Goal: Communication & Community: Answer question/provide support

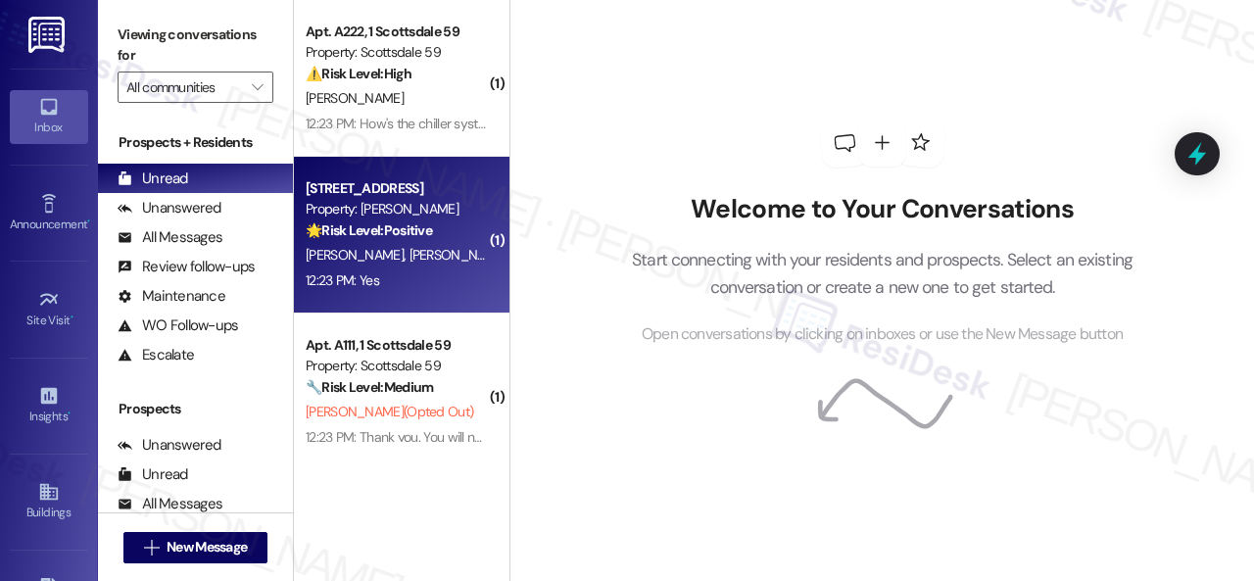
click at [430, 277] on div "12:23 PM: Yes 12:23 PM: Yes" at bounding box center [396, 280] width 185 height 24
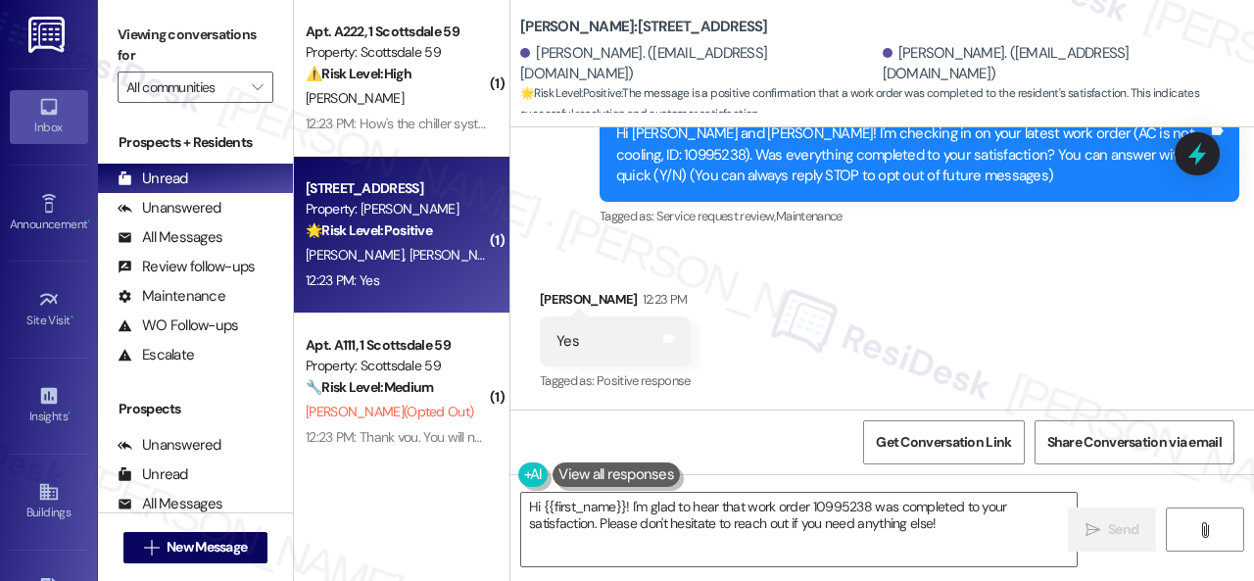
scroll to position [261, 0]
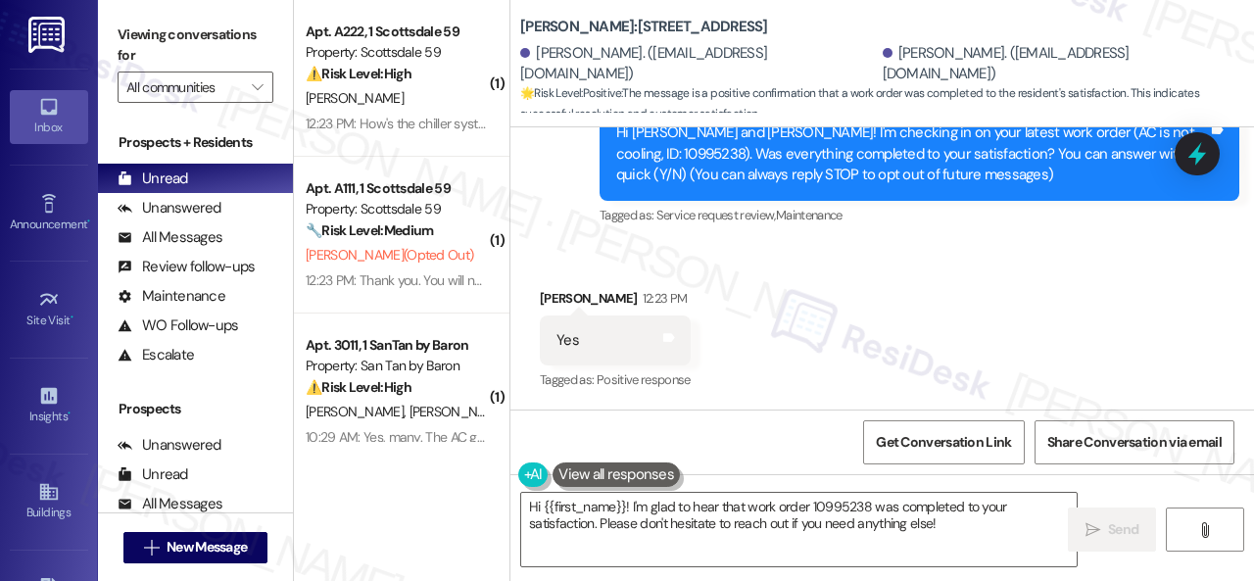
click at [642, 256] on div "Received via SMS [PERSON_NAME] 12:23 PM Yes Tags and notes Tagged as: Positive …" at bounding box center [883, 327] width 744 height 166
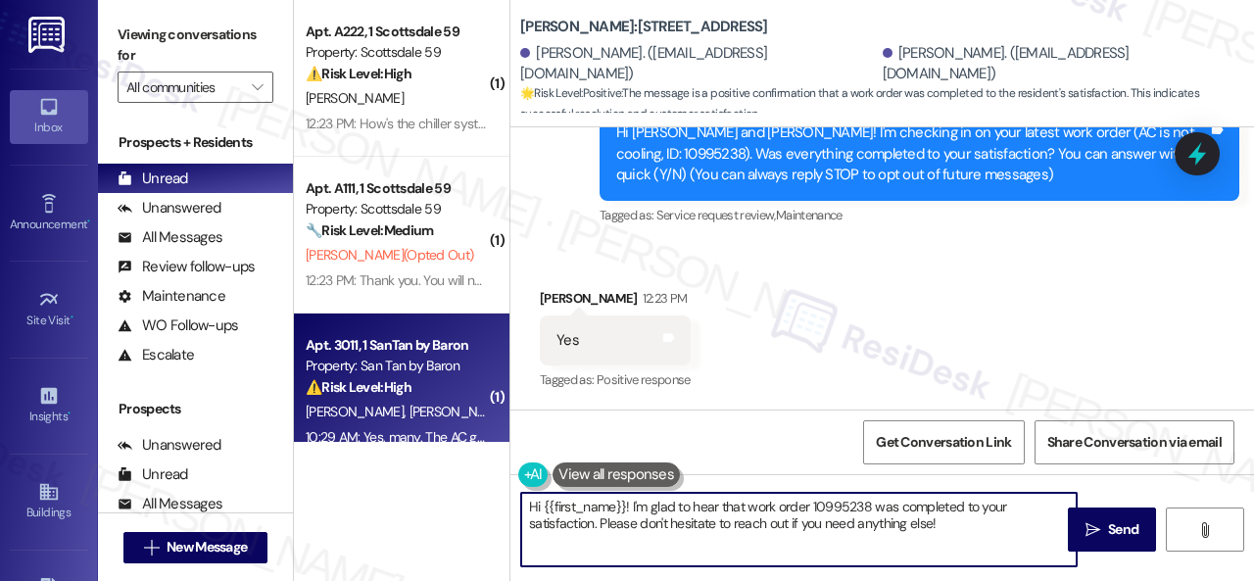
drag, startPoint x: 966, startPoint y: 533, endPoint x: 413, endPoint y: 396, distance: 570.4
click at [413, 396] on div "( 1 ) Apt. A222, 1 Scottsdale 59 Property: Scottsdale 59 ⚠️ Risk Level: High Th…" at bounding box center [774, 290] width 960 height 581
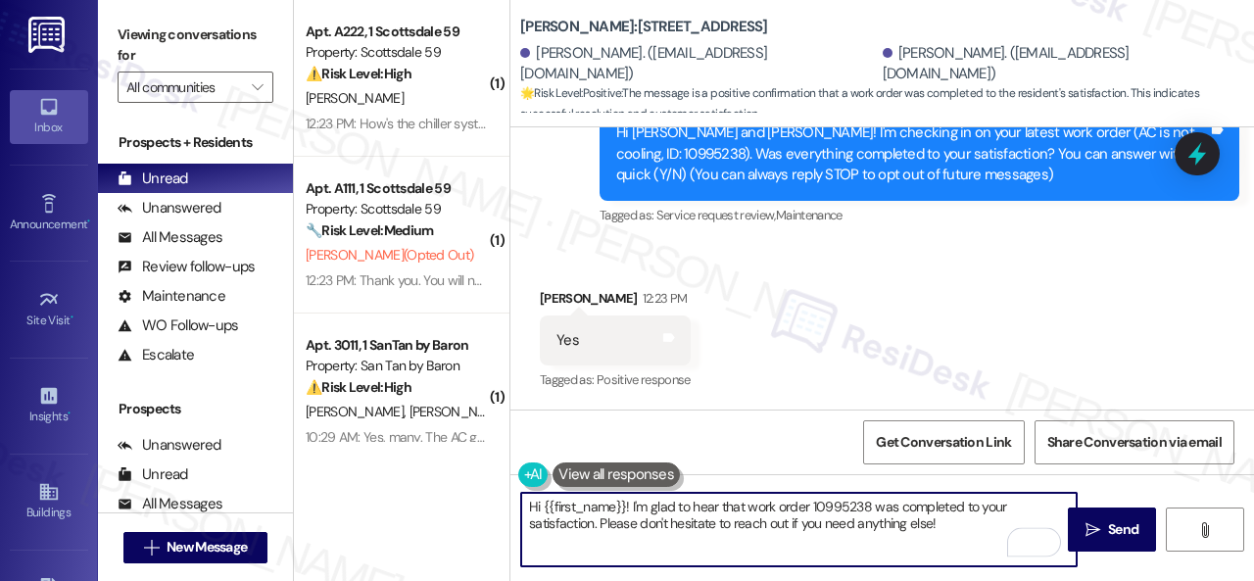
paste textarea "Glad to hear things are all set! If {{property}} met your expectations, please …"
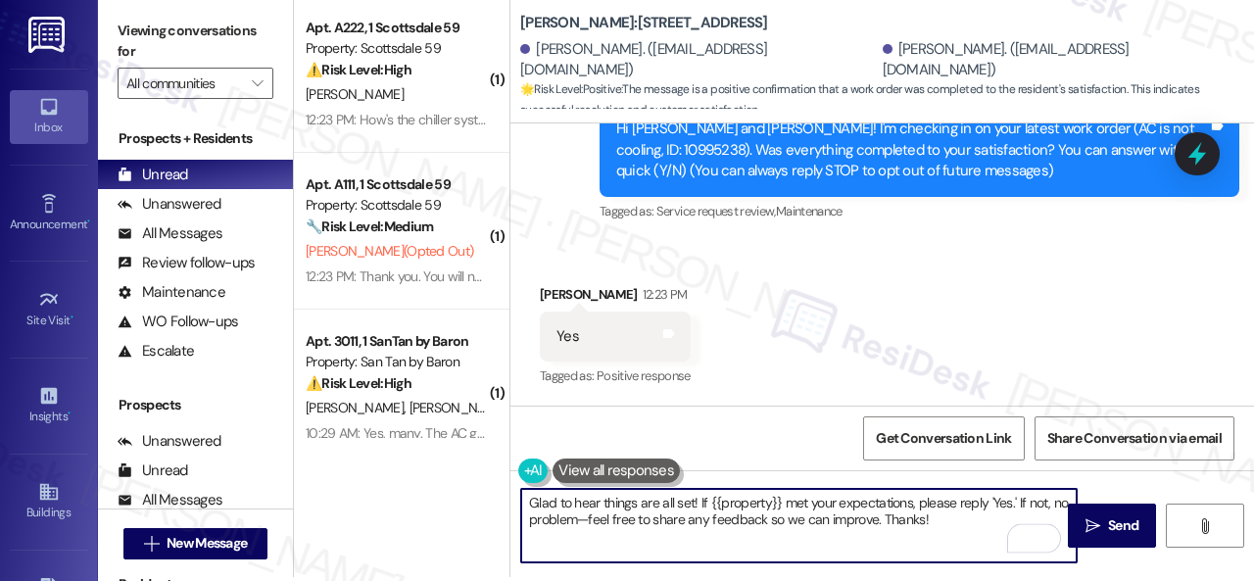
scroll to position [6, 0]
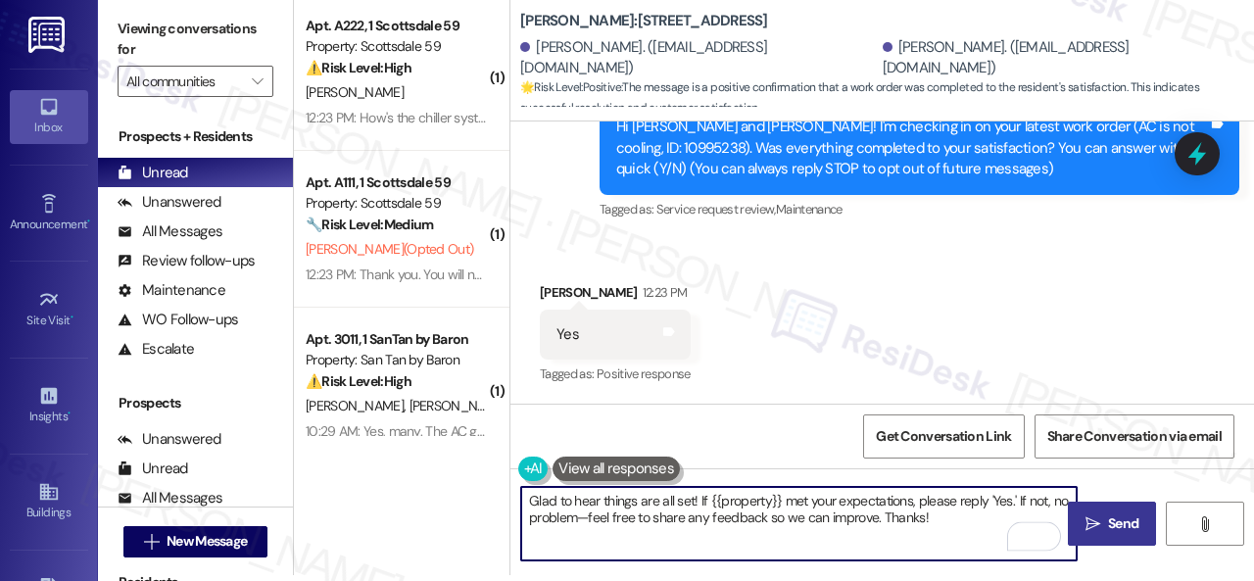
type textarea "Glad to hear things are all set! If {{property}} met your expectations, please …"
click at [1118, 533] on span "Send" at bounding box center [1123, 523] width 30 height 21
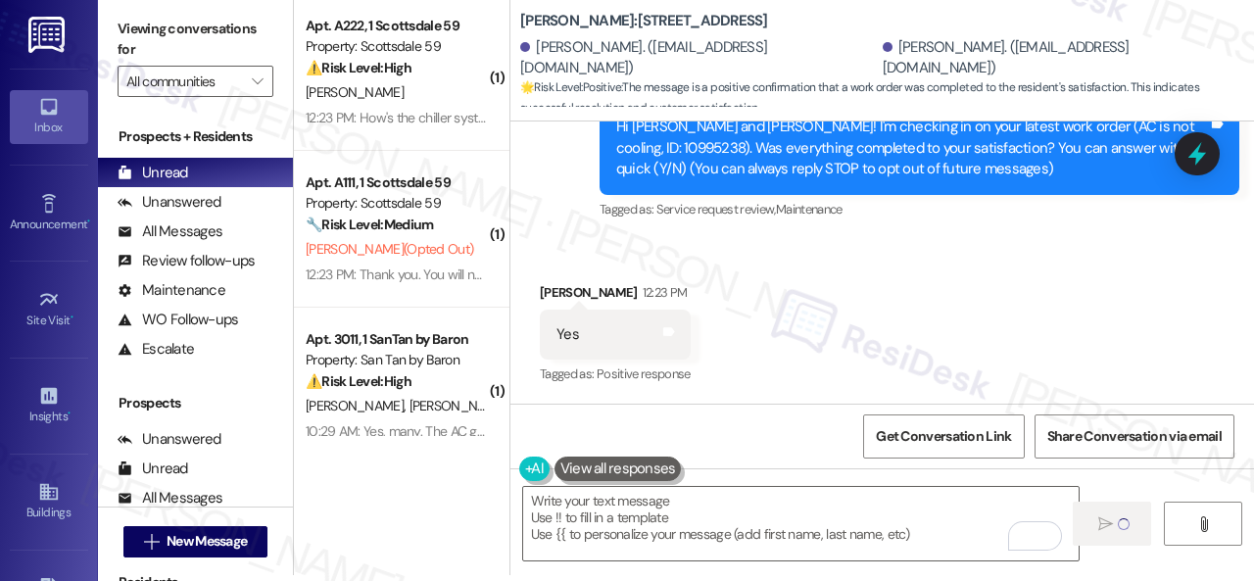
type textarea "Fetching suggested responses. Please feel free to read through the conversation…"
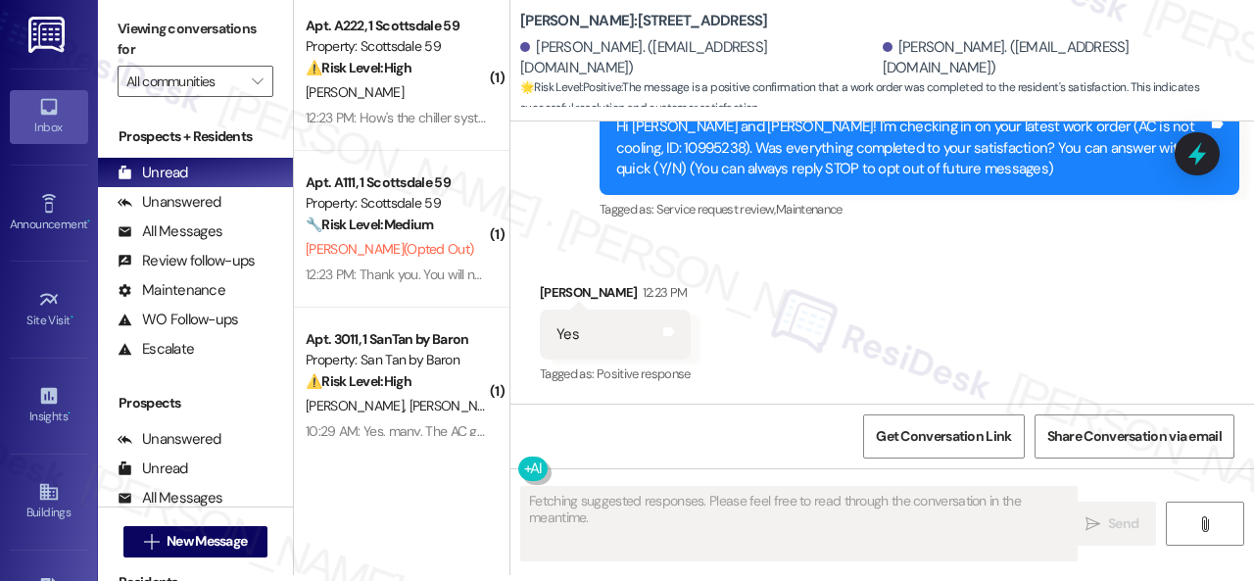
scroll to position [260, 0]
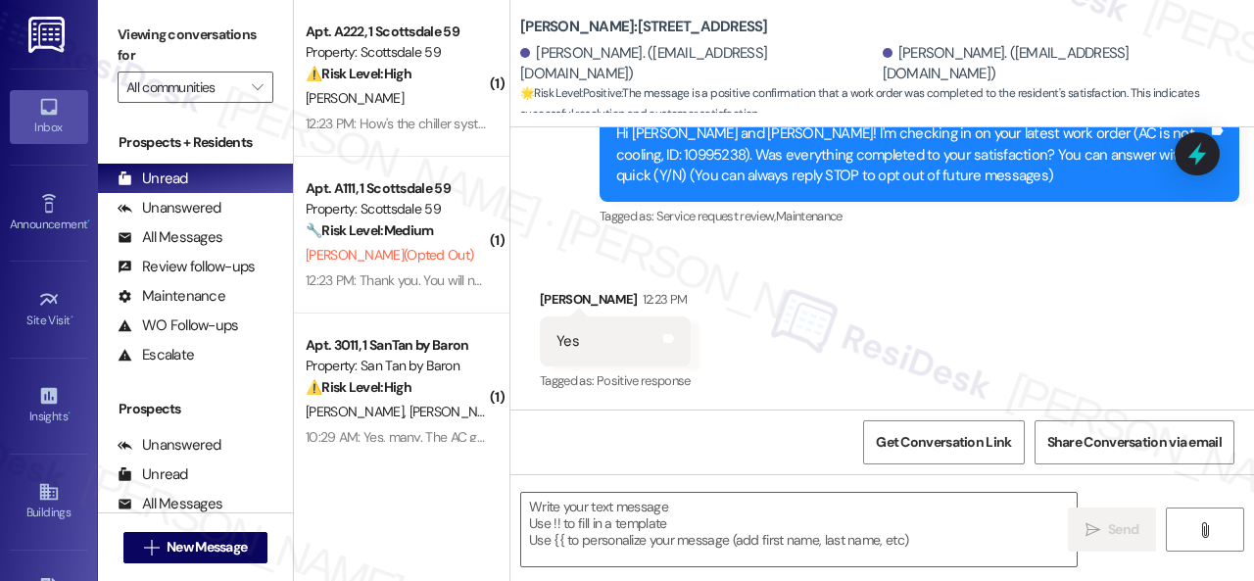
click at [410, 241] on div "🔧 Risk Level: Medium The resident opted out of receiving future messages. This …" at bounding box center [396, 230] width 181 height 21
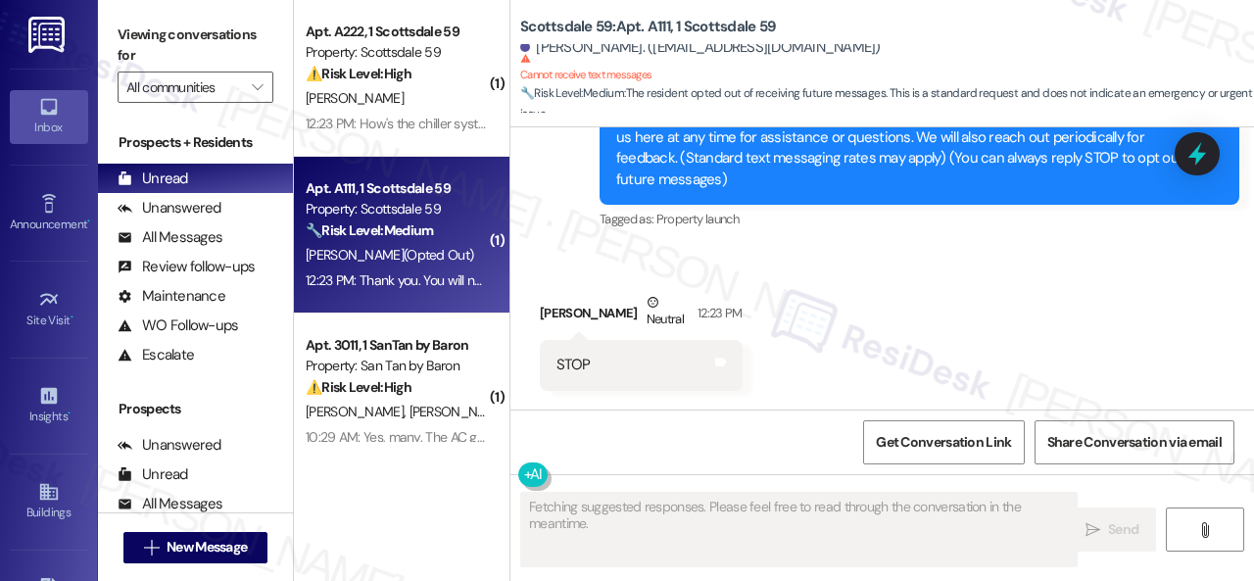
scroll to position [221, 0]
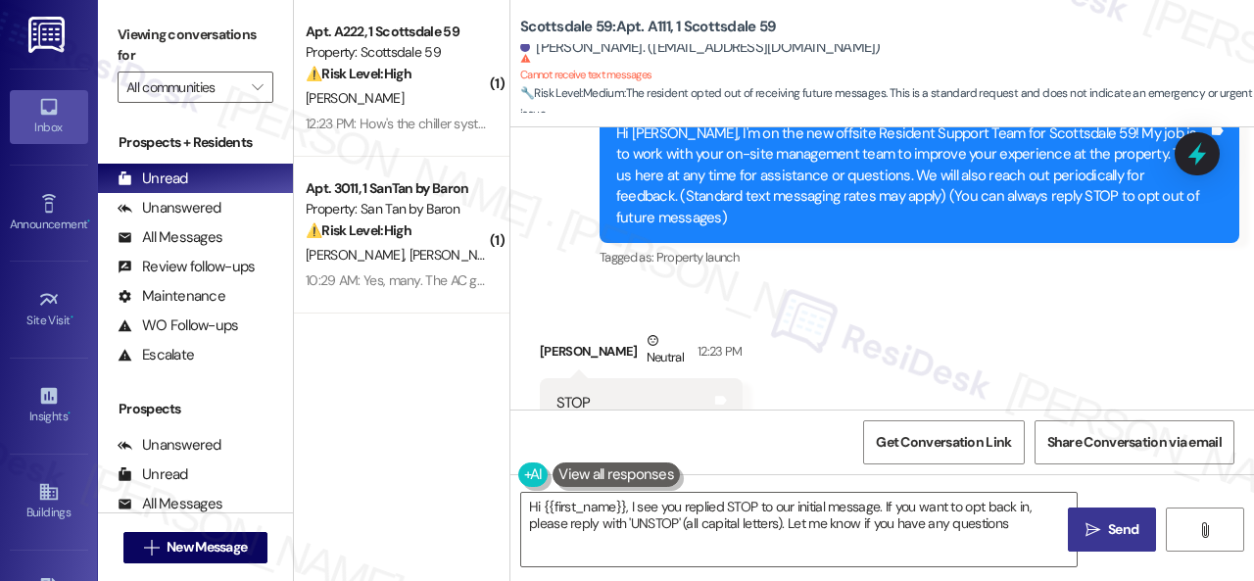
type textarea "Hi {{first_name}}, I see you replied STOP to our initial message. If you want t…"
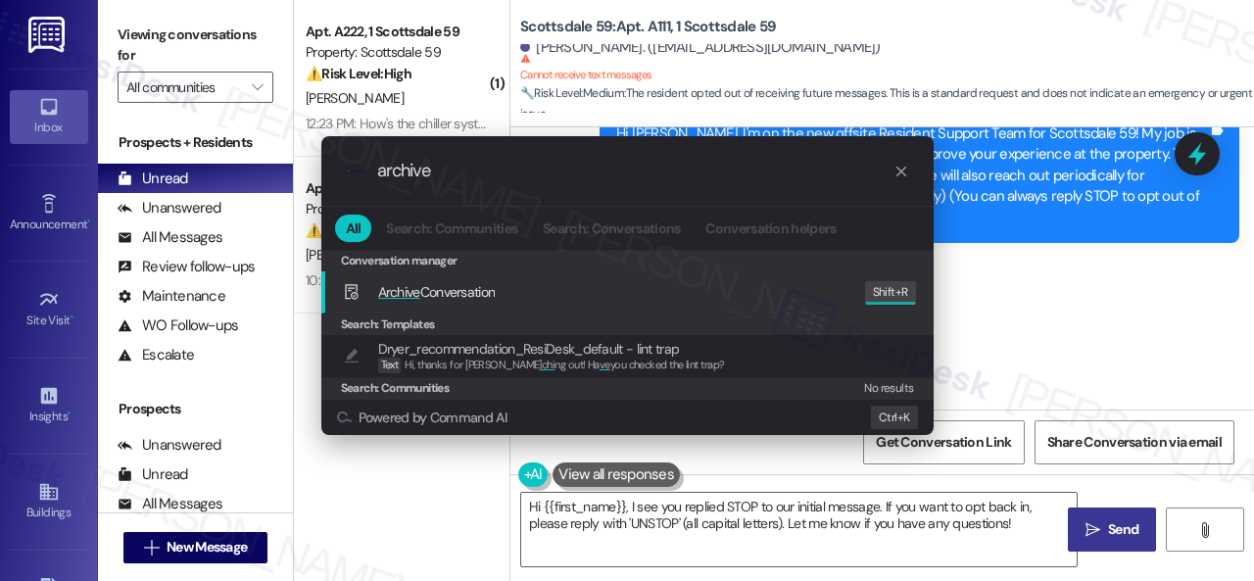
type input "archive"
click at [456, 284] on span "Archive Conversation" at bounding box center [437, 292] width 118 height 18
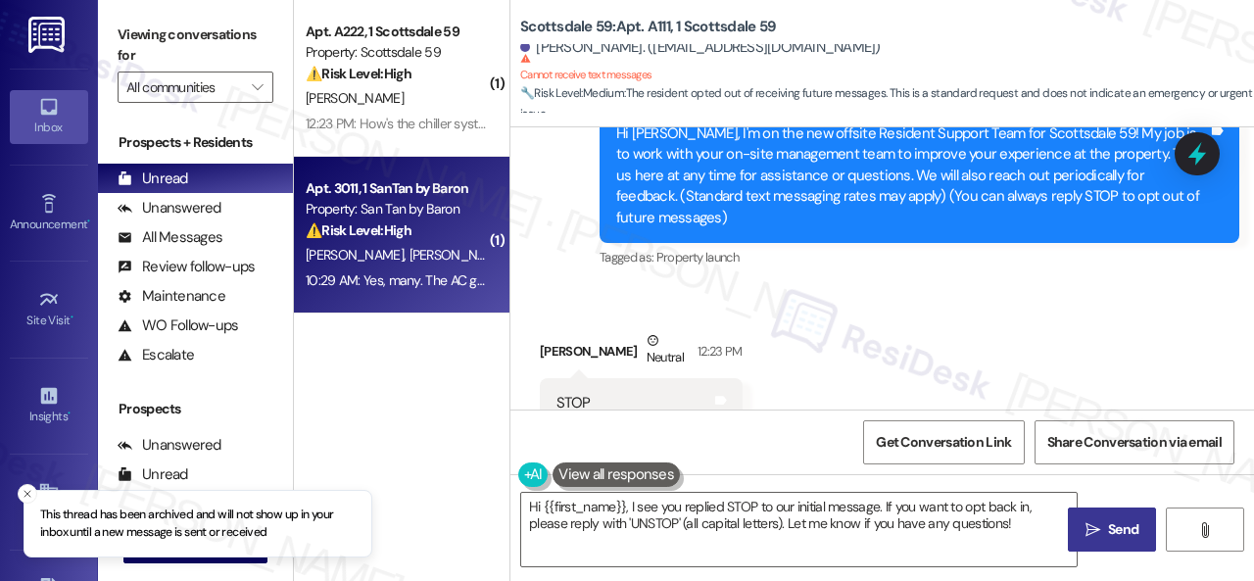
click at [459, 236] on div "⚠️ Risk Level: High The resident reports a long-standing, unresolved AC leak is…" at bounding box center [396, 230] width 181 height 21
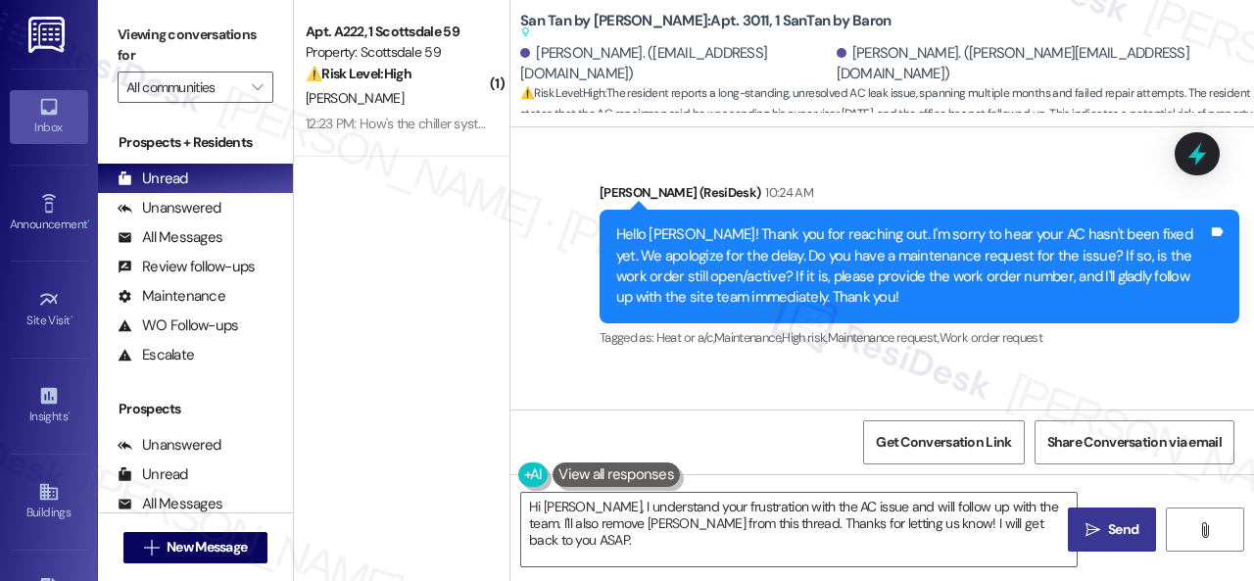
scroll to position [1240, 0]
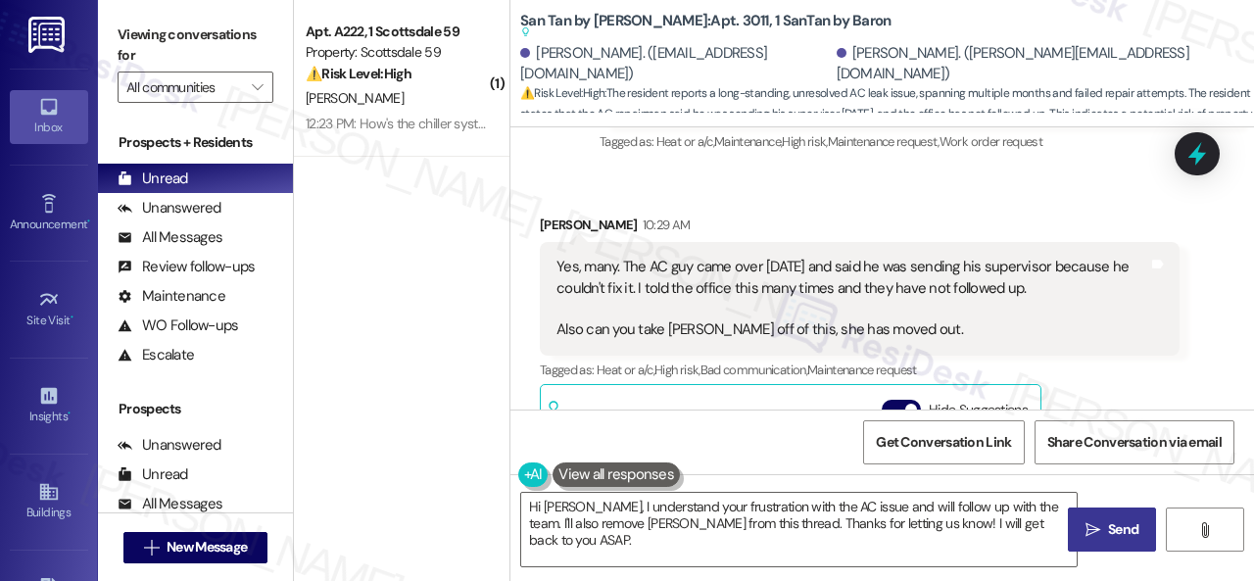
click at [873, 200] on div "Received via SMS Jamie Stevens 10:29 AM Yes, many. The AC guy came over 3 weeks…" at bounding box center [859, 561] width 669 height 722
drag, startPoint x: 520, startPoint y: 22, endPoint x: 692, endPoint y: 20, distance: 171.5
click at [692, 20] on b "San Tan by Baron: Apt. 3011, 1 SanTan by Baron Suggested actions and notes avai…" at bounding box center [705, 27] width 370 height 32
copy b "San Tan by Baron: Apt. 3011"
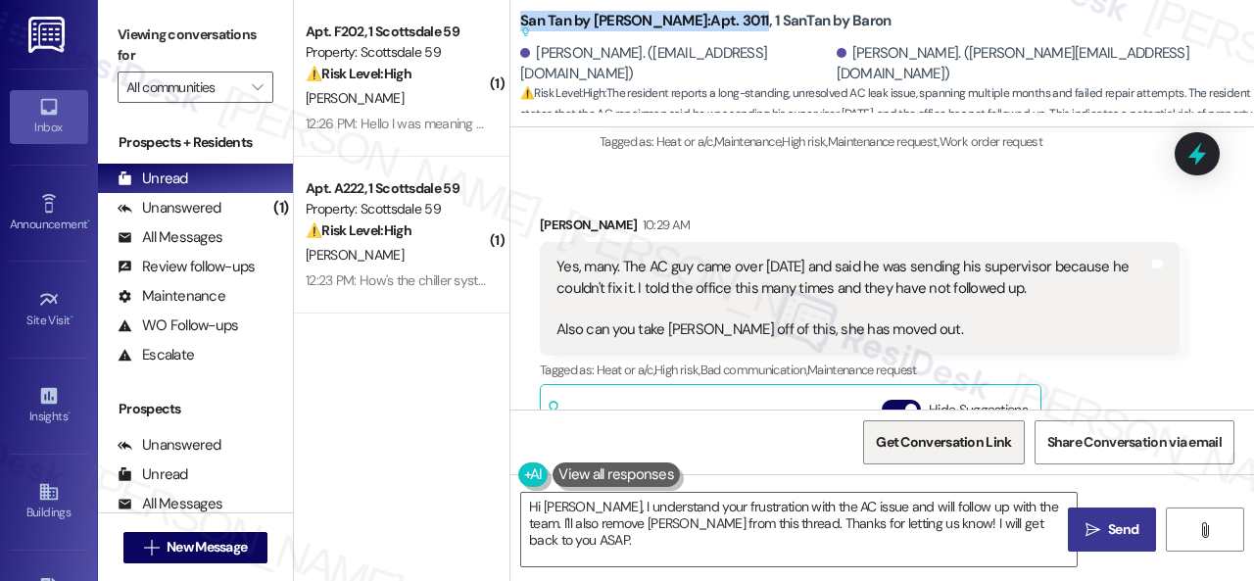
click at [931, 432] on span "Get Conversation Link" at bounding box center [943, 442] width 135 height 21
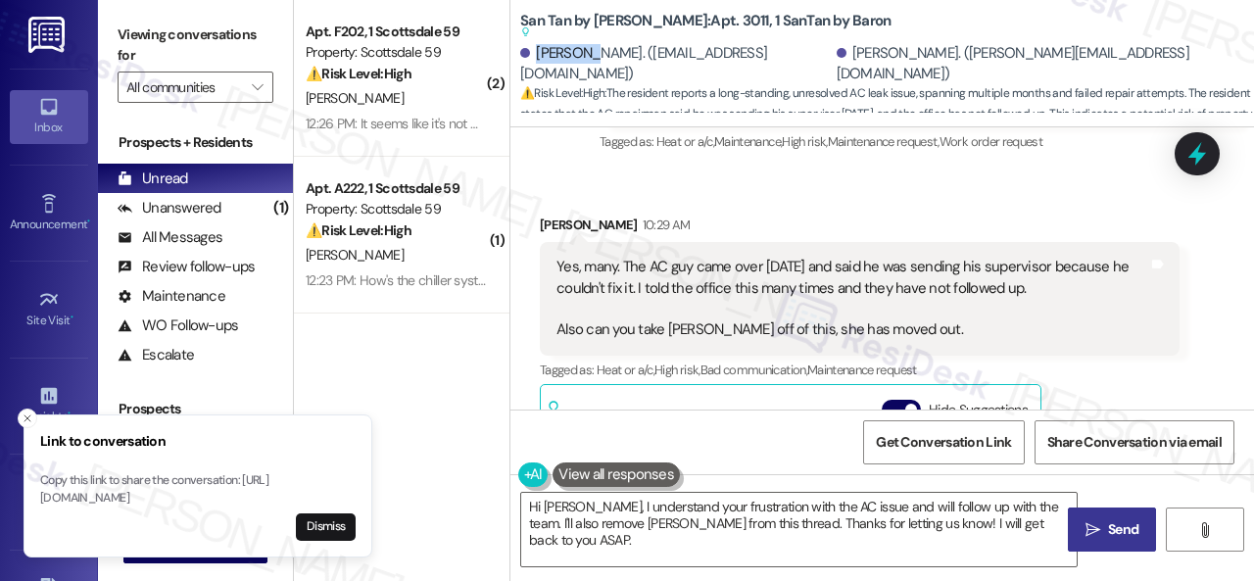
drag, startPoint x: 535, startPoint y: 66, endPoint x: 580, endPoint y: 63, distance: 45.2
click at [580, 63] on div "Cristian Aguilar. (cristy8756@gmail.com)" at bounding box center [676, 64] width 312 height 42
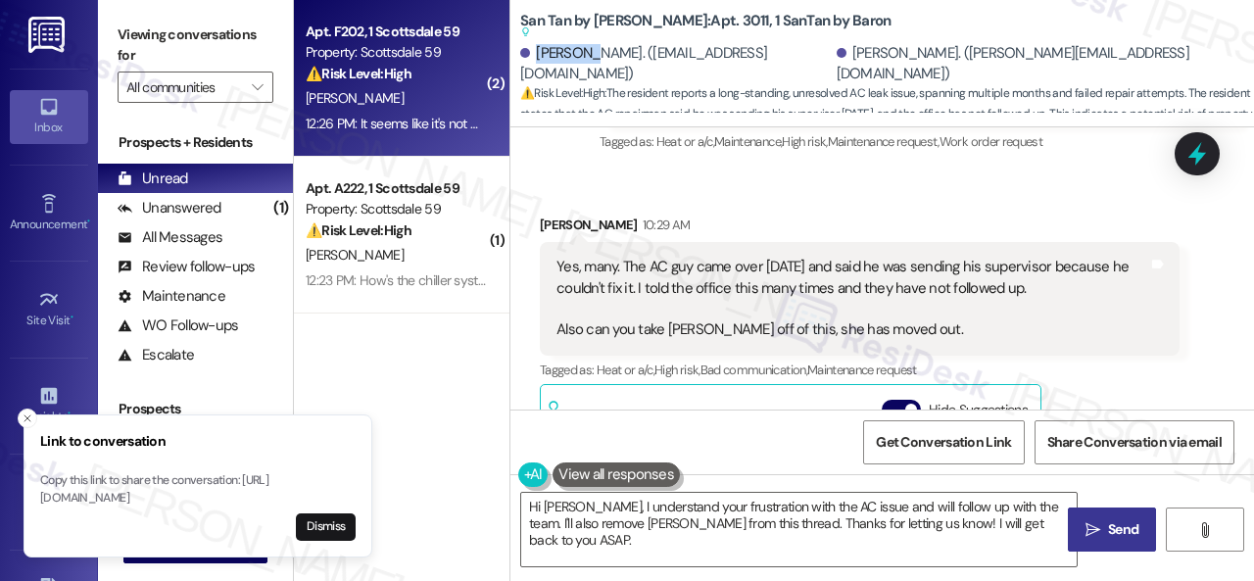
copy div "Cristian"
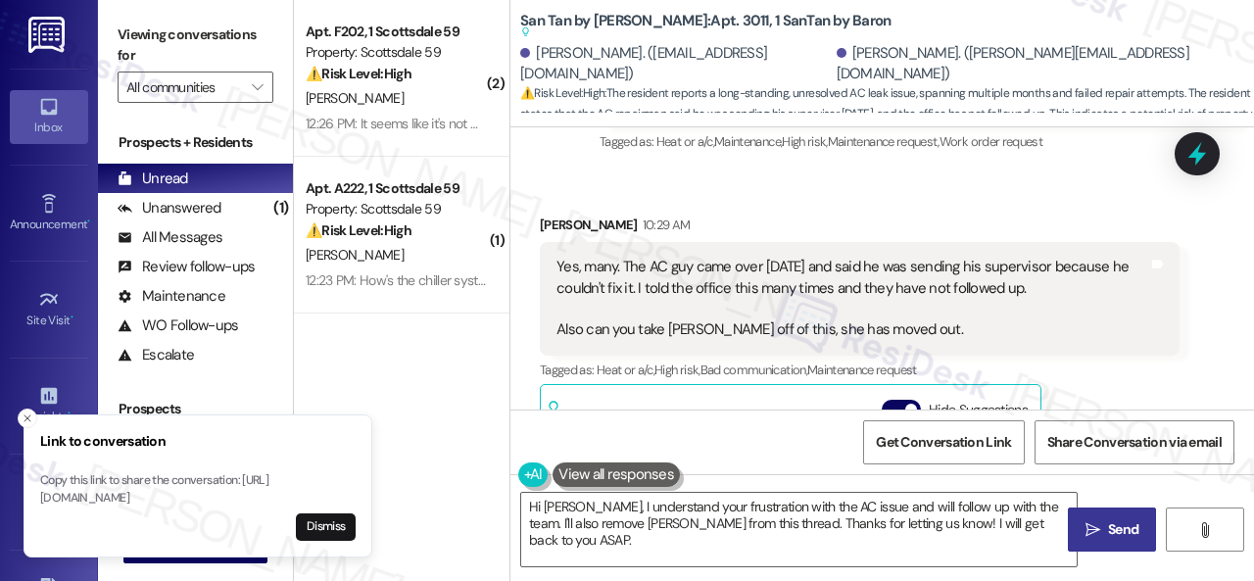
click at [903, 215] on div "Jamie Stevens 10:29 AM" at bounding box center [860, 228] width 640 height 27
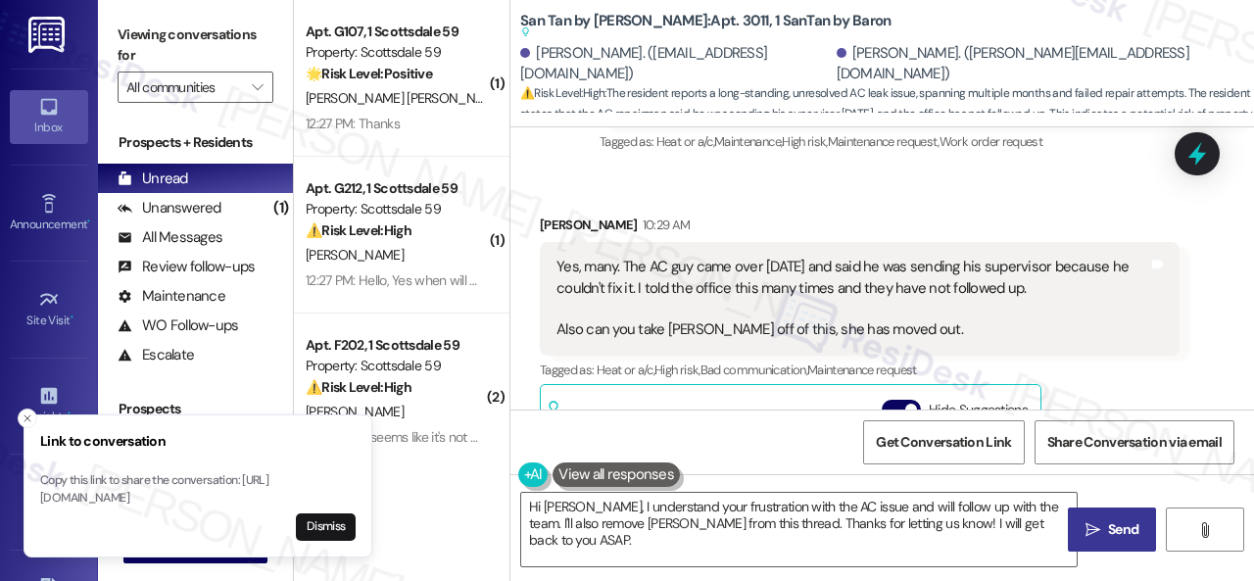
click at [1119, 357] on div "Tagged as: Heat or a/c , Click to highlight conversations about Heat or a/c Hig…" at bounding box center [860, 370] width 640 height 28
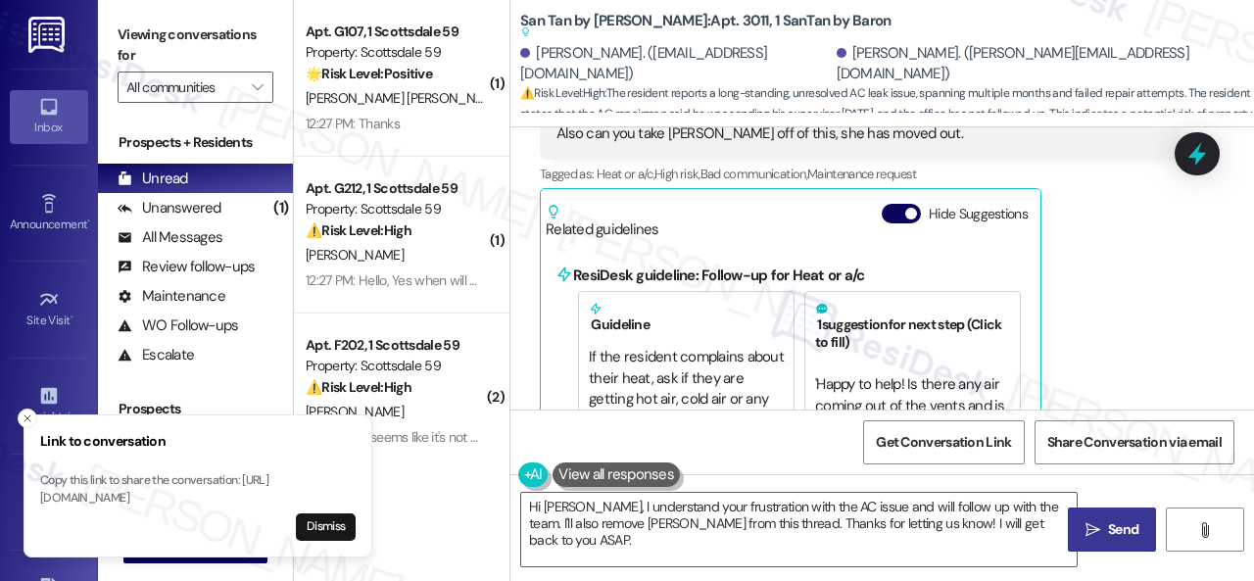
scroll to position [1338, 0]
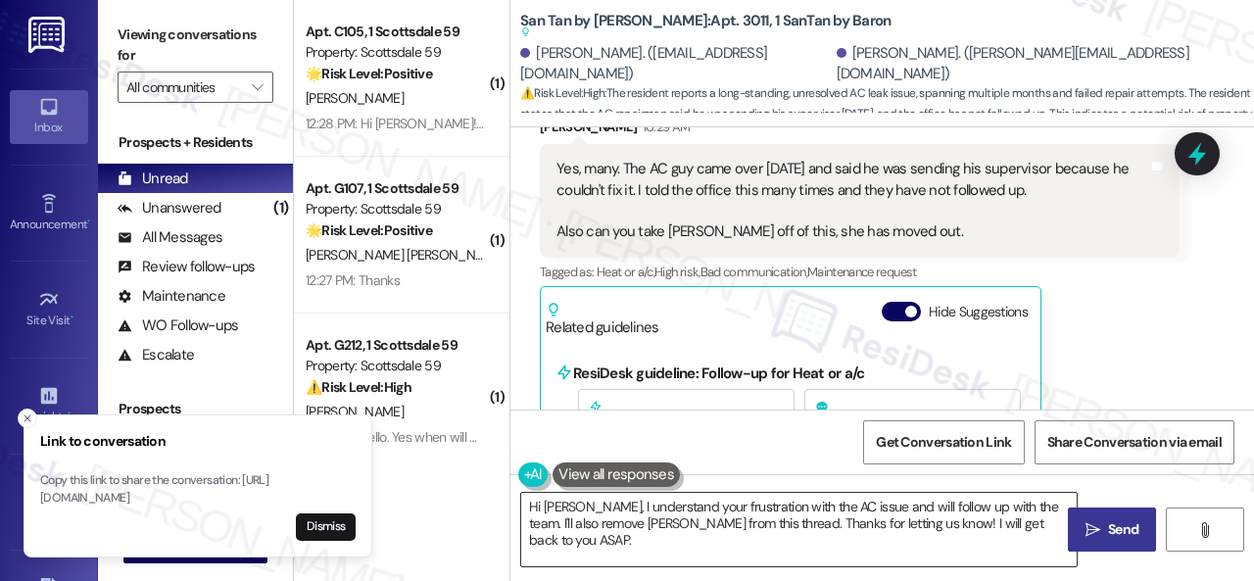
click at [711, 526] on textarea "Hi Jamie, I understand your frustration with the AC issue and will follow up wi…" at bounding box center [799, 529] width 556 height 73
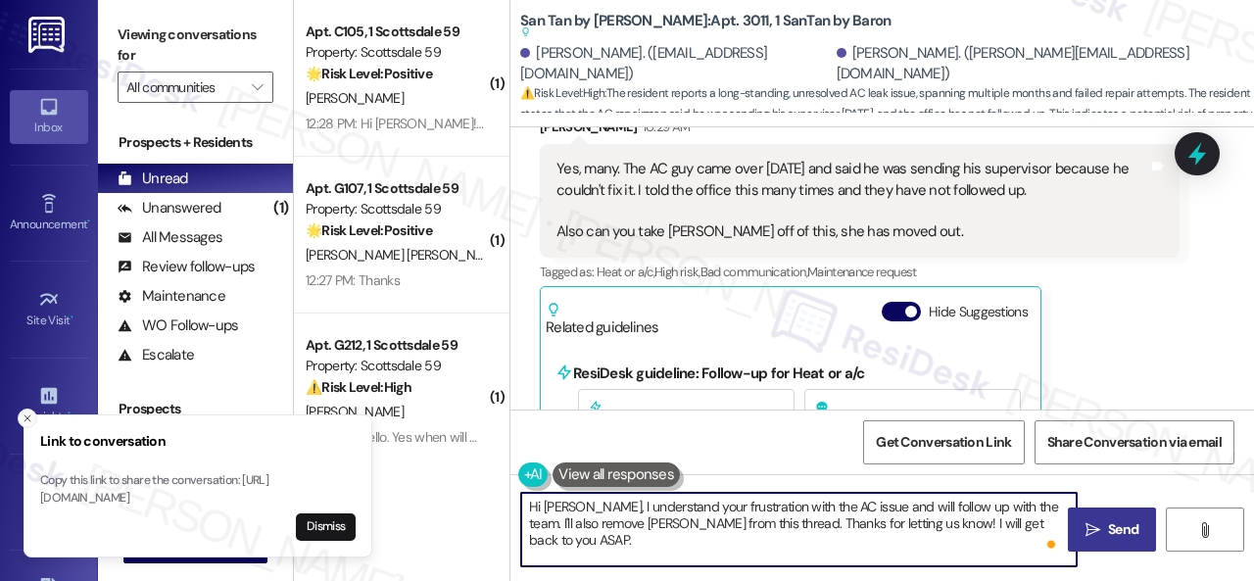
click at [22, 413] on icon "Close toast" at bounding box center [28, 419] width 12 height 12
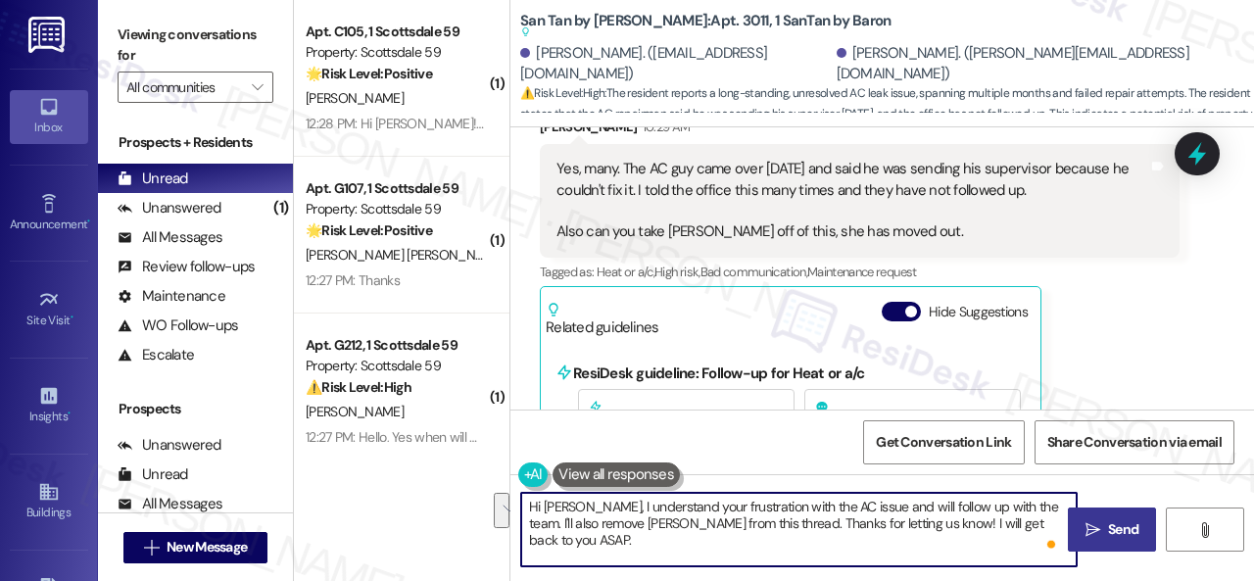
drag, startPoint x: 596, startPoint y: 522, endPoint x: 492, endPoint y: 495, distance: 107.4
click at [492, 495] on div "( 1 ) Apt. C105, 1 Scottsdale 59 Property: Scottsdale 59 🌟 Risk Level: Positive…" at bounding box center [774, 290] width 960 height 581
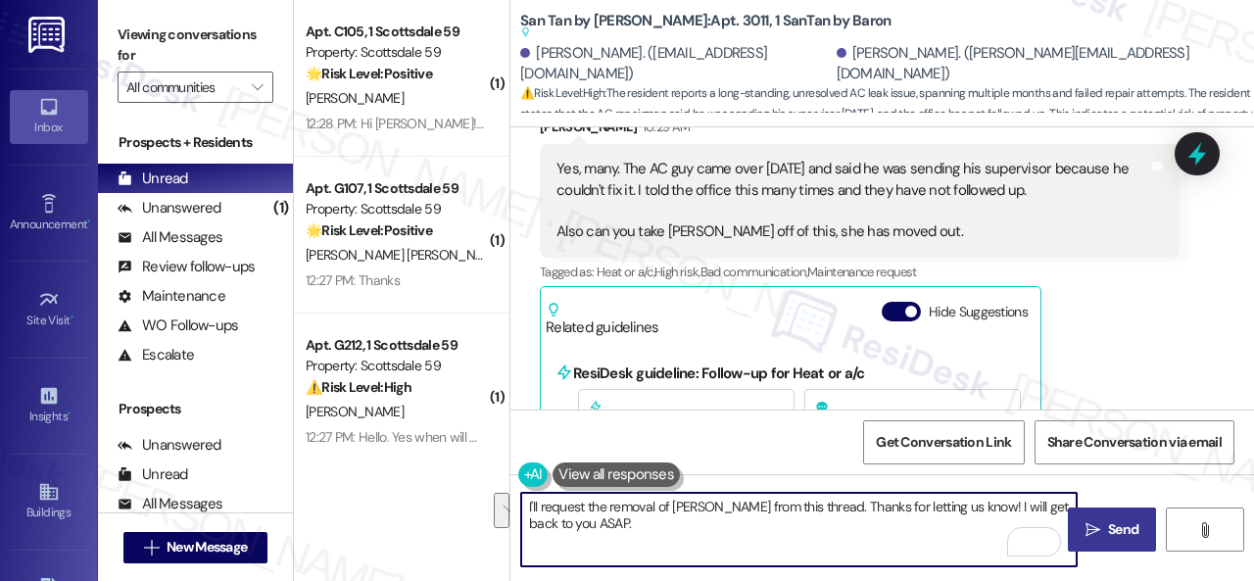
drag, startPoint x: 966, startPoint y: 505, endPoint x: 986, endPoint y: 539, distance: 39.5
click at [986, 539] on textarea "I'll request the removal of Cristian from this thread. Thanks for letting us kn…" at bounding box center [799, 529] width 556 height 73
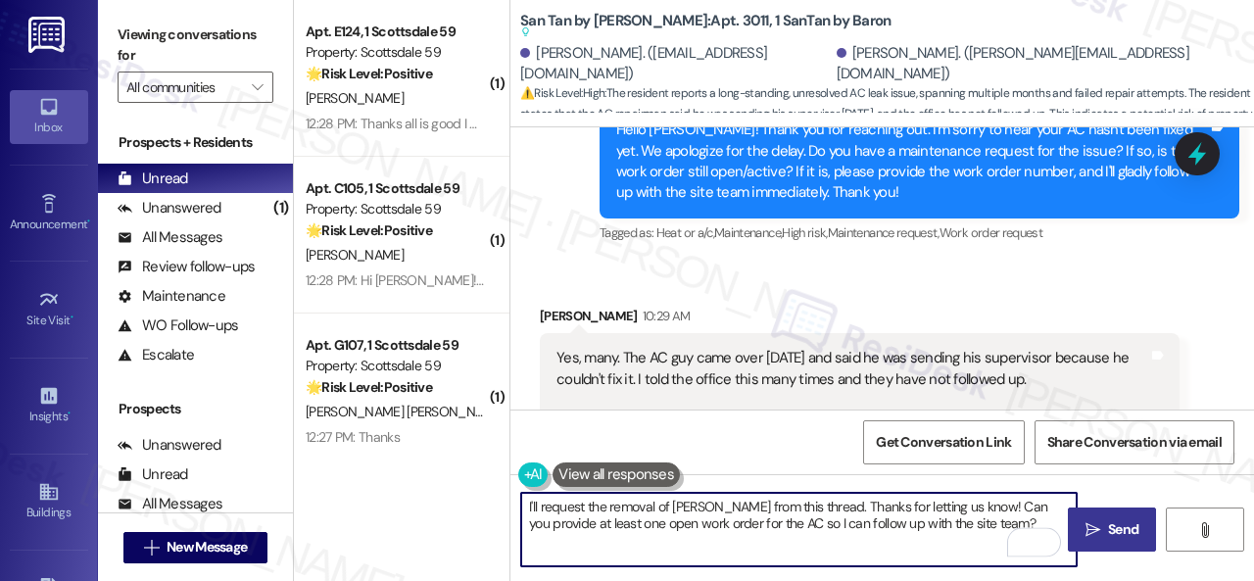
scroll to position [1142, 0]
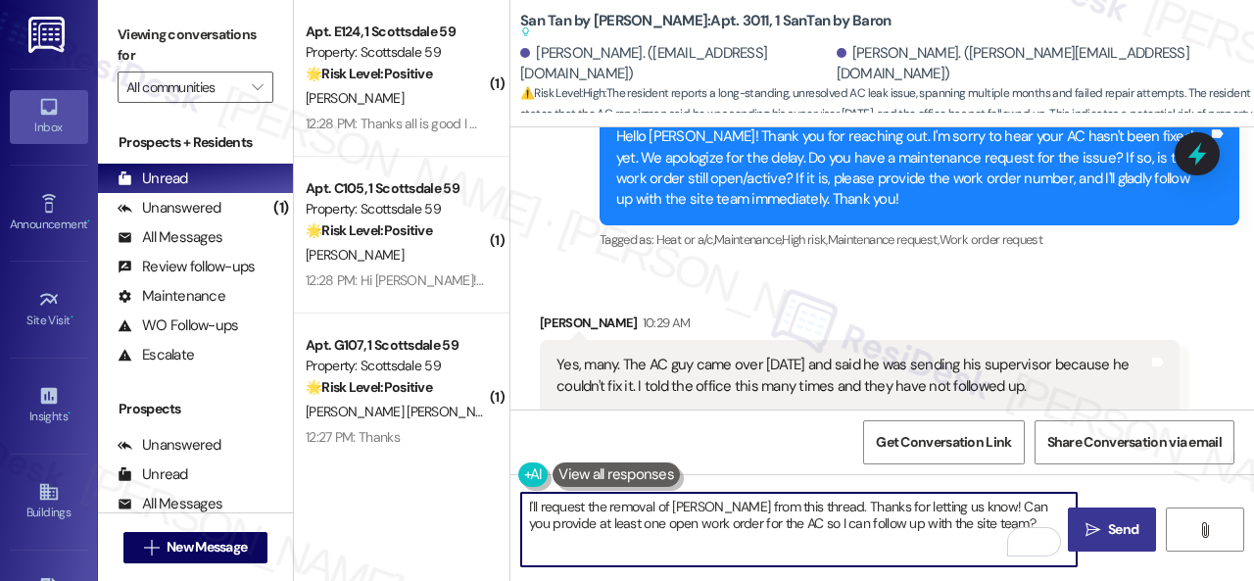
type textarea "I'll request the removal of Cristian from this thread. Thanks for letting us kn…"
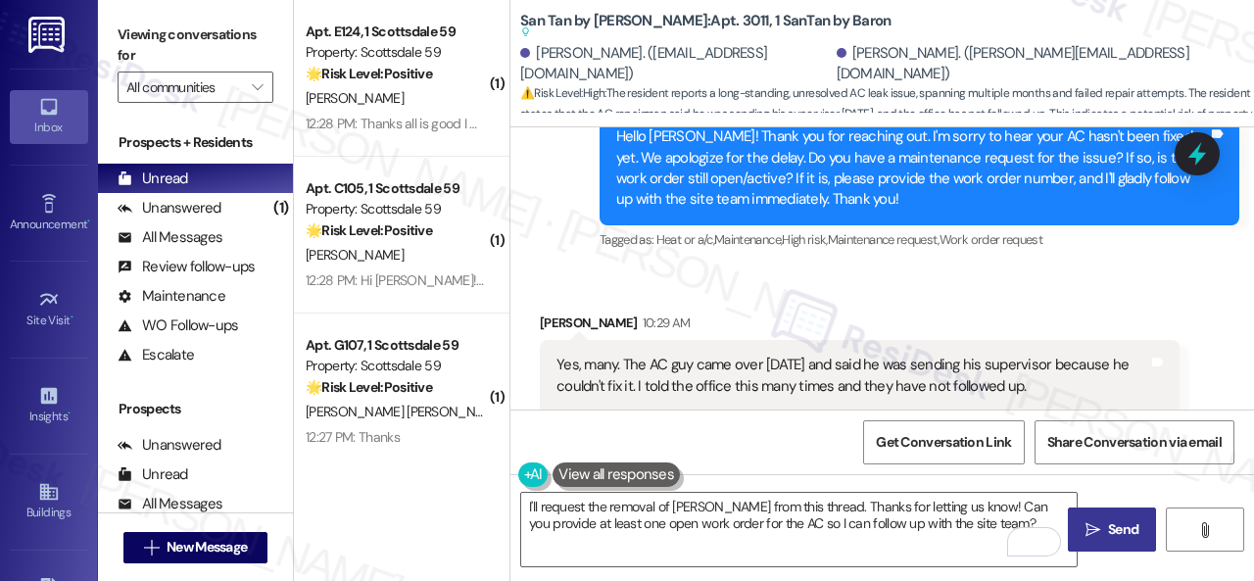
click at [1092, 529] on icon "" at bounding box center [1093, 530] width 15 height 16
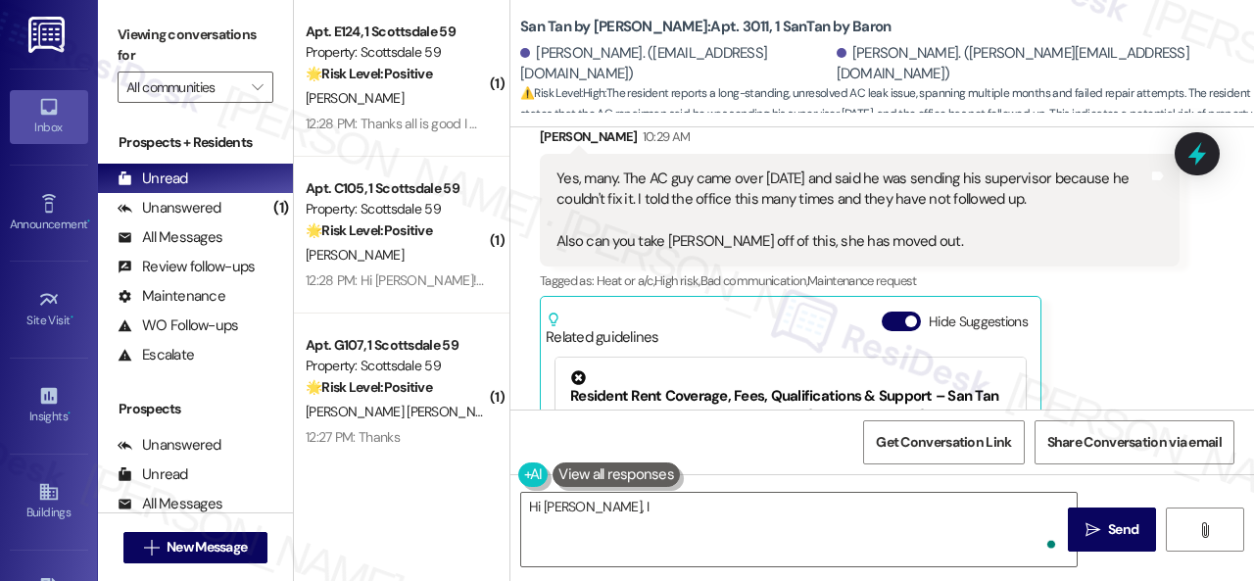
scroll to position [1439, 0]
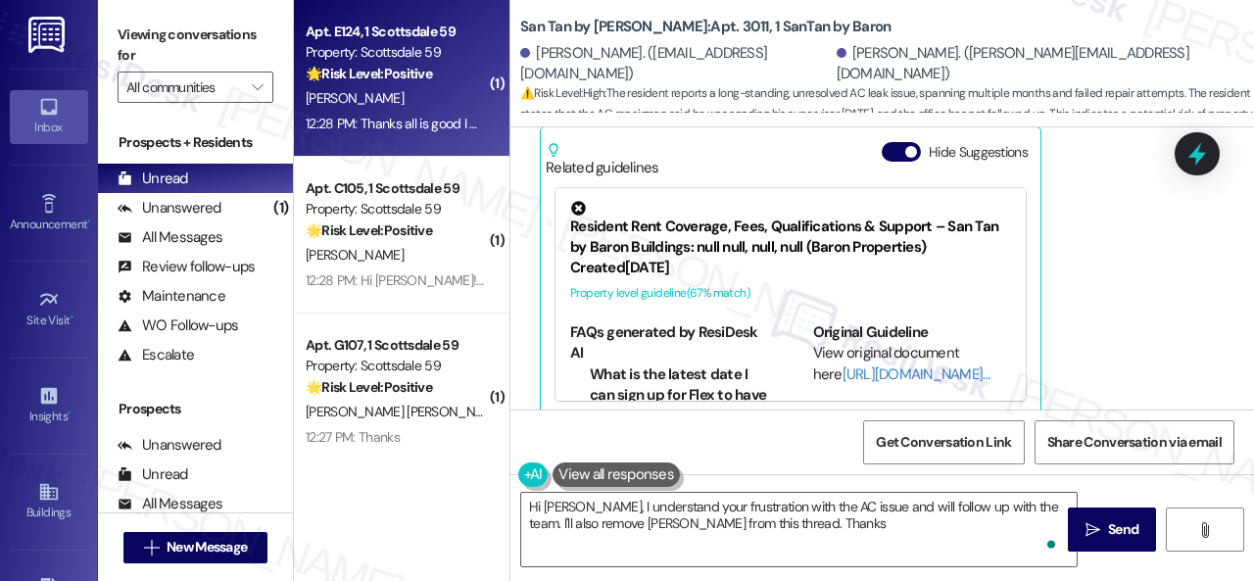
type textarea "Hi Jamie, I understand your frustration with the AC issue and will follow up wi…"
click at [441, 103] on div "J. Edmonds" at bounding box center [396, 98] width 185 height 24
type textarea "Hi Jamie, I understand your frustration with the AC issue and will follow up wi…"
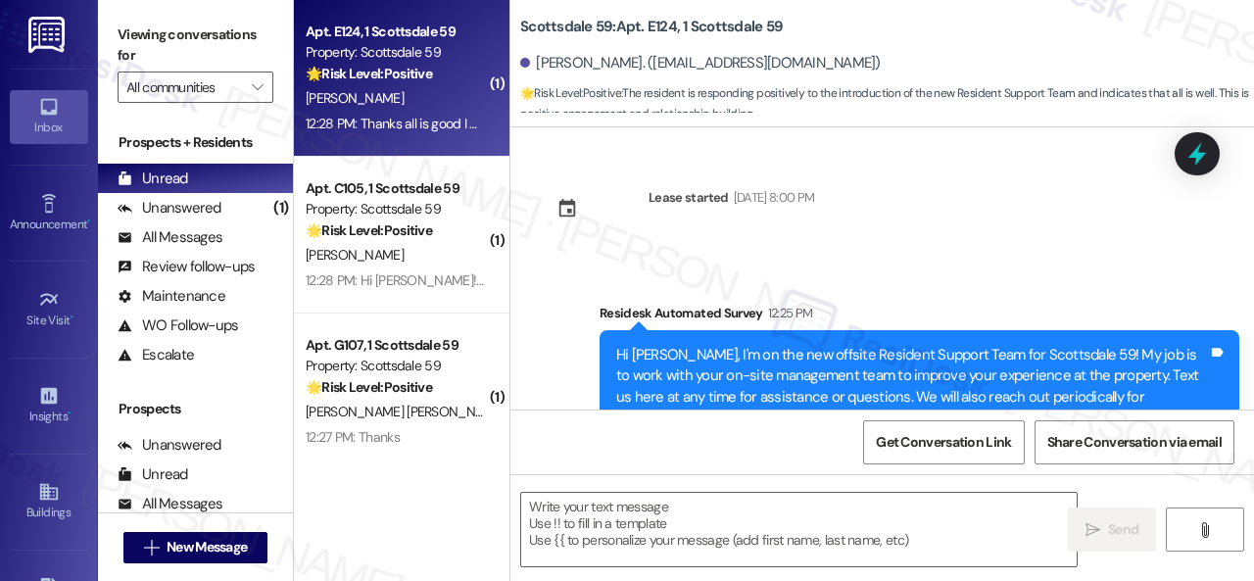
scroll to position [242, 0]
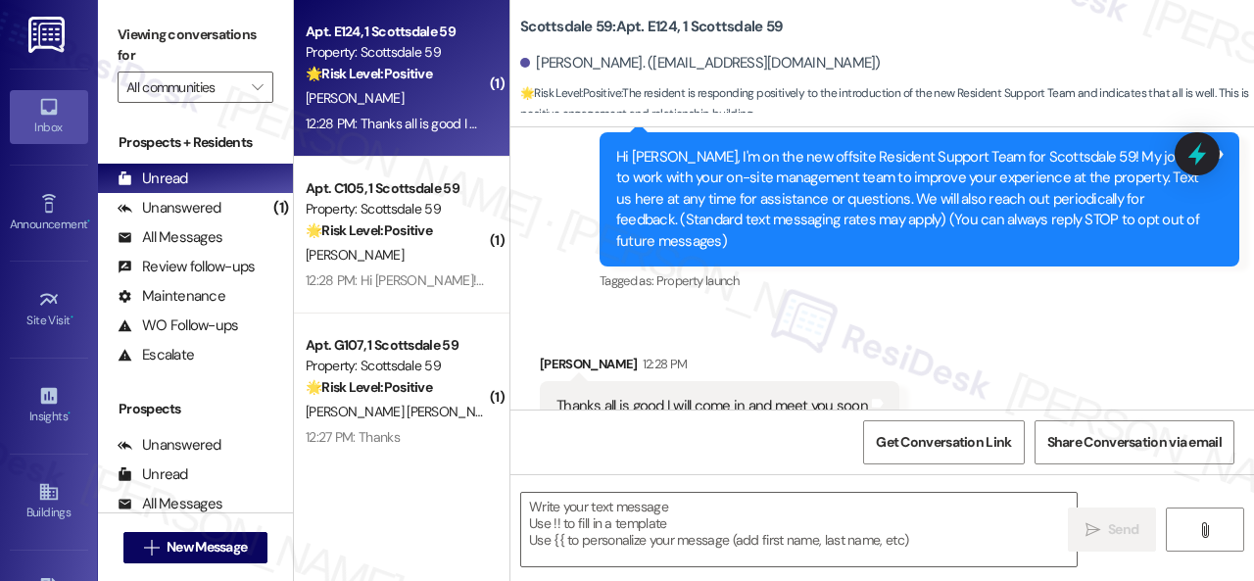
type textarea "Fetching suggested responses. Please feel free to read through the conversation…"
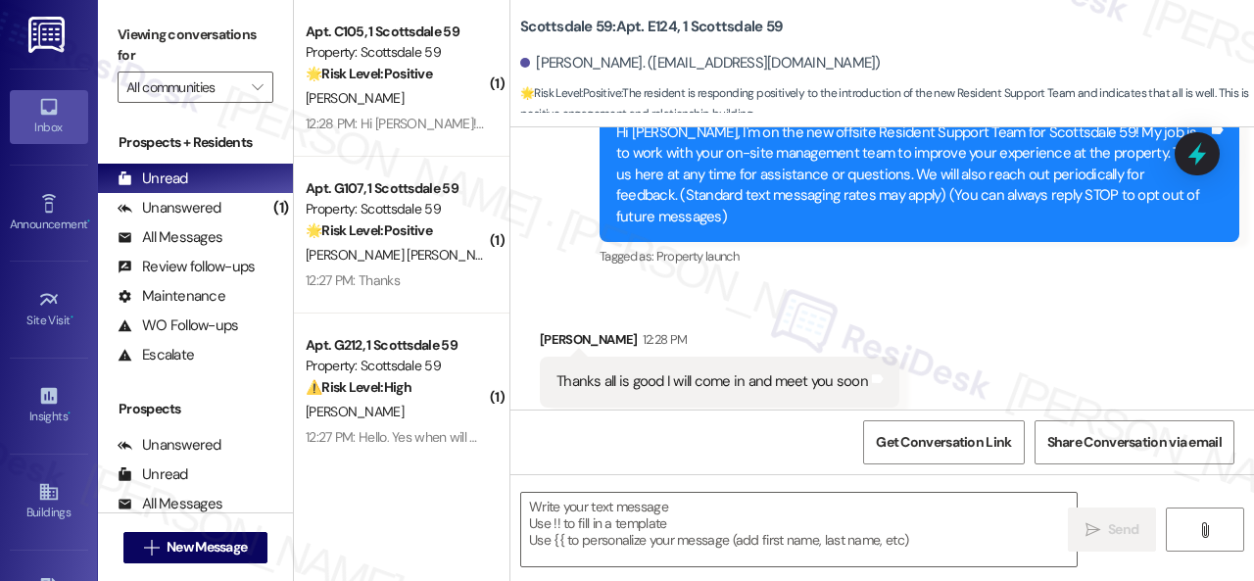
scroll to position [243, 0]
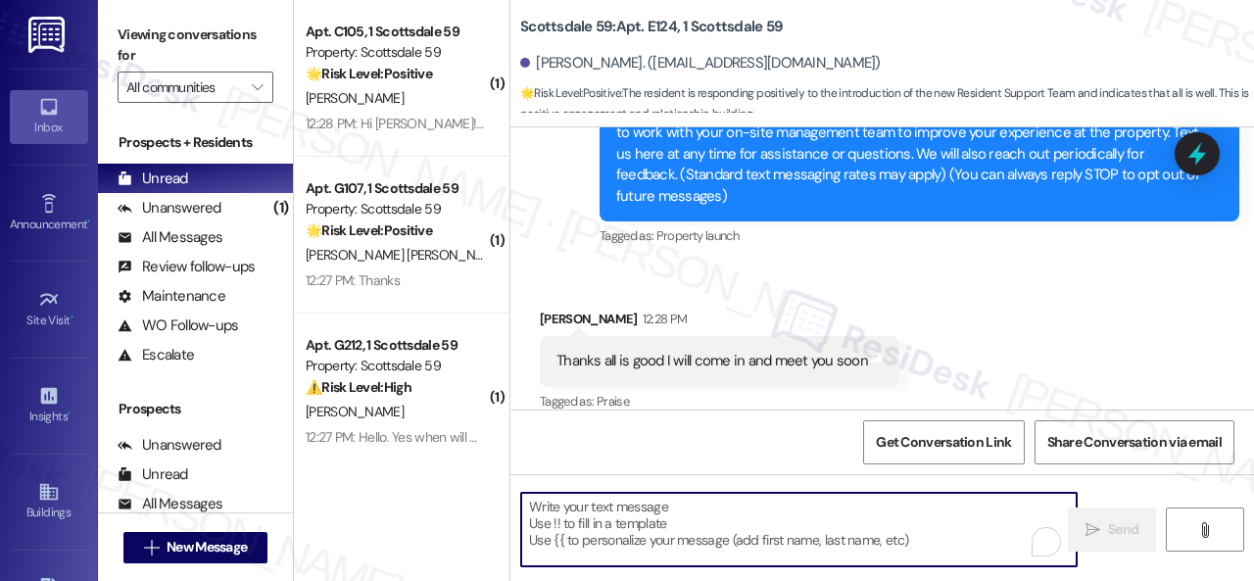
click at [672, 526] on textarea "To enrich screen reader interactions, please activate Accessibility in Grammarl…" at bounding box center [799, 529] width 556 height 73
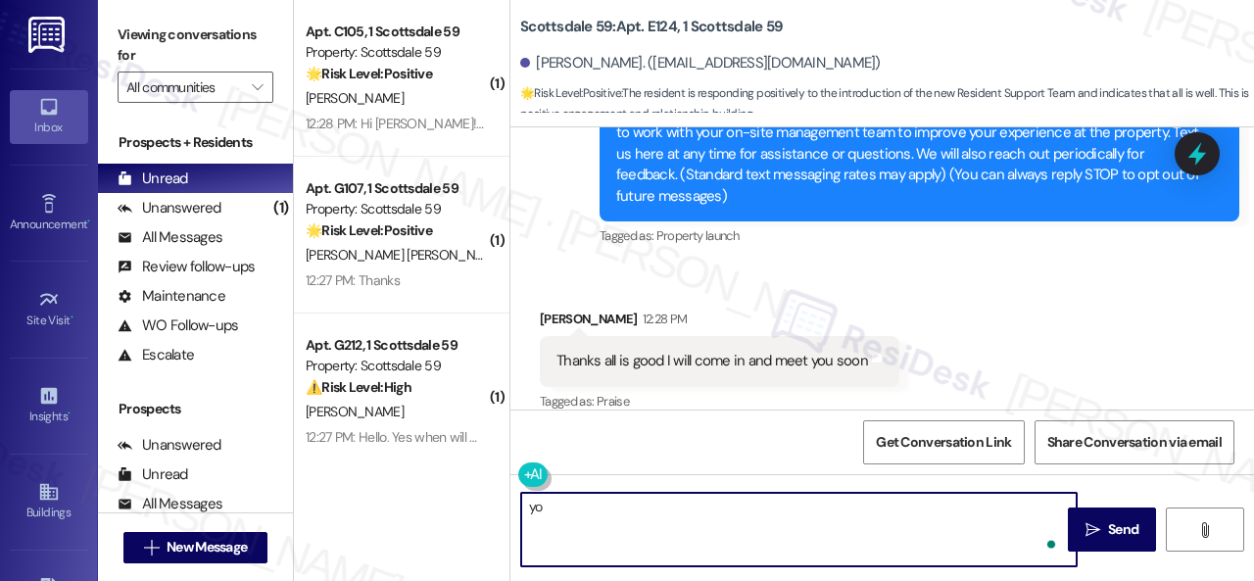
type textarea "y"
type textarea "You're welcome!"
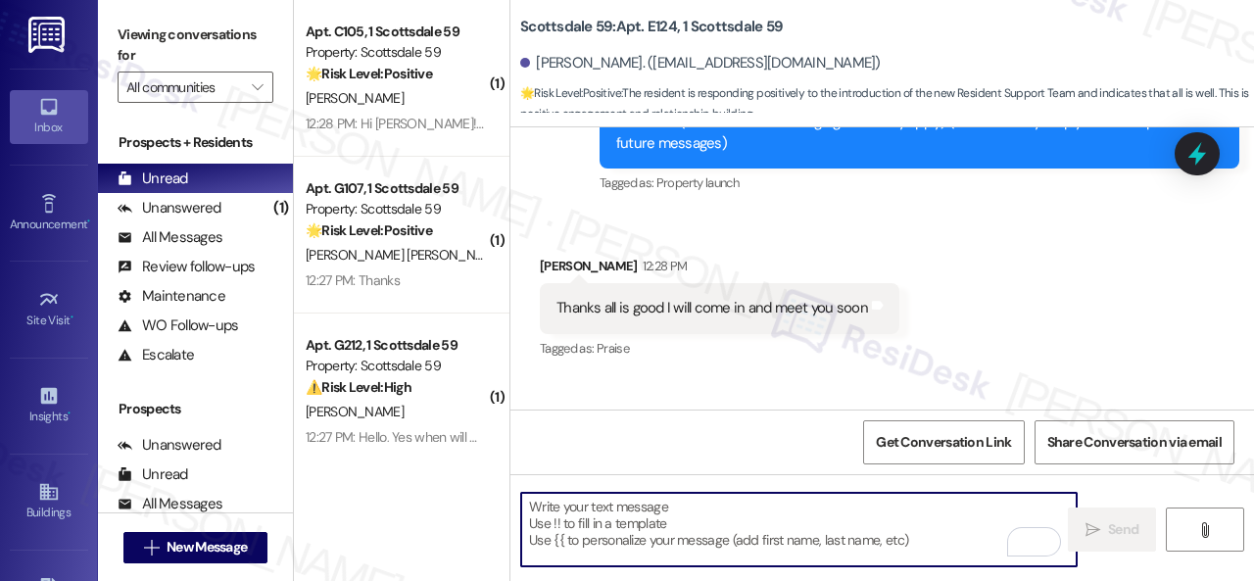
scroll to position [380, 0]
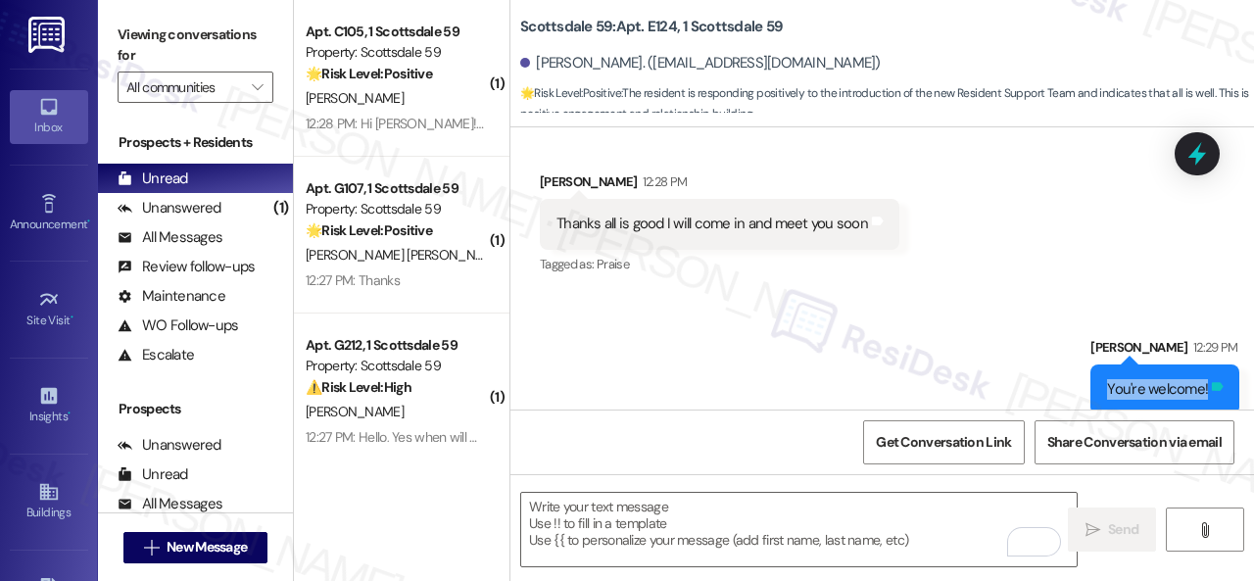
drag, startPoint x: 1090, startPoint y: 368, endPoint x: 1197, endPoint y: 374, distance: 107.9
click at [1197, 374] on div "You're welcome! Tags and notes" at bounding box center [1165, 390] width 149 height 50
copy div "You're welcome! Tags and notes"
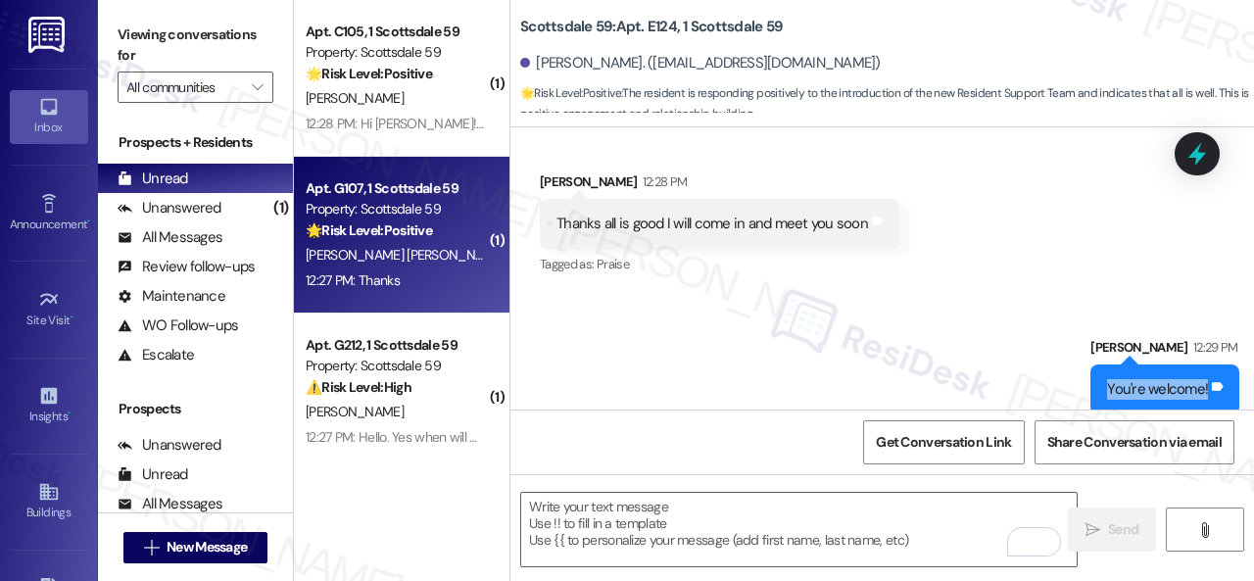
click at [449, 299] on div "Apt. G107, 1 Scottsdale 59 Property: Scottsdale 59 🌟 Risk Level: Positive The r…" at bounding box center [402, 235] width 216 height 157
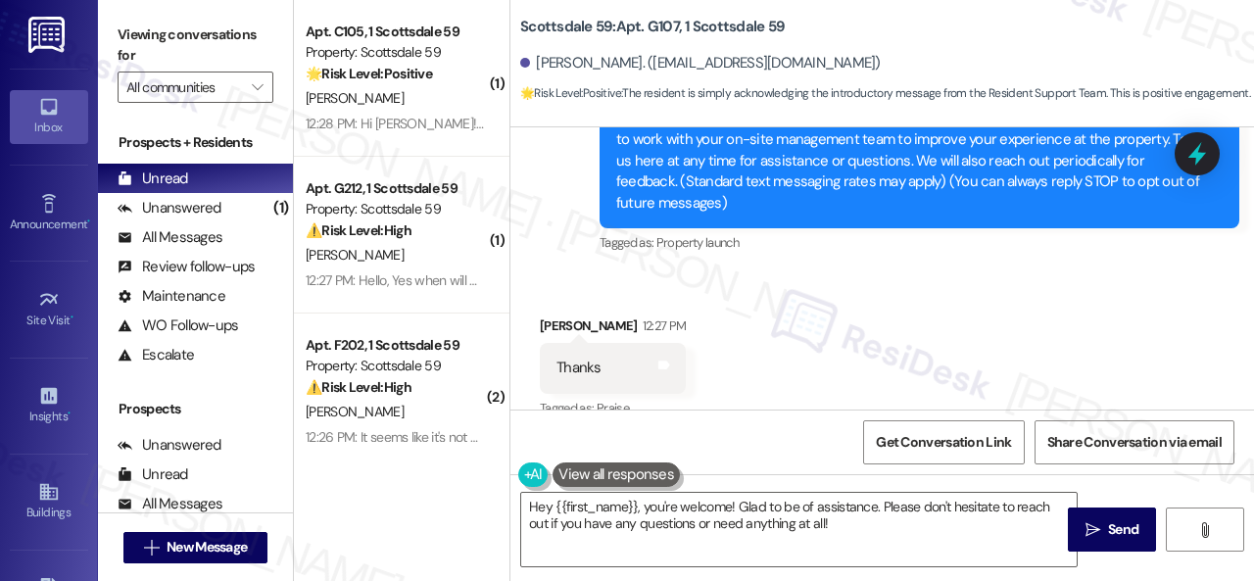
scroll to position [265, 0]
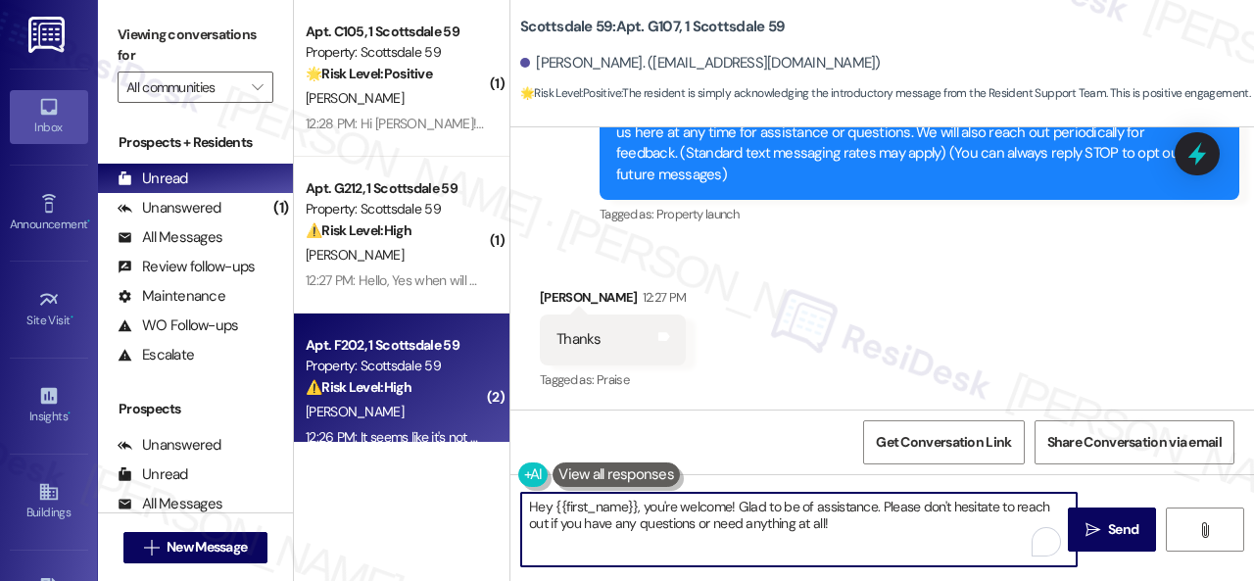
drag, startPoint x: 849, startPoint y: 526, endPoint x: 409, endPoint y: 428, distance: 450.7
click at [409, 428] on div "( 1 ) Apt. C105, 1 Scottsdale 59 Property: Scottsdale 59 🌟 Risk Level: Positive…" at bounding box center [774, 290] width 960 height 581
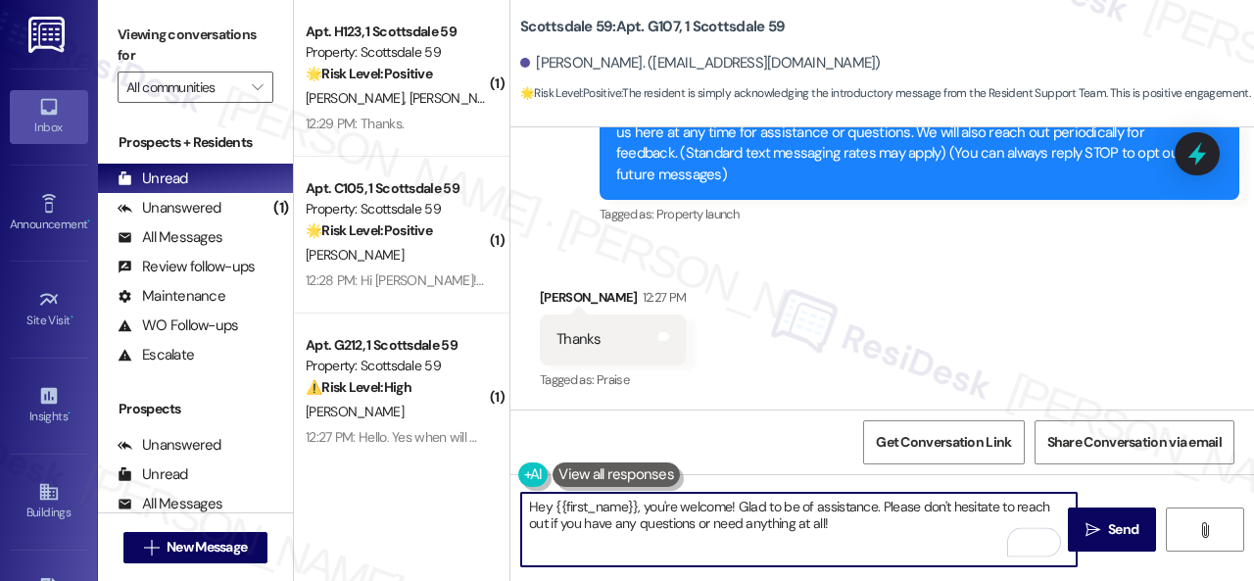
paste textarea "You're welcome!"
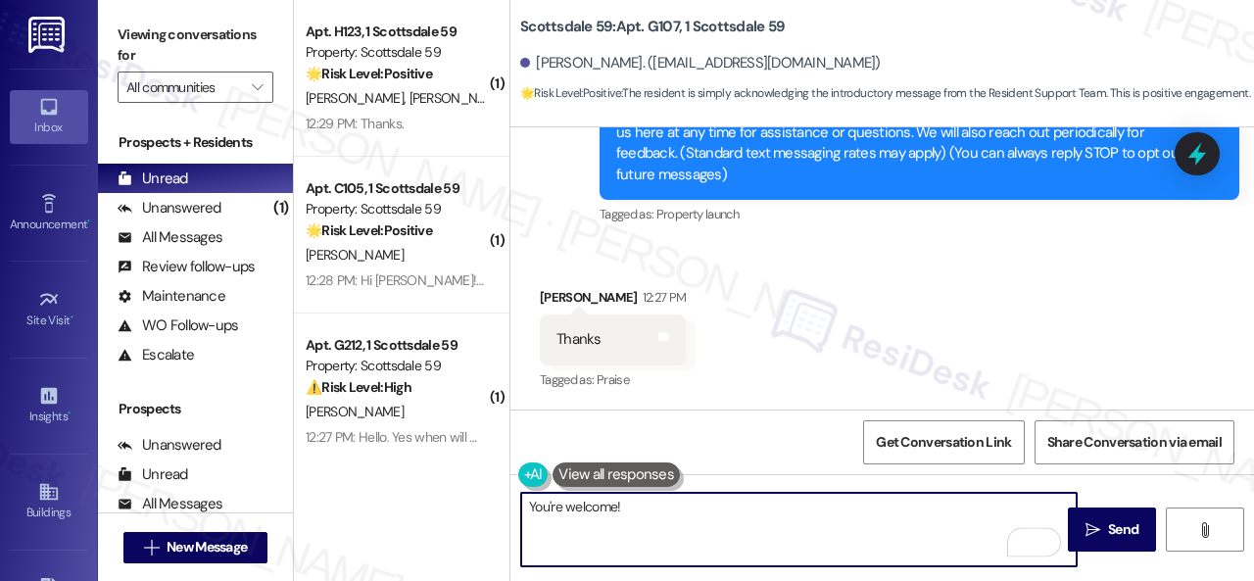
type textarea "You're welcome!"
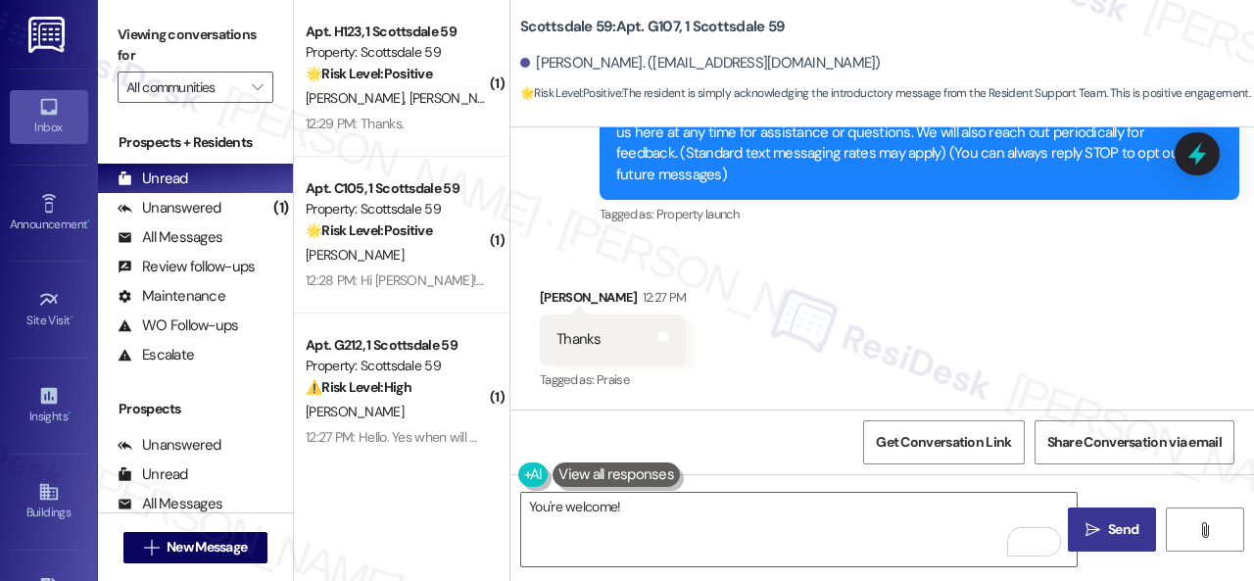
click at [1096, 532] on span " Send" at bounding box center [1113, 529] width 62 height 21
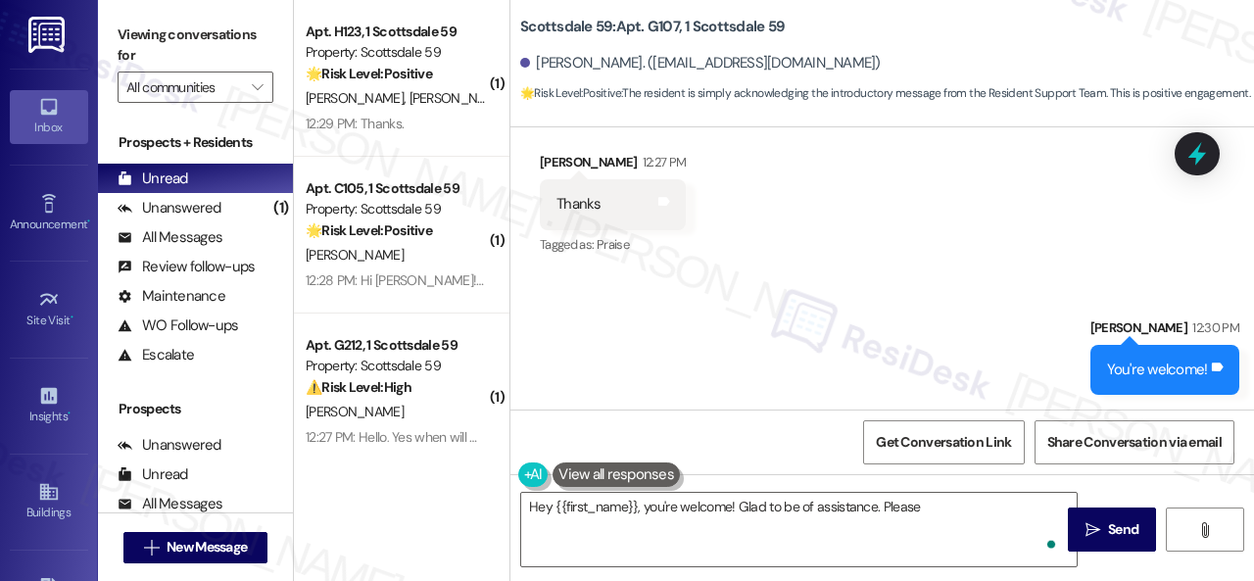
scroll to position [401, 0]
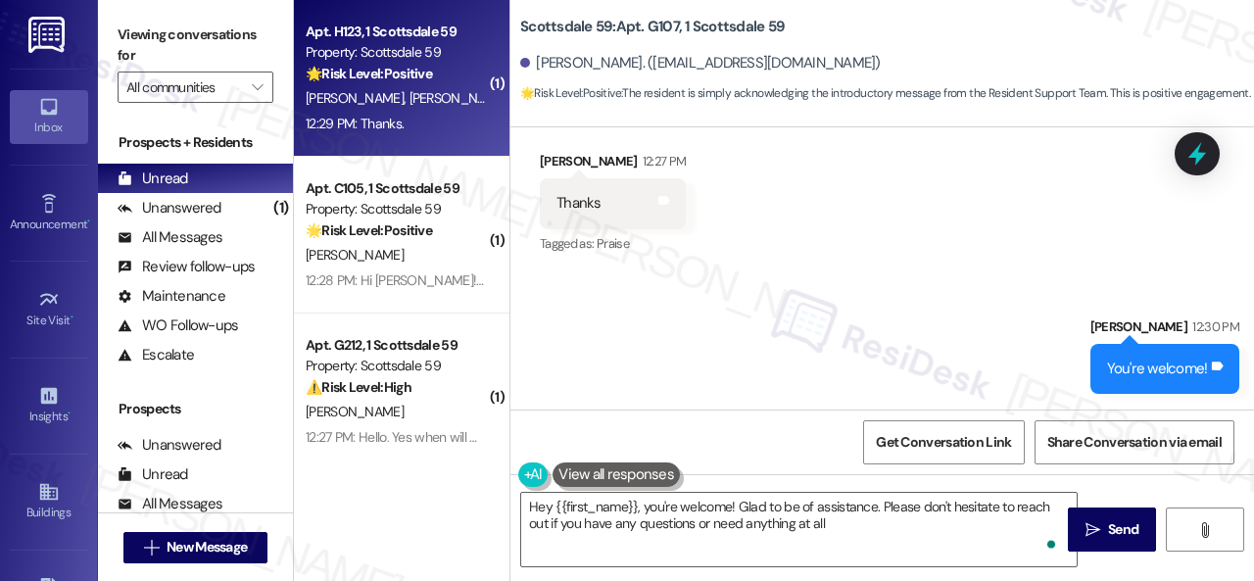
type textarea "Hey {{first_name}}, you're welcome! Glad to be of assistance. Please don't hesi…"
click at [447, 122] on div "12:29 PM: Thanks. 12:29 PM: Thanks." at bounding box center [396, 124] width 185 height 24
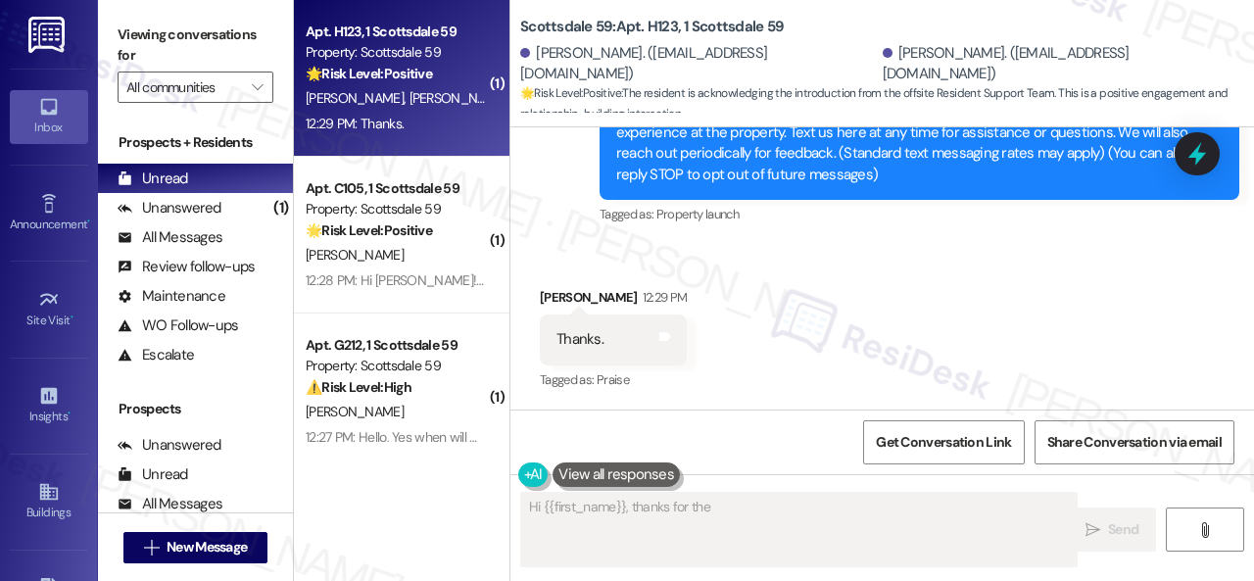
scroll to position [263, 0]
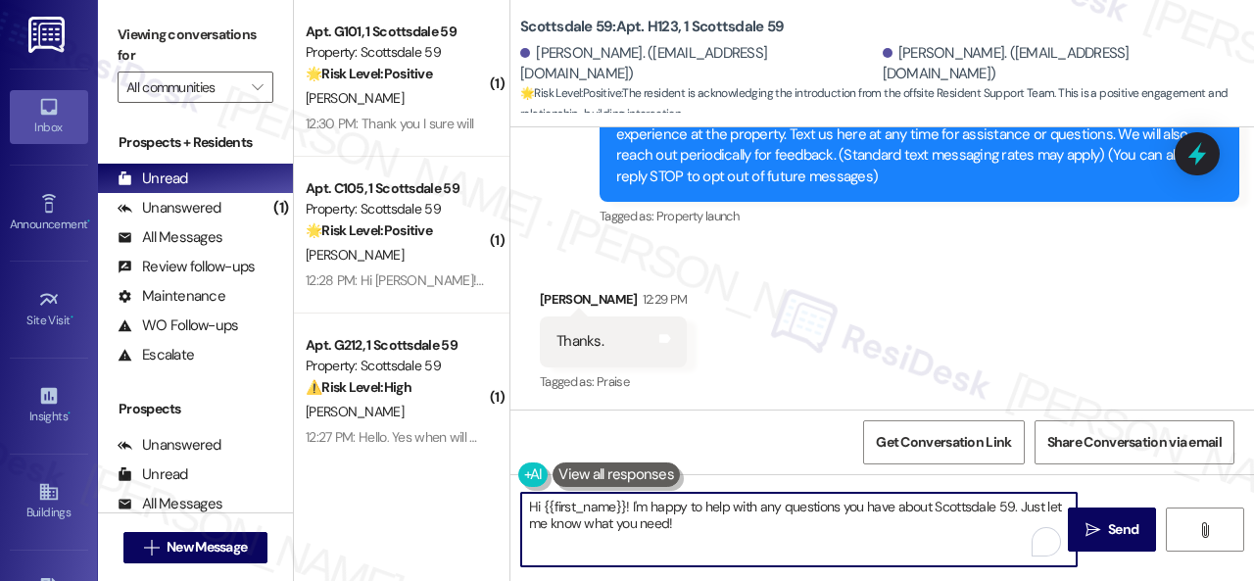
drag, startPoint x: 634, startPoint y: 509, endPoint x: 407, endPoint y: 446, distance: 235.8
click at [407, 446] on div "( 1 ) Apt. G101, 1 Scottsdale 59 Property: Scottsdale 59 🌟 Risk Level: Positive…" at bounding box center [774, 290] width 960 height 581
paste textarea "You're welcome!"
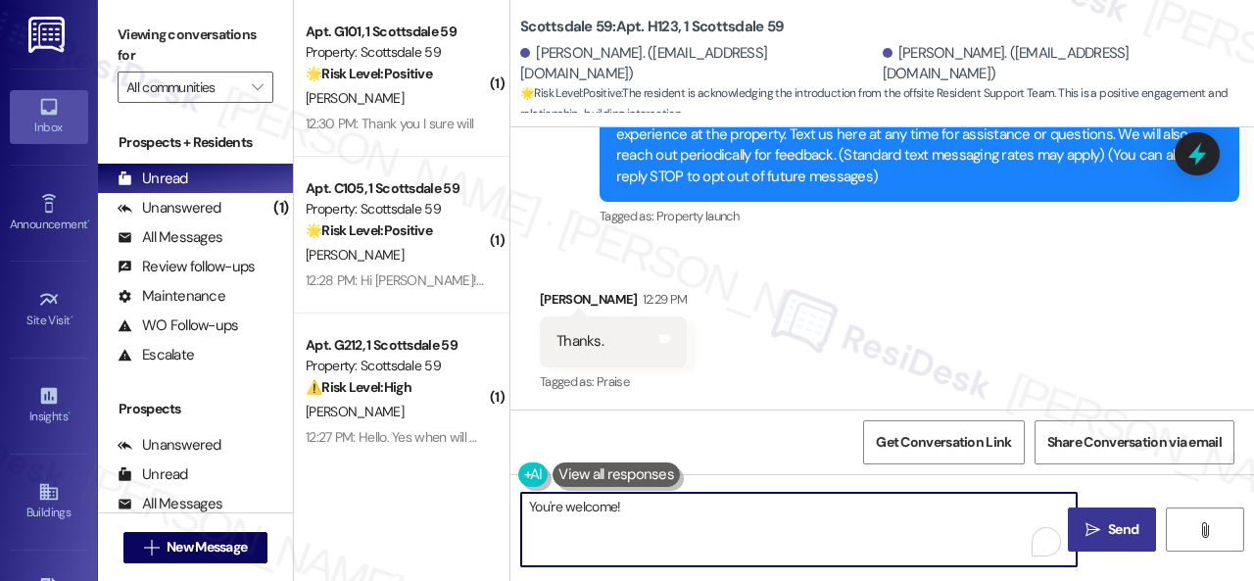
type textarea "You're welcome!"
click at [1119, 528] on span "Send" at bounding box center [1123, 529] width 30 height 21
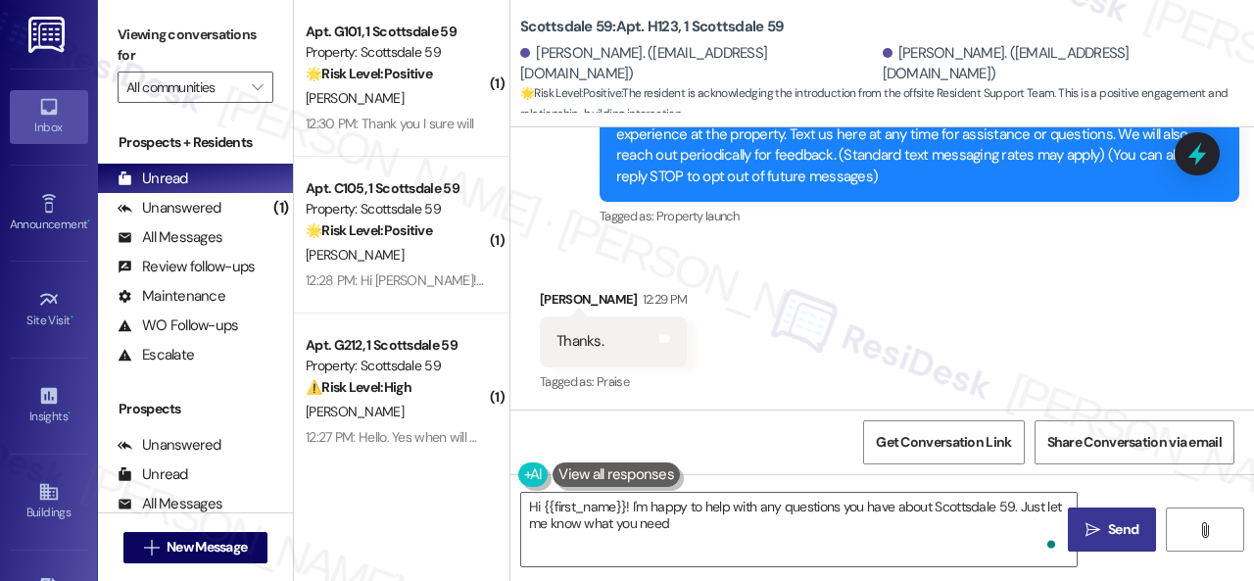
type textarea "Hi {{first_name}}! I'm happy to help with any questions you have about Scottsda…"
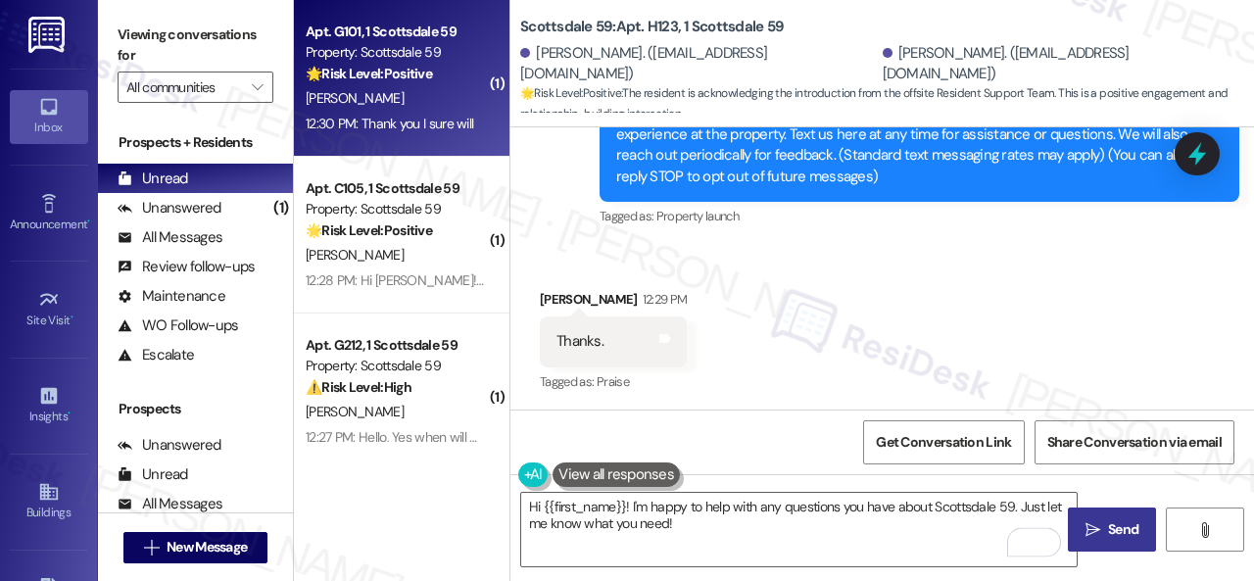
click at [426, 119] on div "12:30 PM: Thank you I sure will 12:30 PM: Thank you I sure will" at bounding box center [390, 124] width 168 height 18
type textarea "Fetching suggested responses. Please feel free to read through the conversation…"
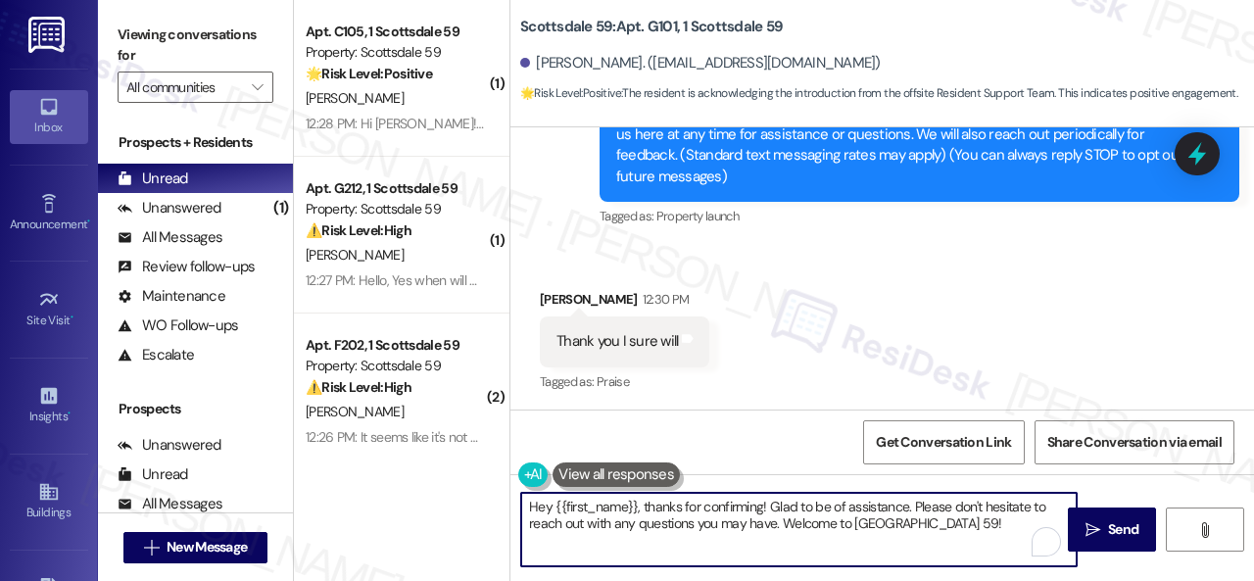
drag, startPoint x: 805, startPoint y: 520, endPoint x: 411, endPoint y: 456, distance: 400.2
click at [411, 456] on div "( 1 ) Apt. C105, 1 Scottsdale 59 Property: Scottsdale 59 🌟 Risk Level: Positive…" at bounding box center [774, 290] width 960 height 581
paste textarea "You're welcome!"
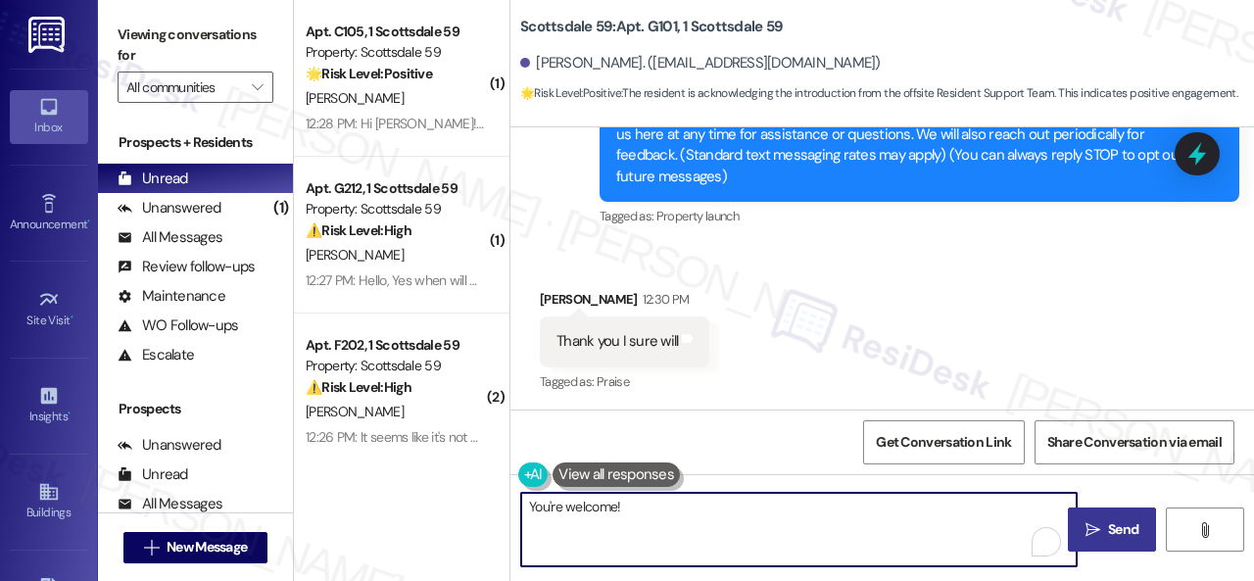
type textarea "You're welcome!"
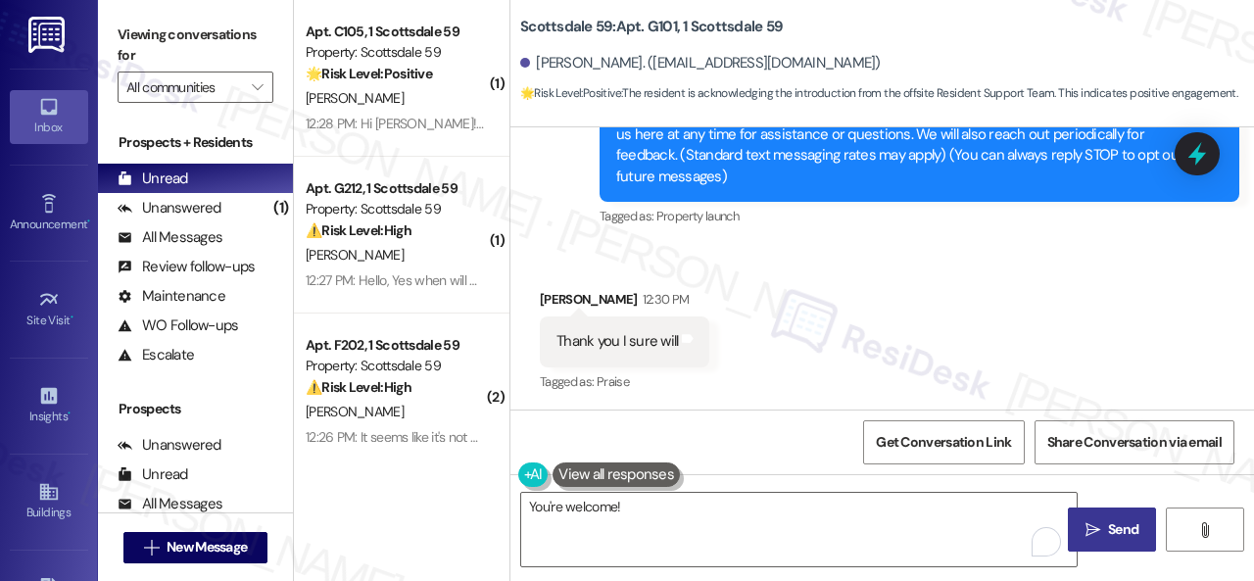
click at [1113, 526] on span "Send" at bounding box center [1123, 529] width 30 height 21
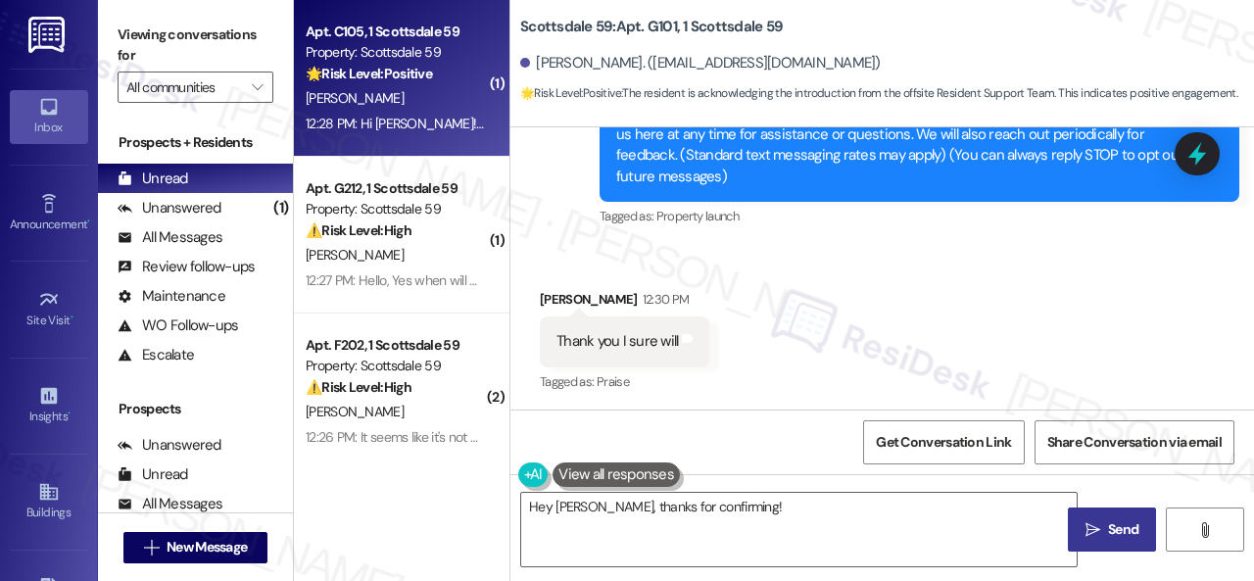
type textarea "Hey Joseph, thanks for confirming! I'm"
click at [415, 132] on div "12:28 PM: Hi Sarah! Happy to have you 12:28 PM: Hi Sarah! Happy to have you" at bounding box center [447, 124] width 282 height 18
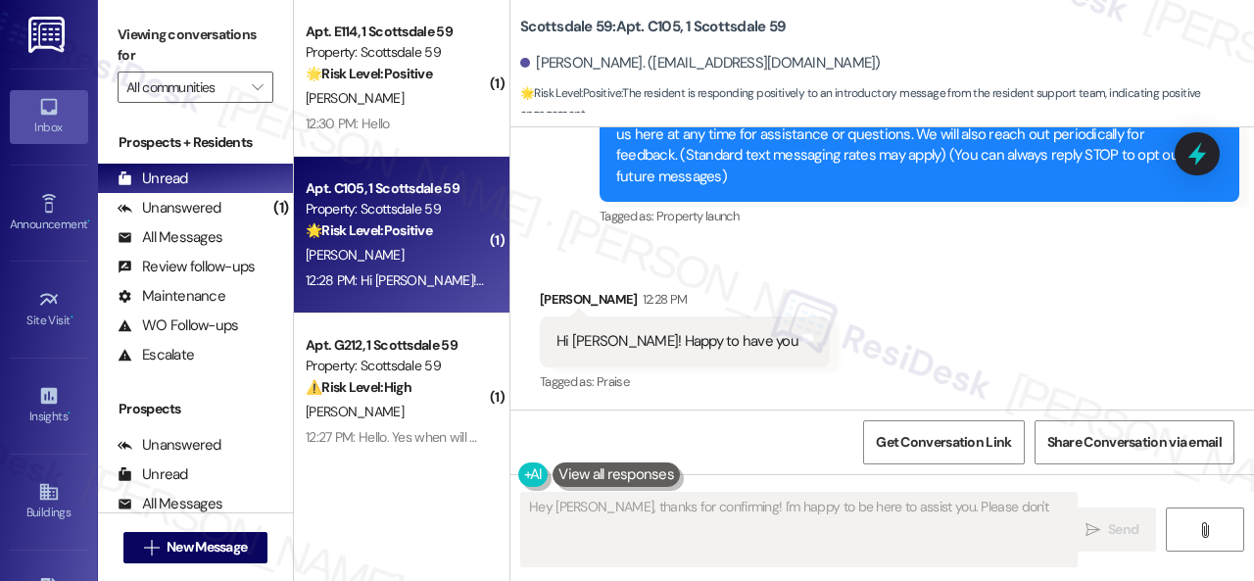
scroll to position [242, 0]
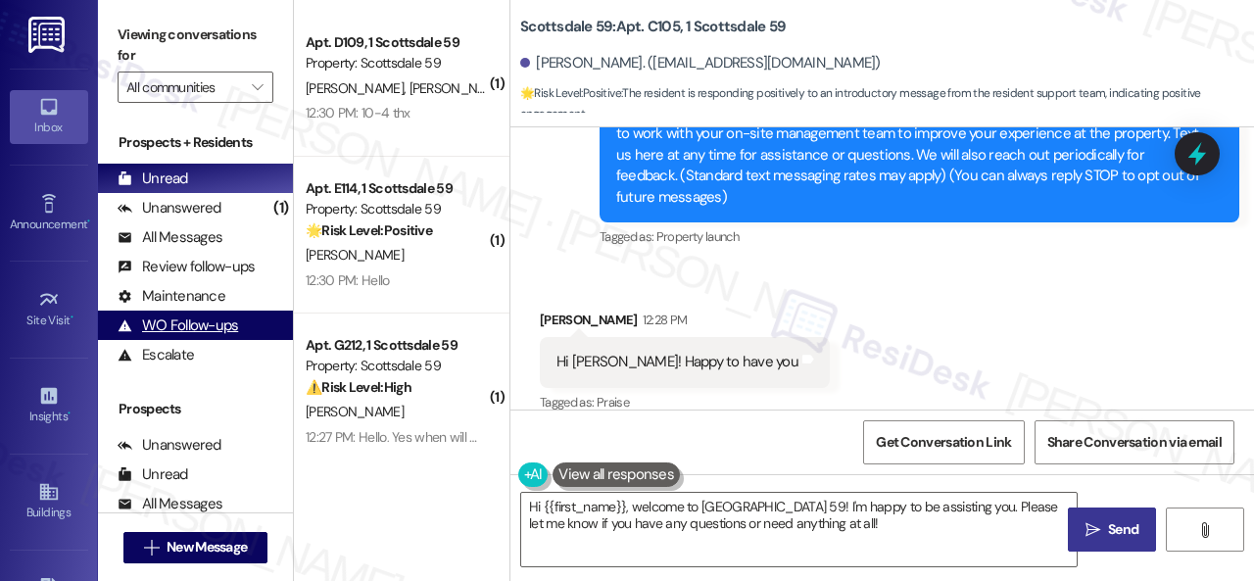
drag, startPoint x: 831, startPoint y: 528, endPoint x: 250, endPoint y: 330, distance: 613.9
click at [384, 411] on div "( 1 ) Apt. D109, 1 Scottsdale 59 Property: Scottsdale 59 B. Sigler C. Booher 12…" at bounding box center [774, 290] width 960 height 581
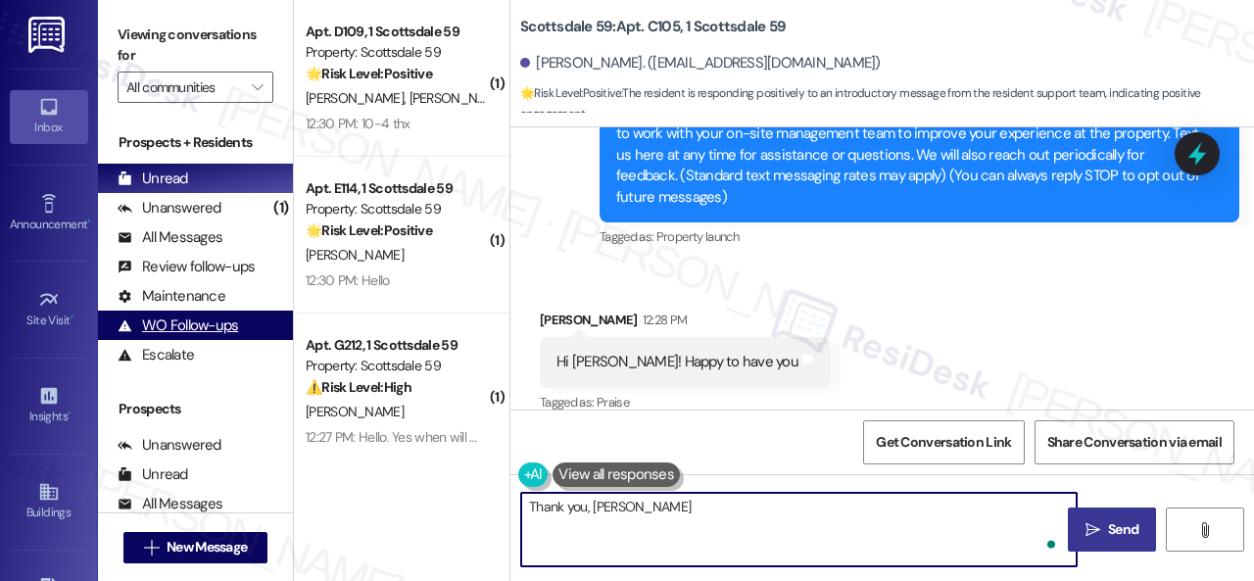
type textarea "Thank you, Aaron!"
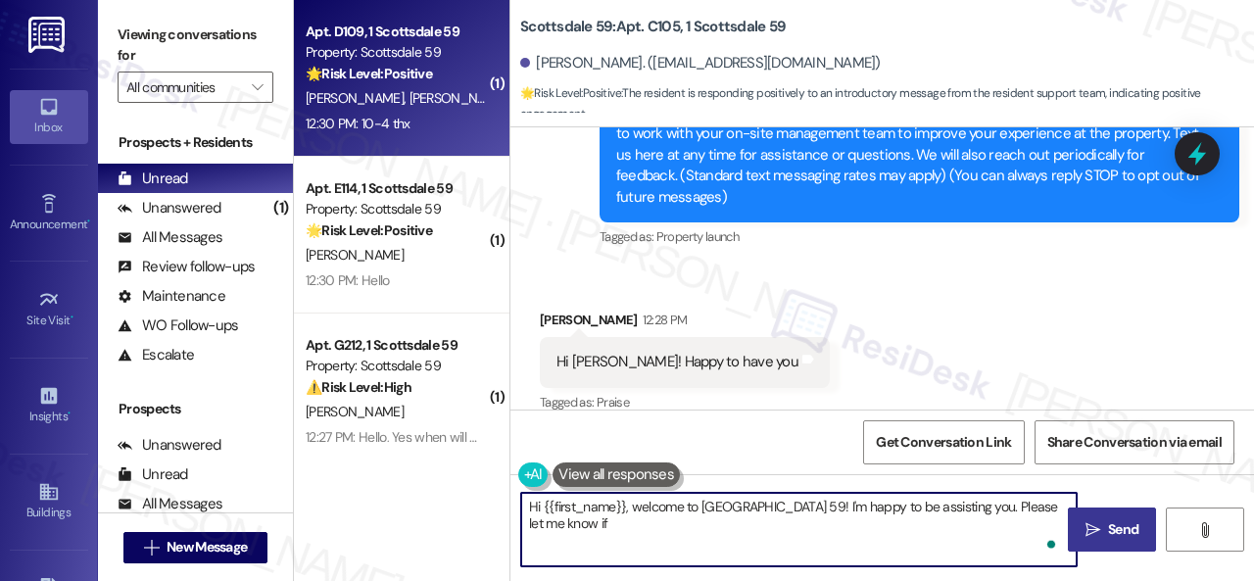
type textarea "Hi {{first_name}}, welcome to Scottsdale 59! I'm happy to be assisting you. Ple…"
click at [455, 119] on div "12:30 PM: 10-4 thx 12:30 PM: 10-4 thx" at bounding box center [396, 124] width 185 height 24
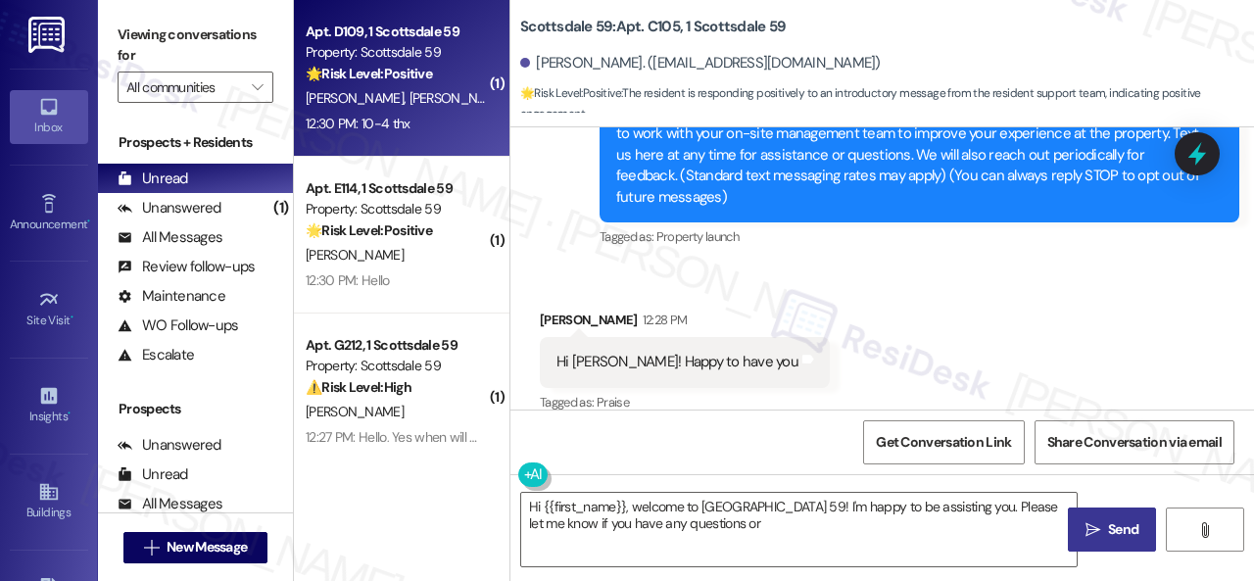
type textarea "Hi {{first_name}}, welcome to Scottsdale 59! I'm happy to be assisting you. Ple…"
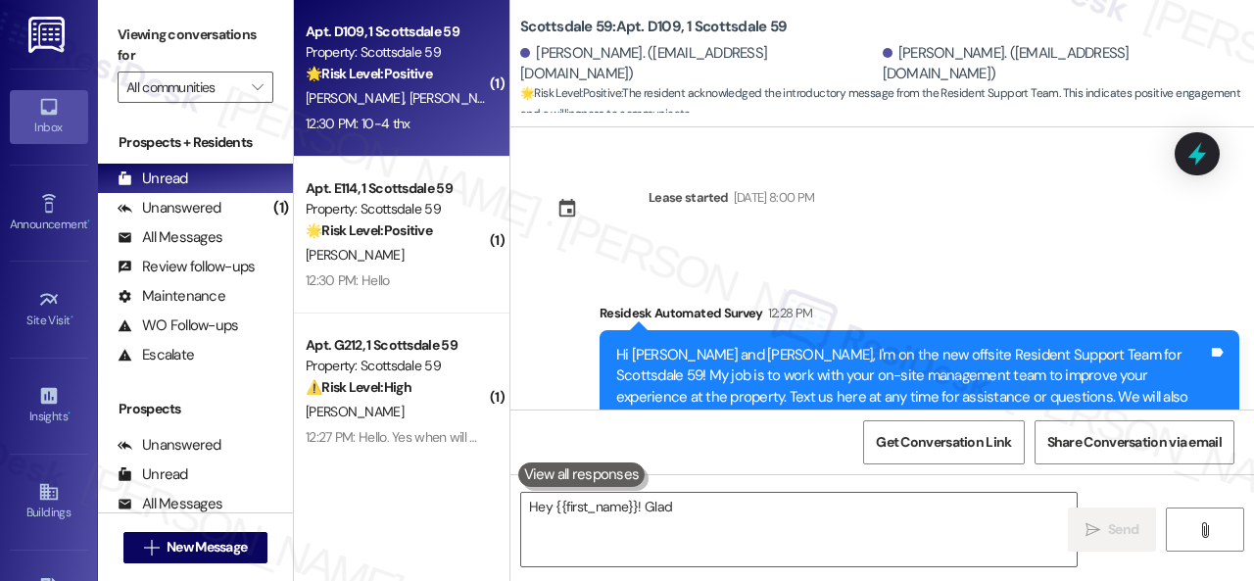
scroll to position [263, 0]
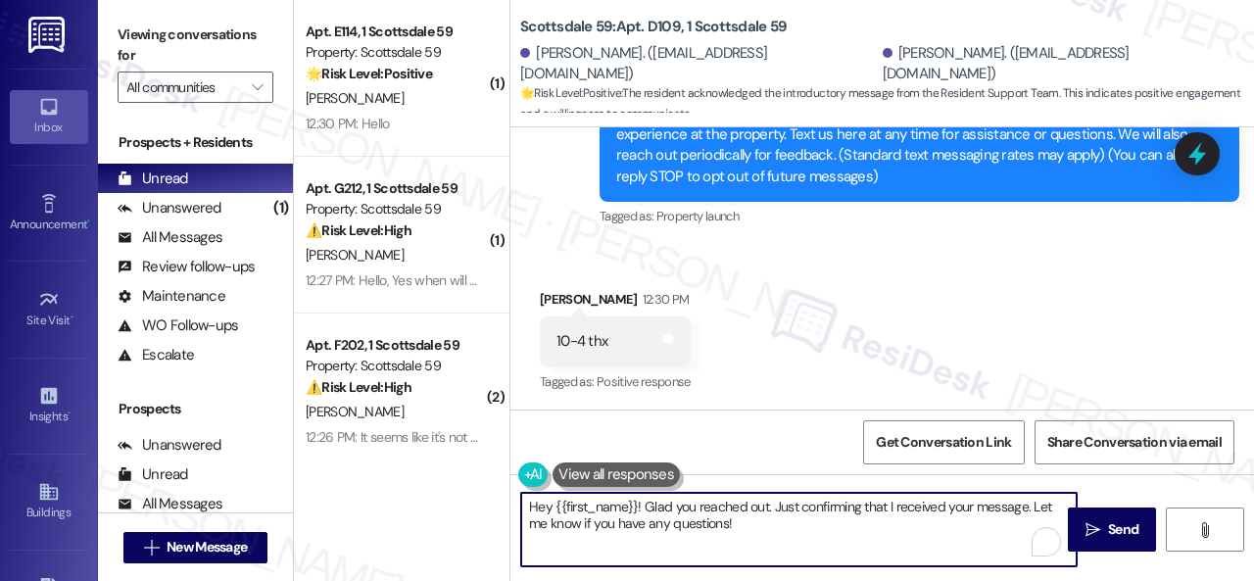
drag, startPoint x: 784, startPoint y: 532, endPoint x: 394, endPoint y: 460, distance: 396.7
click at [394, 460] on div "( 1 ) Apt. E114, 1 Scottsdale 59 Property: Scottsdale 59 🌟 Risk Level: Positive…" at bounding box center [774, 290] width 960 height 581
paste textarea "You're welcome!"
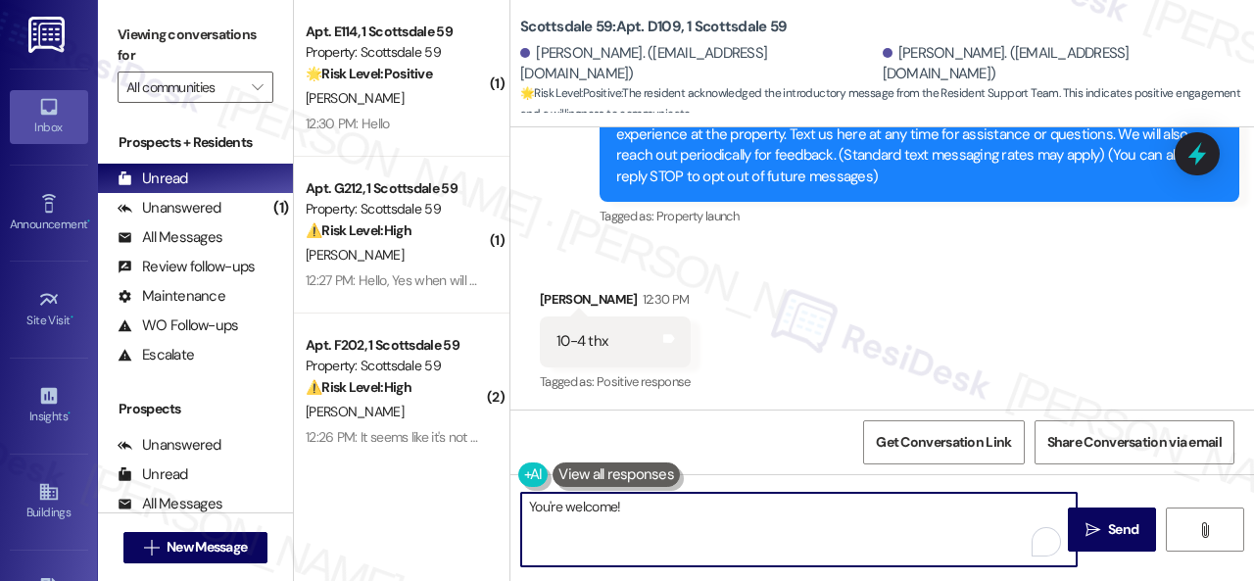
type textarea "You're welcome!"
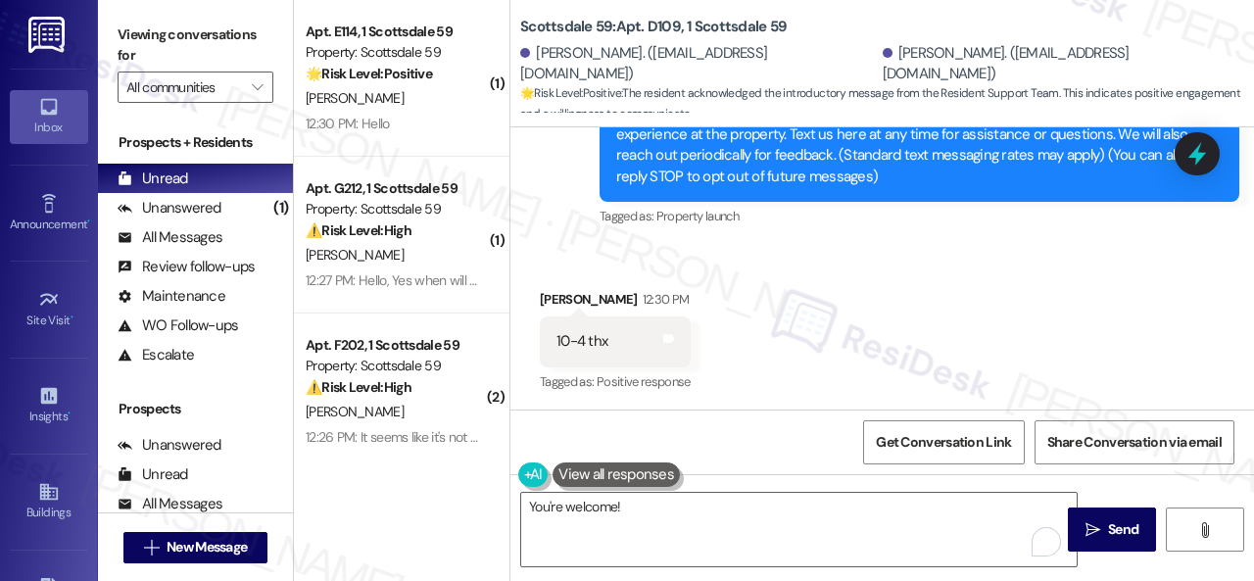
click at [1150, 534] on div "You're welcome!  Send " at bounding box center [883, 547] width 744 height 147
click at [1109, 529] on span "Send" at bounding box center [1123, 529] width 30 height 21
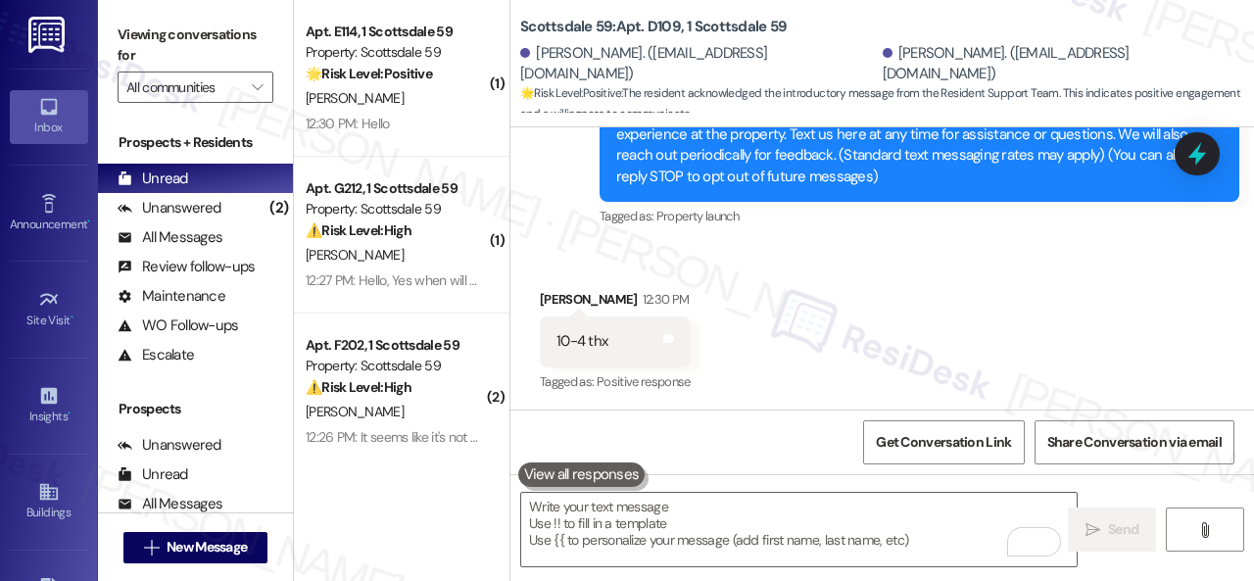
type textarea "Fetching suggested responses. Please feel free to read through the conversation…"
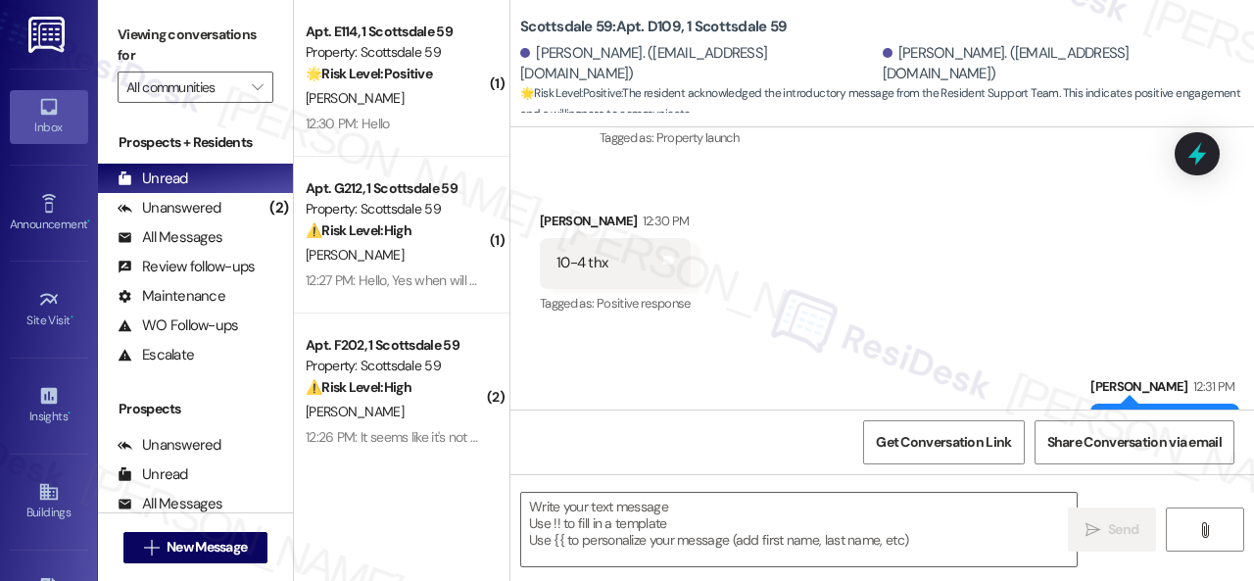
scroll to position [401, 0]
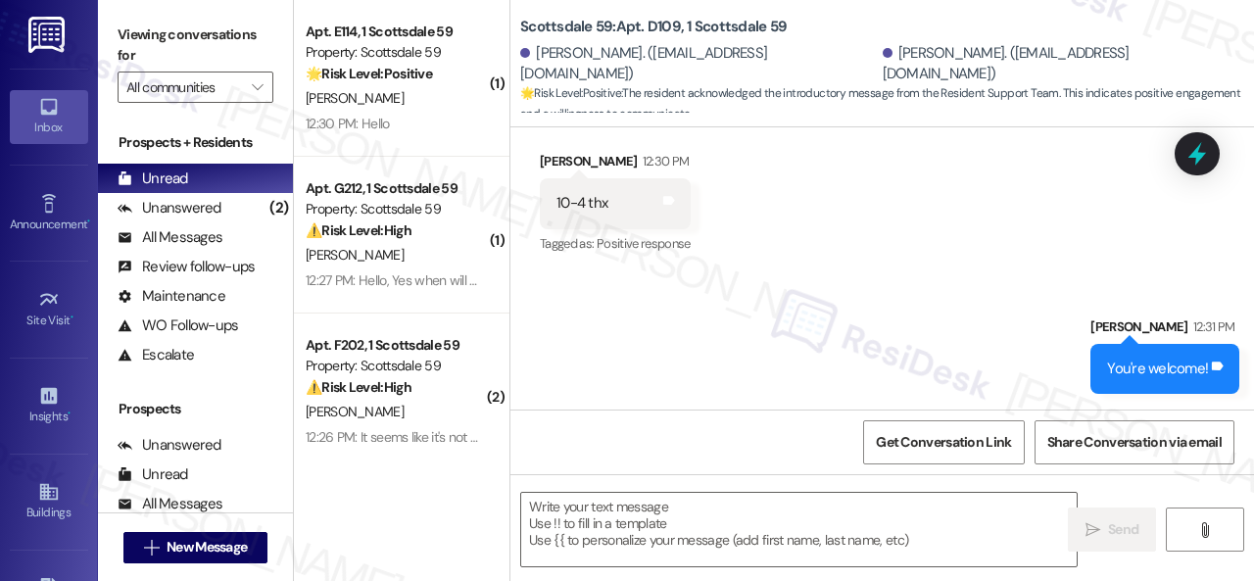
click at [472, 112] on div "12:30 PM: Hello 12:30 PM: Hello" at bounding box center [396, 124] width 185 height 24
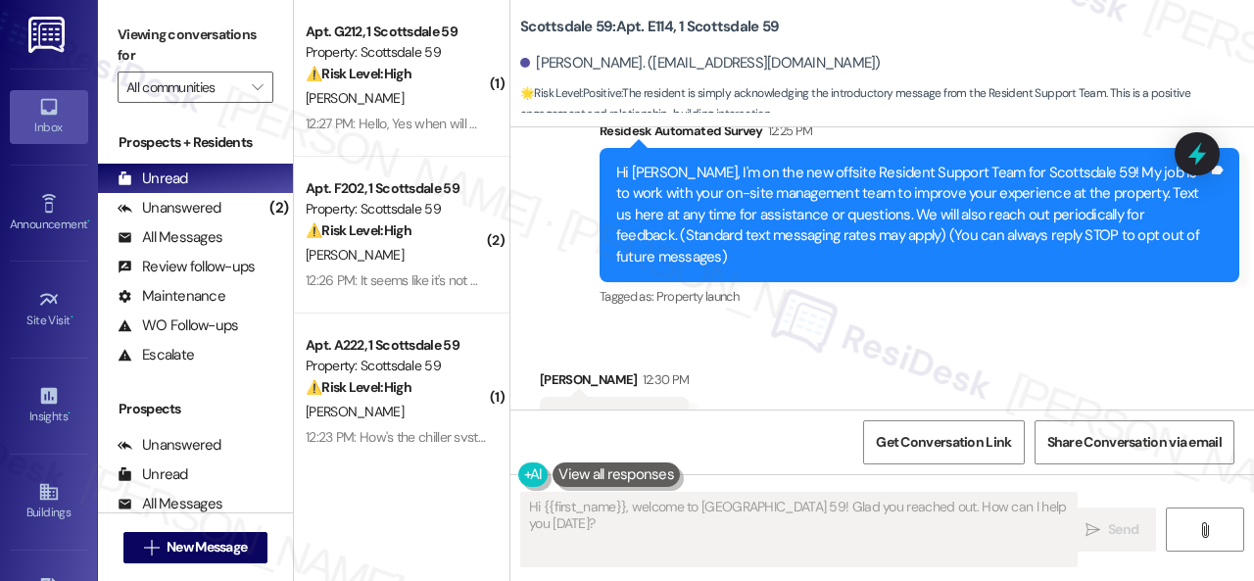
scroll to position [235, 0]
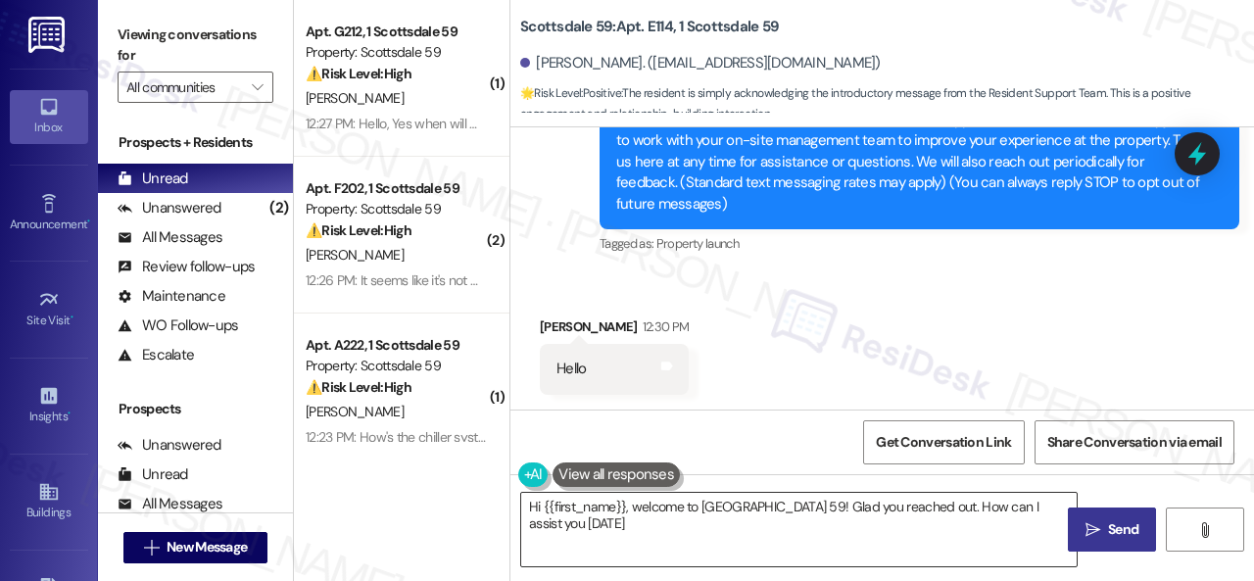
type textarea "Hi {{first_name}}, welcome to Scottsdale 59! Glad you reached out. How can I as…"
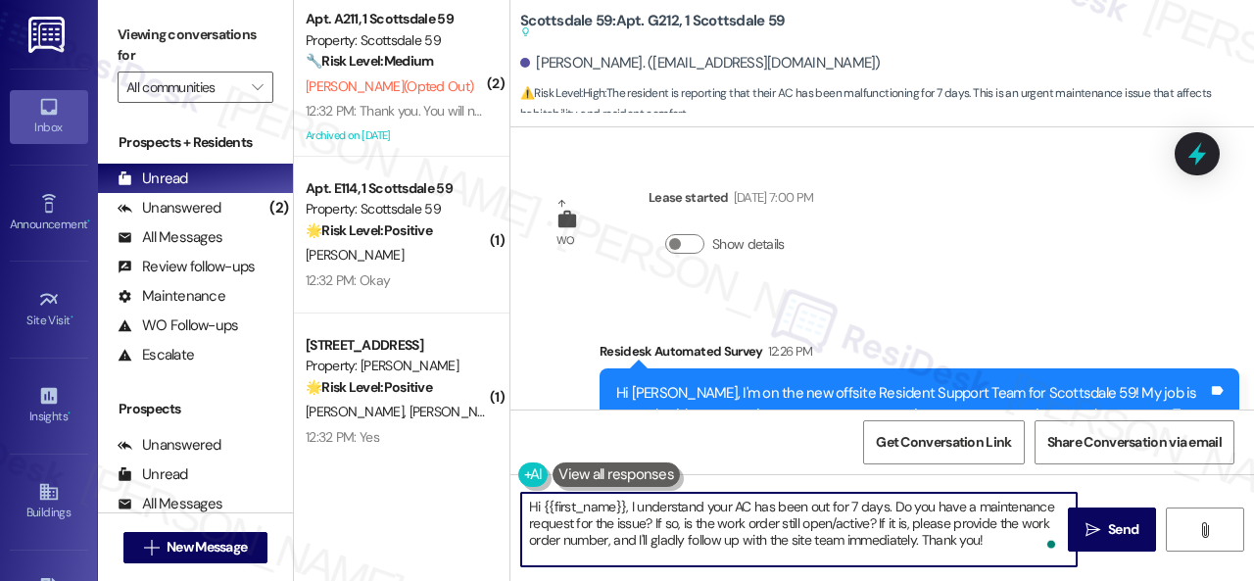
scroll to position [476, 0]
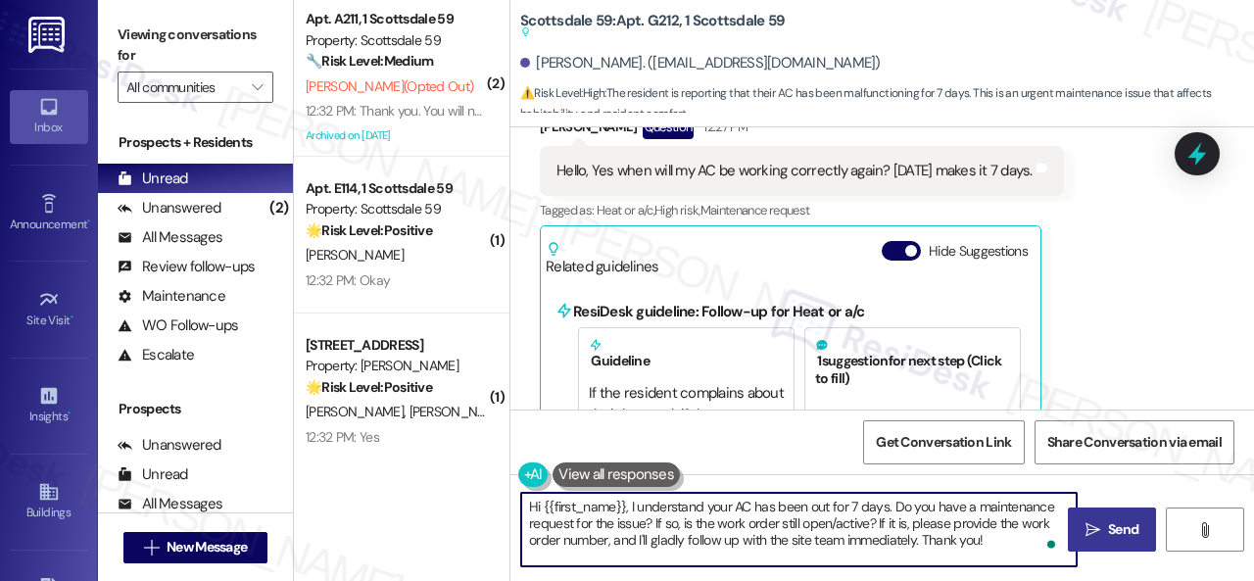
type textarea "Hi {{first_name}}, I understand your AC has been out for 7 days. Do you have a …"
click at [1086, 530] on icon "" at bounding box center [1093, 530] width 15 height 16
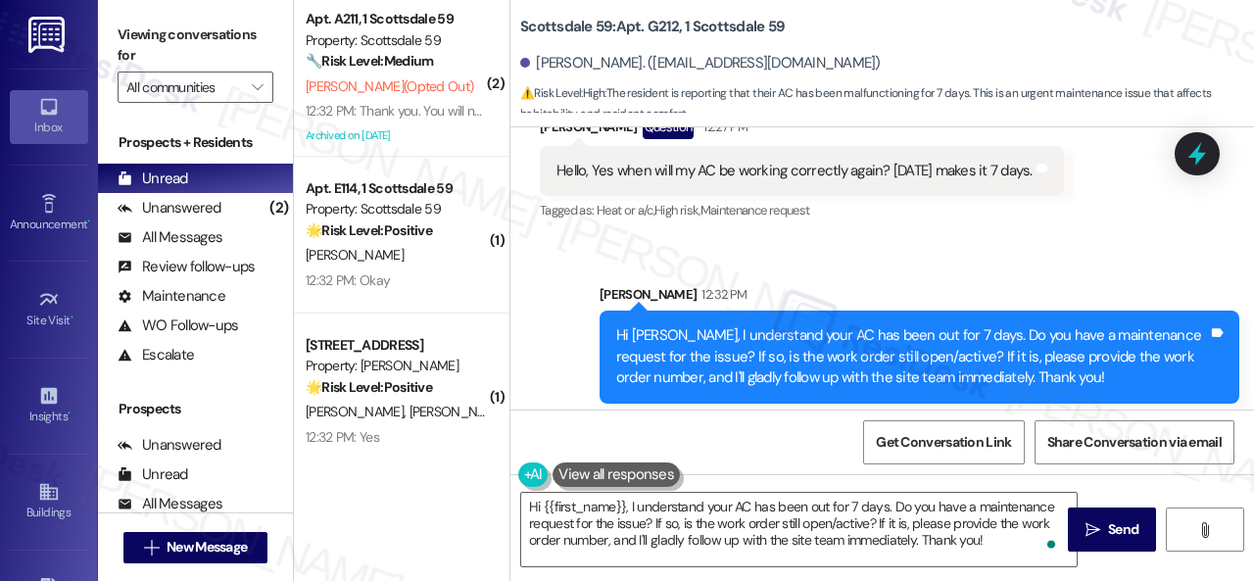
scroll to position [463, 0]
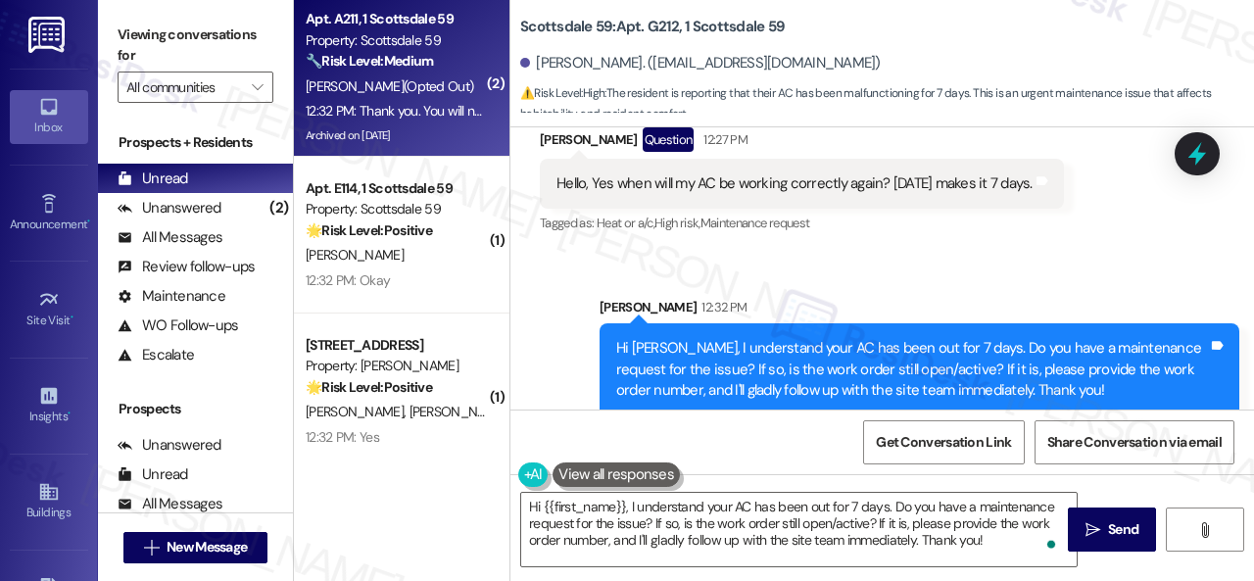
click at [453, 81] on div "P. Smith (Opted Out)" at bounding box center [396, 86] width 185 height 24
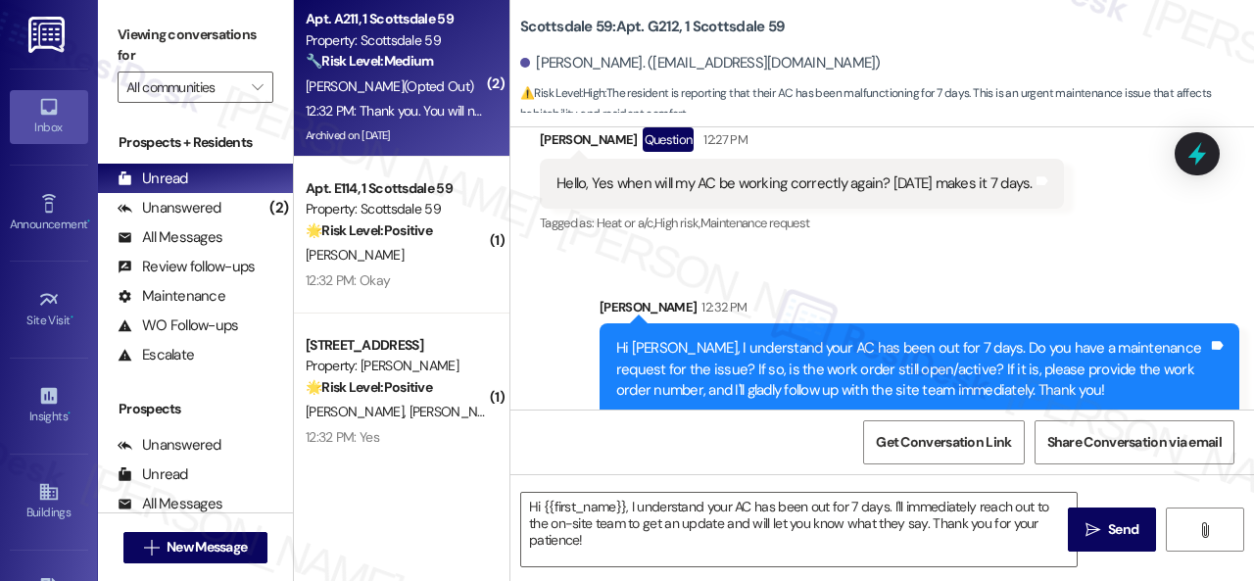
type textarea "Fetching suggested responses. Please feel free to read through the conversation…"
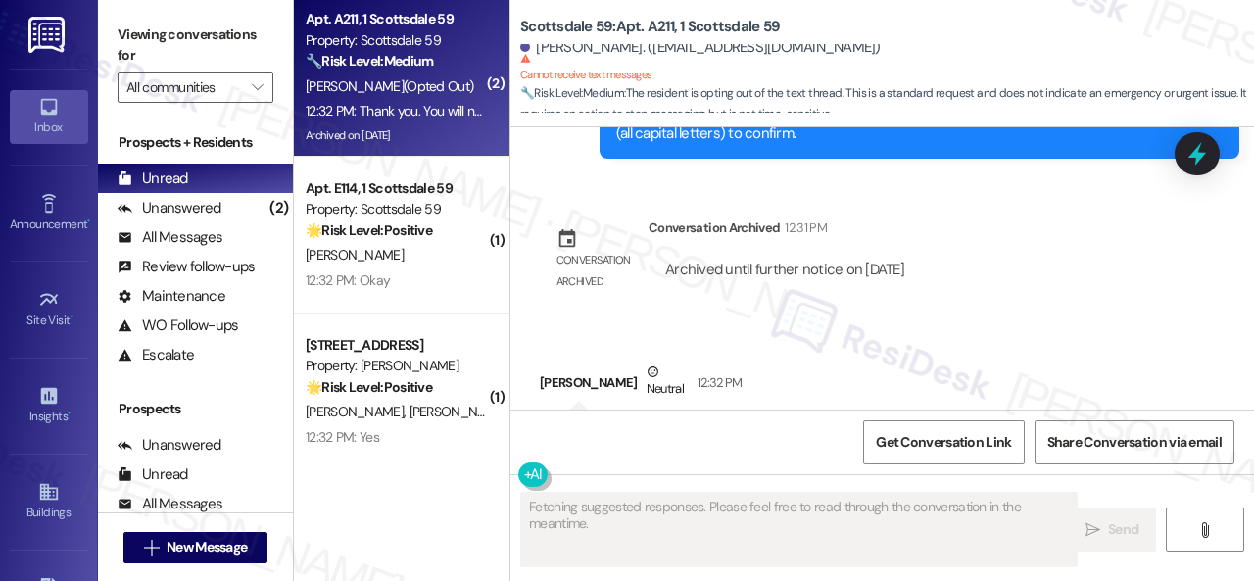
scroll to position [558, 0]
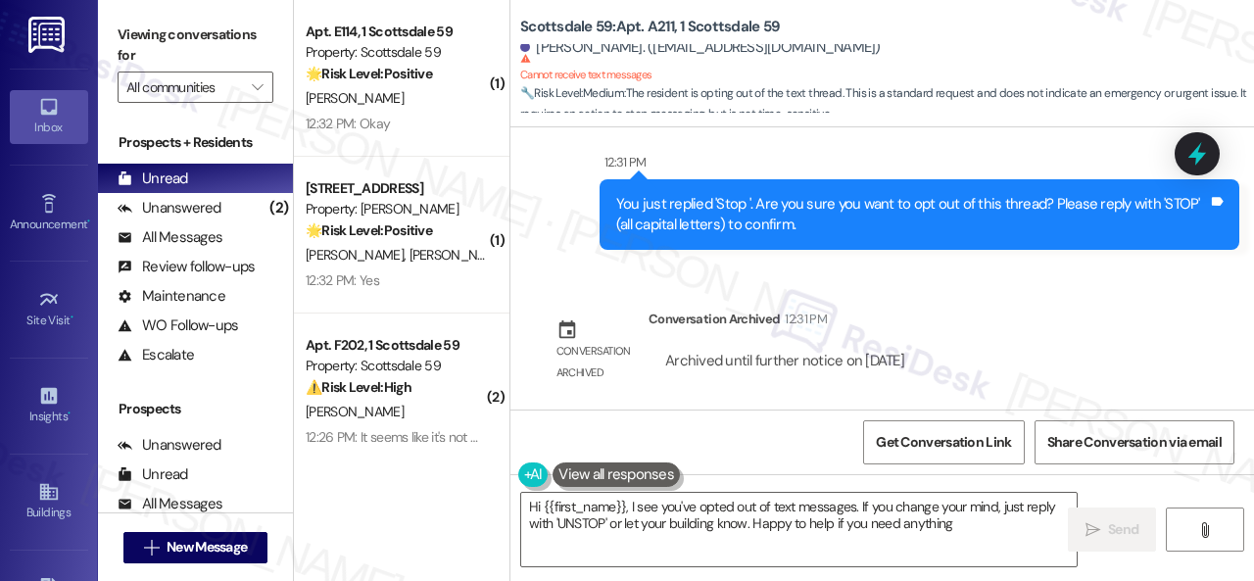
type textarea "Hi {{first_name}}, I see you've opted out of text messages. If you change your …"
click at [443, 124] on div "12:32 PM: Okay 12:32 PM: Okay" at bounding box center [396, 124] width 185 height 24
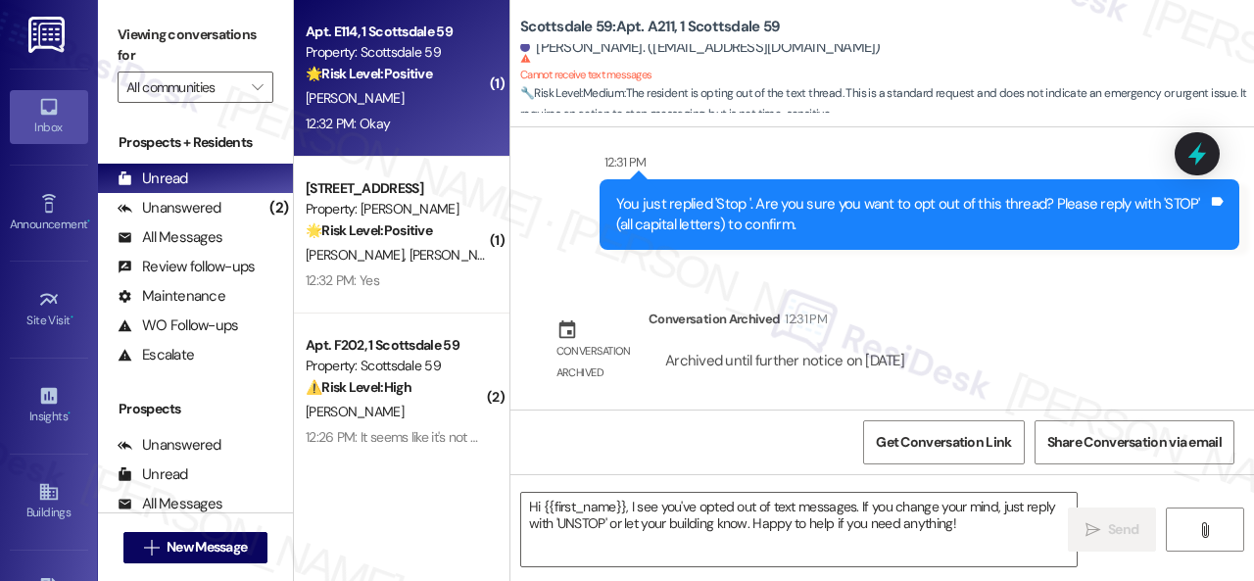
type textarea "Fetching suggested responses. Please feel free to read through the conversation…"
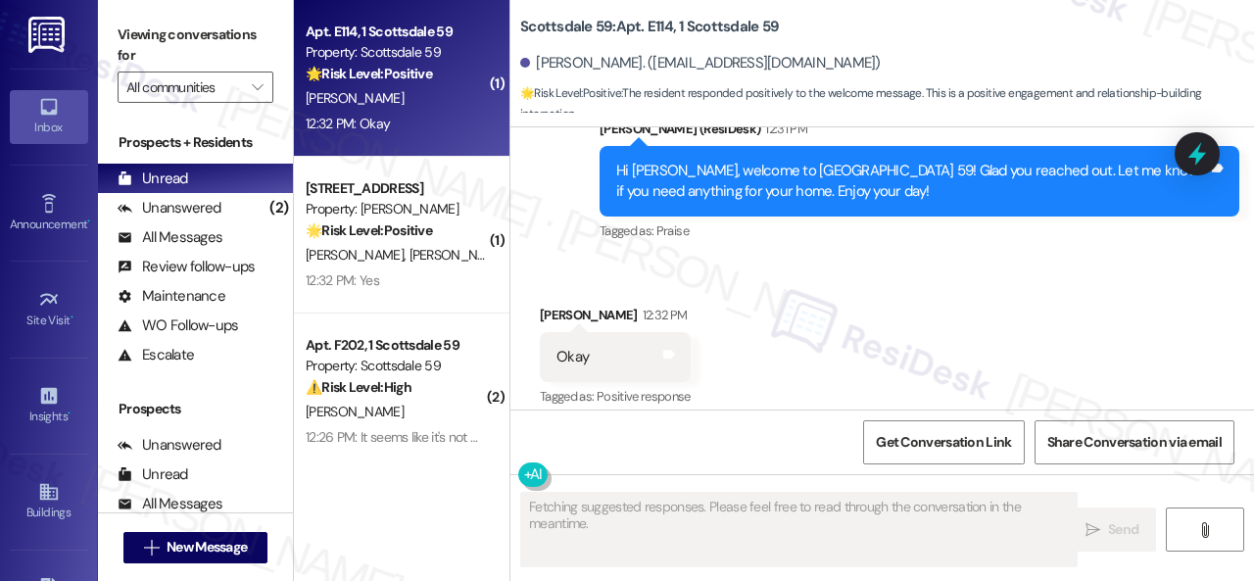
scroll to position [586, 0]
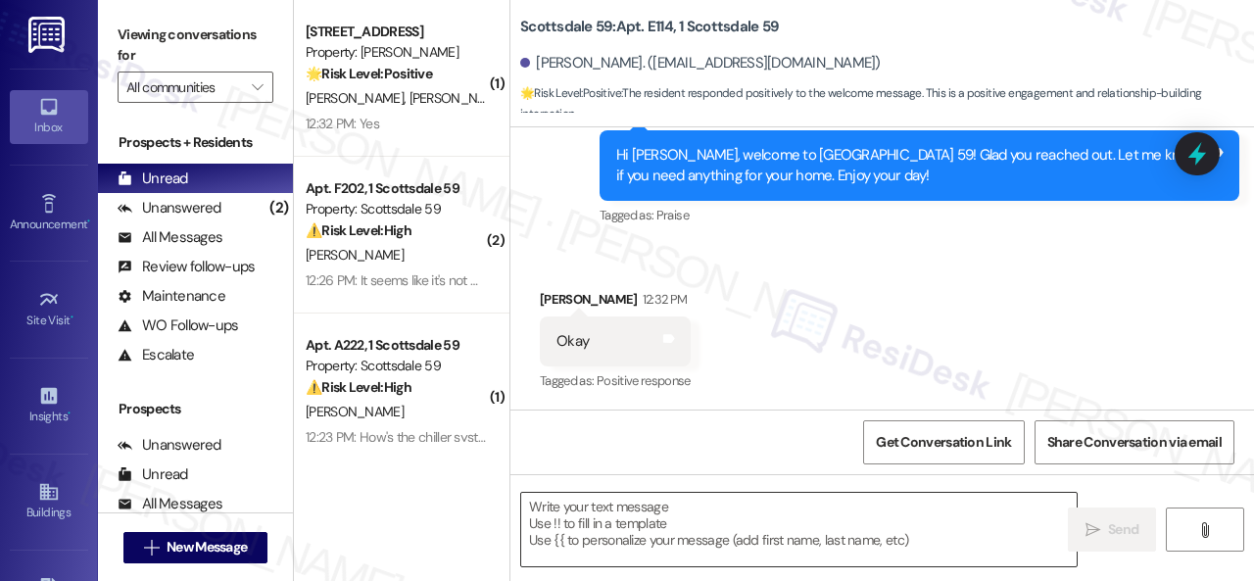
click at [665, 513] on textarea at bounding box center [799, 529] width 556 height 73
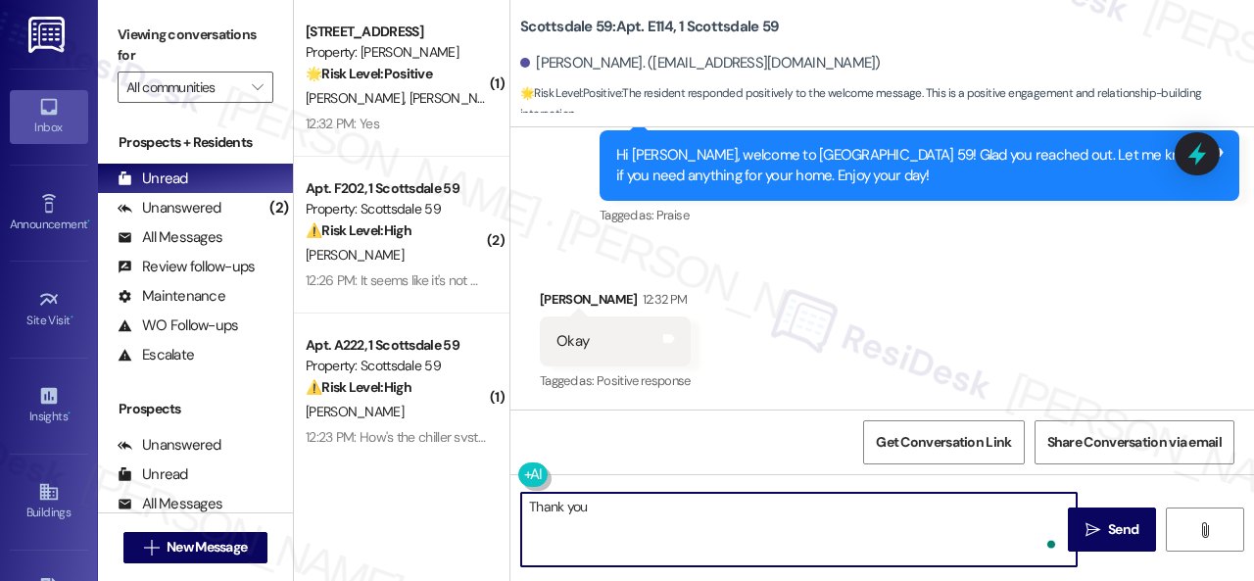
type textarea "Thank you!"
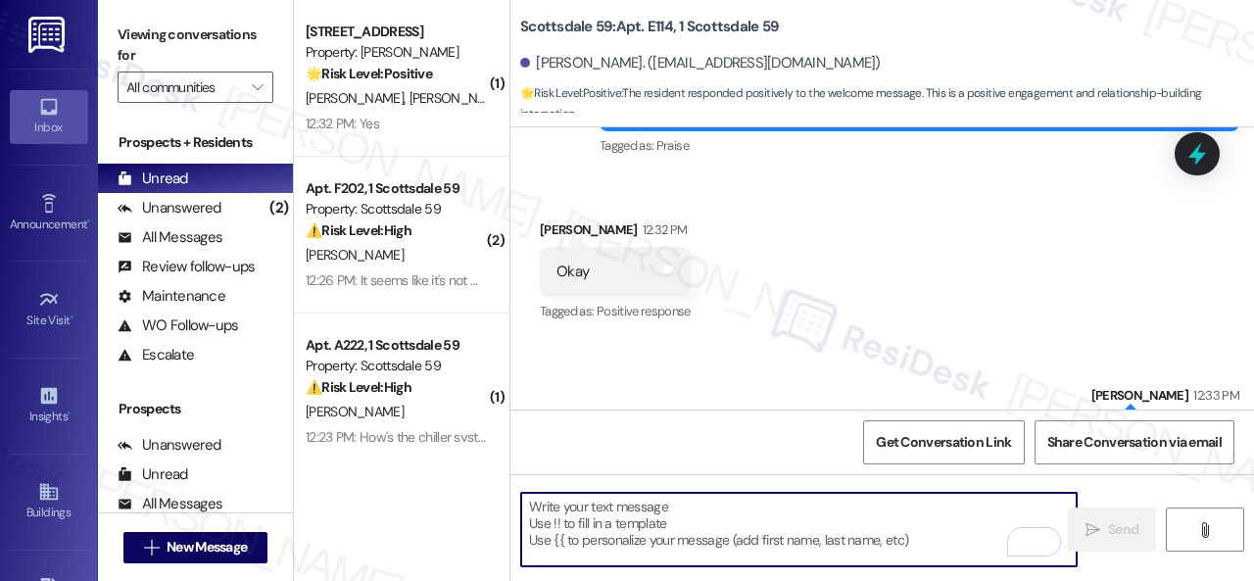
scroll to position [724, 0]
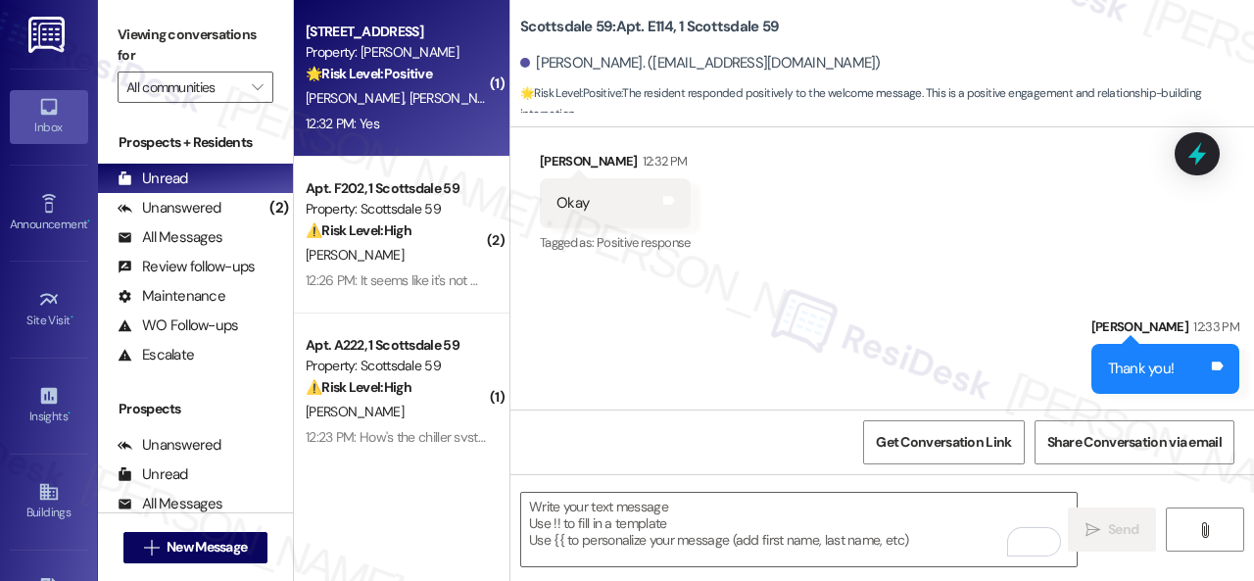
click at [412, 132] on div "12:32 PM: Yes 12:32 PM: Yes" at bounding box center [396, 124] width 185 height 24
type textarea "Fetching suggested responses. Please feel free to read through the conversation…"
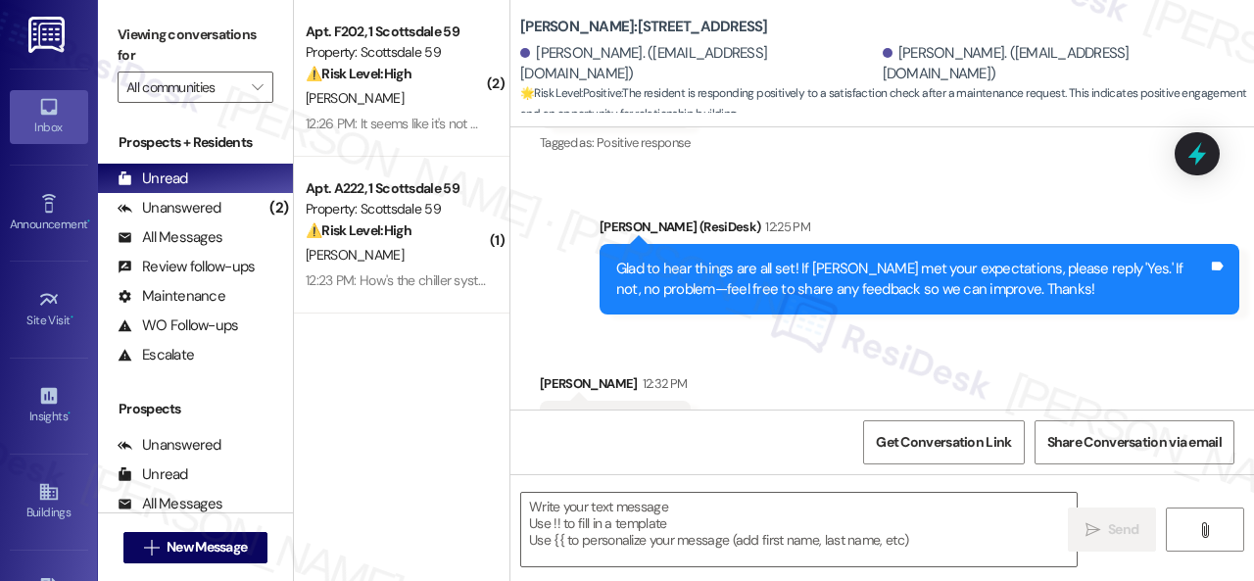
scroll to position [584, 0]
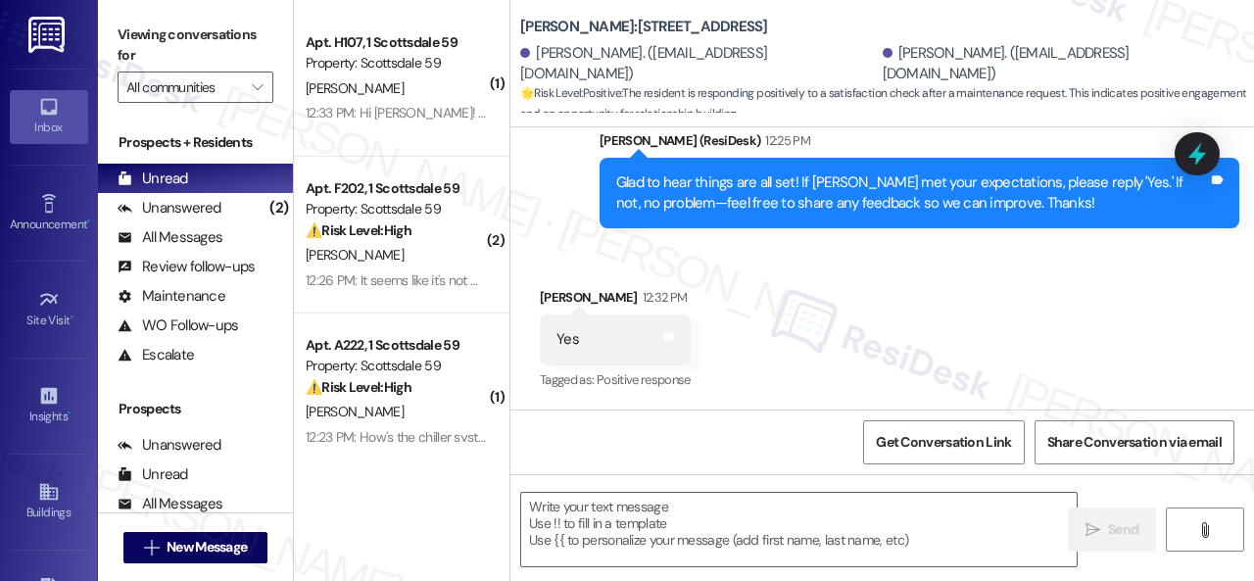
click at [577, 268] on div "Received via SMS Melissa Arbizu 12:32 PM Yes Tags and notes Tagged as: Positive…" at bounding box center [883, 326] width 744 height 166
click at [670, 522] on textarea at bounding box center [799, 529] width 556 height 73
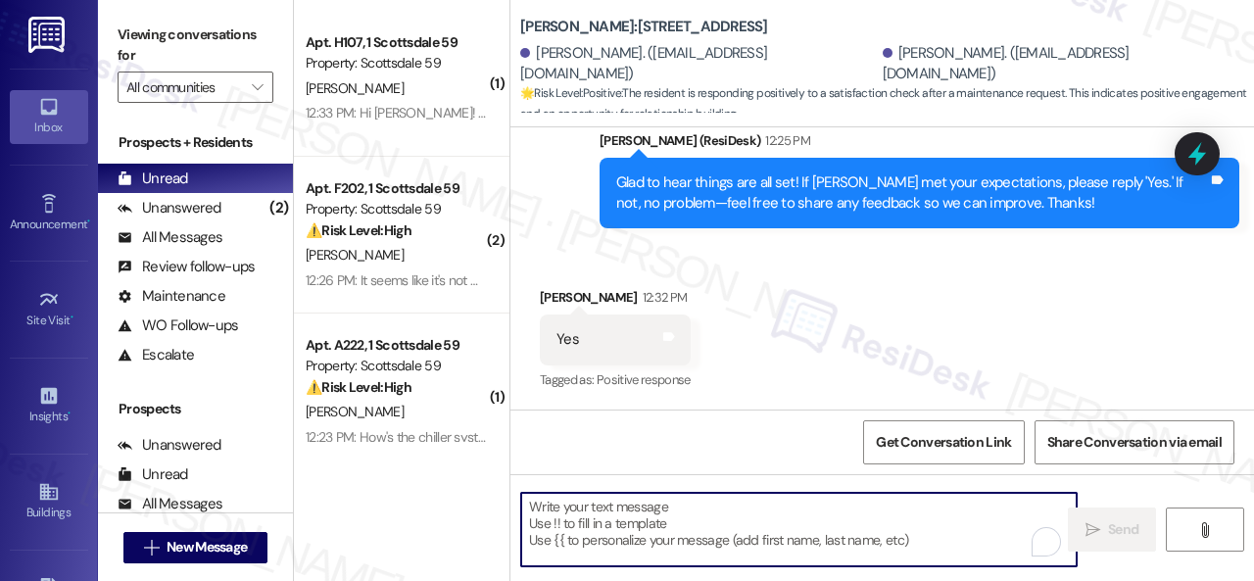
paste textarea "I'm glad you are satisfied with your home. Have you written a review for us bef…"
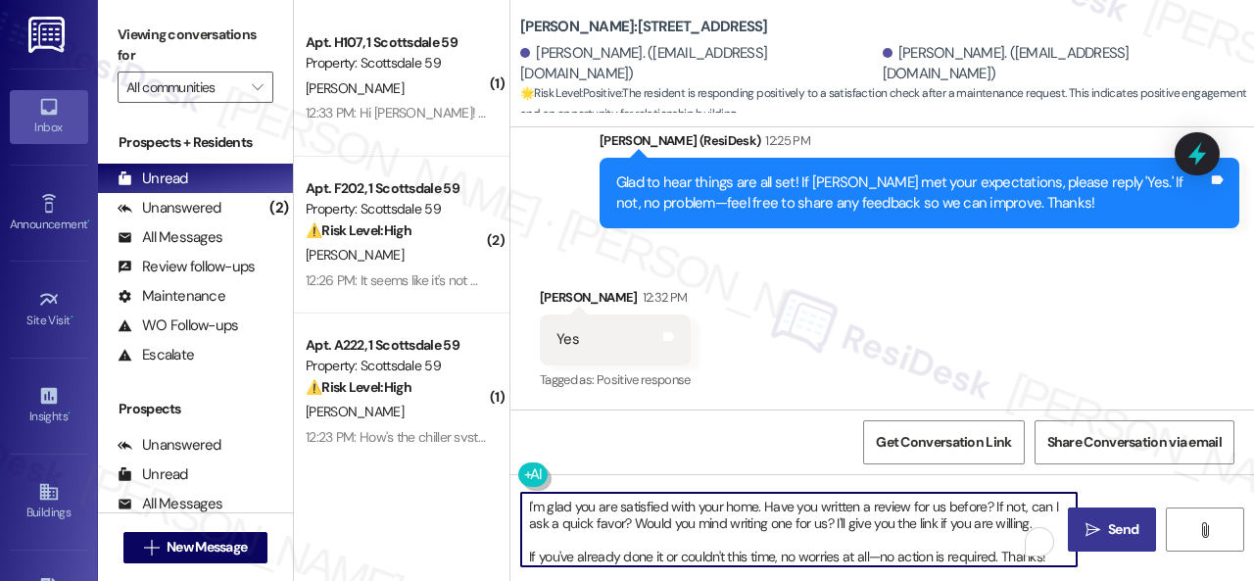
type textarea "I'm glad you are satisfied with your home. Have you written a review for us bef…"
click at [1078, 514] on button " Send" at bounding box center [1112, 530] width 88 height 44
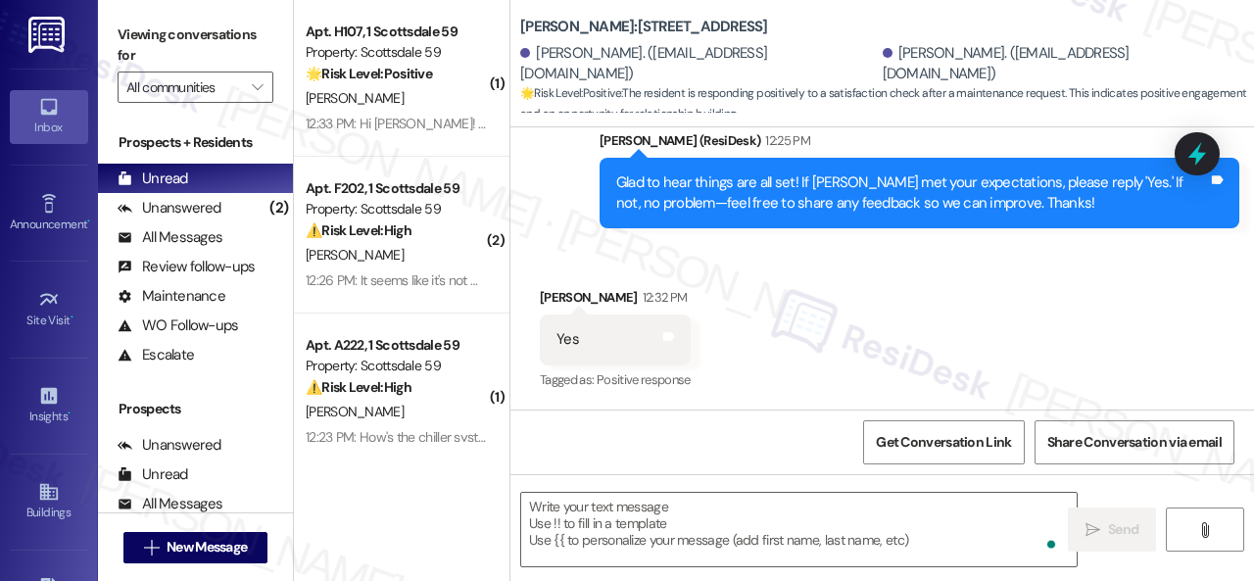
scroll to position [583, 0]
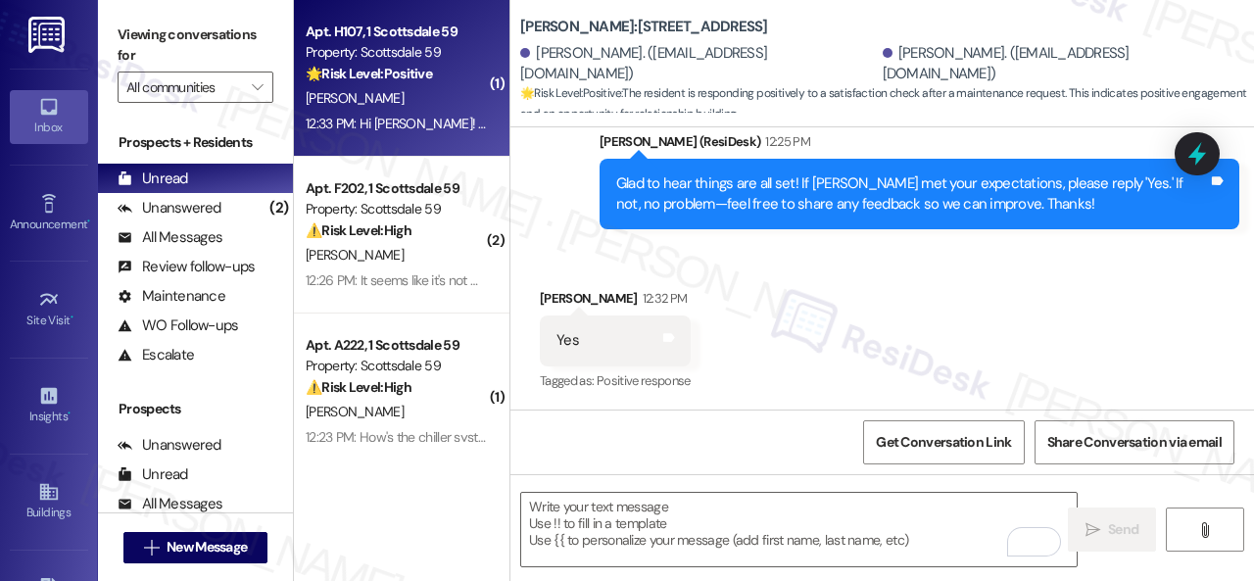
click at [414, 101] on div "T. Hamilton" at bounding box center [396, 98] width 185 height 24
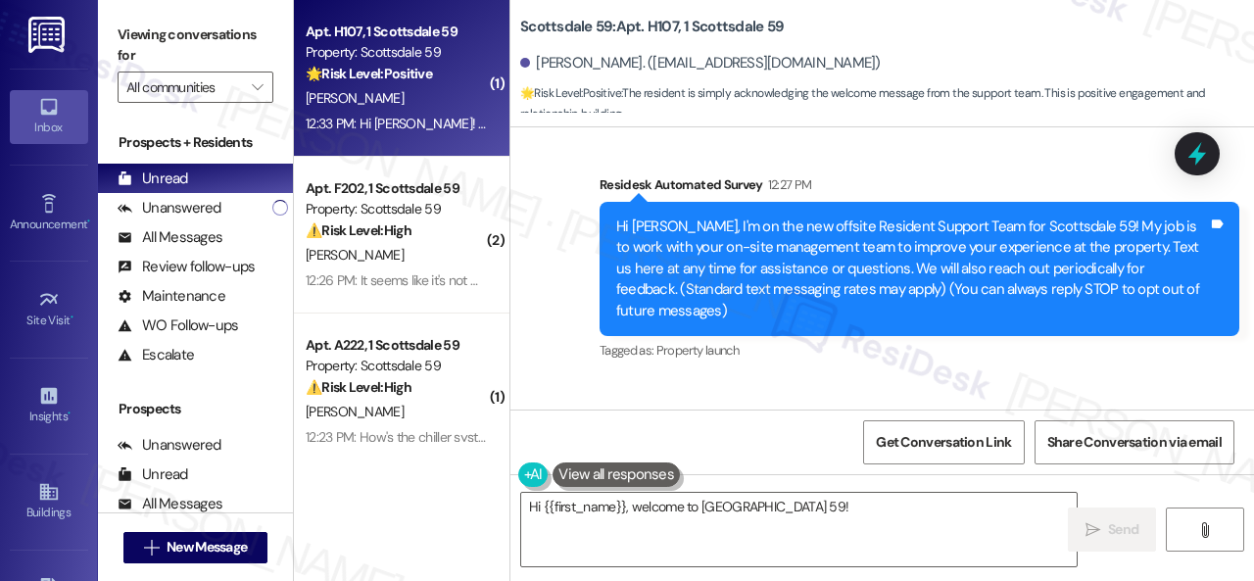
scroll to position [242, 0]
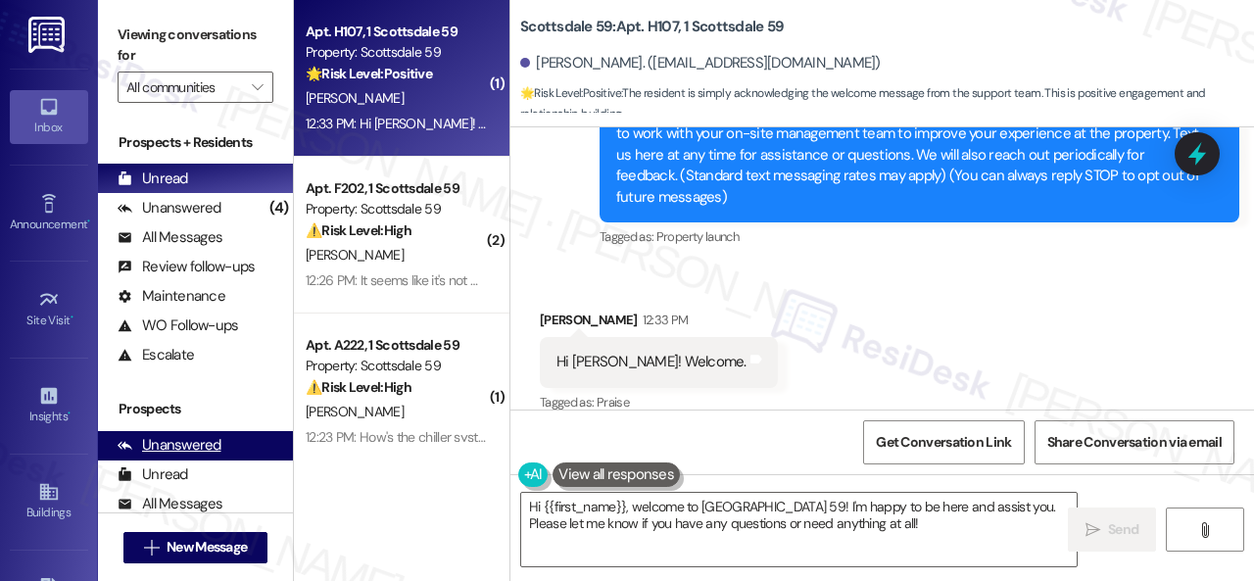
drag, startPoint x: 876, startPoint y: 522, endPoint x: 249, endPoint y: 440, distance: 632.5
click at [321, 483] on div "( 1 ) Apt. H107, 1 Scottsdale 59 Property: Scottsdale 59 🌟 Risk Level: Positive…" at bounding box center [774, 290] width 960 height 581
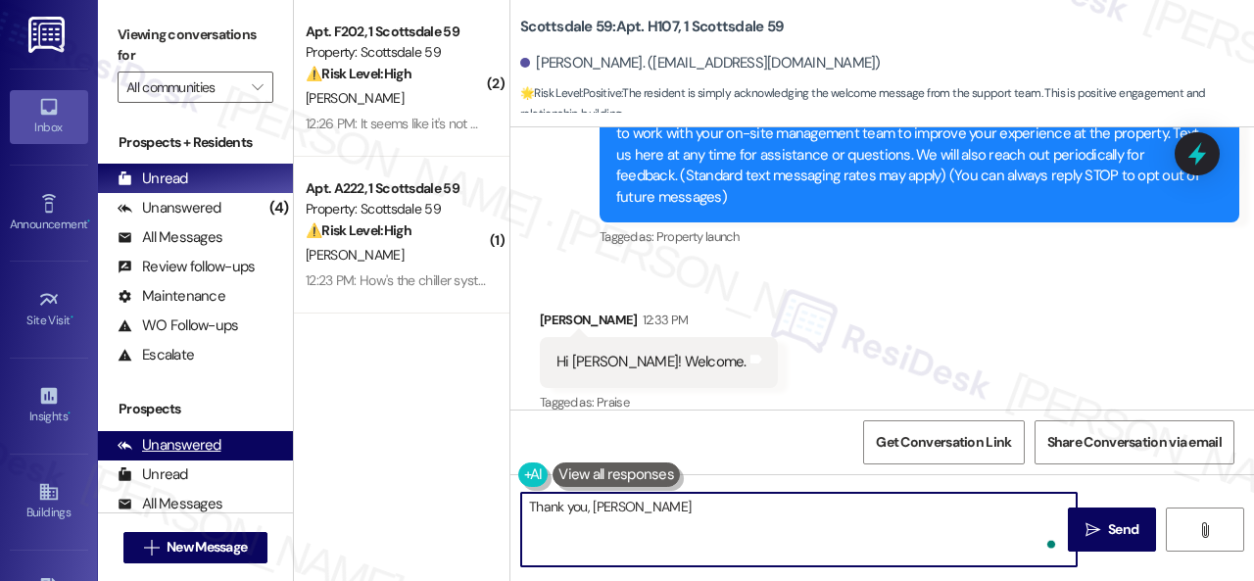
type textarea "Thank you, Todd!"
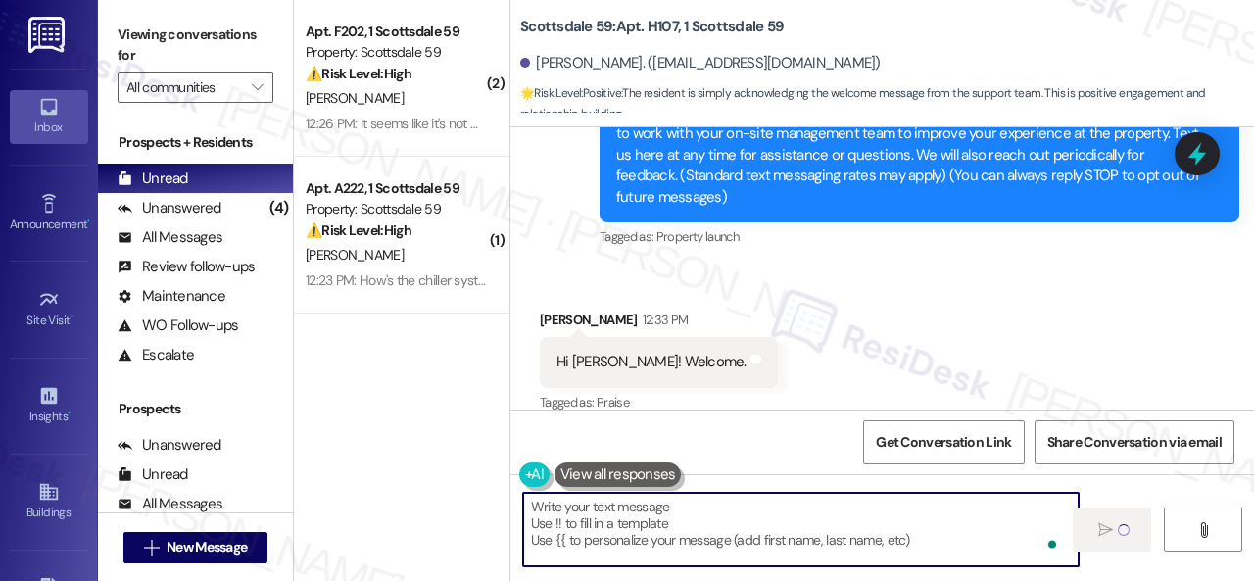
type textarea "Fetching suggested responses. Please feel free to read through the conversation…"
click at [449, 95] on div "[PERSON_NAME]" at bounding box center [396, 98] width 185 height 24
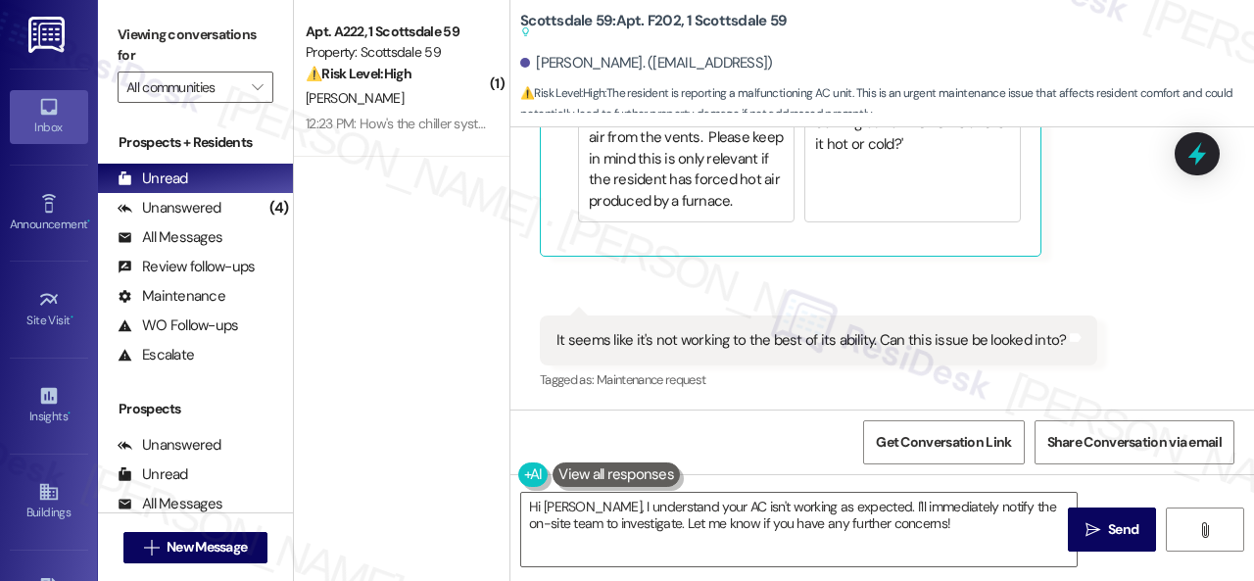
scroll to position [6, 0]
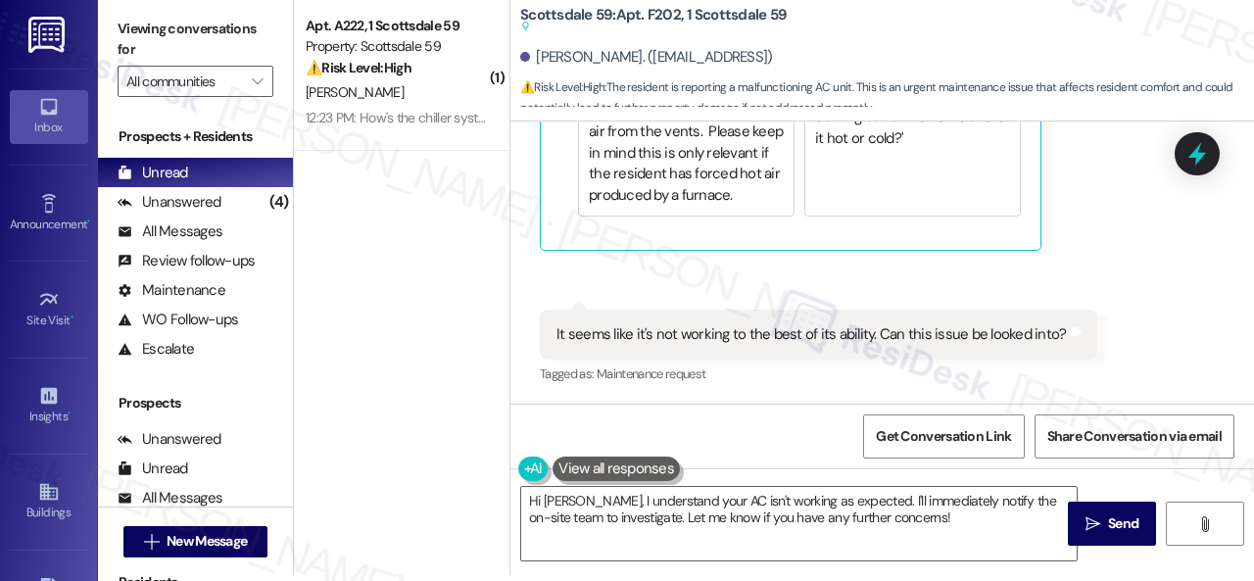
click at [1166, 328] on div "Received via SMS Damian Arcos 12:26 PM Hello I was meaning to reach out about m…" at bounding box center [883, 106] width 744 height 594
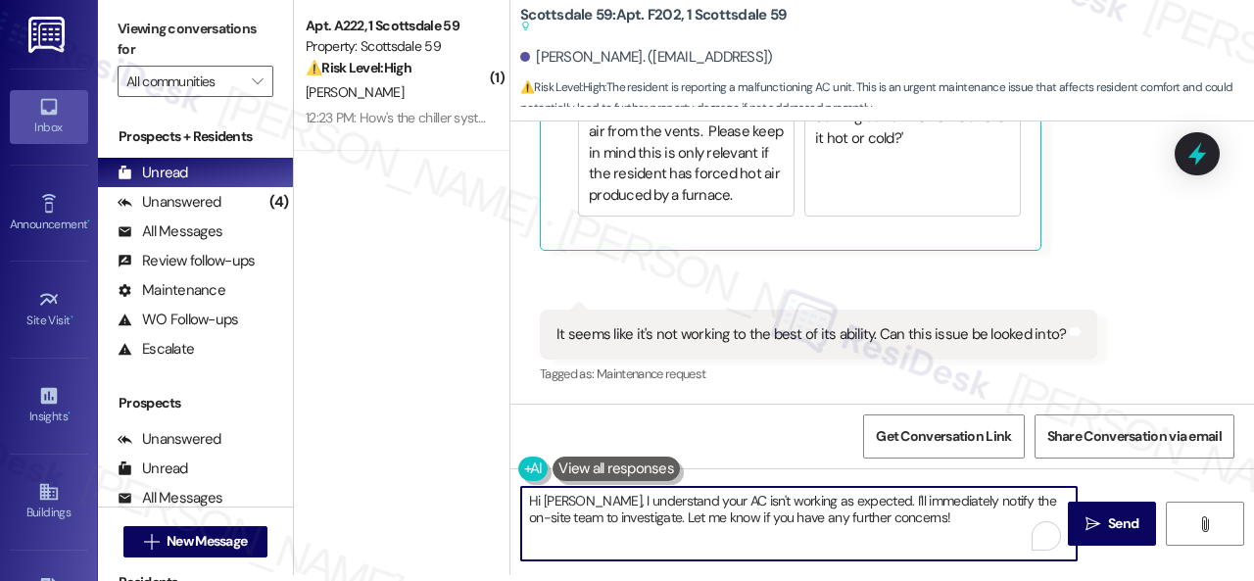
drag, startPoint x: 860, startPoint y: 499, endPoint x: 941, endPoint y: 522, distance: 83.7
click at [941, 522] on textarea "Hi Damian, I understand your AC isn't working as expected. I'll immediately not…" at bounding box center [799, 523] width 556 height 73
paste textarea "Do you have a maintenance request for the issue? If so, is the work order still…"
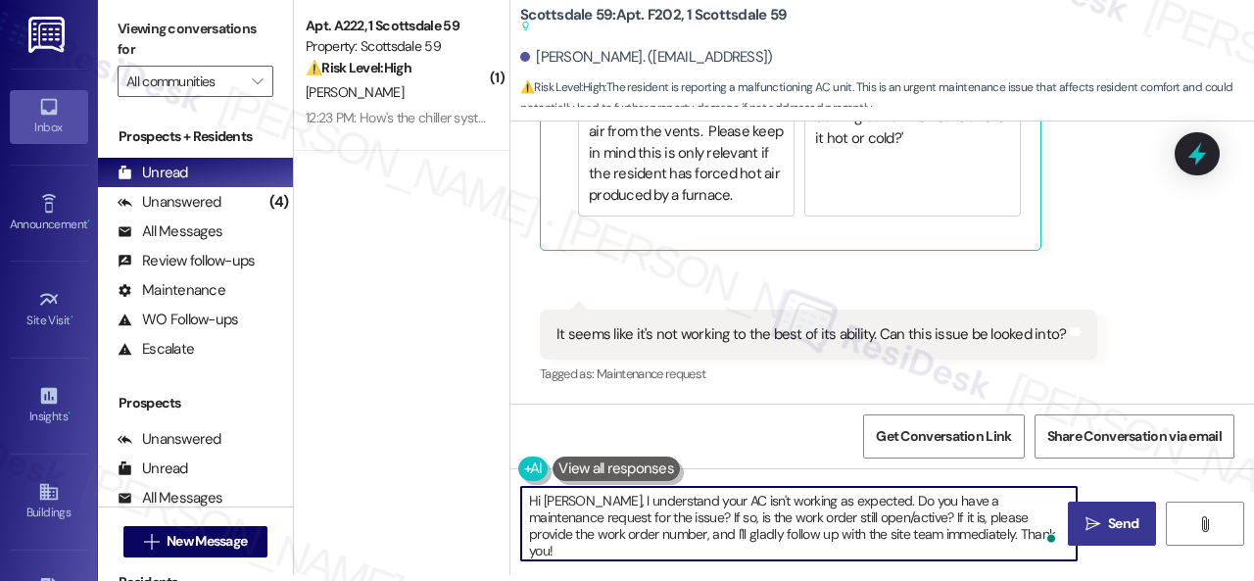
type textarea "Hi Damian, I understand your AC isn't working as expected. Do you have a mainte…"
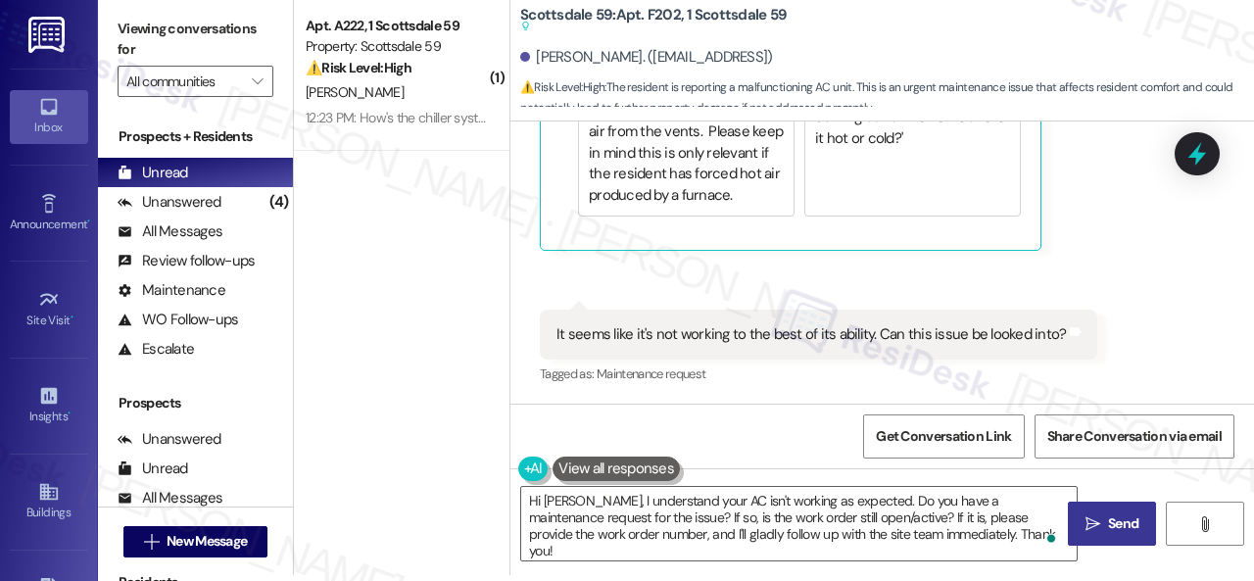
click at [1092, 526] on icon "" at bounding box center [1093, 524] width 15 height 16
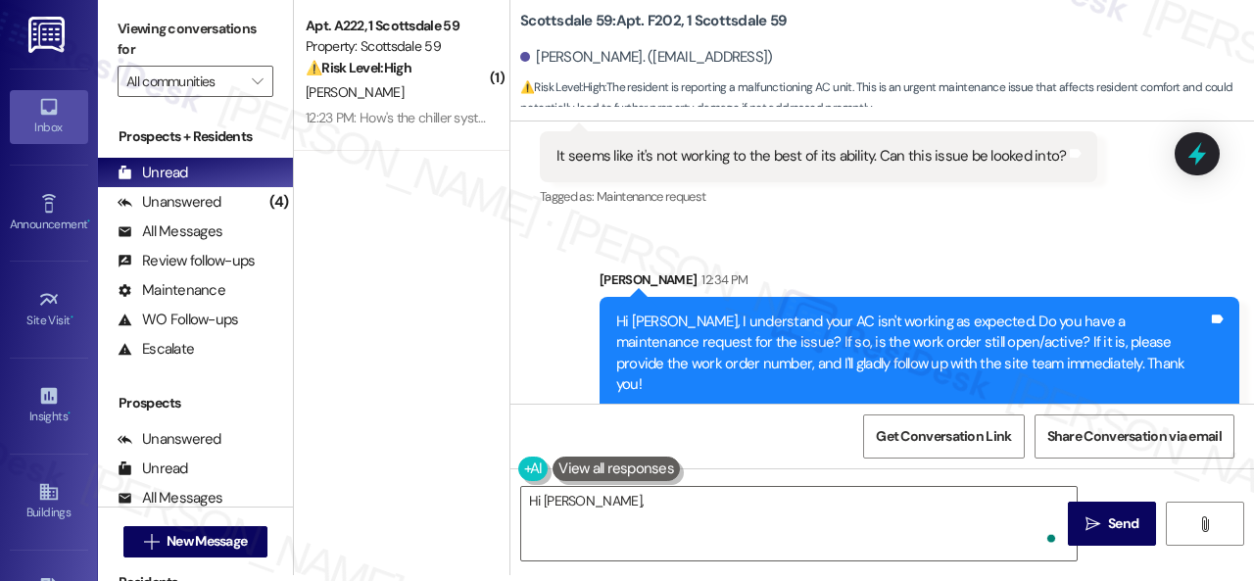
scroll to position [0, 0]
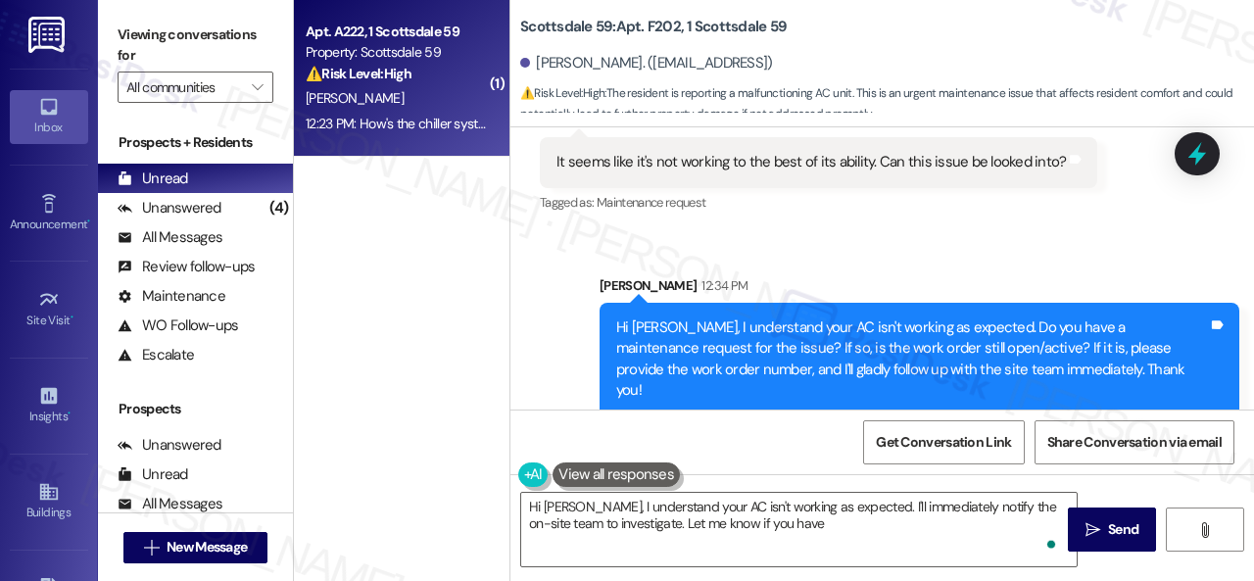
type textarea "Hi Damian, I understand your AC isn't working as expected. I'll immediately not…"
click at [442, 95] on div "[PERSON_NAME]" at bounding box center [396, 98] width 185 height 24
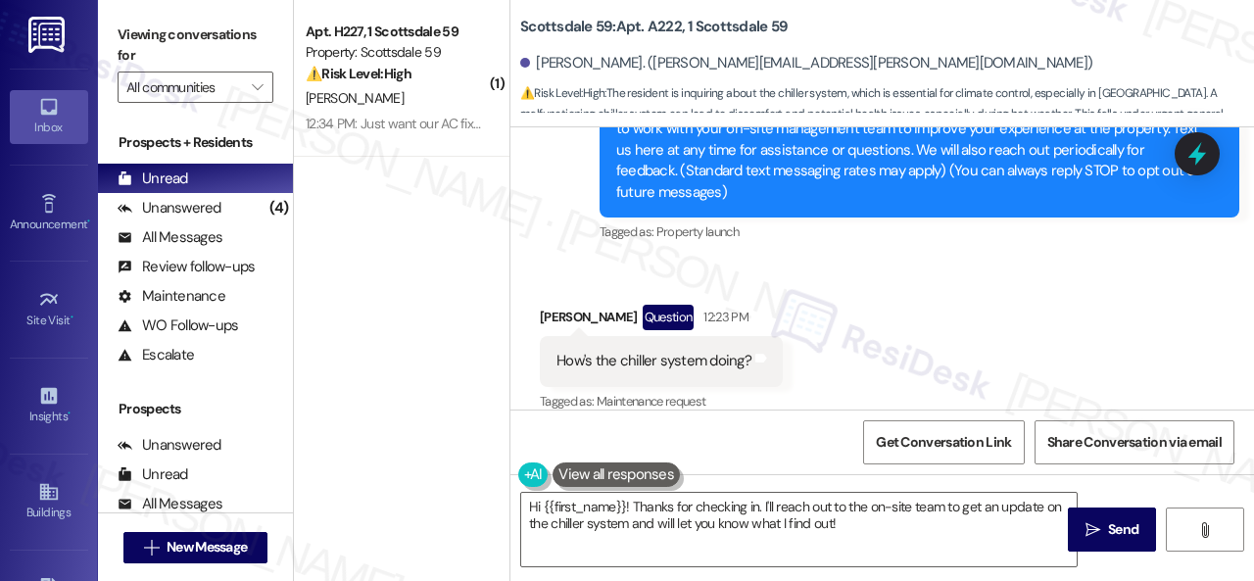
scroll to position [247, 0]
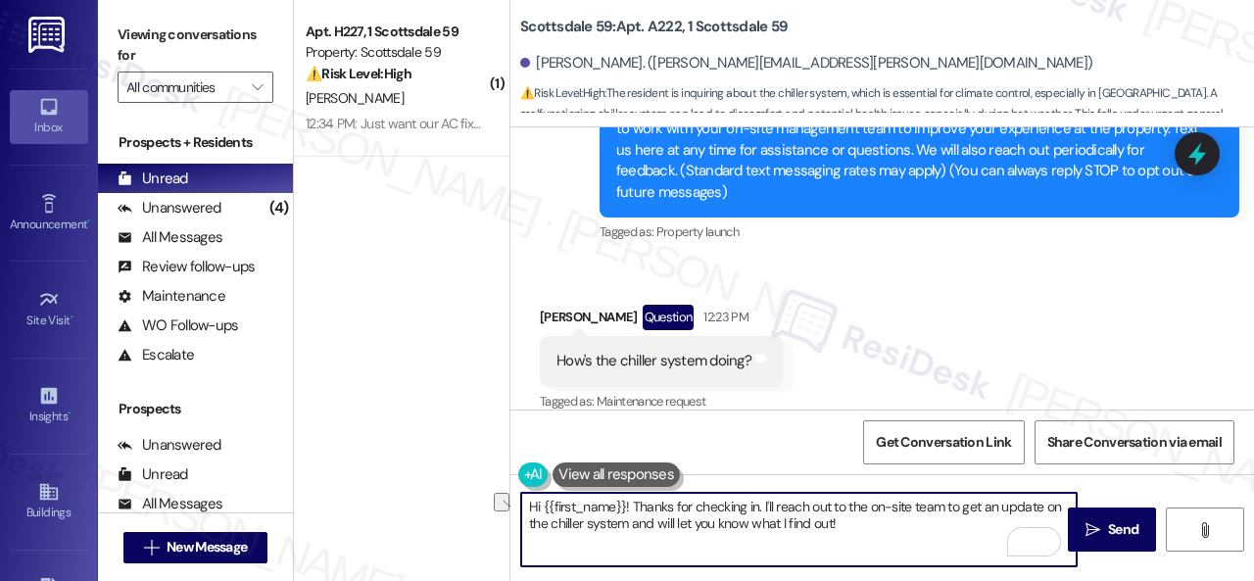
drag, startPoint x: 765, startPoint y: 508, endPoint x: 999, endPoint y: 509, distance: 234.2
click at [999, 509] on textarea "Hi {{first_name}}! Thanks for checking in. I'll reach out to the on-site team t…" at bounding box center [799, 529] width 556 height 73
drag, startPoint x: 606, startPoint y: 528, endPoint x: 811, endPoint y: 526, distance: 205.8
click at [811, 526] on textarea "Hi {{first_name}}! Thanks for checking in. I understand you're requesting an up…" at bounding box center [799, 529] width 556 height 73
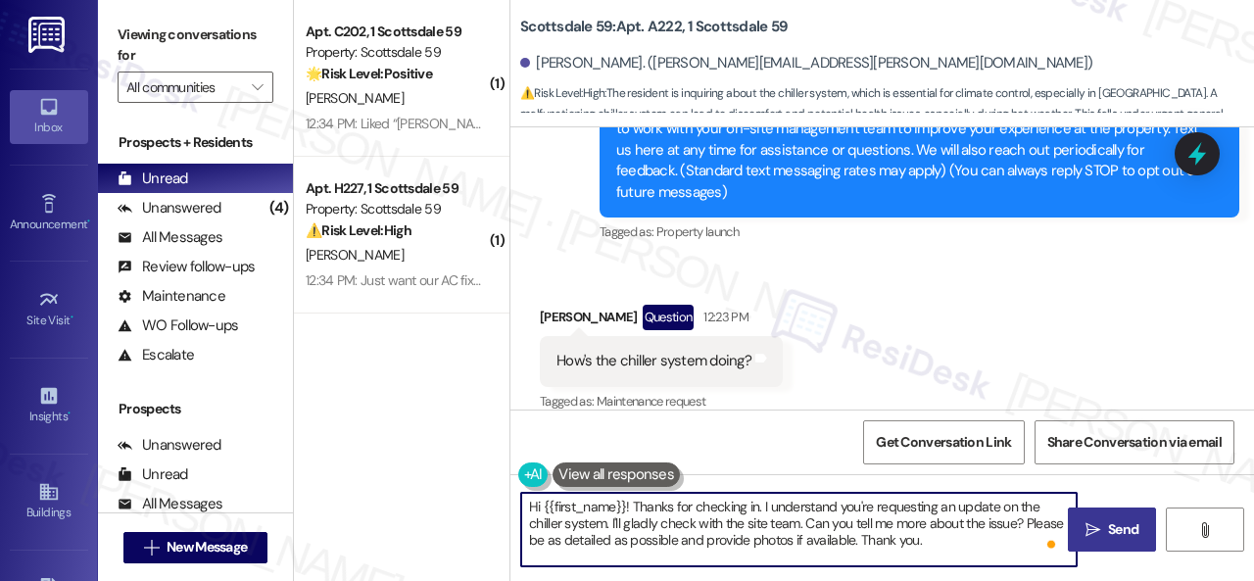
type textarea "Hi {{first_name}}! Thanks for checking in. I understand you're requesting an up…"
click at [1110, 536] on span "Send" at bounding box center [1123, 529] width 30 height 21
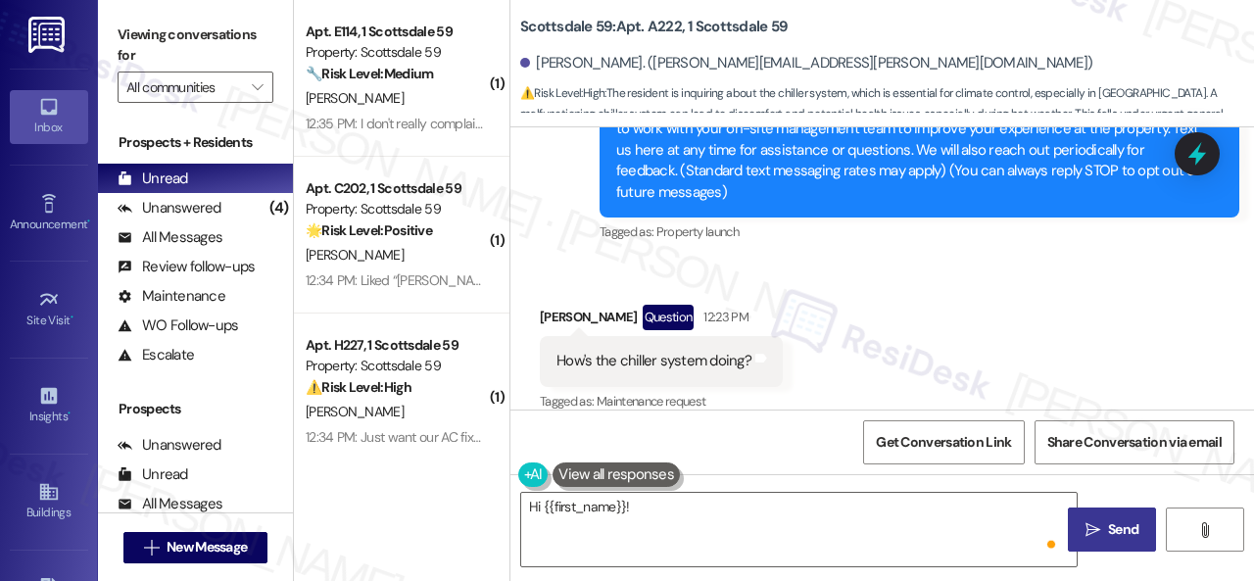
scroll to position [246, 0]
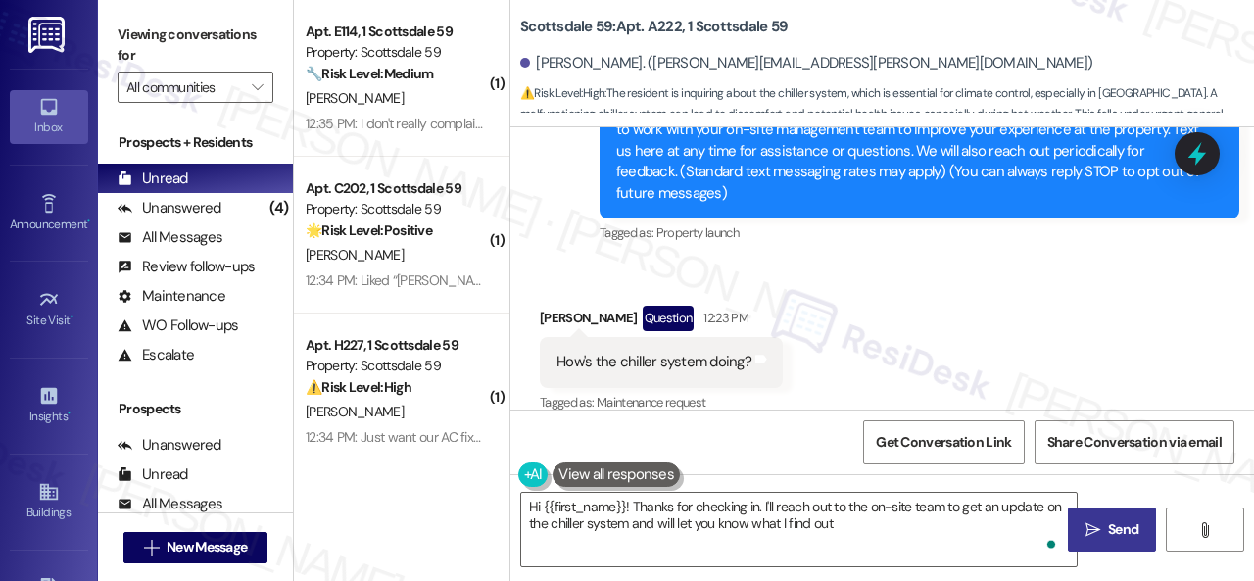
type textarea "Hi {{first_name}}! Thanks for checking in. I'll reach out to the on-site team t…"
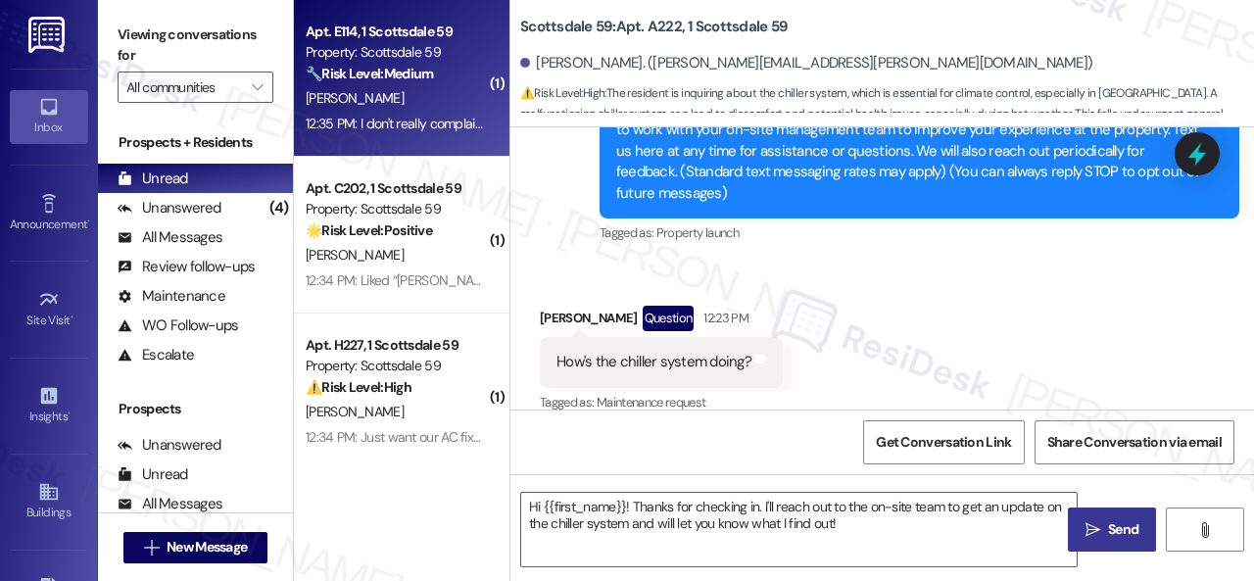
type textarea "Fetching suggested responses. Please feel free to read through the conversation…"
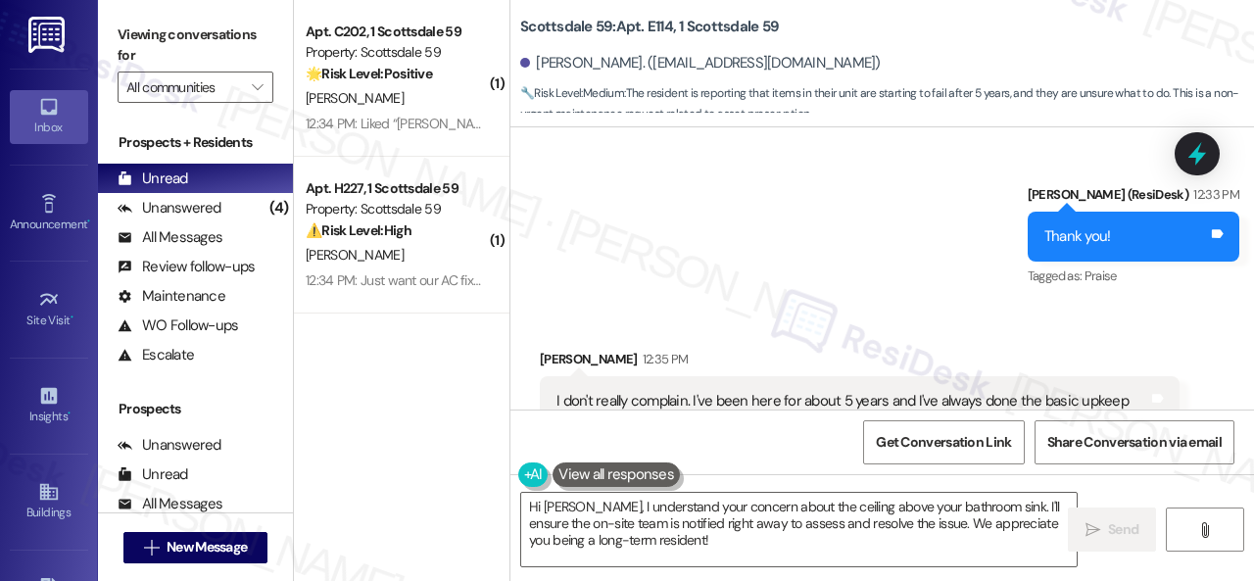
scroll to position [954, 0]
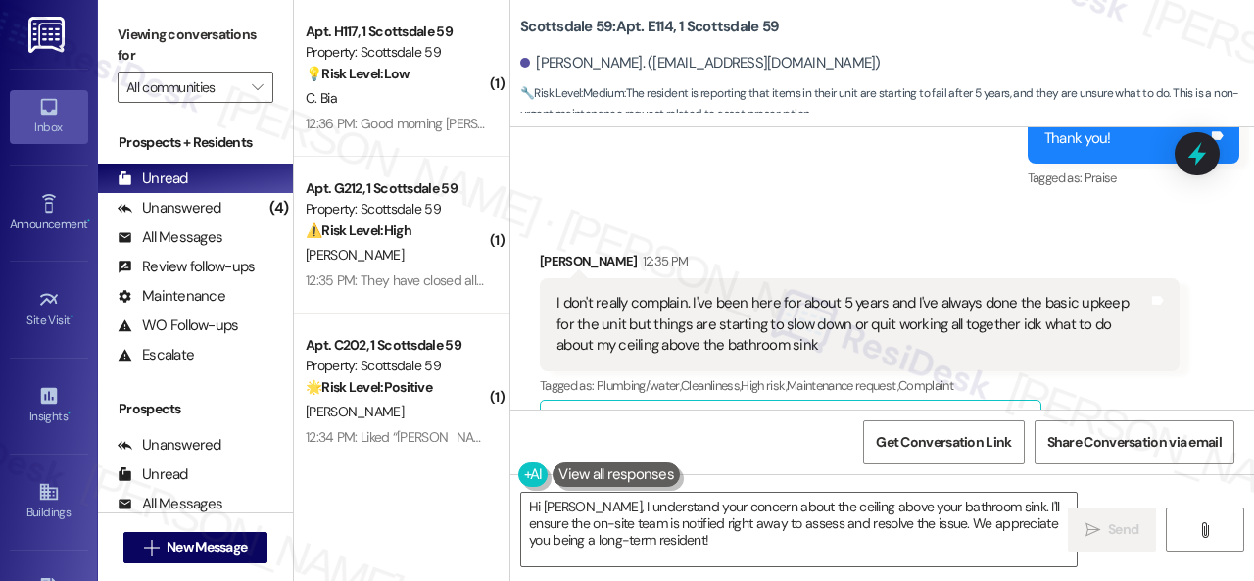
click at [1015, 220] on div "Received via SMS Joseph Stephens-Castleman 12:35 PM I don't really complain. I'…" at bounding box center [883, 456] width 744 height 498
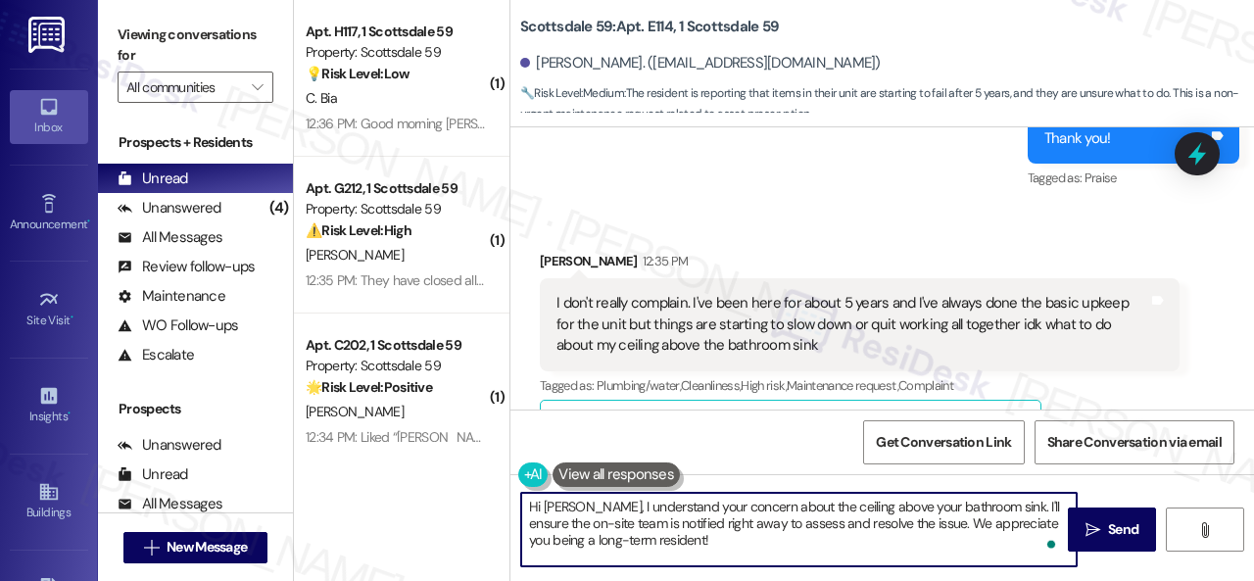
drag, startPoint x: 996, startPoint y: 507, endPoint x: 996, endPoint y: 550, distance: 43.1
click at [996, 550] on textarea "Hi Joseph, I understand your concern about the ceiling above your bathroom sink…" at bounding box center [799, 529] width 556 height 73
paste textarea "be happy to submit a work order on your behalf. Please provide as much detail a…"
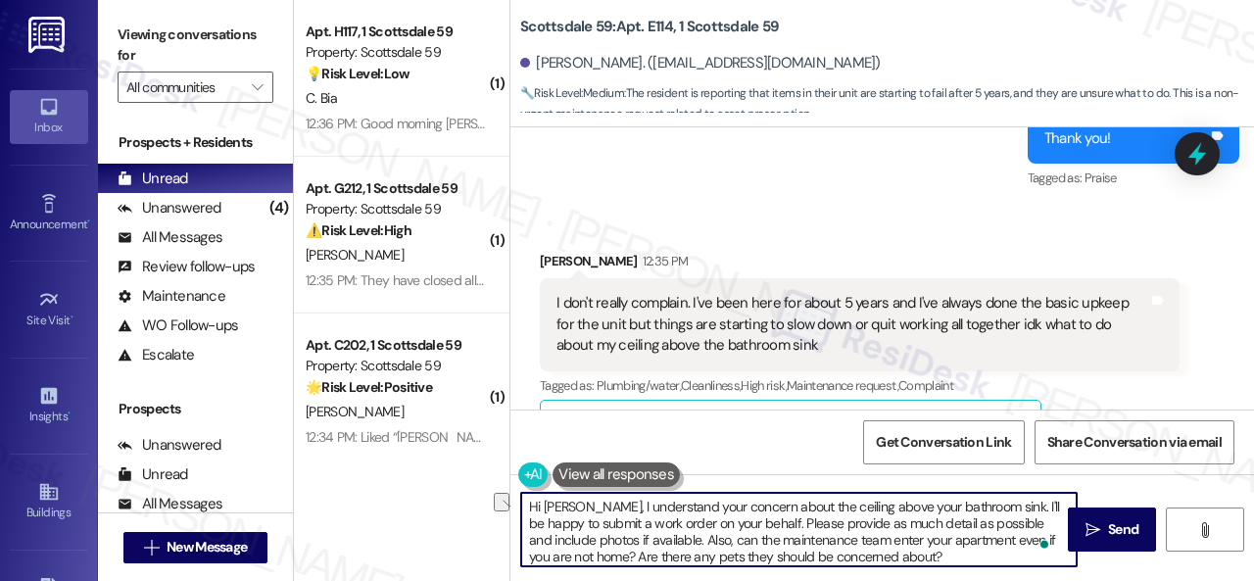
drag, startPoint x: 589, startPoint y: 501, endPoint x: 469, endPoint y: 499, distance: 119.6
click at [469, 499] on div "( 1 ) Apt. H117, 1 Scottsdale 59 Property: Scottsdale 59 💡 Risk Level: Low The …" at bounding box center [774, 290] width 960 height 581
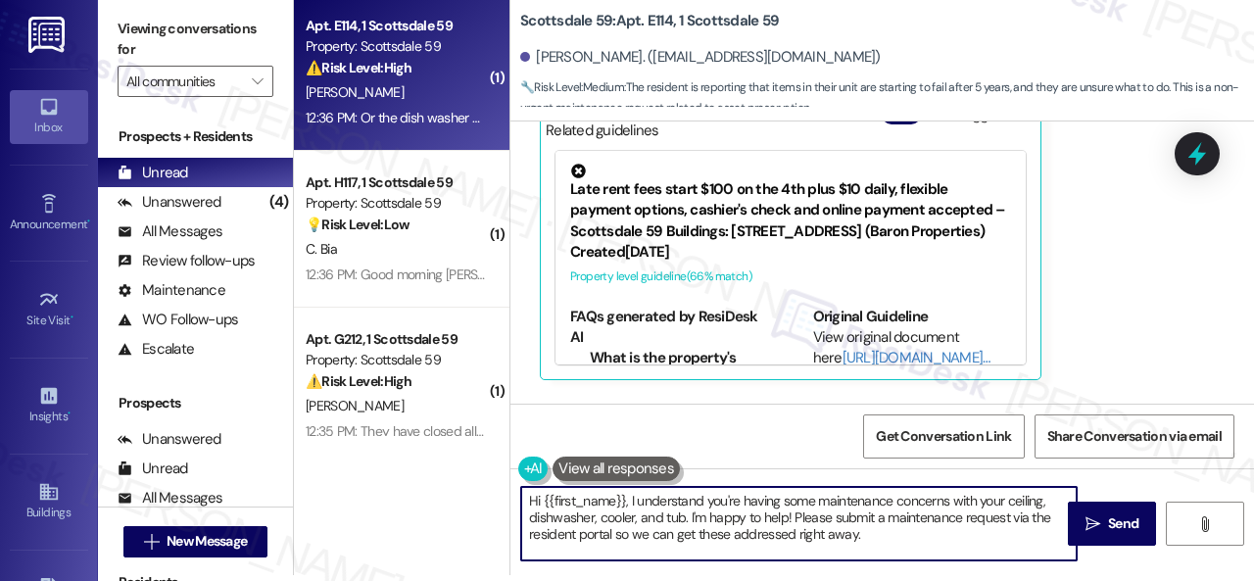
scroll to position [1289, 0]
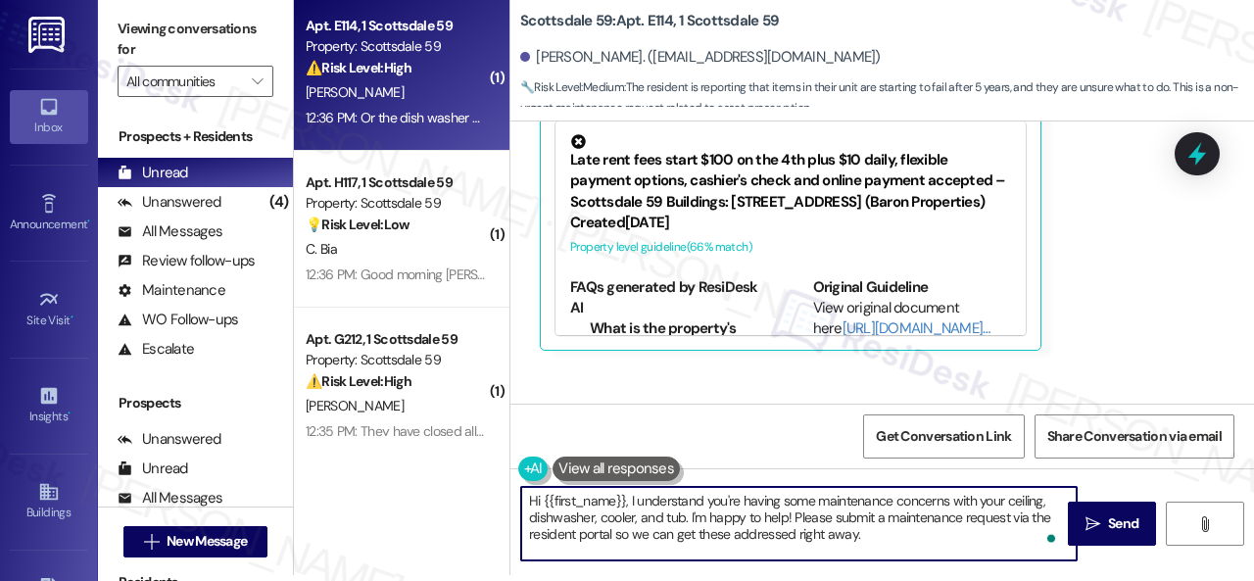
drag, startPoint x: 631, startPoint y: 499, endPoint x: 387, endPoint y: 475, distance: 245.1
click at [388, 475] on div "( 1 ) Apt. E114, 1 Scottsdale 59 Property: Scottsdale 59 ⚠️ Risk Level: High Th…" at bounding box center [774, 284] width 960 height 581
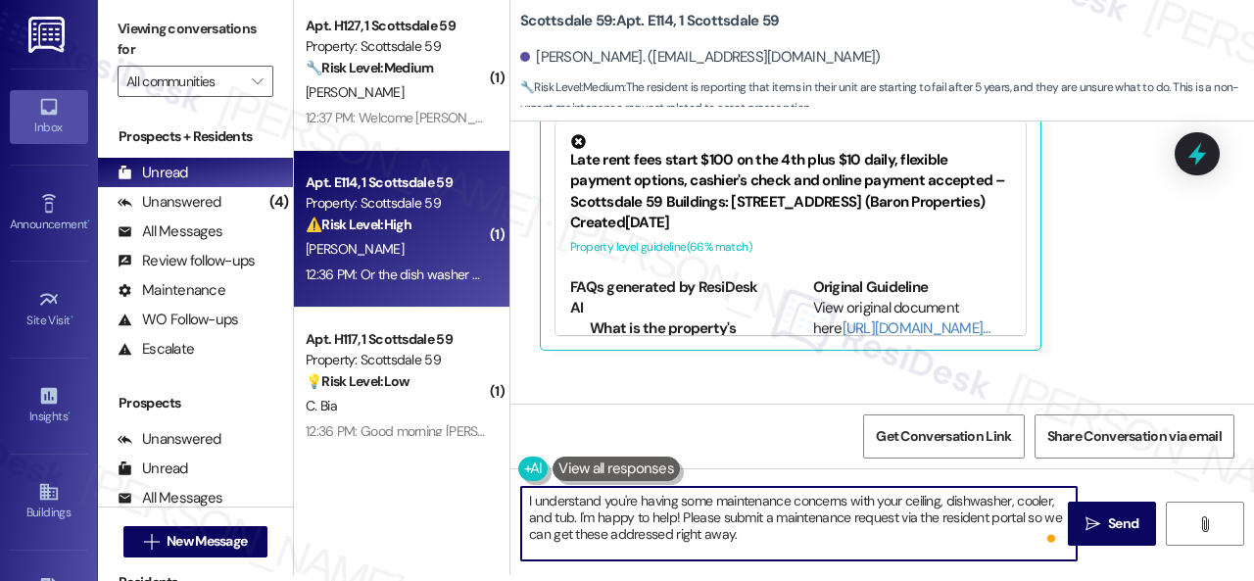
click at [978, 502] on textarea "I understand you're having some maintenance concerns with your ceiling, dishwas…" at bounding box center [799, 523] width 556 height 73
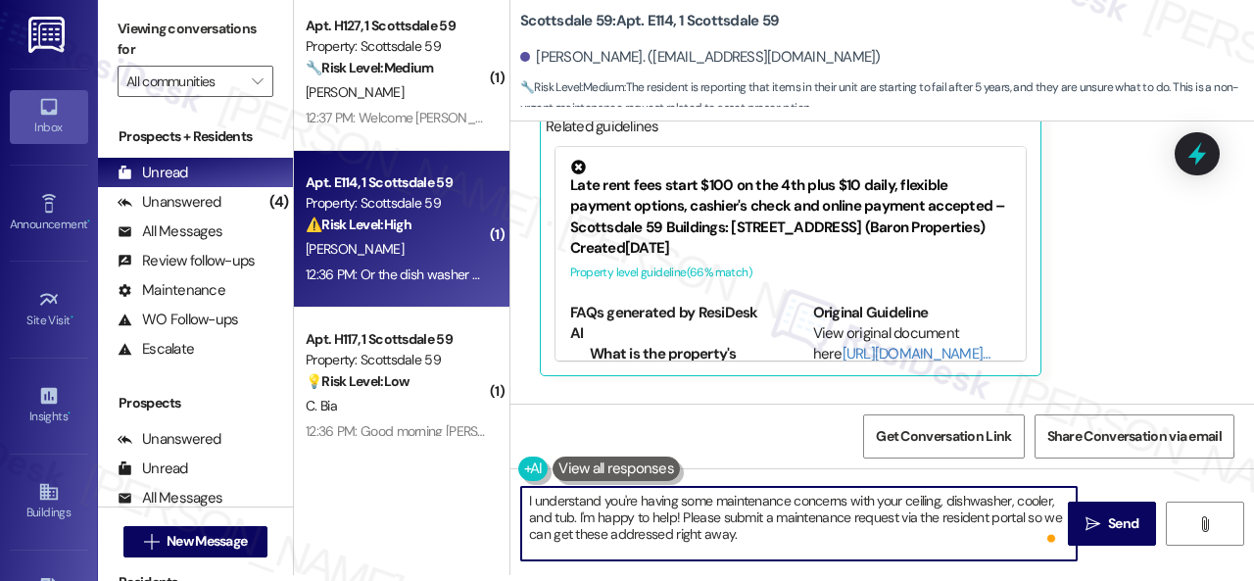
scroll to position [1387, 0]
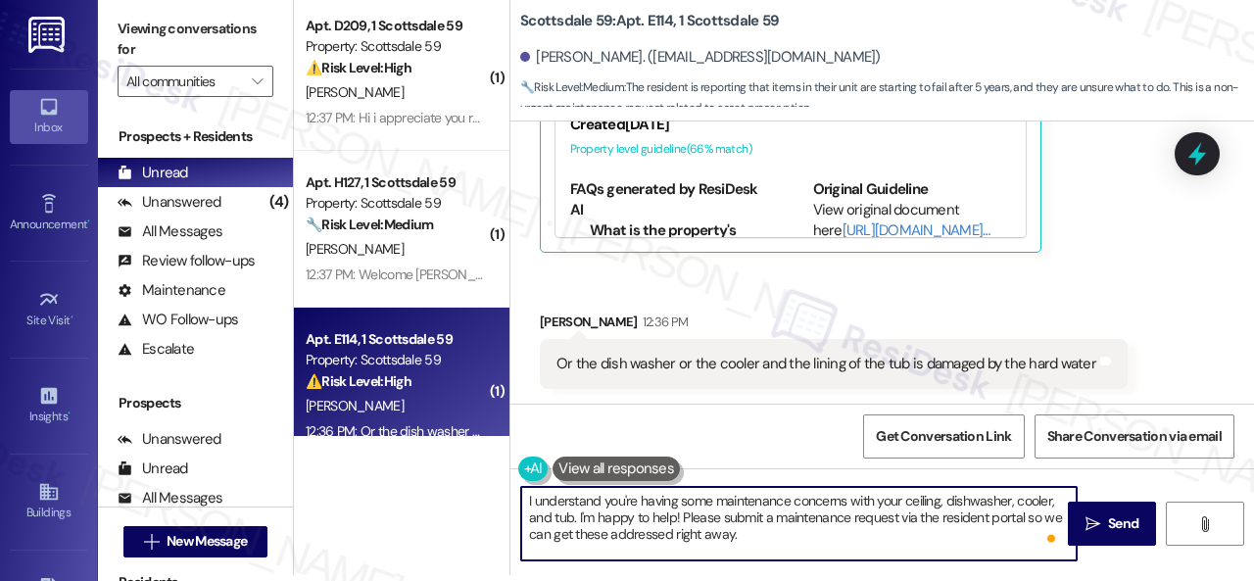
drag, startPoint x: 579, startPoint y: 518, endPoint x: 774, endPoint y: 543, distance: 196.5
click at [768, 542] on textarea "I understand you're having some maintenance concerns with your ceiling, dishwas…" at bounding box center [799, 523] width 556 height 73
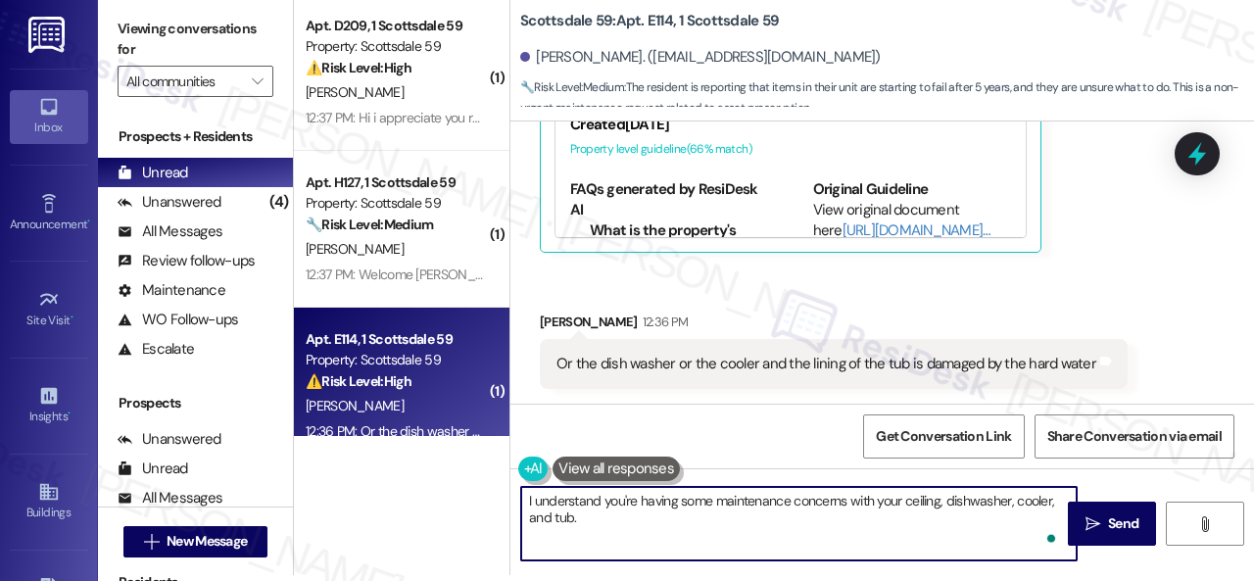
paste textarea "Do you have maintenance requests for the issues? If so, are the work orders sti…"
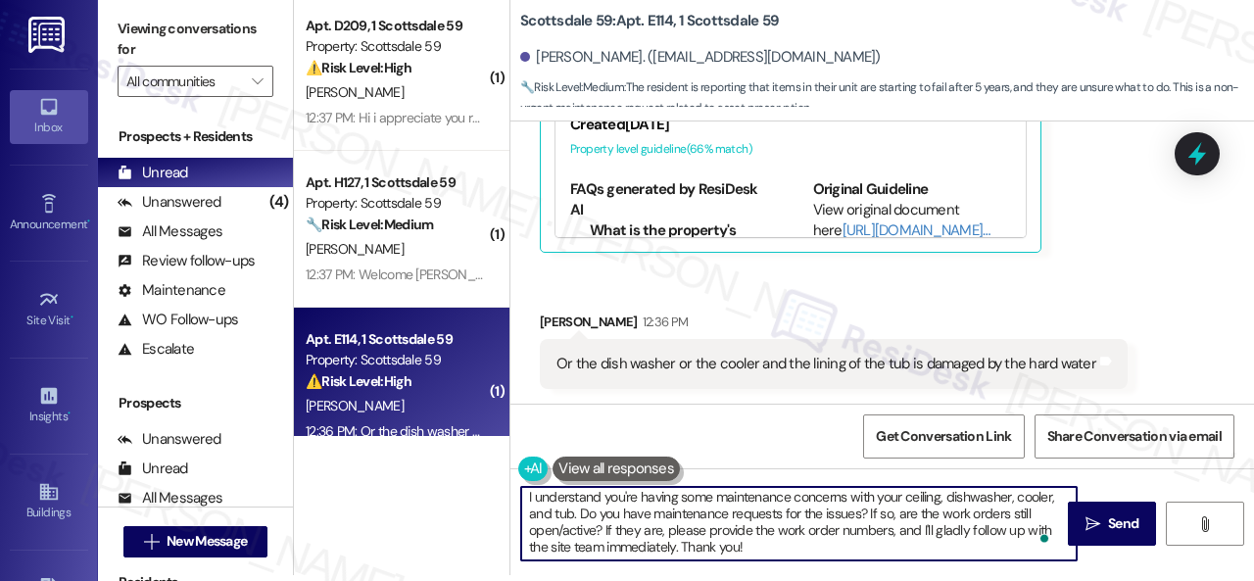
scroll to position [4, 0]
type textarea "I understand you're having some maintenance concerns with your ceiling, dishwas…"
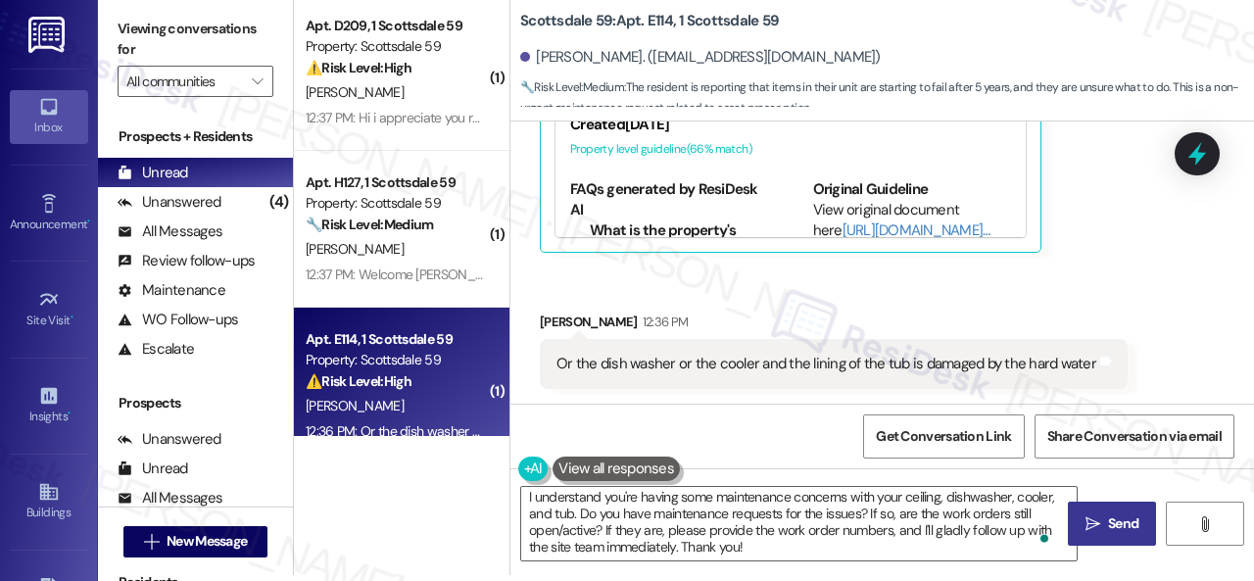
click at [1119, 534] on button " Send" at bounding box center [1112, 524] width 88 height 44
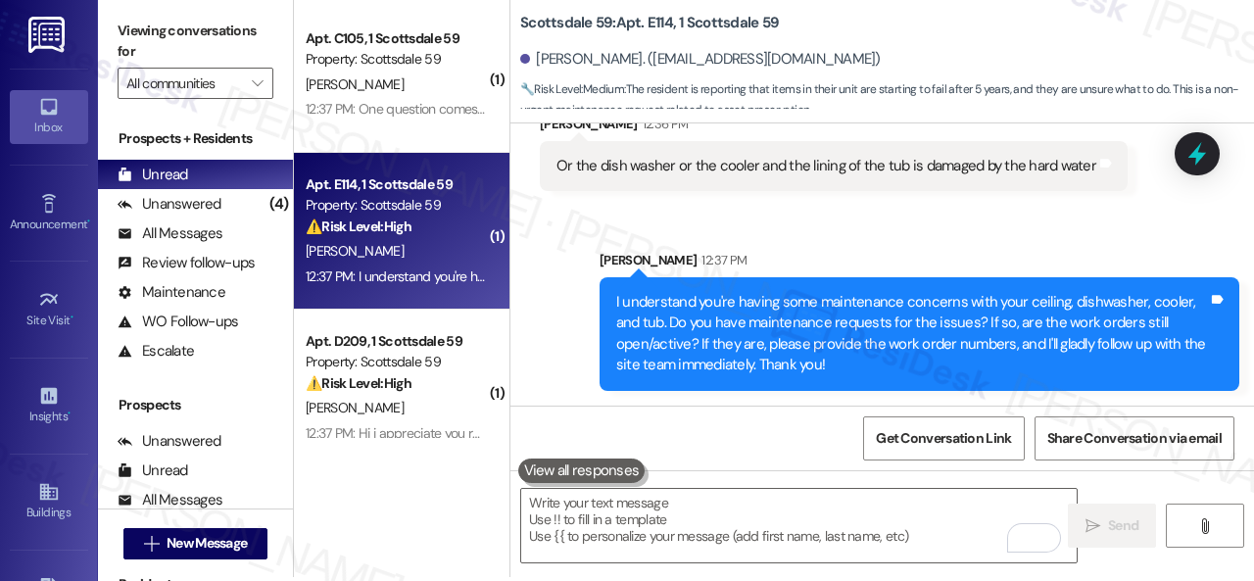
scroll to position [6, 0]
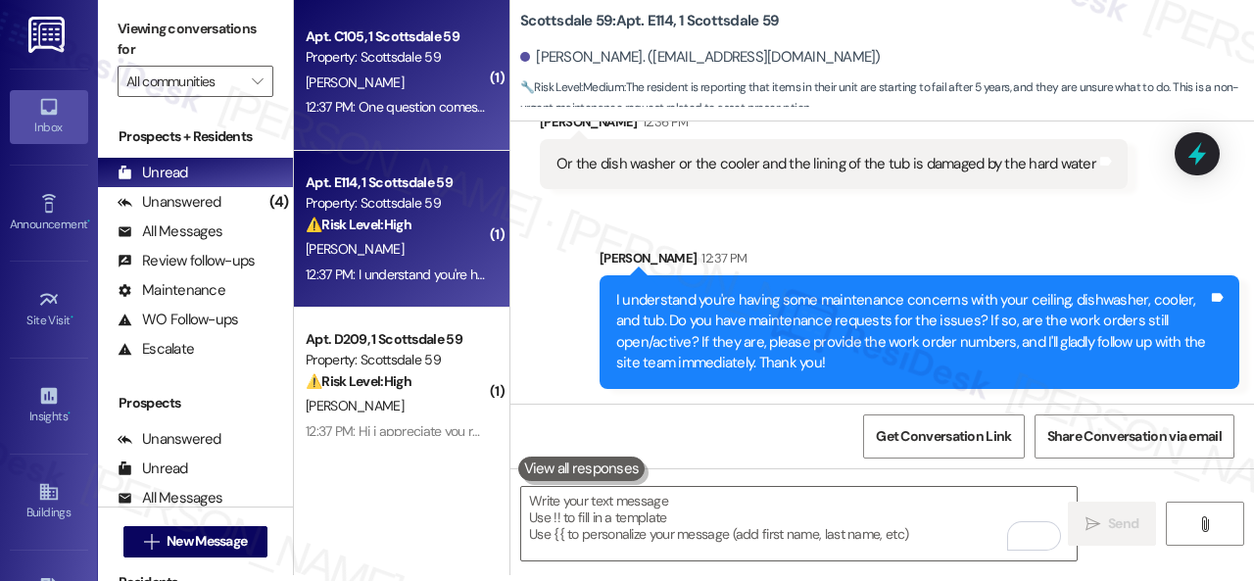
click at [416, 87] on div "[PERSON_NAME]" at bounding box center [396, 83] width 185 height 24
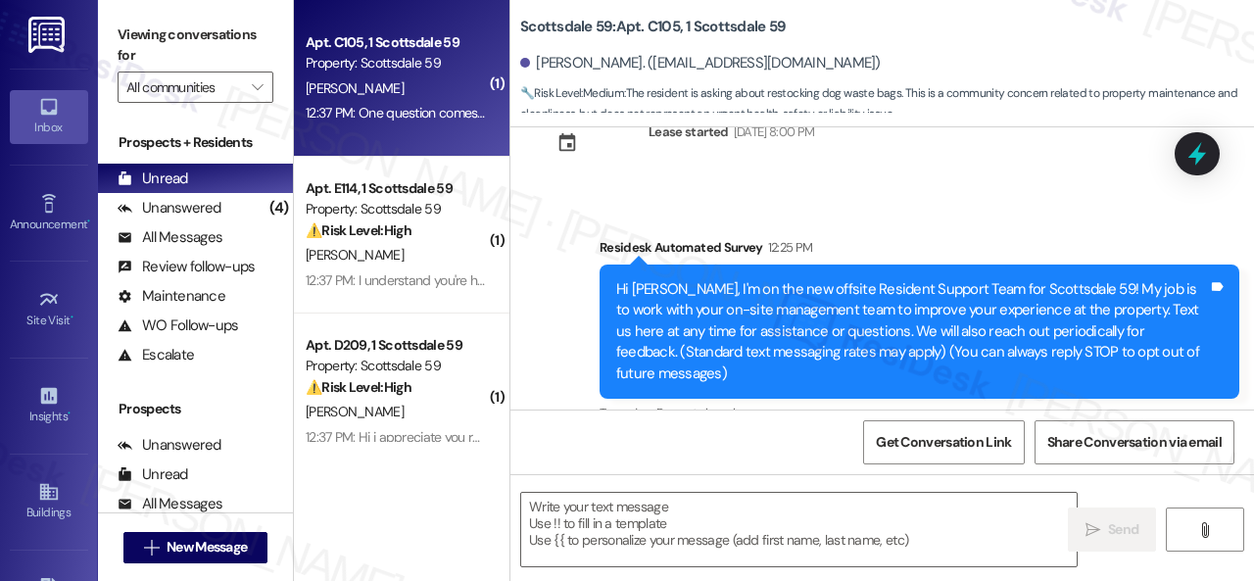
scroll to position [614, 0]
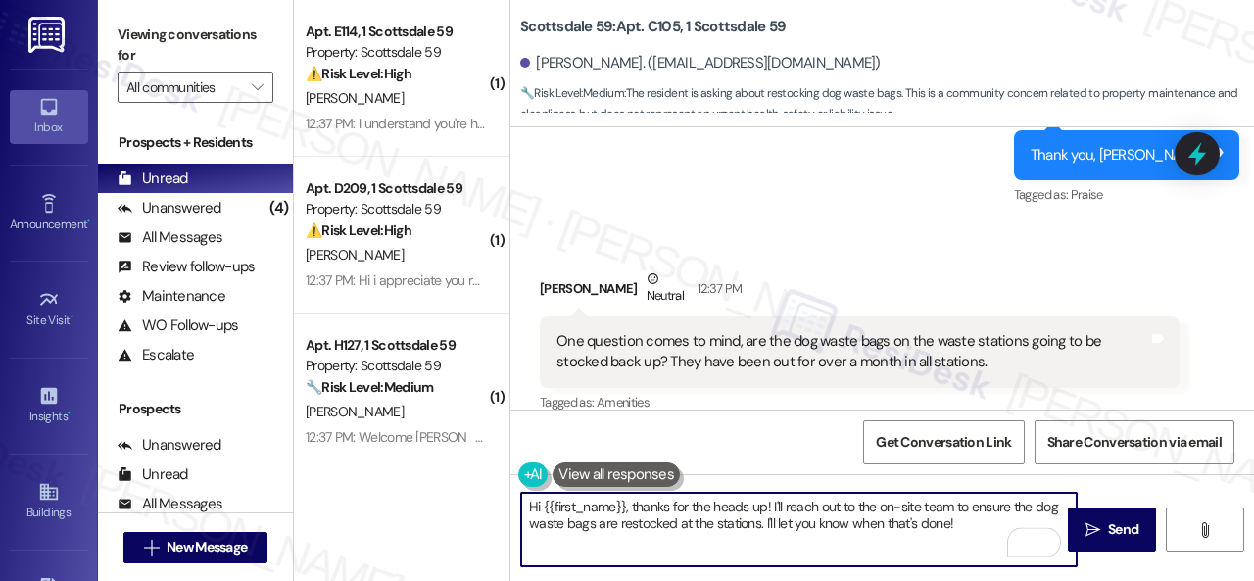
drag, startPoint x: 970, startPoint y: 507, endPoint x: 964, endPoint y: 519, distance: 14.0
click at [964, 519] on textarea "Hi {{first_name}}, thanks for the heads up! I'll reach out to the on-site team …" at bounding box center [799, 529] width 556 height 73
click at [762, 511] on textarea "Hi {{first_name}}, thanks for the heads up! I'll reach out to the on-site team …" at bounding box center [799, 529] width 556 height 73
click at [734, 511] on textarea "I'm sorry to hear the dog bags have ran out! I'll reach out to the on-site team…" at bounding box center [799, 529] width 556 height 73
click at [868, 526] on textarea "I'm sorry to hear the dog bags have run out! I'll reach out to the on-site team…" at bounding box center [799, 529] width 556 height 73
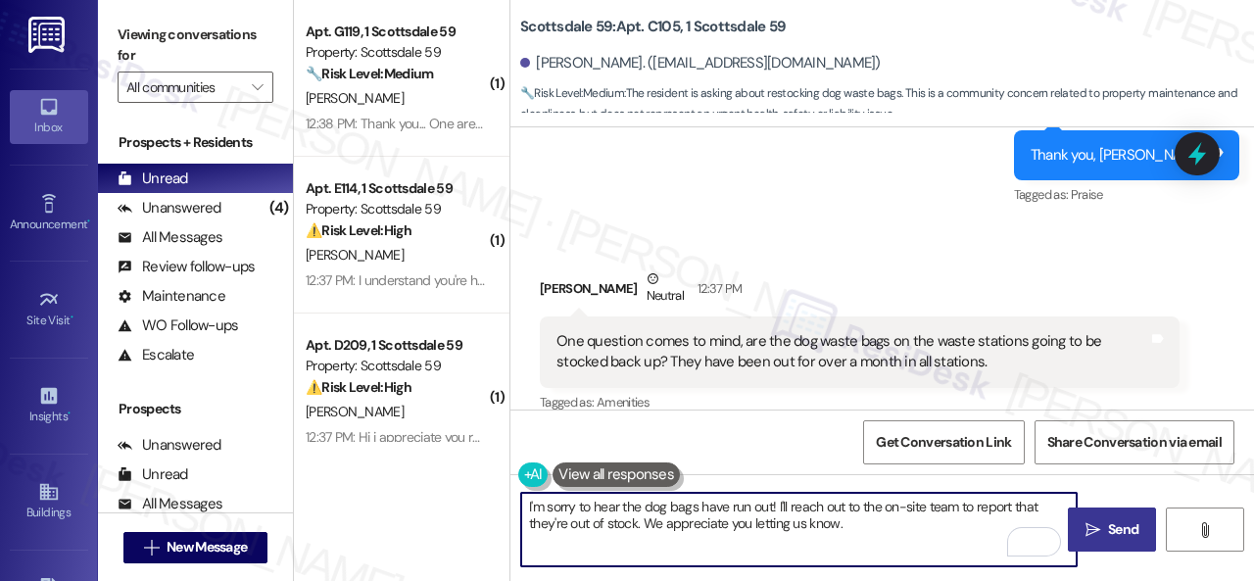
type textarea "I'm sorry to hear the dog bags have run out! I'll reach out to the on-site team…"
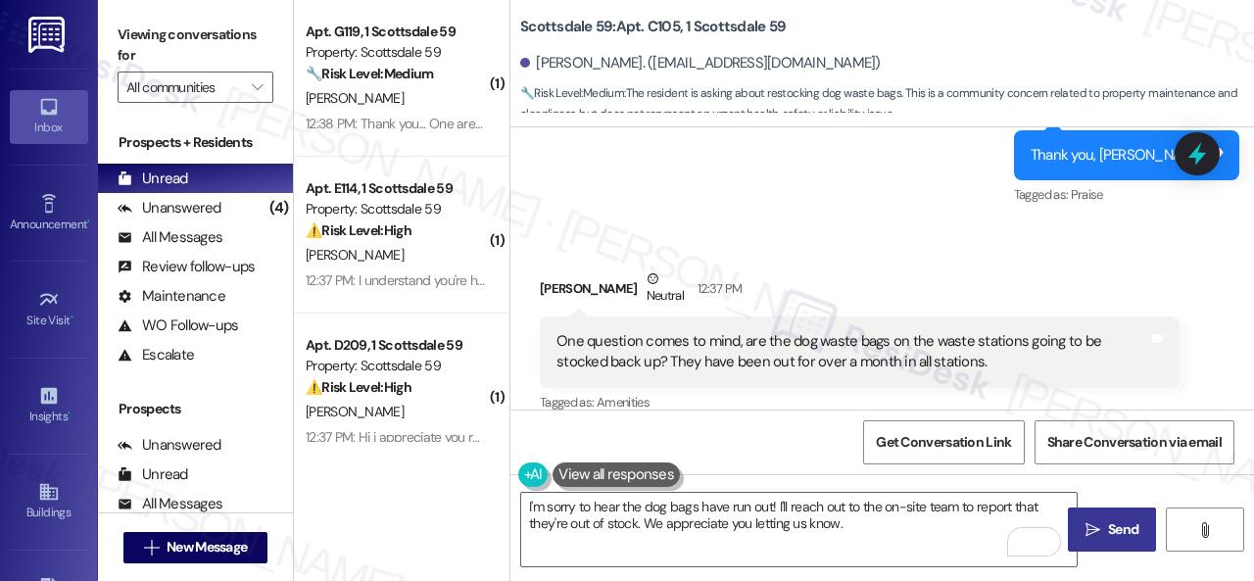
click at [1094, 526] on span " Send" at bounding box center [1113, 529] width 62 height 21
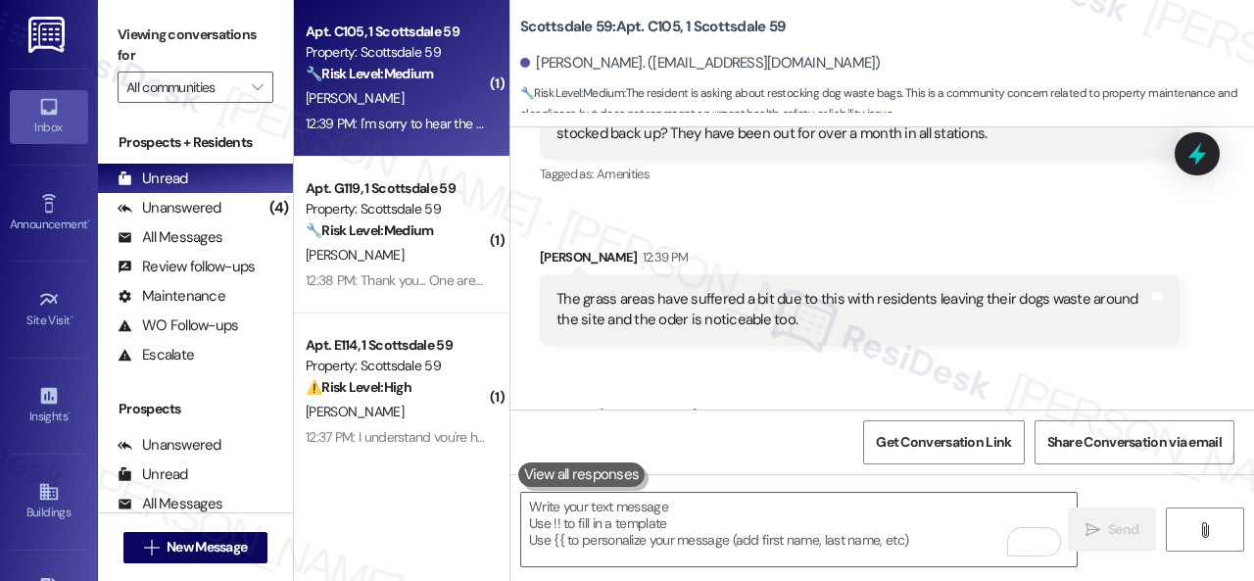
scroll to position [931, 0]
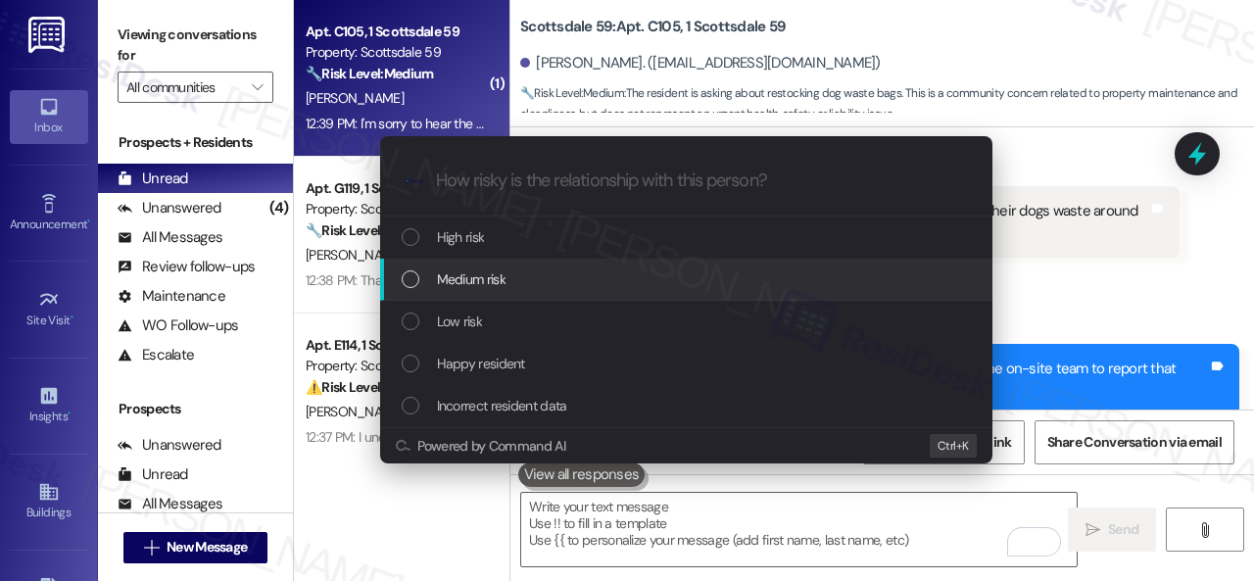
click at [480, 279] on span "Medium risk" at bounding box center [471, 279] width 69 height 22
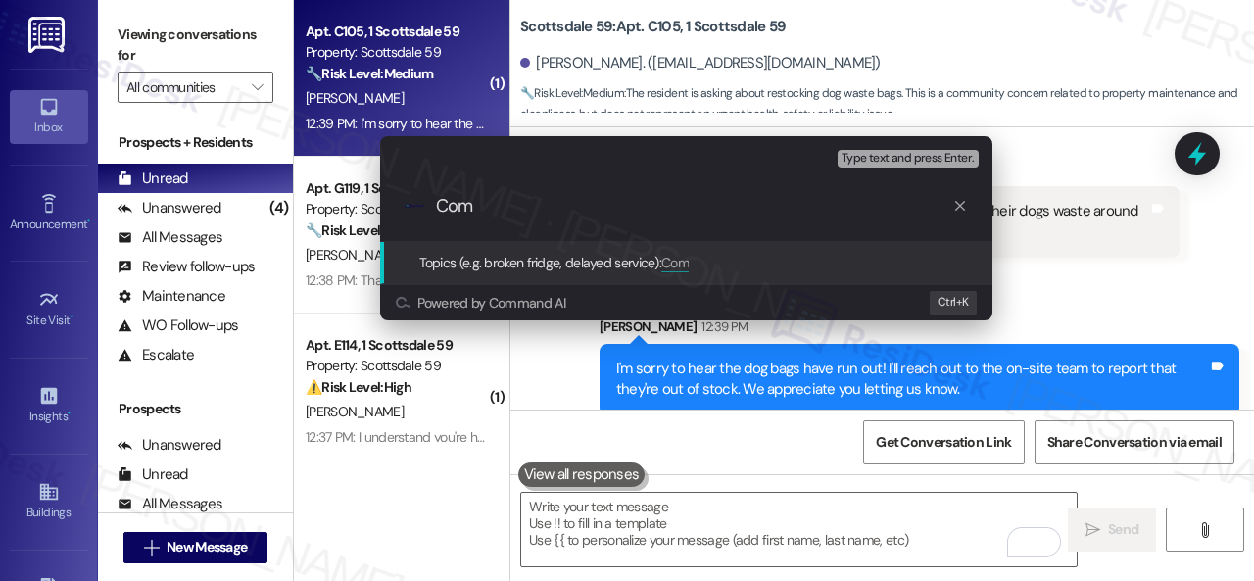
type input "Como"
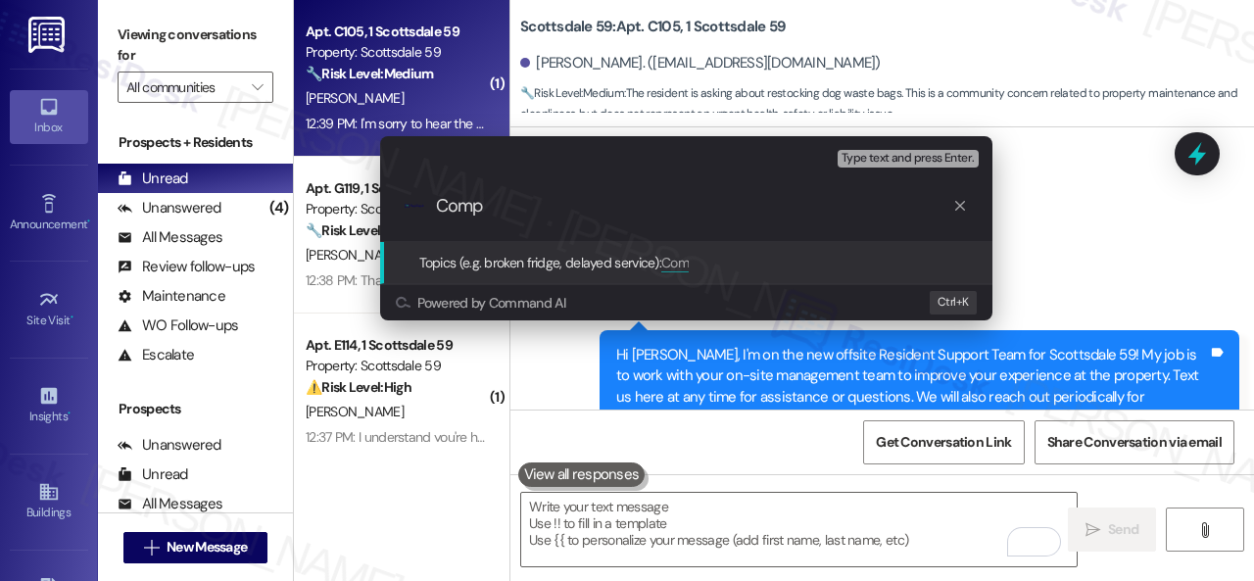
scroll to position [931, 0]
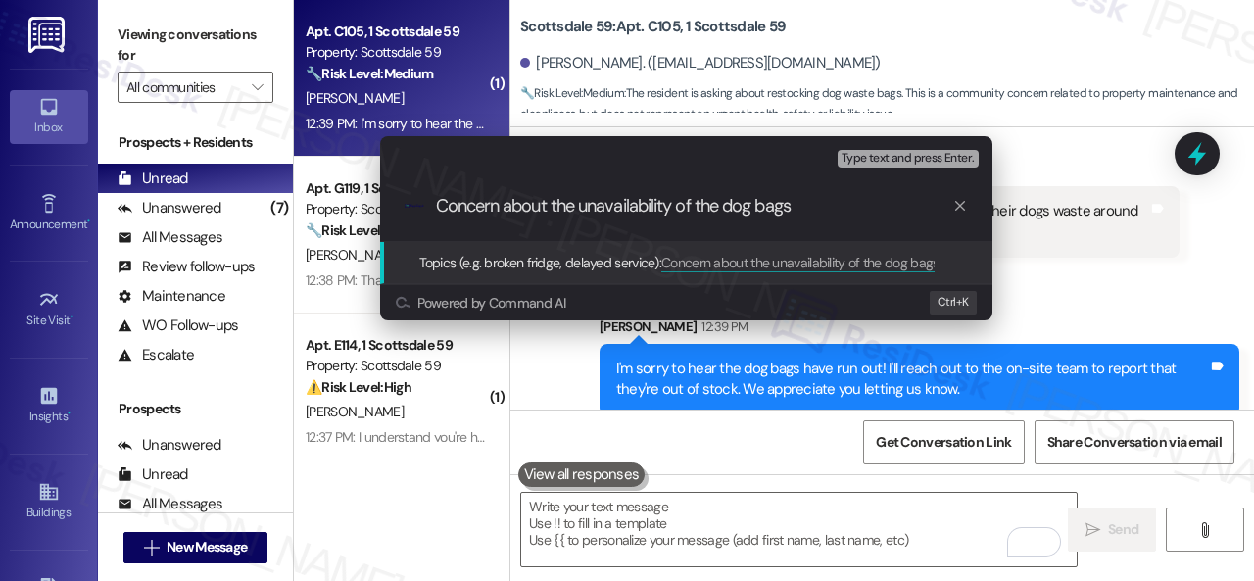
type input "Concern about the unavailability of the dog bags."
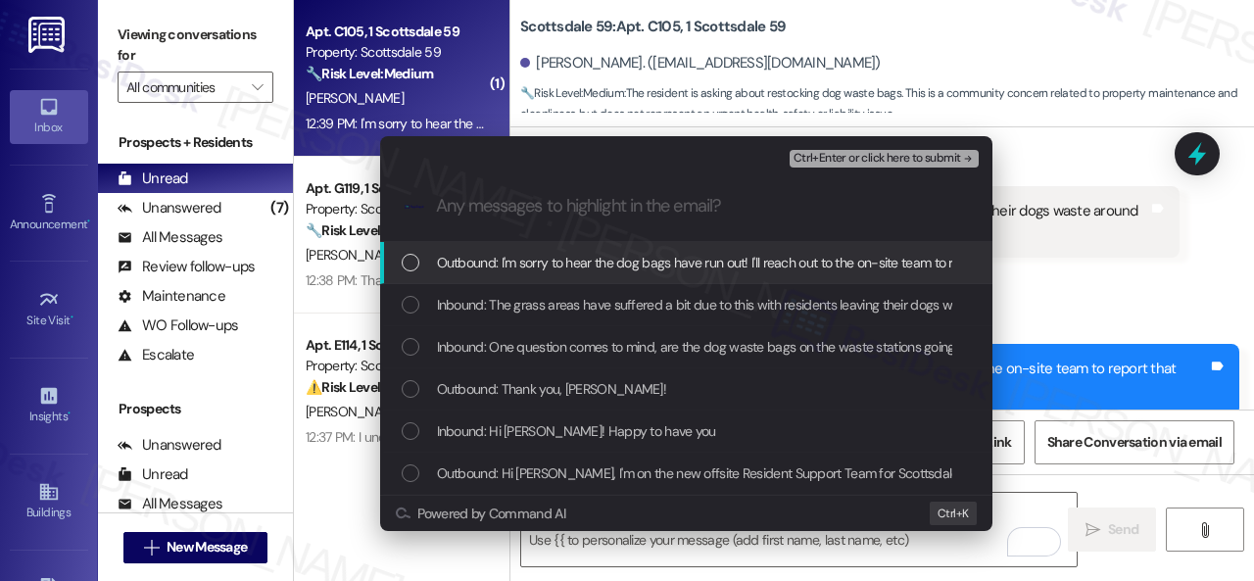
click at [529, 304] on span "Inbound: The grass areas have suffered a bit due to this with residents leaving…" at bounding box center [839, 305] width 805 height 22
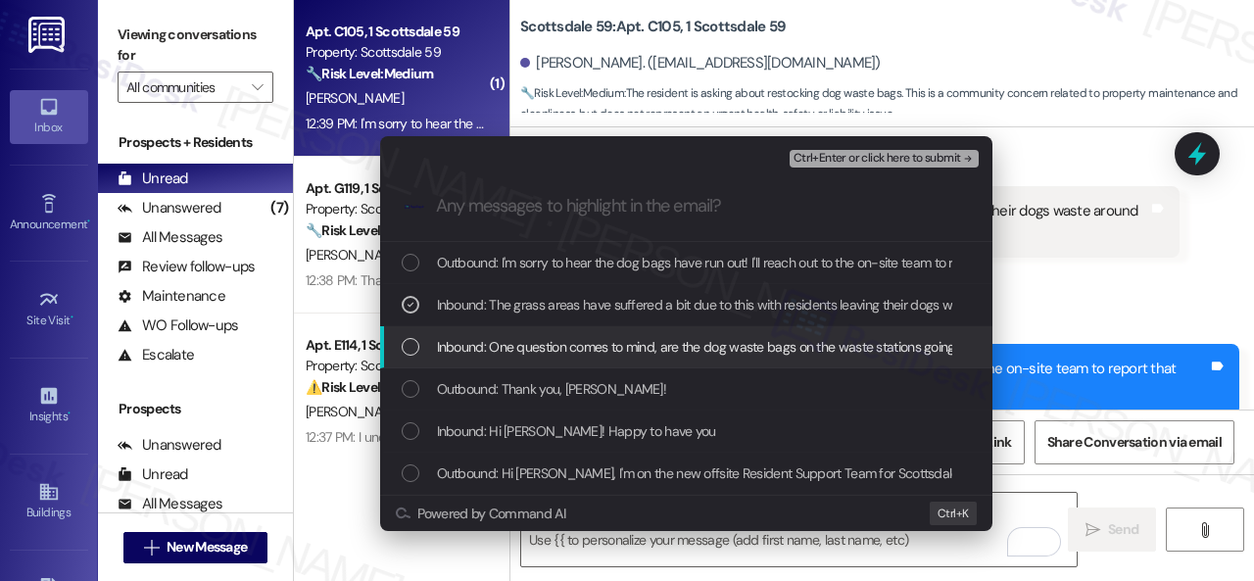
click at [527, 344] on span "Inbound: One question comes to mind, are the dog waste bags on the waste statio…" at bounding box center [911, 347] width 949 height 22
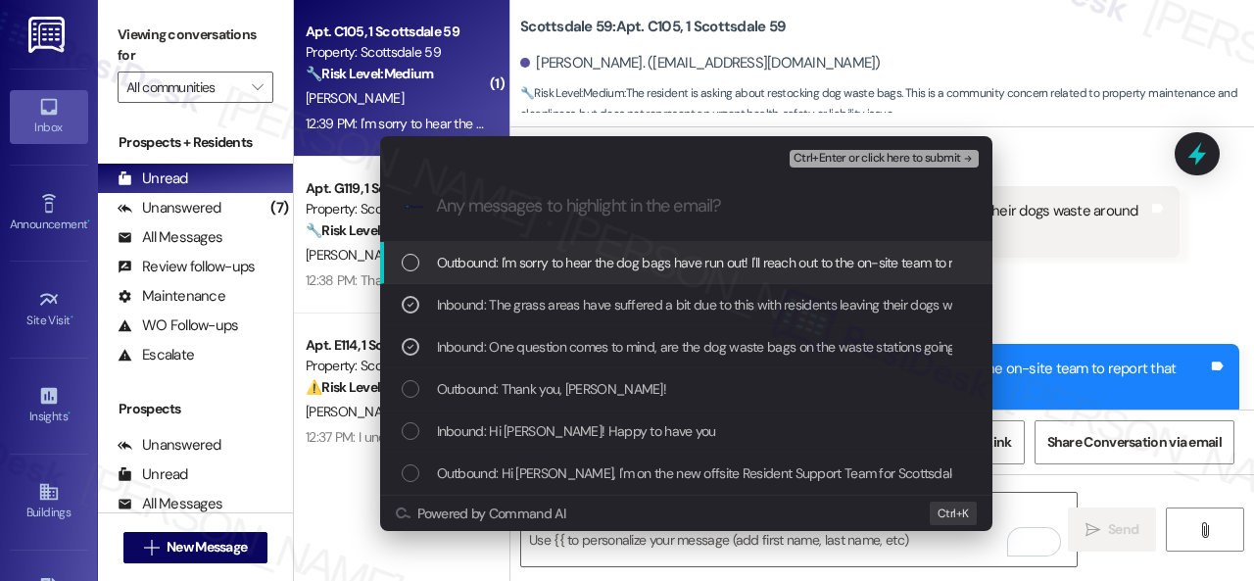
click at [835, 158] on span "Ctrl+Enter or click here to submit" at bounding box center [878, 159] width 168 height 14
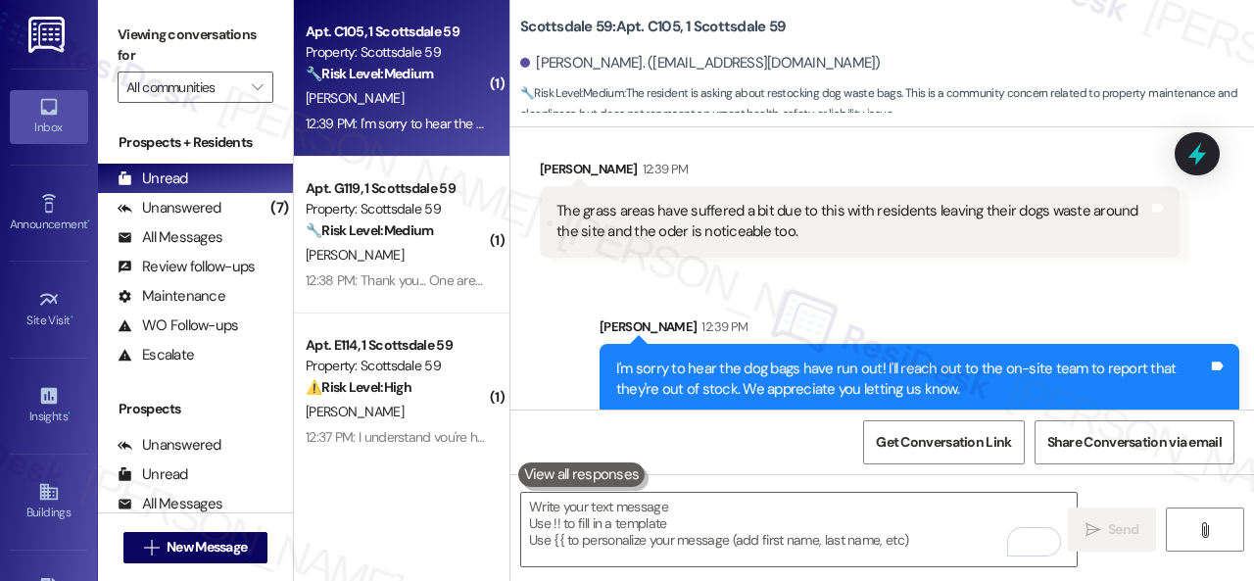
click at [768, 272] on div "Sent via SMS Sarah 12:39 PM I'm sorry to hear the dog bags have run out! I'll r…" at bounding box center [883, 351] width 744 height 158
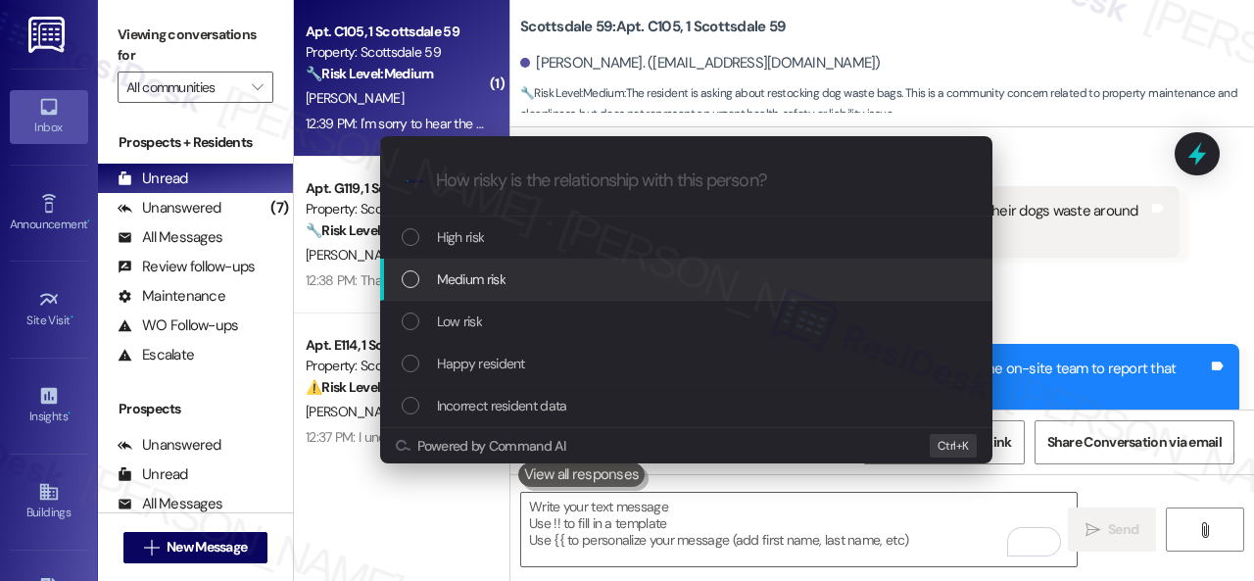
click at [502, 277] on span "Medium risk" at bounding box center [471, 279] width 69 height 22
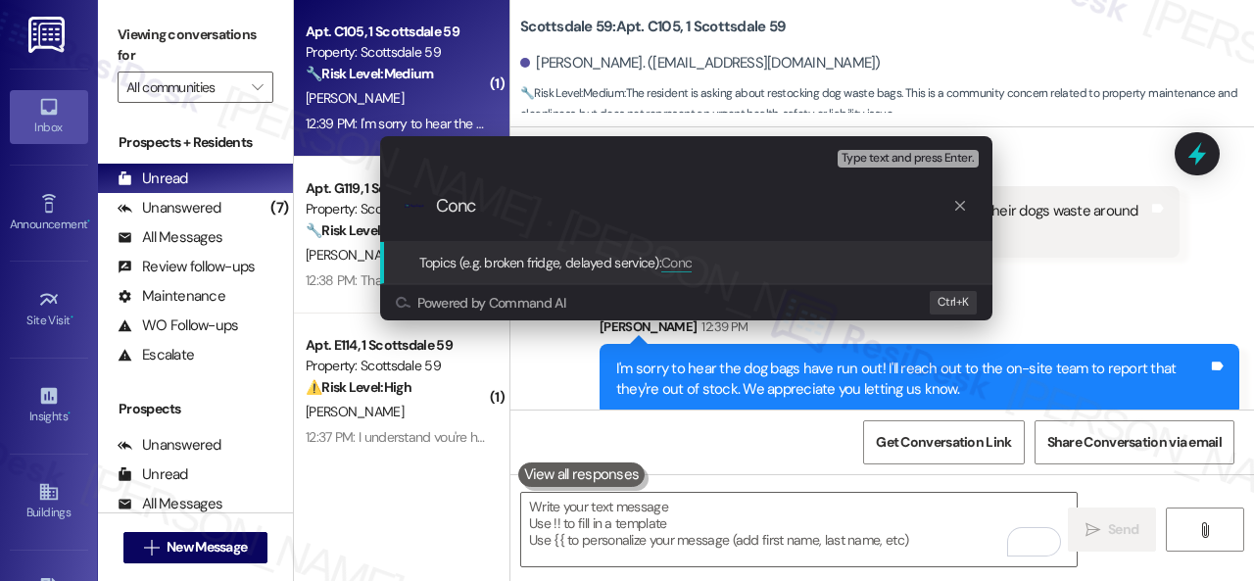
type input "Conc"
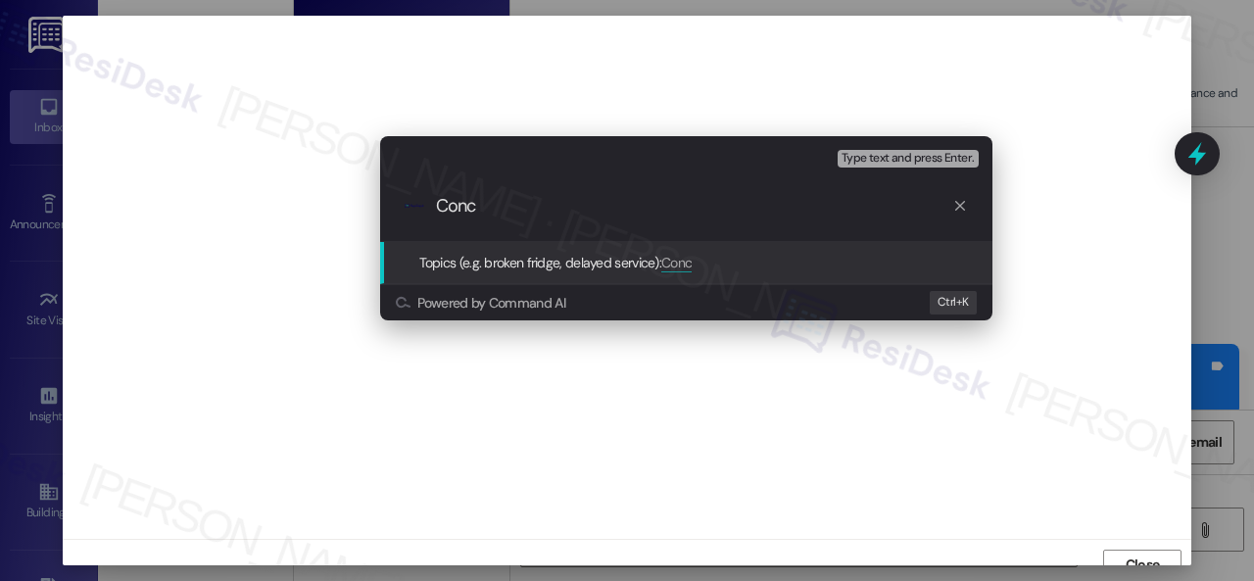
scroll to position [15, 0]
click at [1103, 535] on button "Close" at bounding box center [1142, 550] width 78 height 31
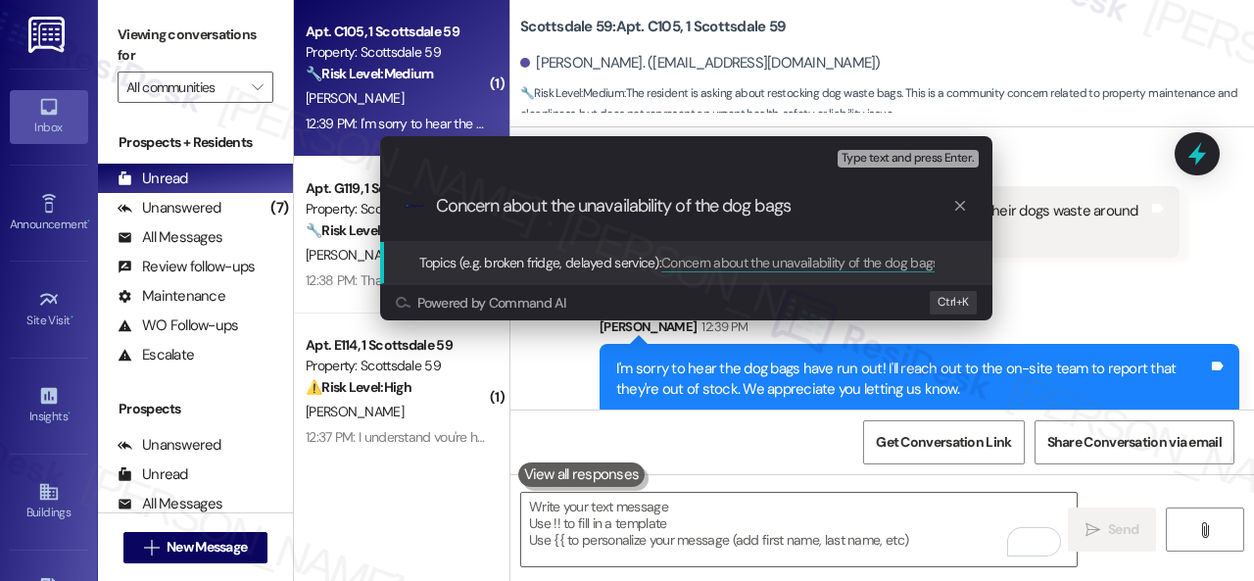
type input "Concern about the unavailability of the dog bags."
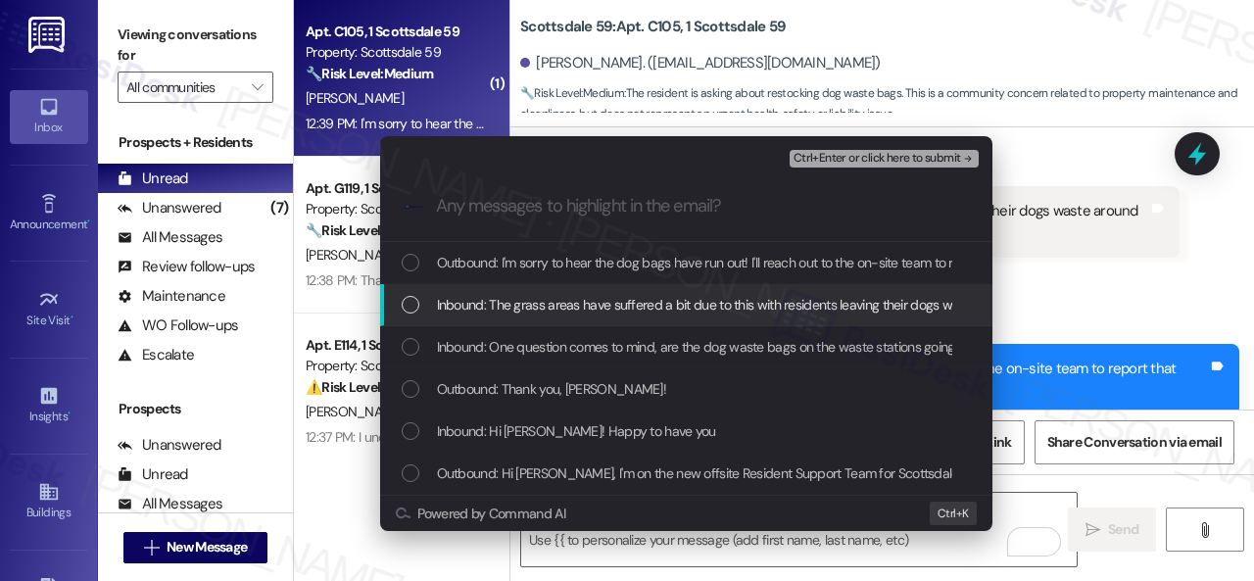
click at [522, 313] on span "Inbound: The grass areas have suffered a bit due to this with residents leaving…" at bounding box center [839, 305] width 805 height 22
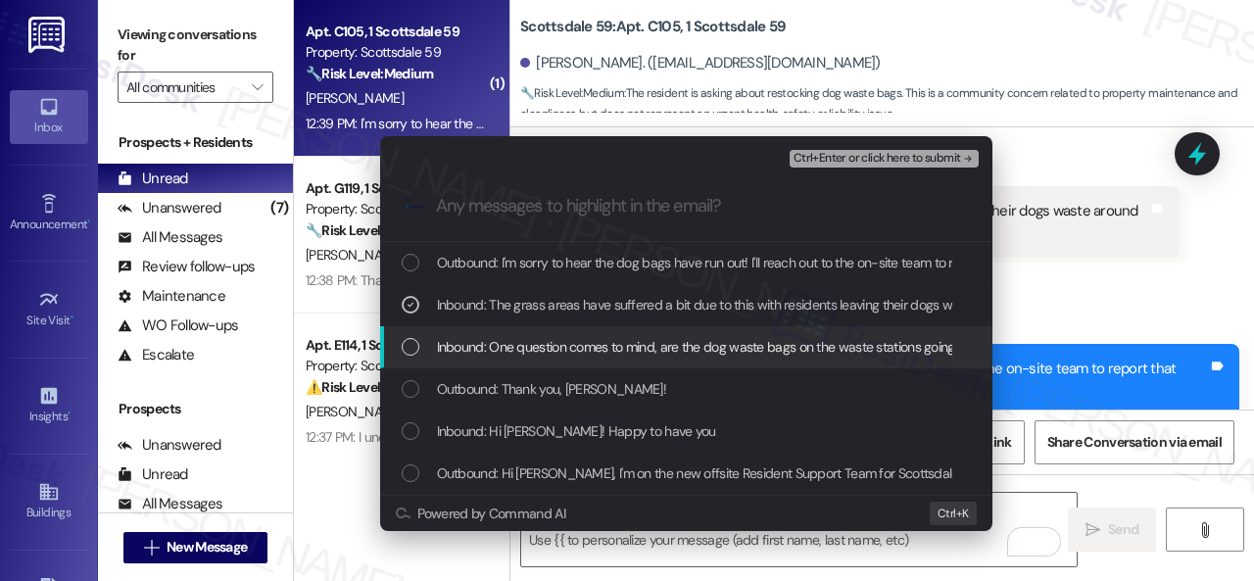
click at [521, 346] on span "Inbound: One question comes to mind, are the dog waste bags on the waste statio…" at bounding box center [911, 347] width 949 height 22
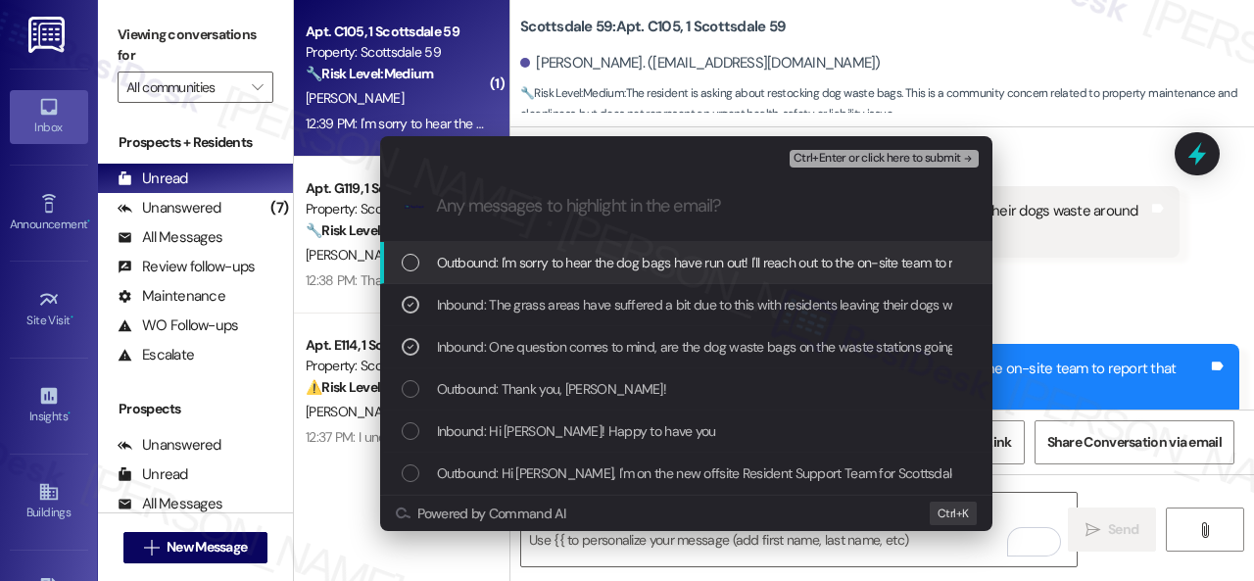
click at [811, 154] on span "Ctrl+Enter or click here to submit" at bounding box center [878, 159] width 168 height 14
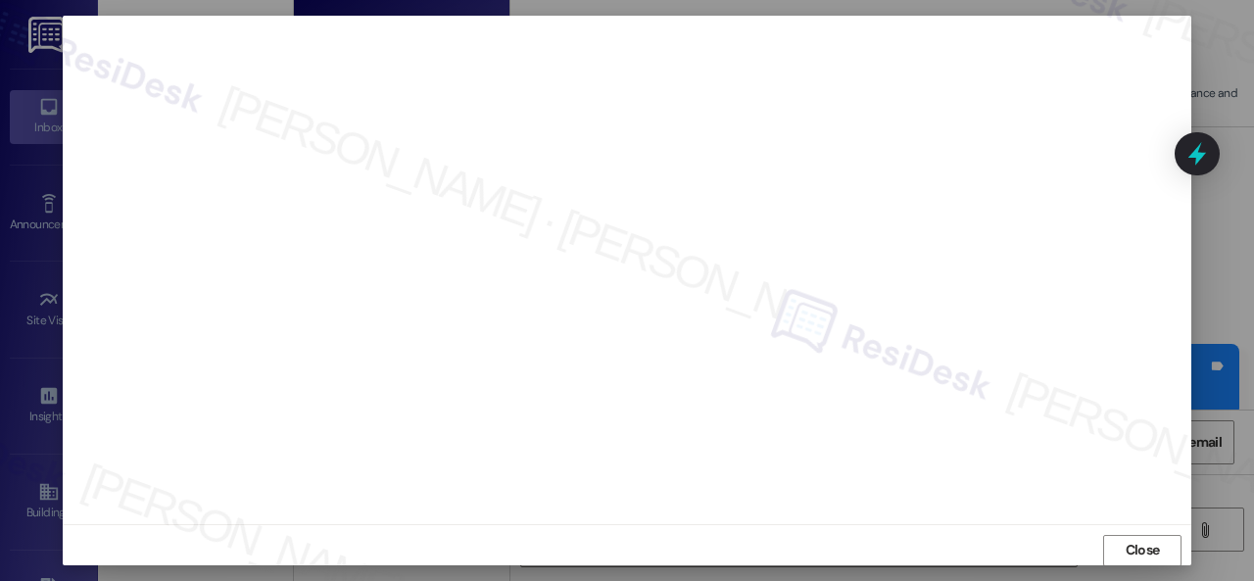
scroll to position [24, 0]
click at [1140, 552] on span "Close" at bounding box center [1143, 540] width 42 height 29
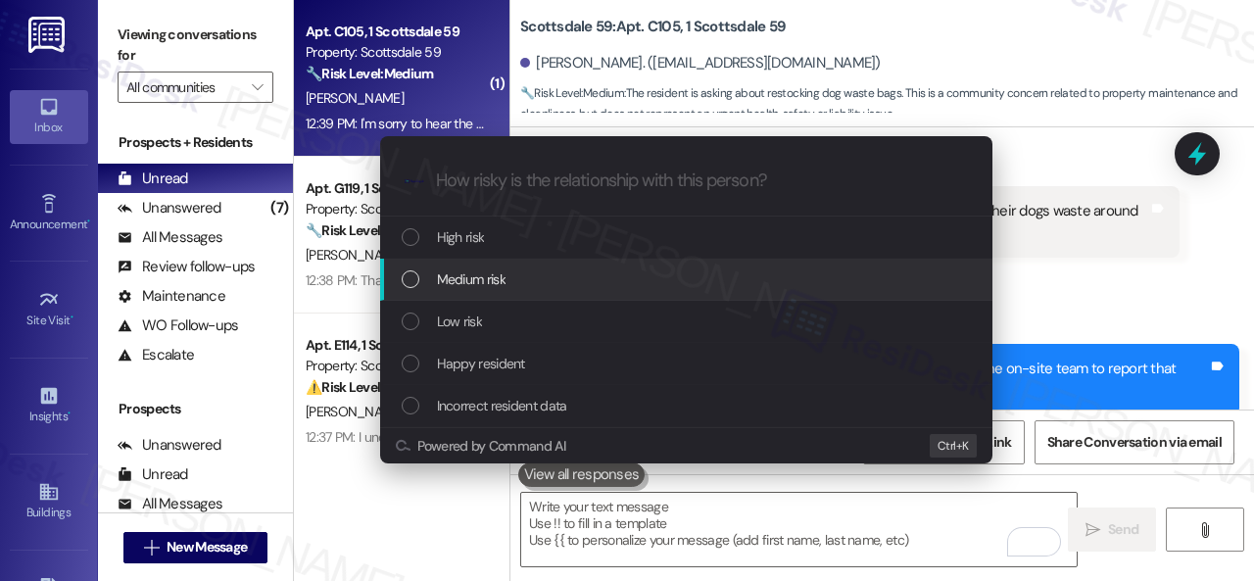
click at [465, 281] on span "Medium risk" at bounding box center [471, 279] width 69 height 22
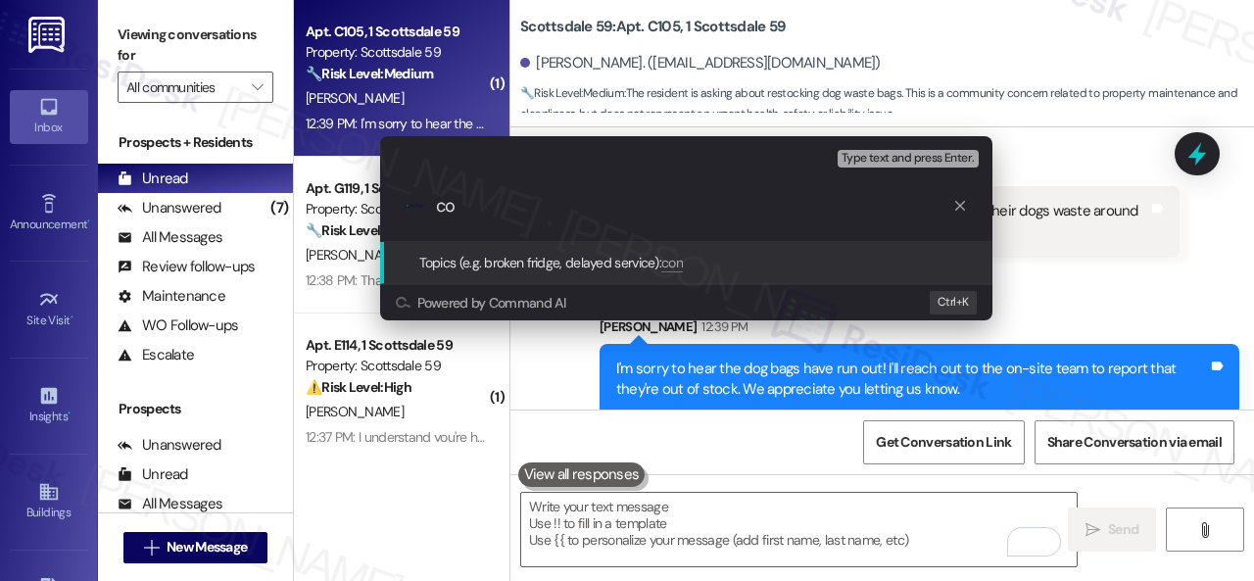
type input "c"
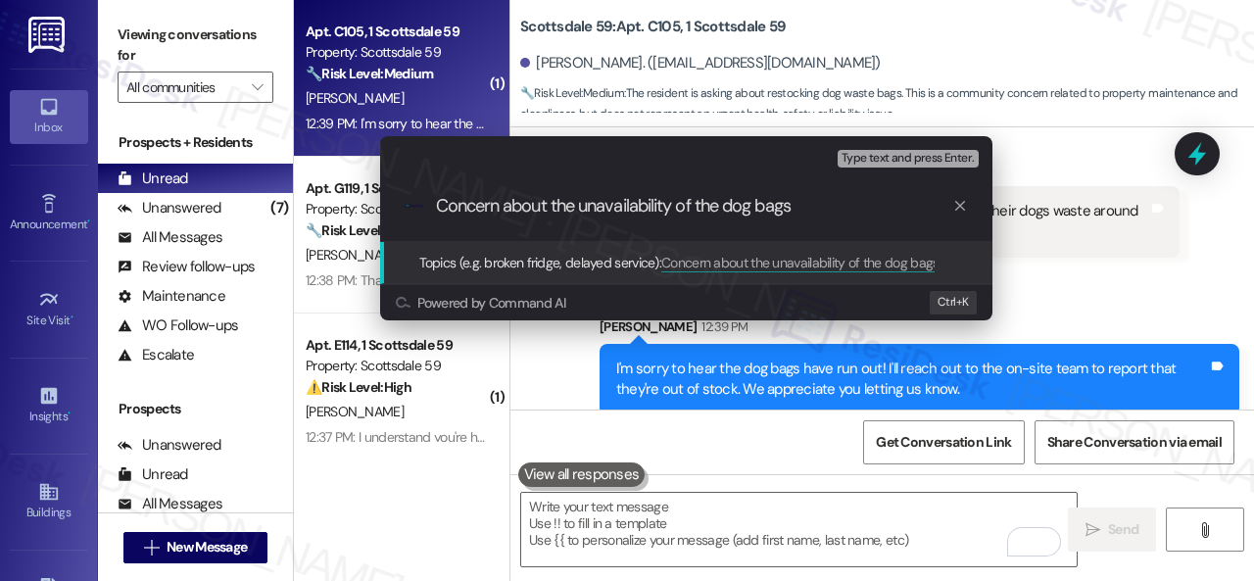
type input "Concern about the unavailability of the dog bags."
click at [813, 204] on input "Concern about the unavailability of the dog bags." at bounding box center [694, 206] width 516 height 21
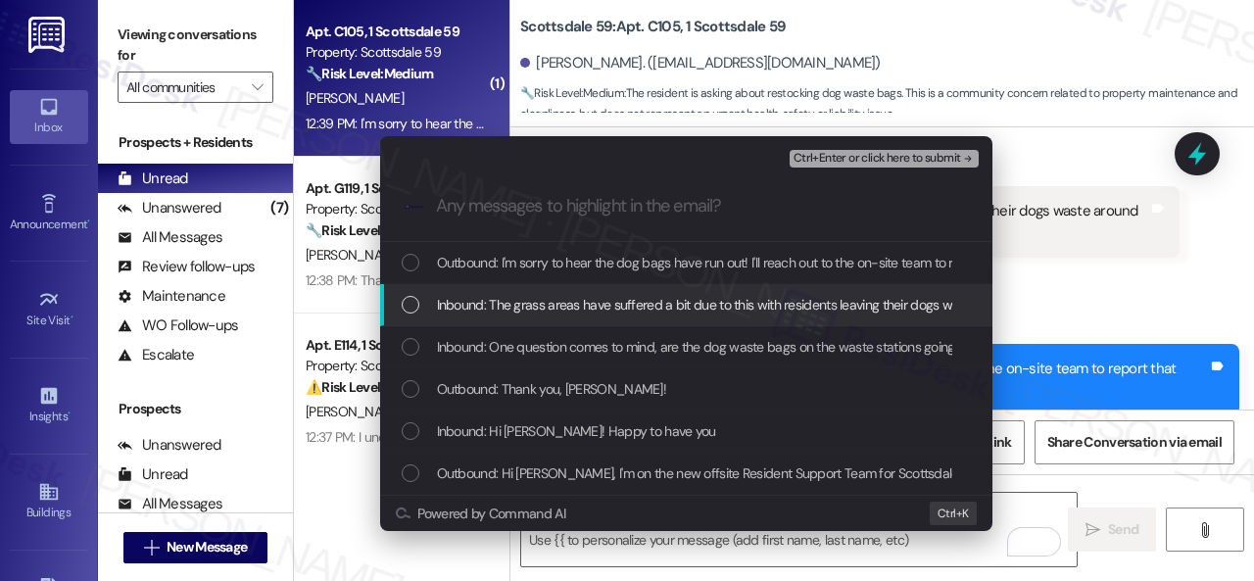
click at [536, 295] on span "Inbound: The grass areas have suffered a bit due to this with residents leaving…" at bounding box center [839, 305] width 805 height 22
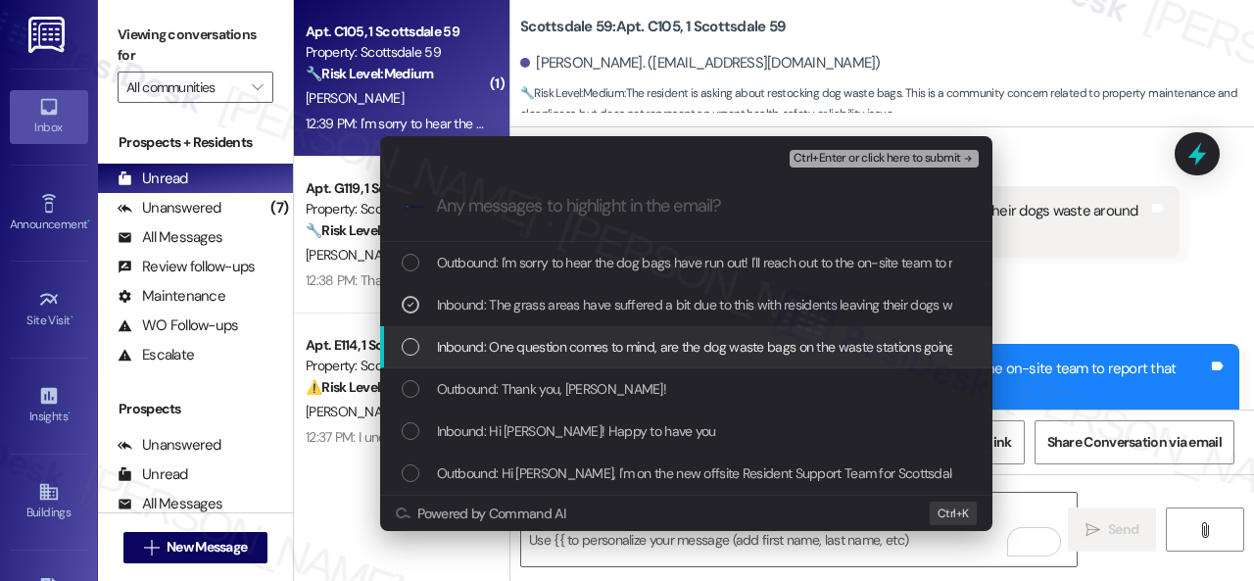
click at [518, 347] on span "Inbound: One question comes to mind, are the dog waste bags on the waste statio…" at bounding box center [911, 347] width 949 height 22
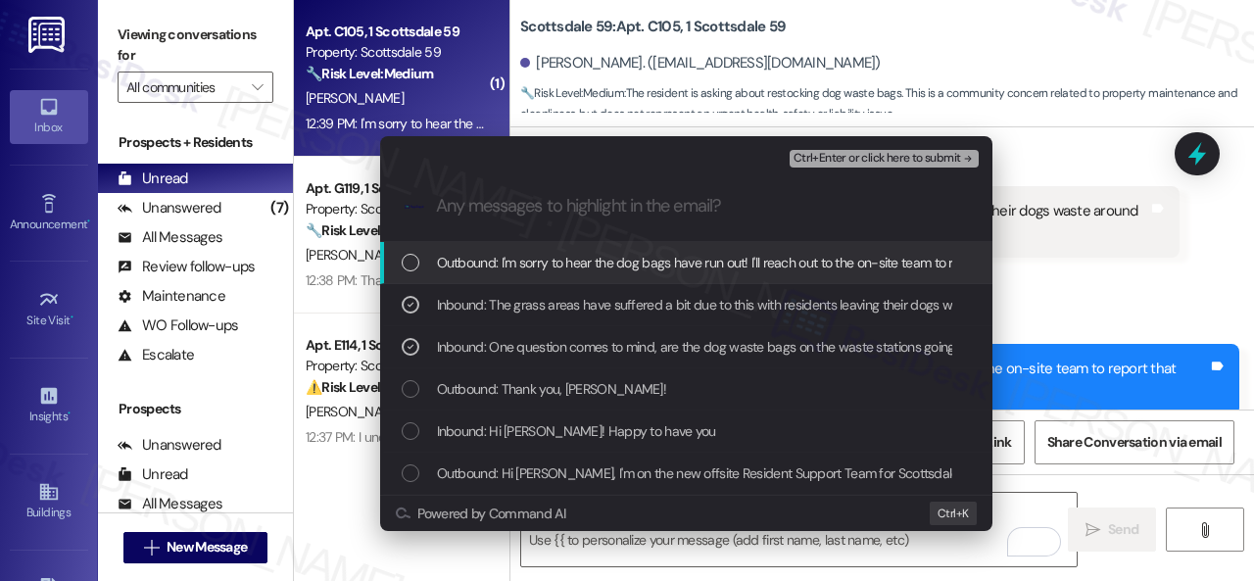
click at [813, 154] on span "Ctrl+Enter or click here to submit" at bounding box center [878, 159] width 168 height 14
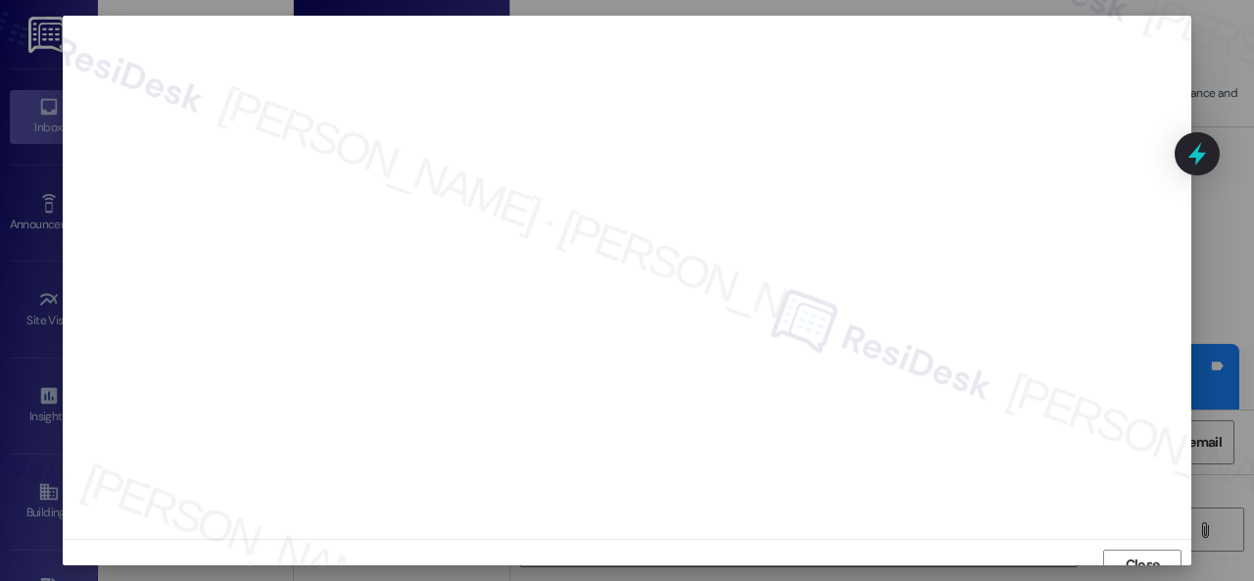
scroll to position [15, 0]
click at [1112, 545] on button "Close" at bounding box center [1142, 550] width 78 height 31
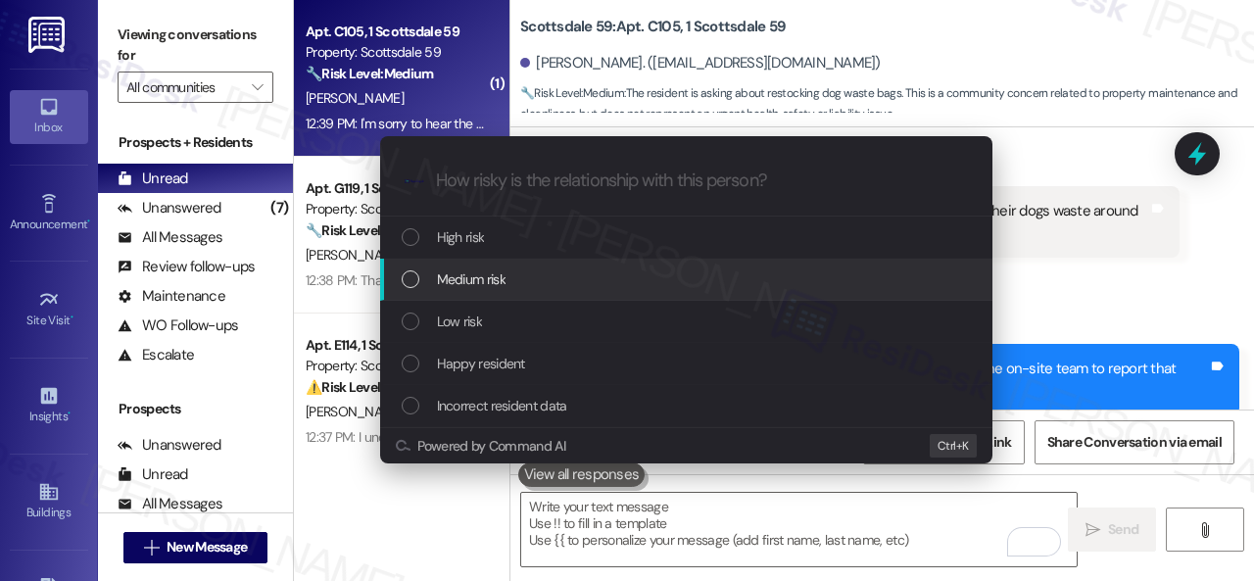
click at [486, 287] on span "Medium risk" at bounding box center [471, 279] width 69 height 22
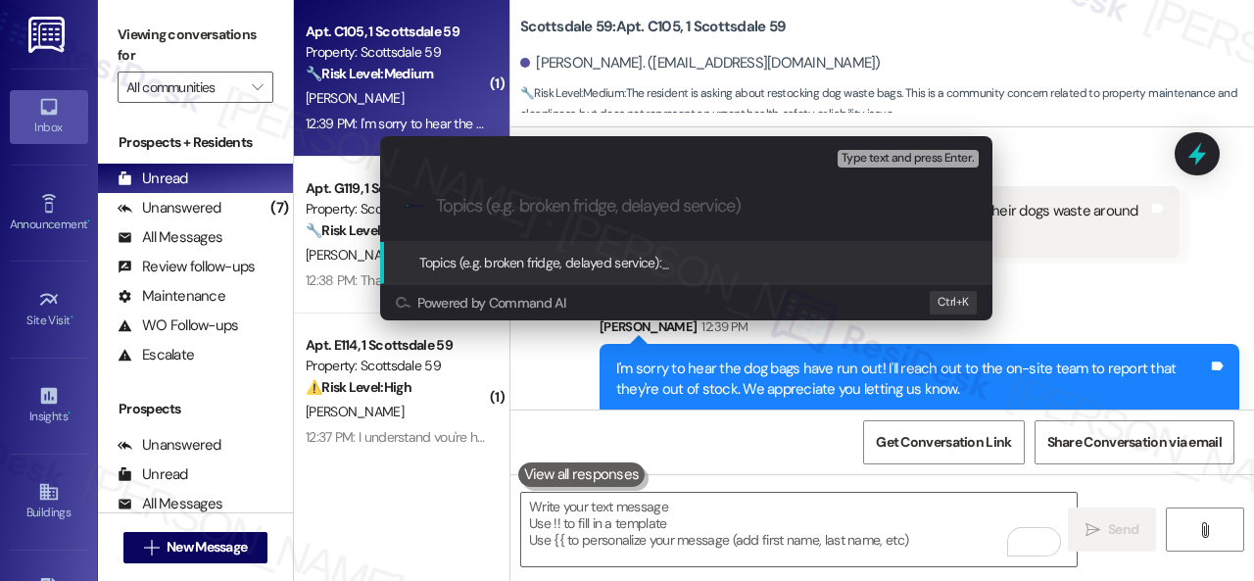
paste input "Concern about the unavailability of the dog bags."
type input "Concern about the unavailability of the dog bags."
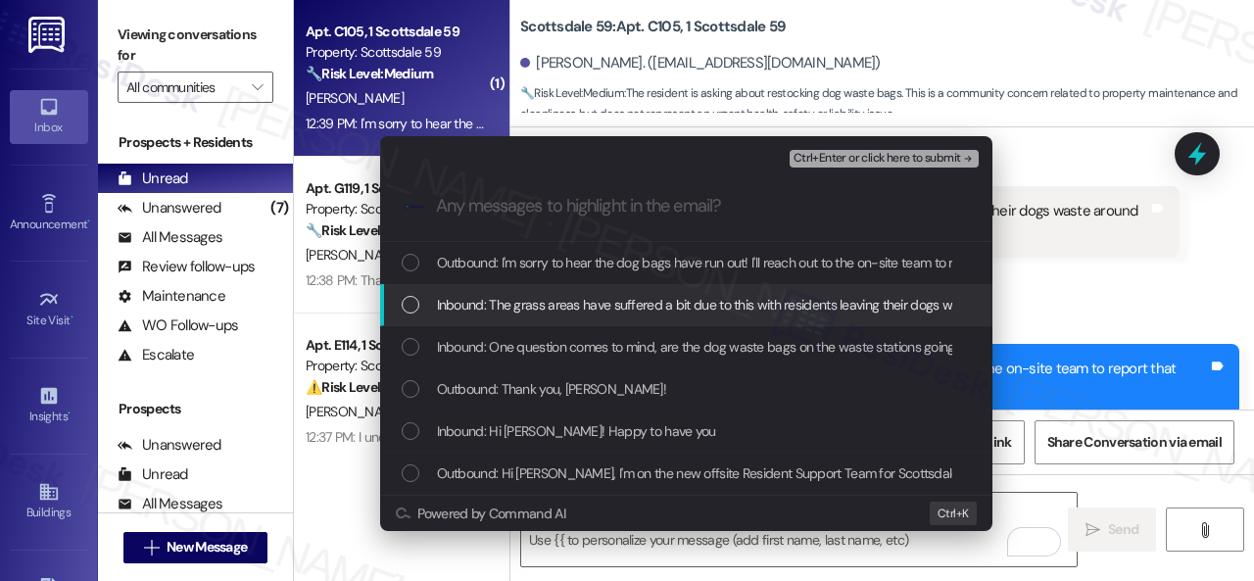
click at [509, 314] on span "Inbound: The grass areas have suffered a bit due to this with residents leaving…" at bounding box center [839, 305] width 805 height 22
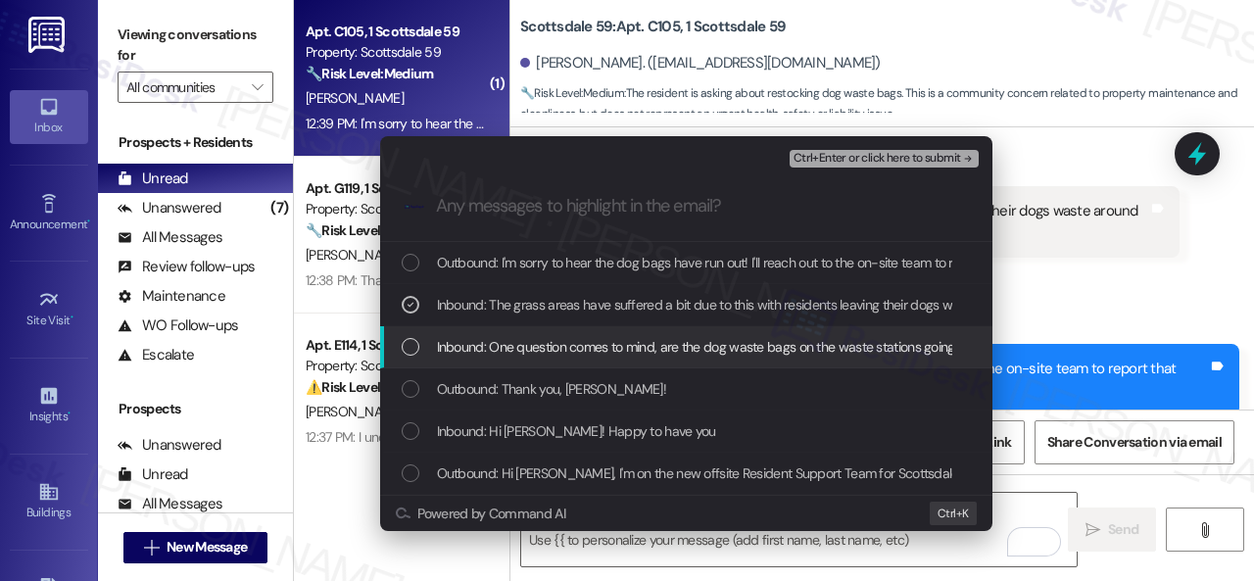
click at [510, 339] on span "Inbound: One question comes to mind, are the dog waste bags on the waste statio…" at bounding box center [911, 347] width 949 height 22
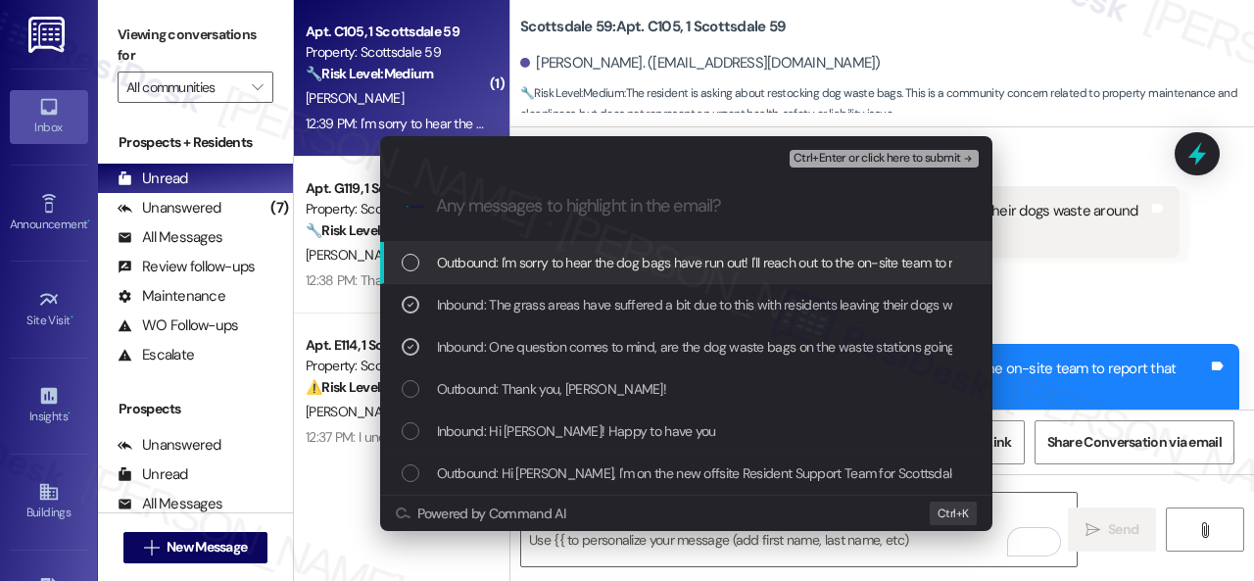
click at [841, 157] on span "Ctrl+Enter or click here to submit" at bounding box center [878, 159] width 168 height 14
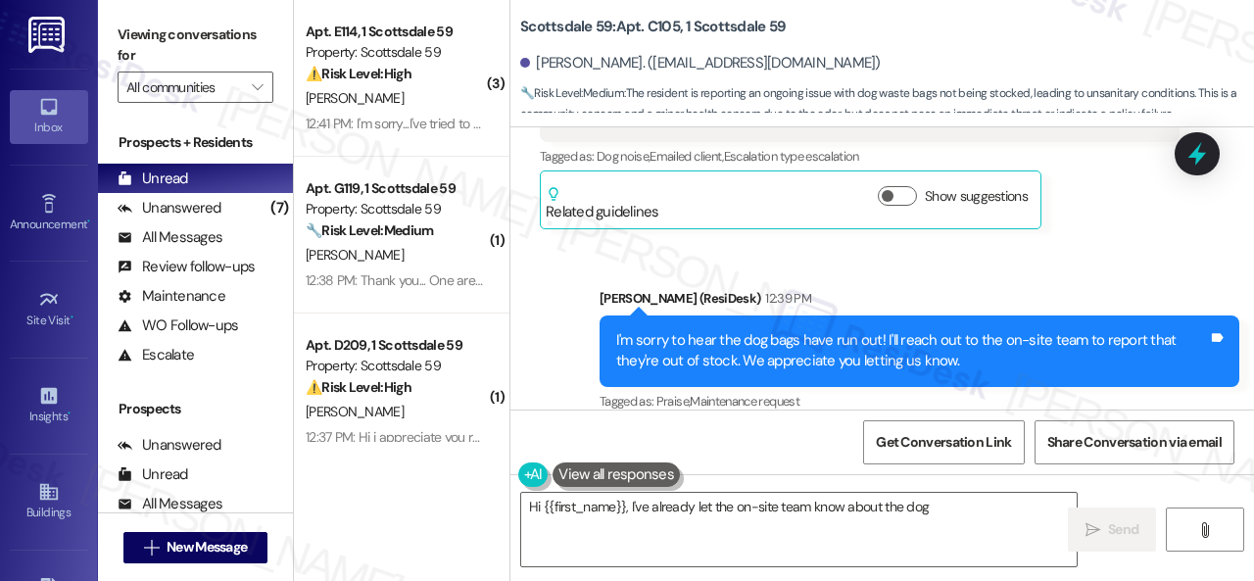
scroll to position [6, 0]
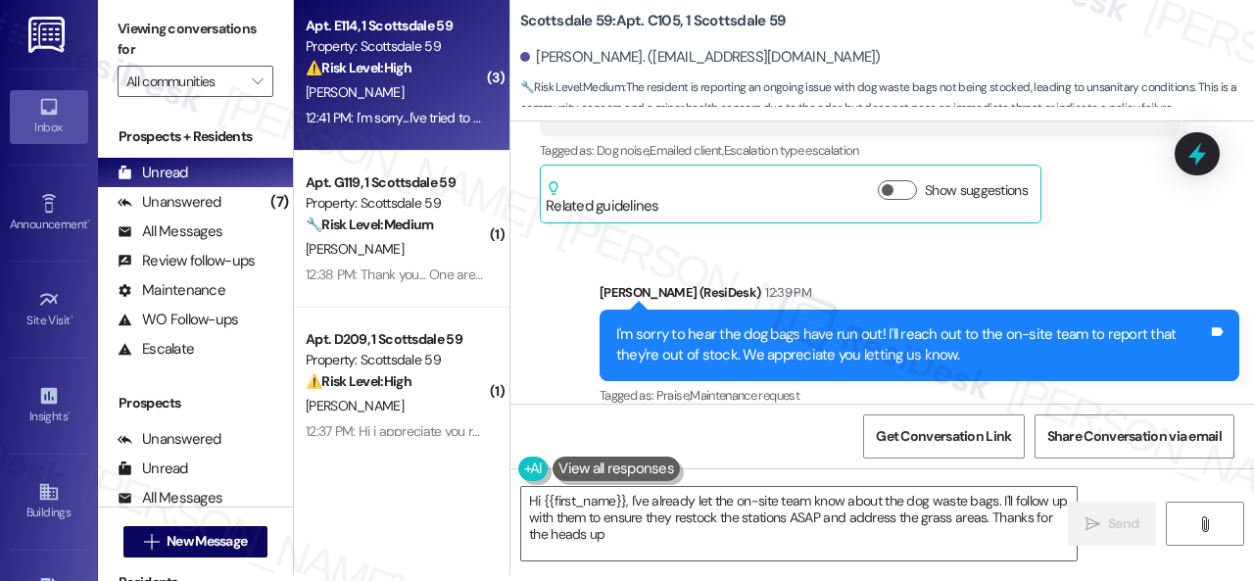
type textarea "Hi {{first_name}}, I've already let the on-site team know about the dog waste b…"
click at [465, 83] on div "J. Stephens-Castleman" at bounding box center [396, 92] width 185 height 24
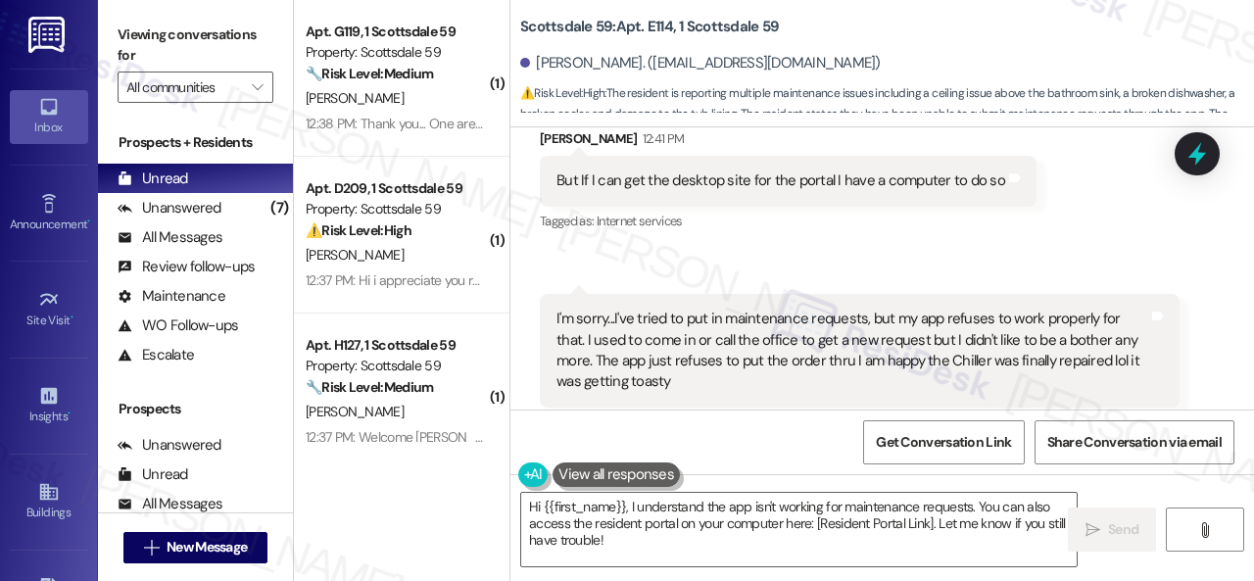
scroll to position [1808, 0]
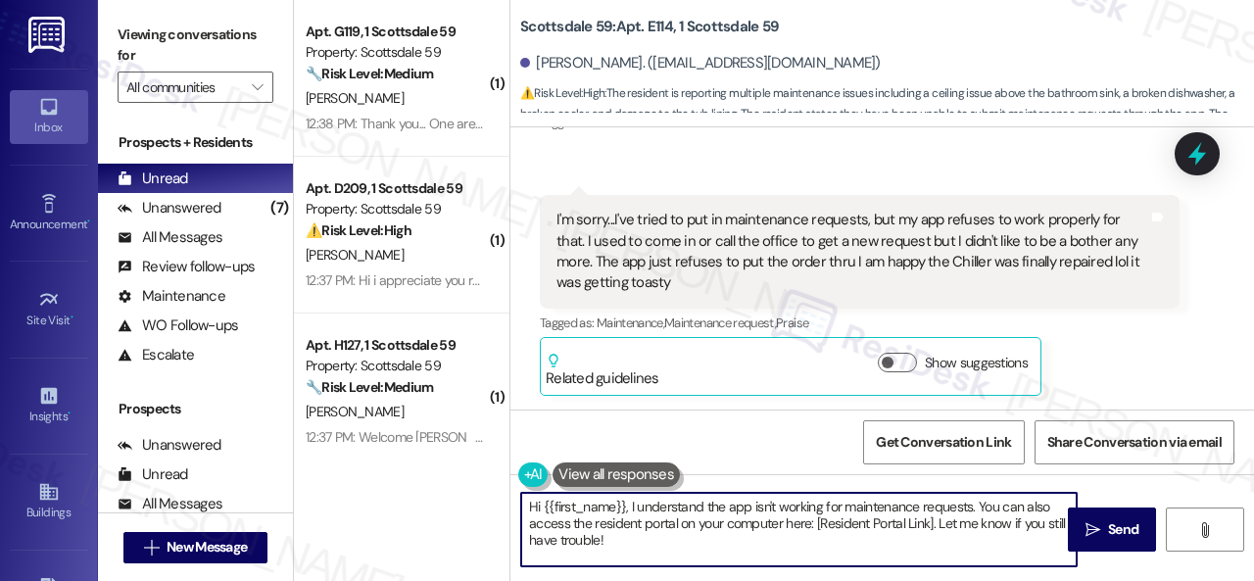
drag, startPoint x: 652, startPoint y: 542, endPoint x: 442, endPoint y: 483, distance: 217.8
click at [442, 483] on div "( 1 ) Apt. G119, 1 Scottsdale 59 Property: Scottsdale 59 🔧 Risk Level: Medium T…" at bounding box center [774, 290] width 960 height 581
paste textarea "I'll be happy to submit new work orders on your behalf. Please provide as much …"
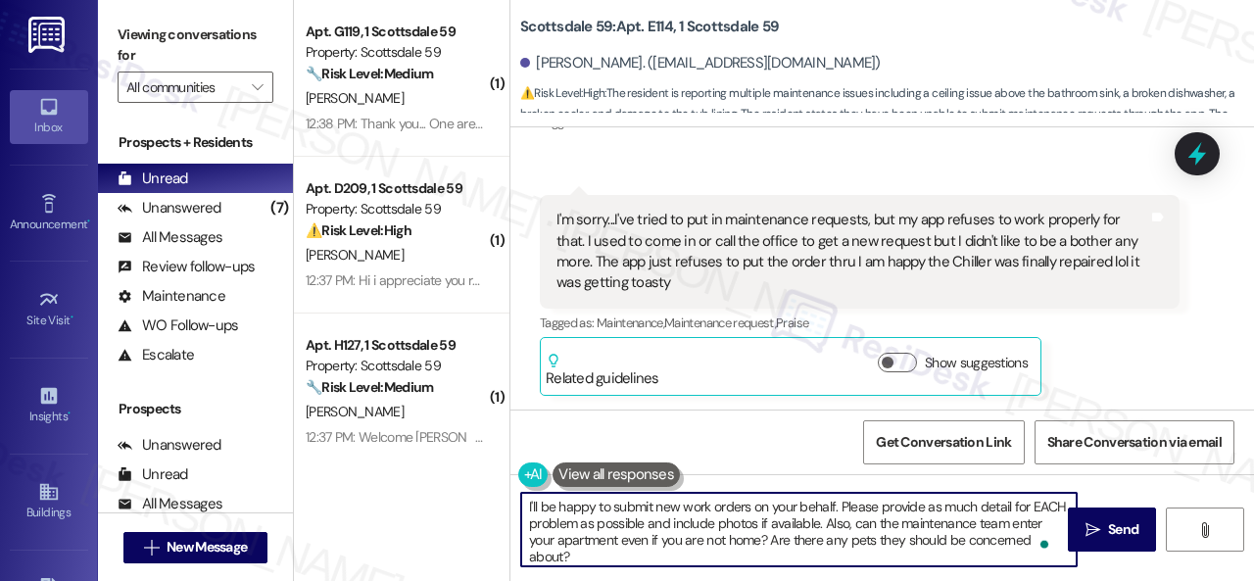
click at [668, 512] on textarea "I'll be happy to submit new work orders on your behalf. Please provide as much …" at bounding box center [799, 529] width 556 height 73
click at [670, 512] on textarea "I'll be happy to submit new work orders on your behalf. Please provide as much …" at bounding box center [799, 529] width 556 height 73
type textarea "I'll be happy to submit maintenance requests on your behalf. Please provide as …"
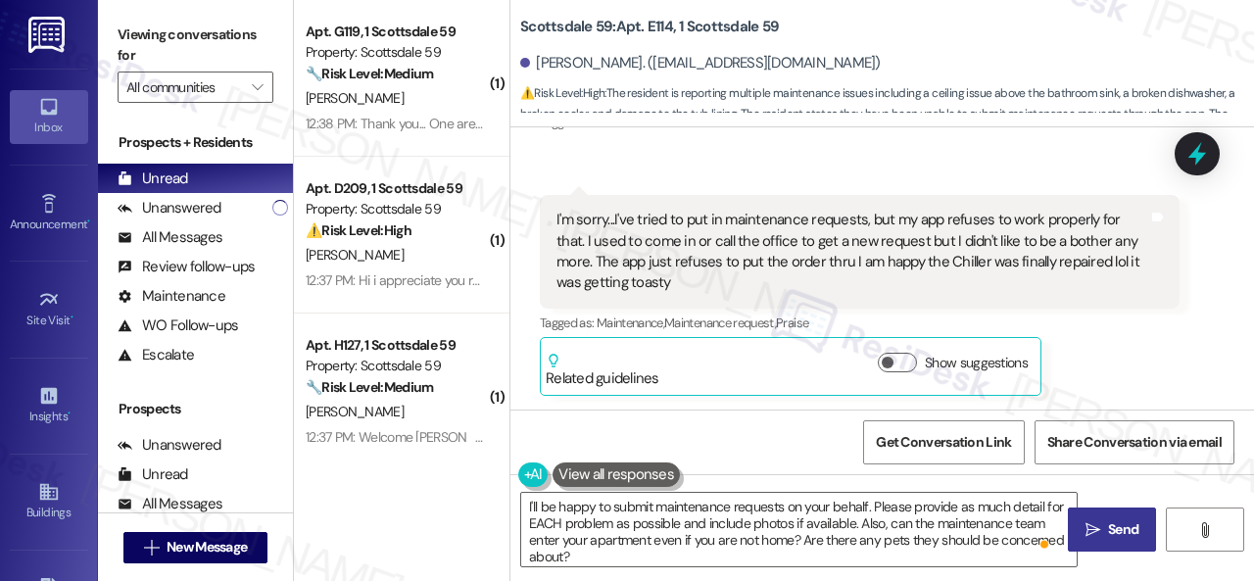
click at [1109, 538] on span "Send" at bounding box center [1123, 529] width 30 height 21
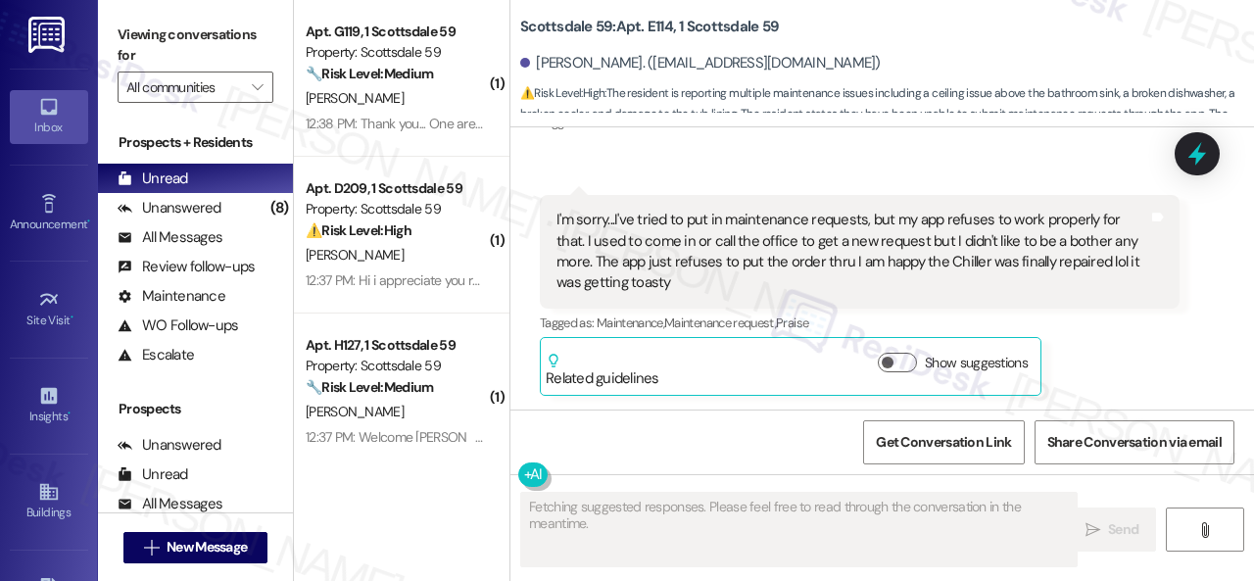
scroll to position [1807, 0]
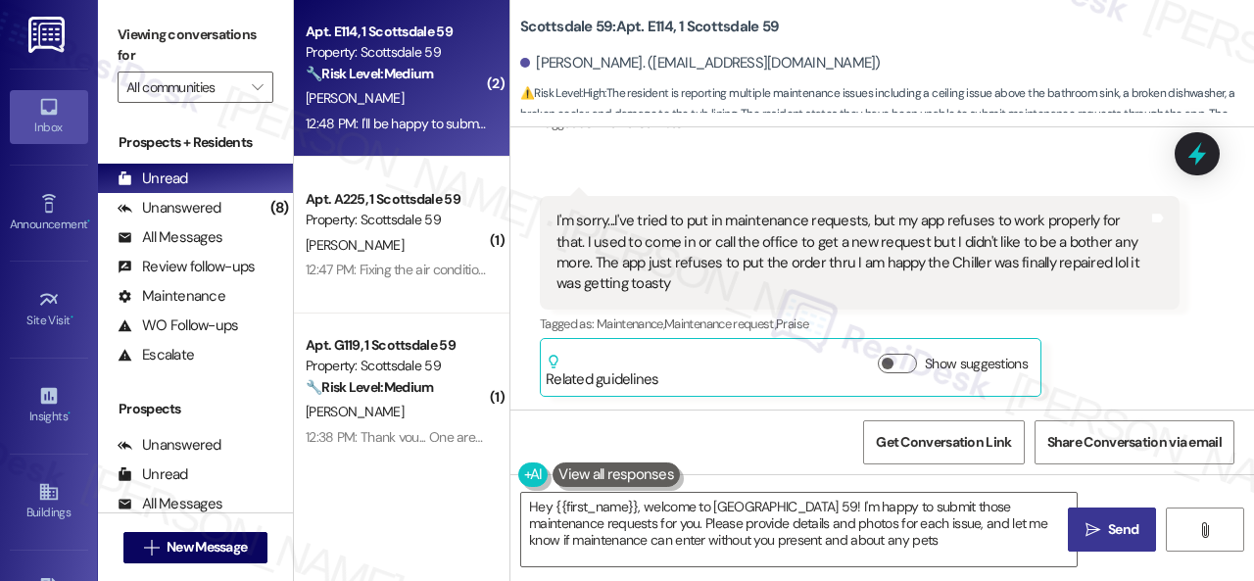
type textarea "Hey {{first_name}}, welcome to Scottsdale 59! I'm happy to submit those mainten…"
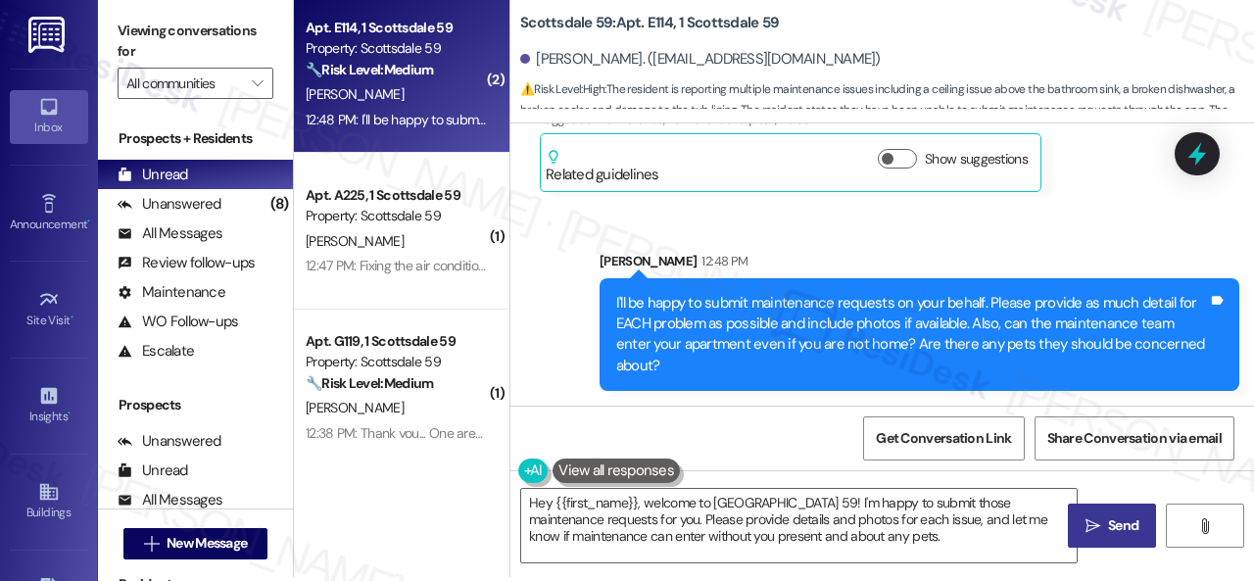
scroll to position [6, 0]
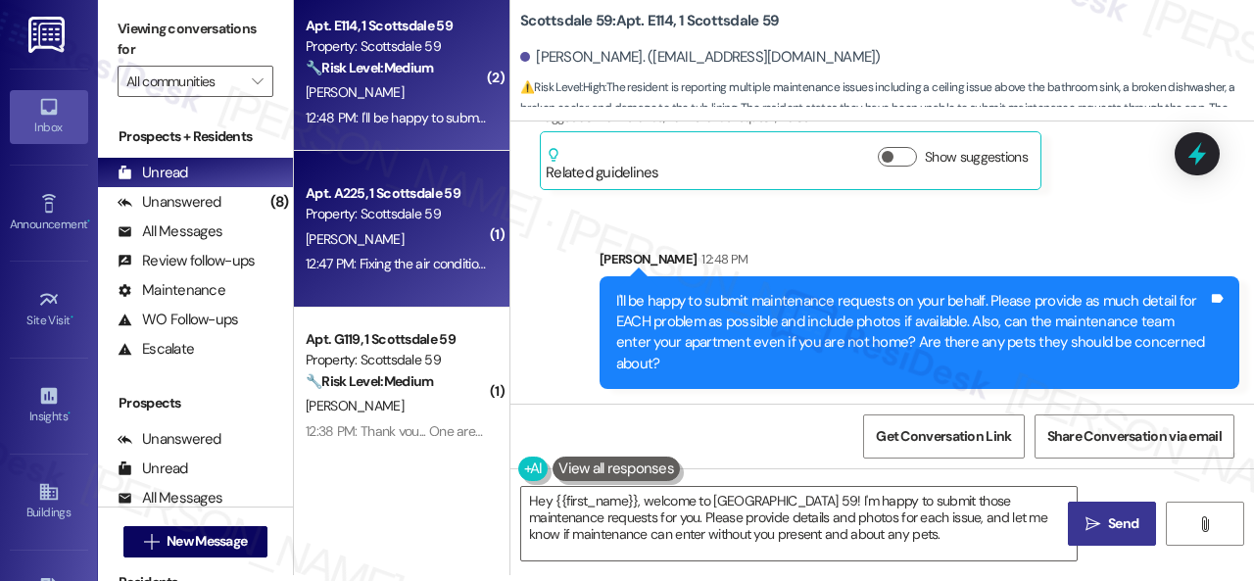
click at [412, 227] on div "[PERSON_NAME]" at bounding box center [396, 239] width 185 height 24
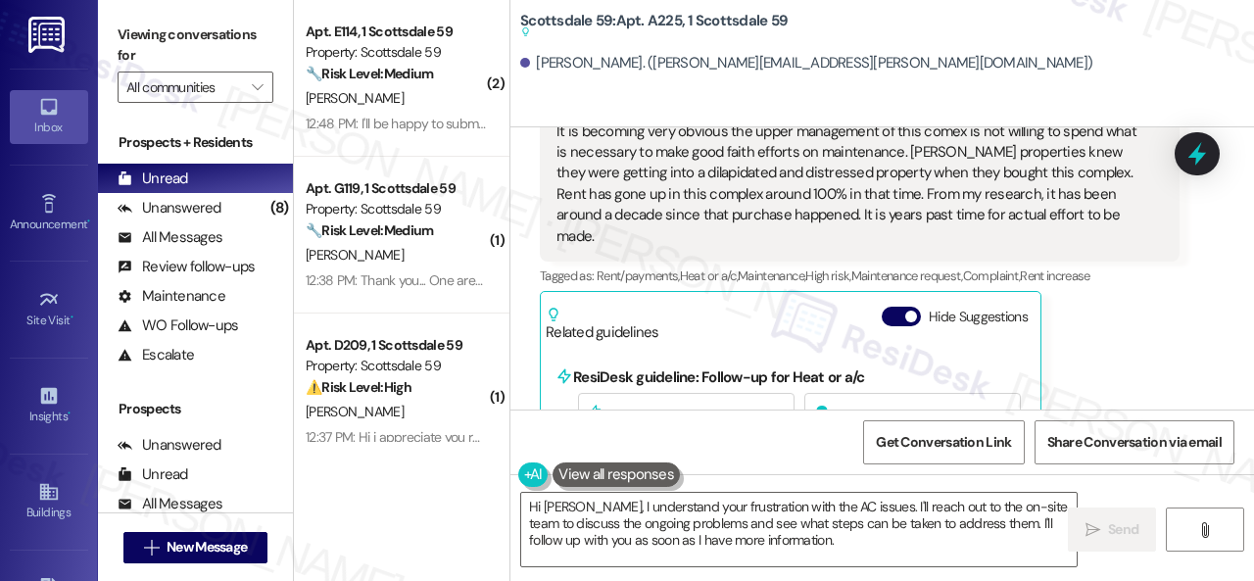
scroll to position [588, 0]
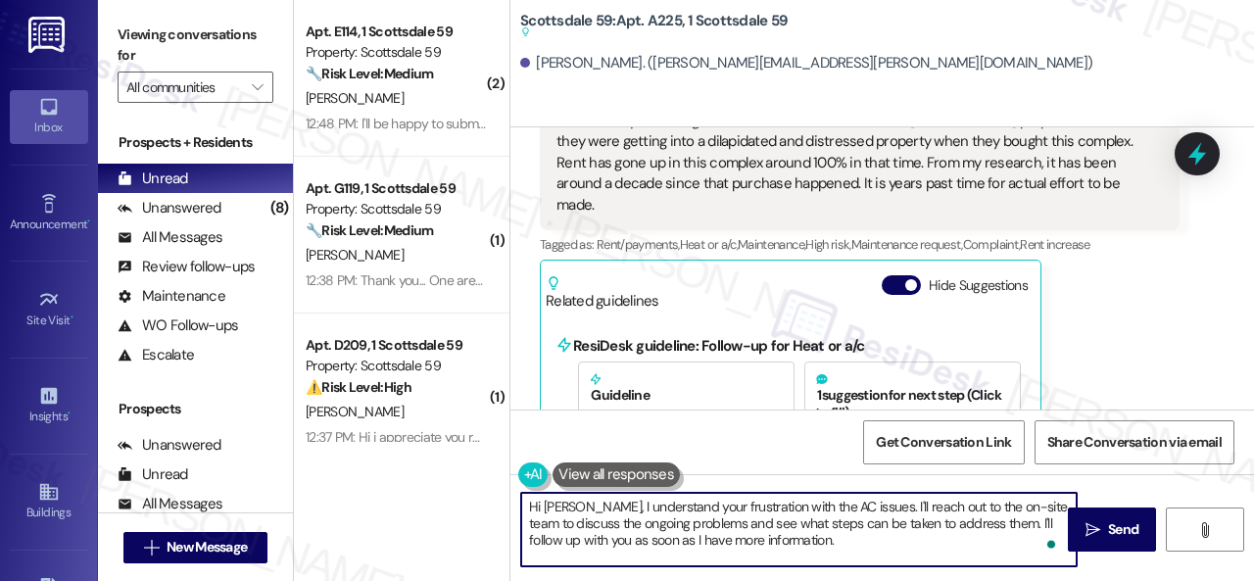
drag, startPoint x: 851, startPoint y: 507, endPoint x: 870, endPoint y: 552, distance: 49.2
click at [870, 552] on textarea "Hi Keith, I understand your frustration with the AC issues. I'll reach out to t…" at bounding box center [799, 529] width 556 height 73
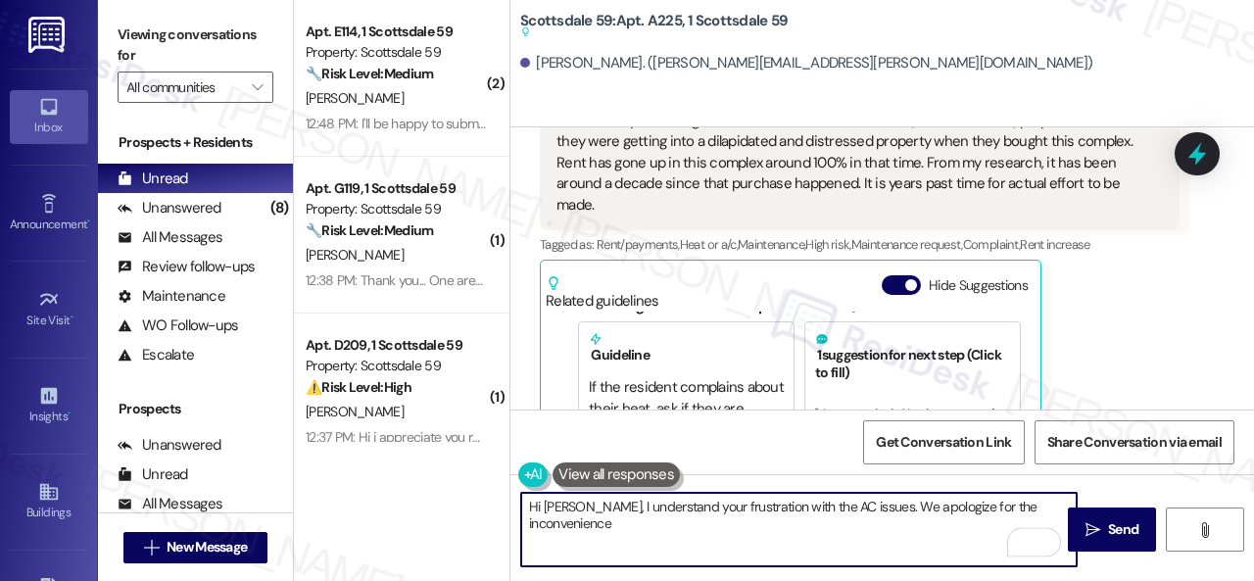
scroll to position [60, 0]
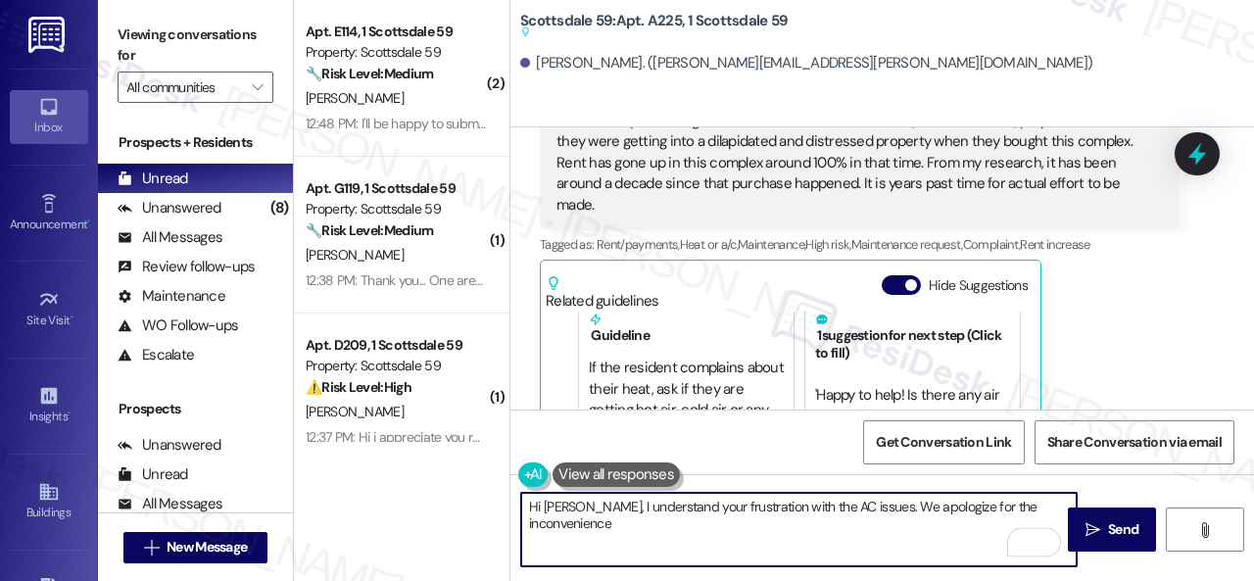
click at [574, 505] on textarea "Hi Keith, I understand your frustration with the AC issues. We apologize for th…" at bounding box center [799, 529] width 556 height 73
click at [739, 525] on textarea "Hi Keith, thank you for reaching out! I understand your frustration with the AC…" at bounding box center [799, 529] width 556 height 73
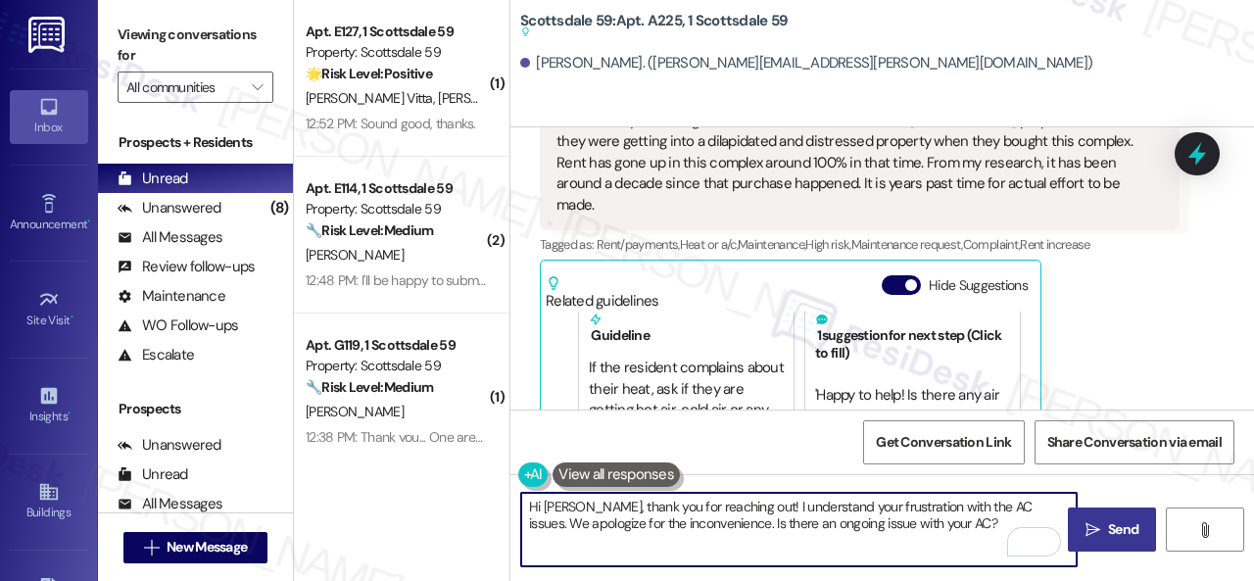
type textarea "Hi Keith, thank you for reaching out! I understand your frustration with the AC…"
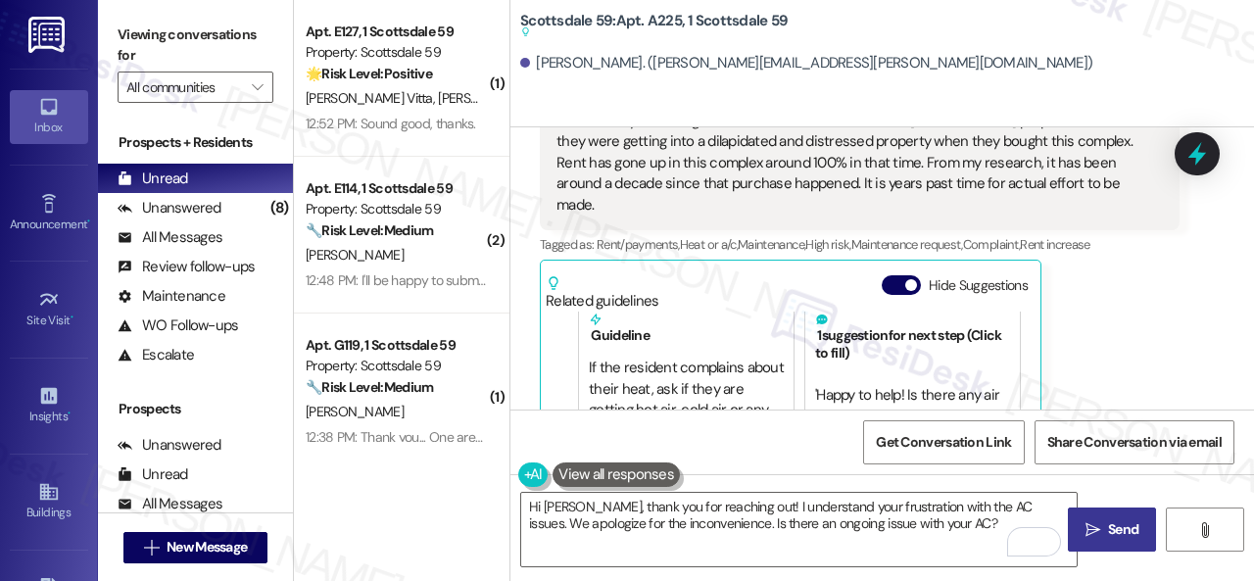
click at [1104, 522] on span "Send" at bounding box center [1123, 529] width 38 height 21
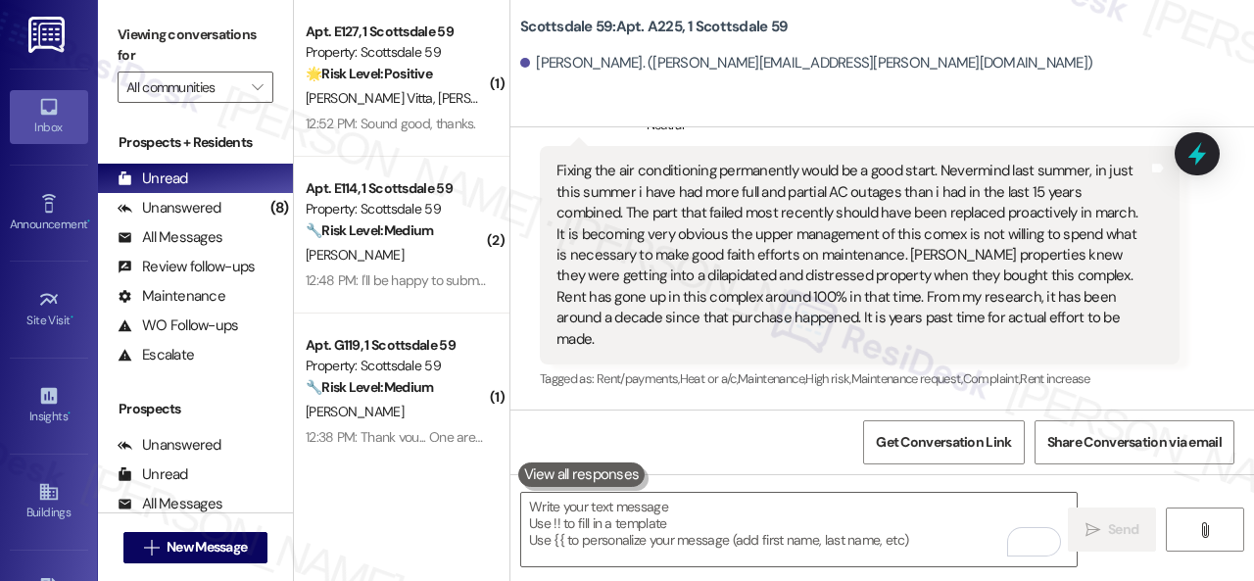
scroll to position [567, 0]
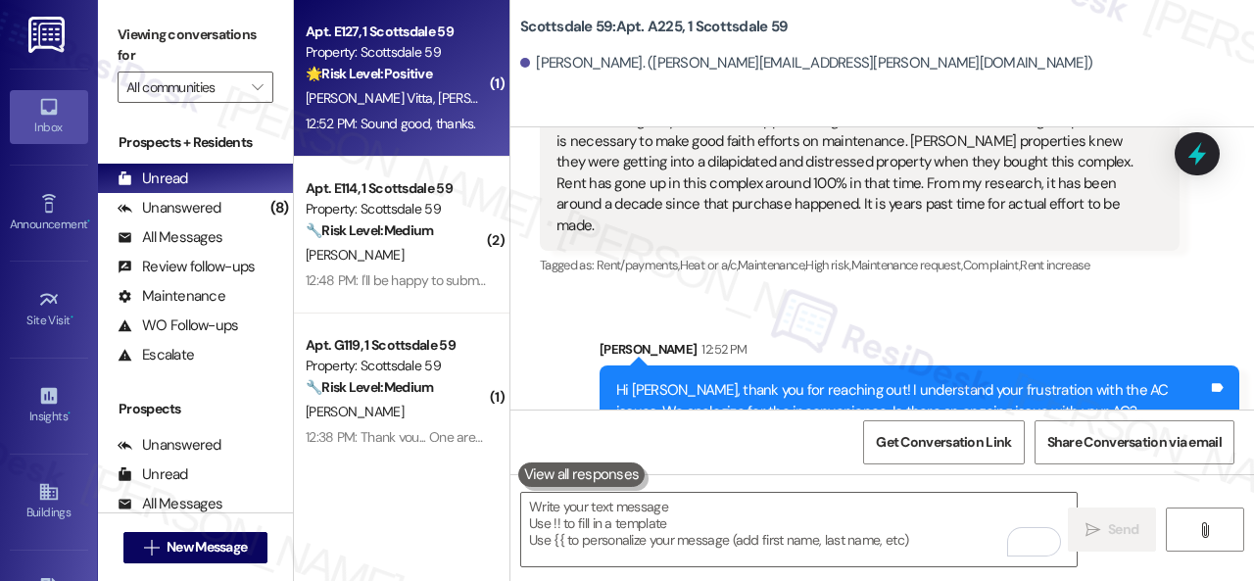
click at [447, 73] on div "🌟 Risk Level: Positive The resident is simply acknowledging the introductory me…" at bounding box center [396, 74] width 181 height 21
type textarea "Fetching suggested responses. Please feel free to read through the conversation…"
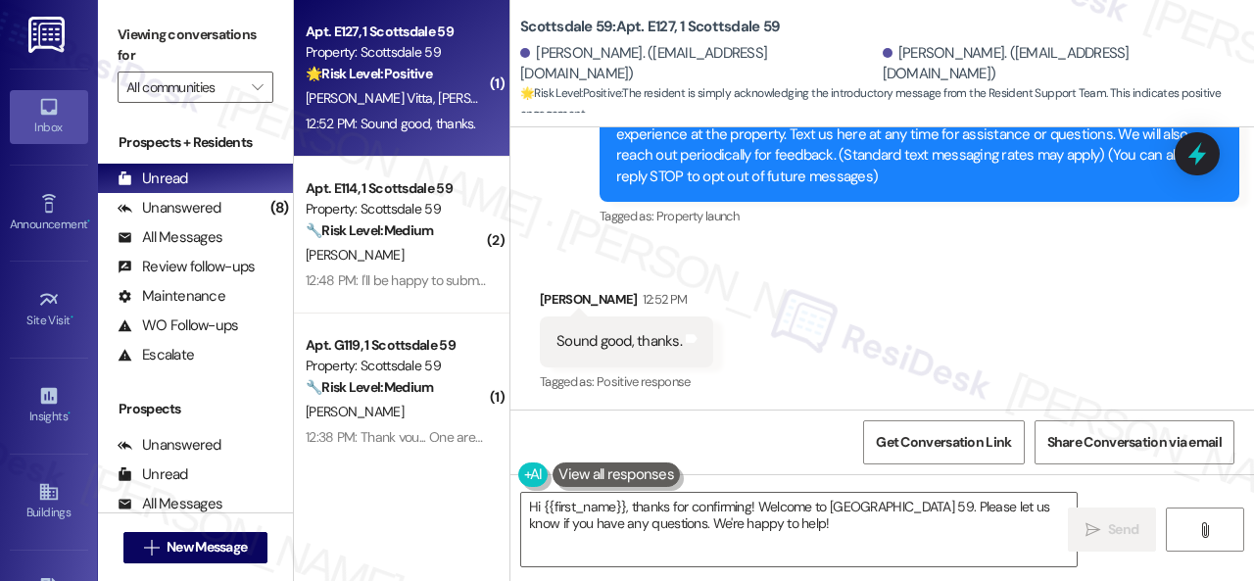
scroll to position [265, 0]
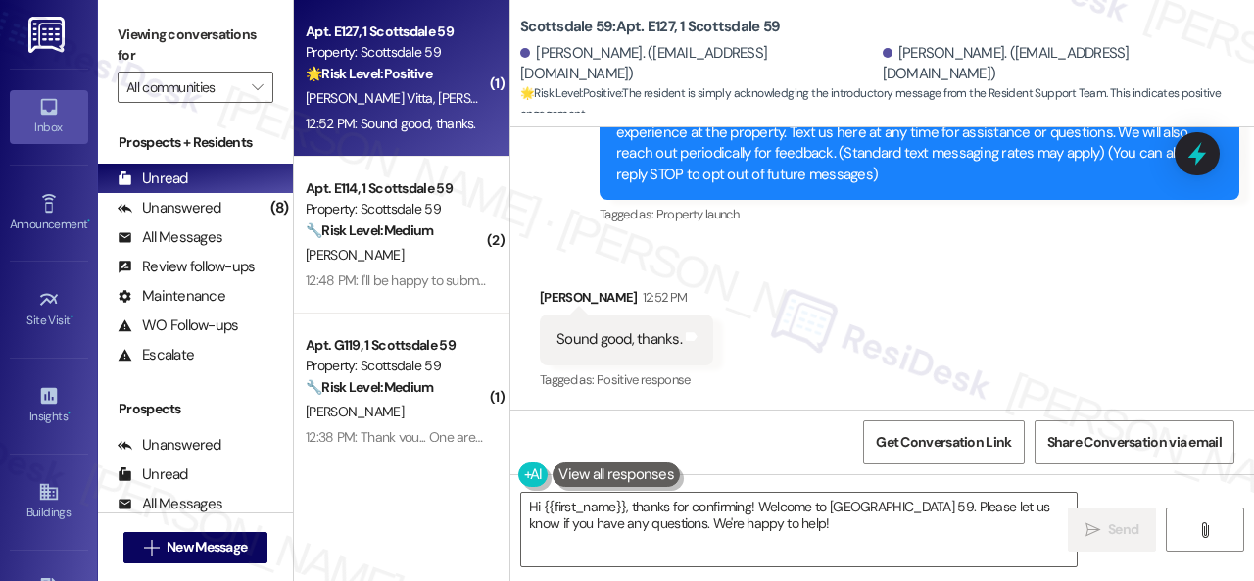
click at [545, 495] on textarea "Hi {{first_name}}, thanks for confirming! Welcome to Scottsdale 59. Please let …" at bounding box center [799, 529] width 556 height 73
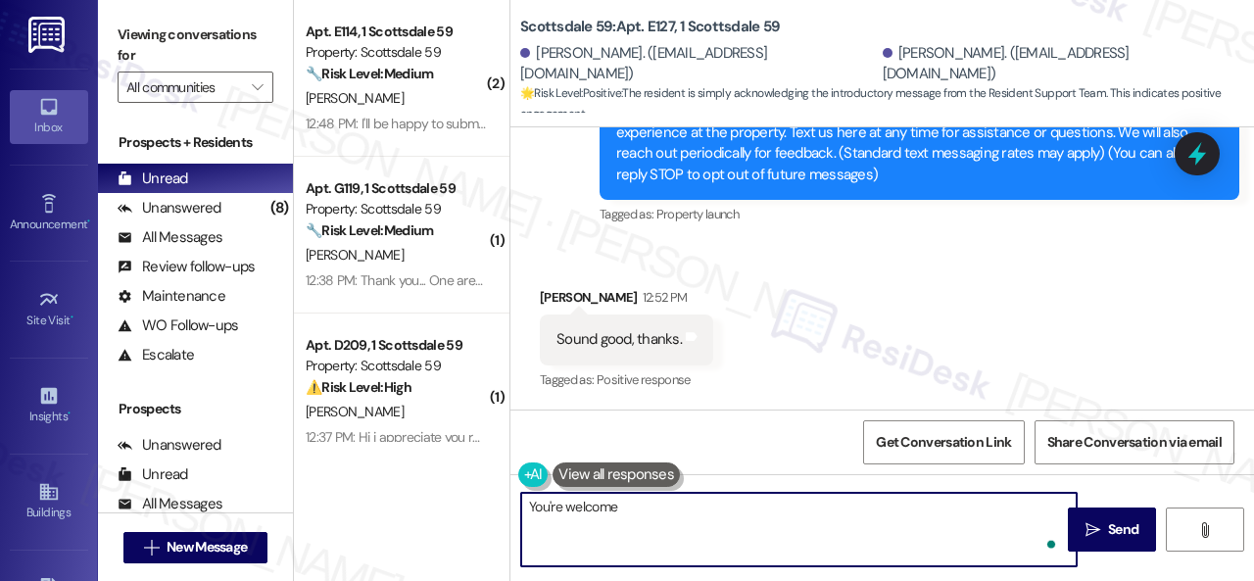
type textarea "You're welcome!"
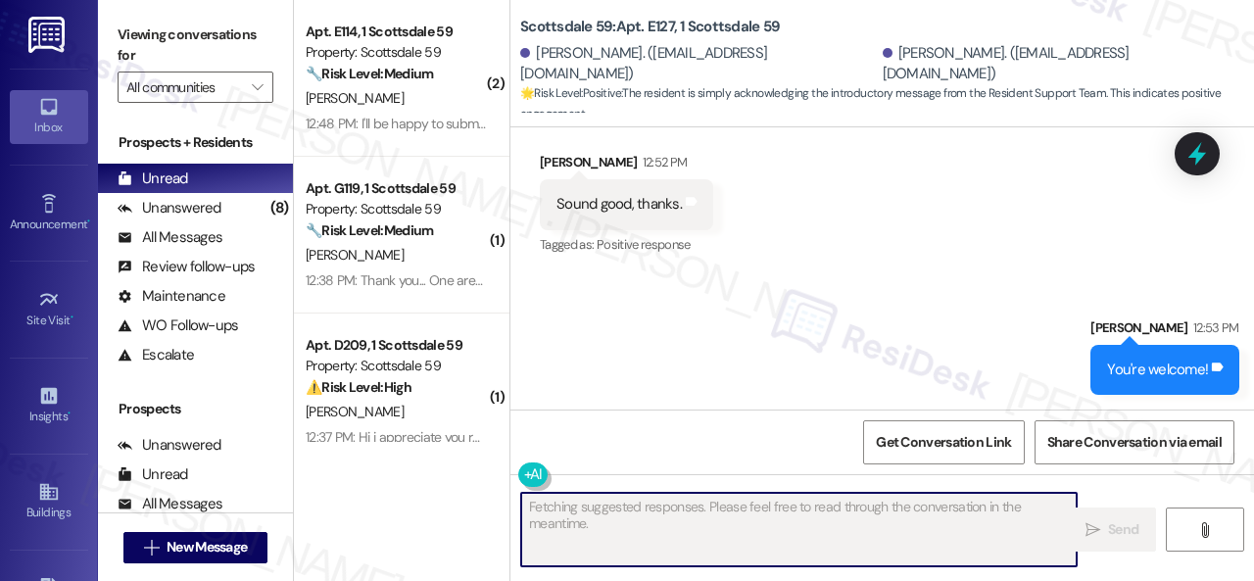
scroll to position [401, 0]
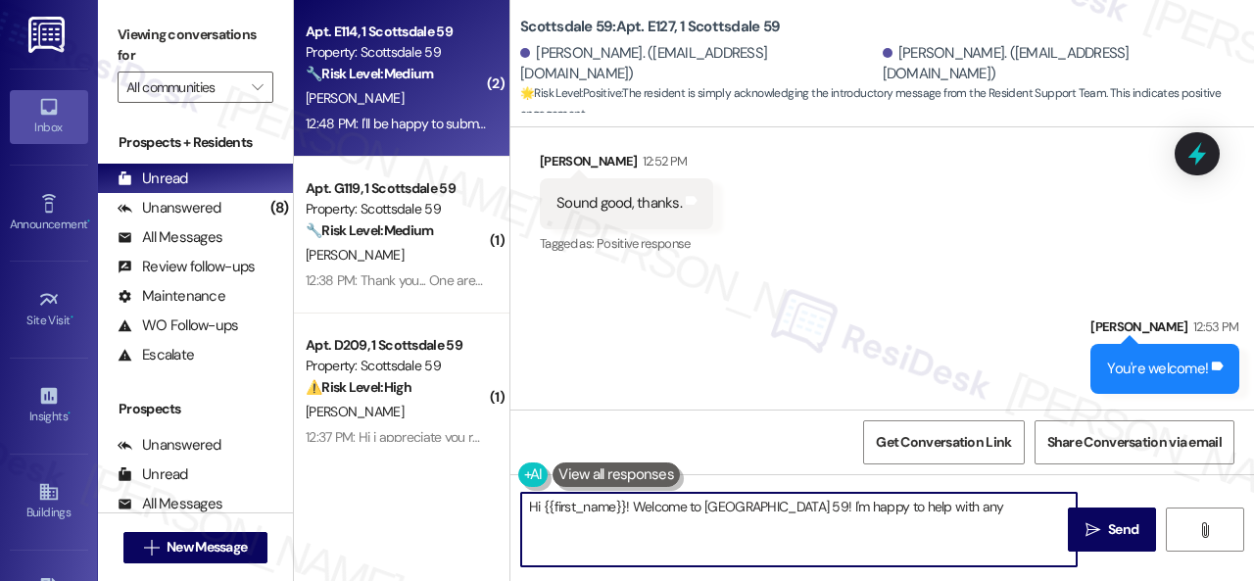
type textarea "Hi {{first_name}}! Welcome to Scottsdale 59! I'm happy to help with any"
click at [471, 83] on div "🔧 Risk Level: Medium The resident is having trouble submitting maintenance requ…" at bounding box center [396, 74] width 181 height 21
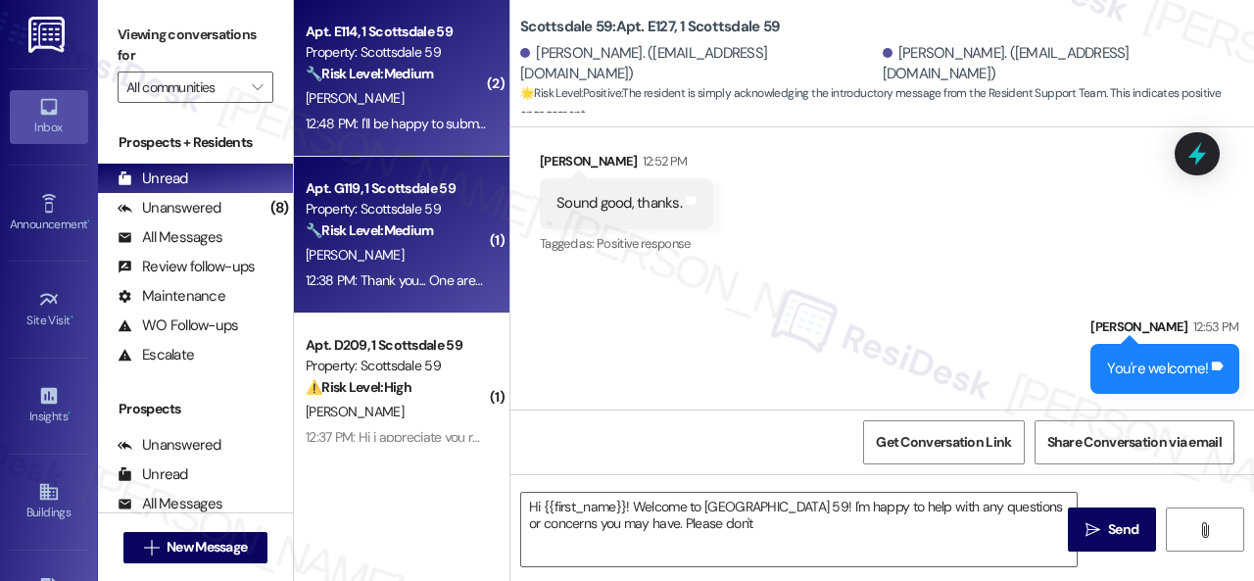
type textarea "Hi {{first_name}}! Welcome to Scottsdale 59! I'm happy to help with any questio…"
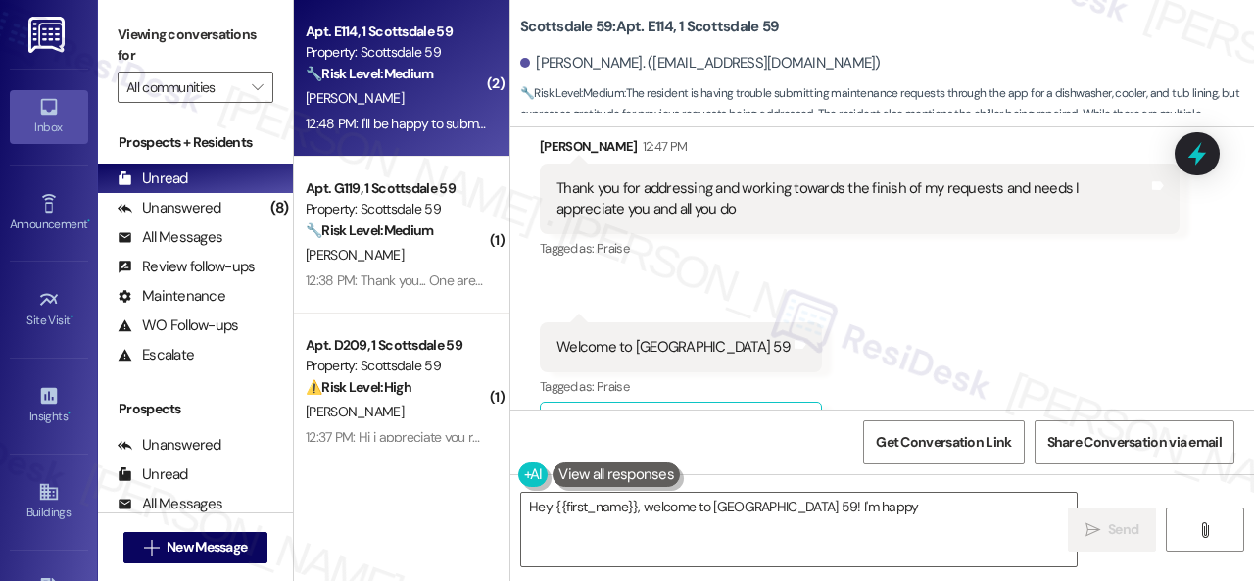
scroll to position [2189, 0]
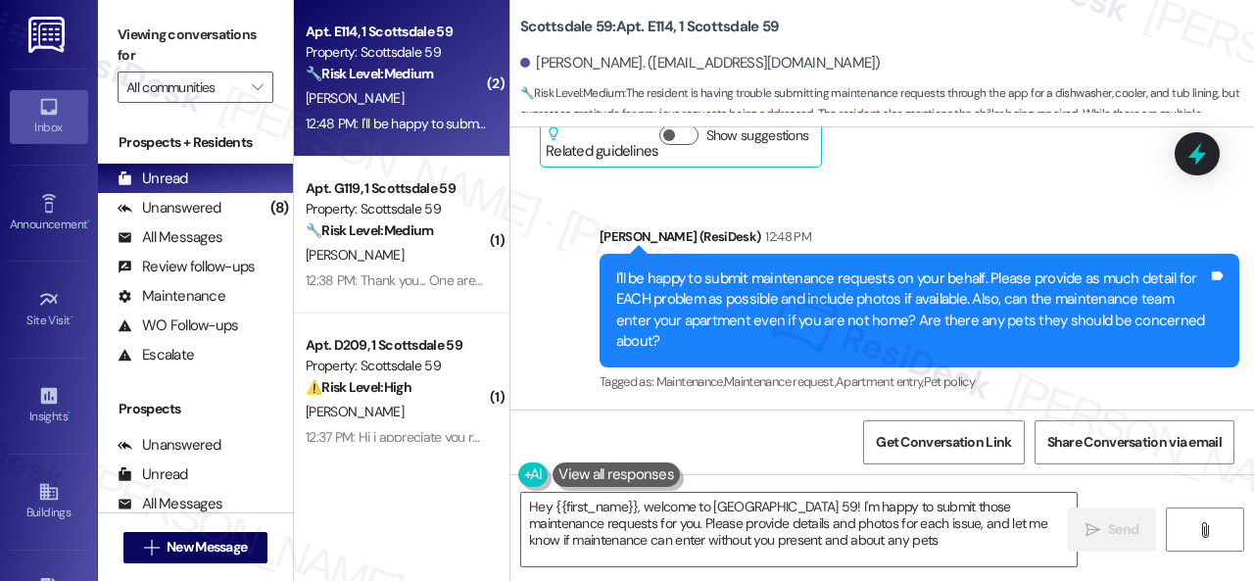
type textarea "Hey {{first_name}}, welcome to Scottsdale 59! I'm happy to submit those mainten…"
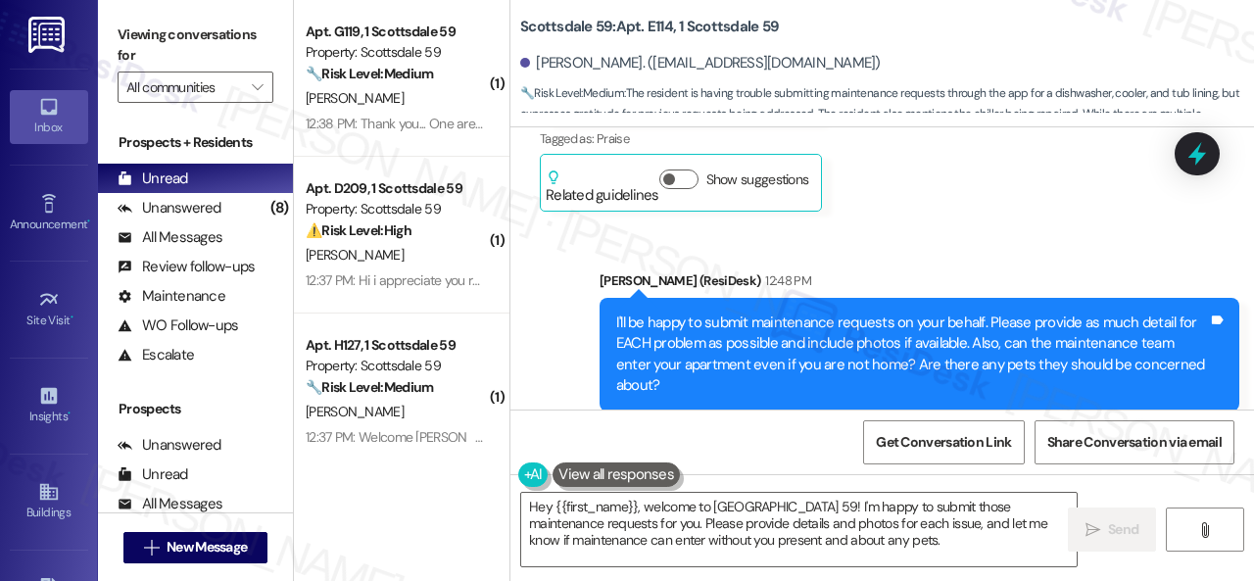
scroll to position [2418, 0]
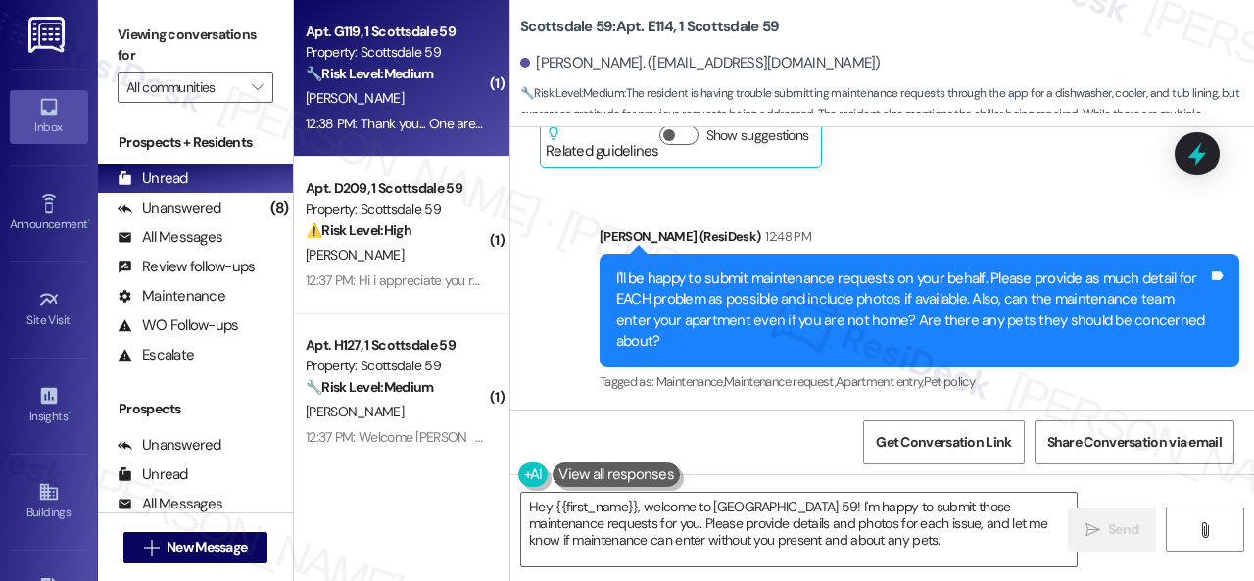
click at [439, 103] on div "[PERSON_NAME]" at bounding box center [396, 98] width 185 height 24
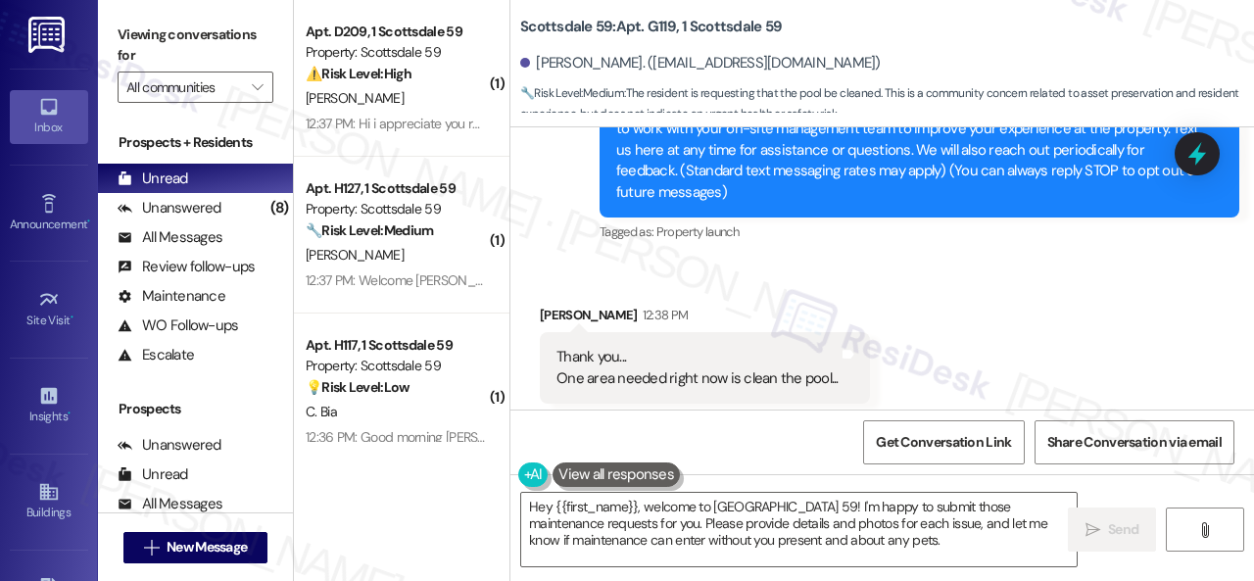
scroll to position [265, 0]
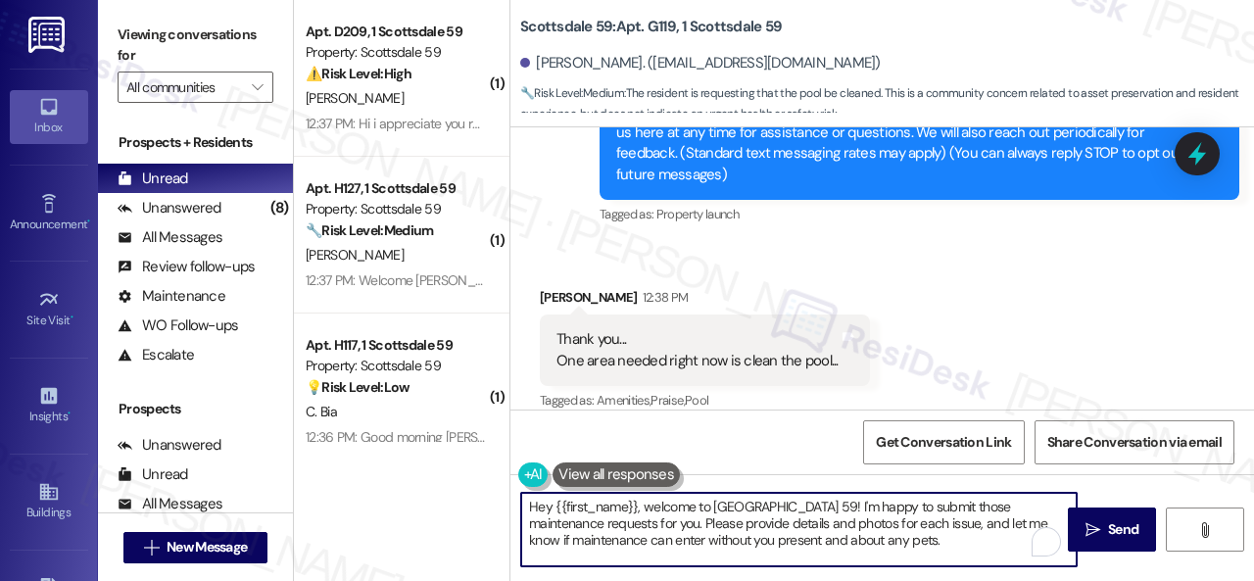
drag, startPoint x: 921, startPoint y: 539, endPoint x: 432, endPoint y: 479, distance: 492.6
click at [441, 477] on div "( 1 ) Apt. D209, 1 Scottsdale 59 Property: Scottsdale 59 ⚠️ Risk Level: High Th…" at bounding box center [774, 290] width 960 height 581
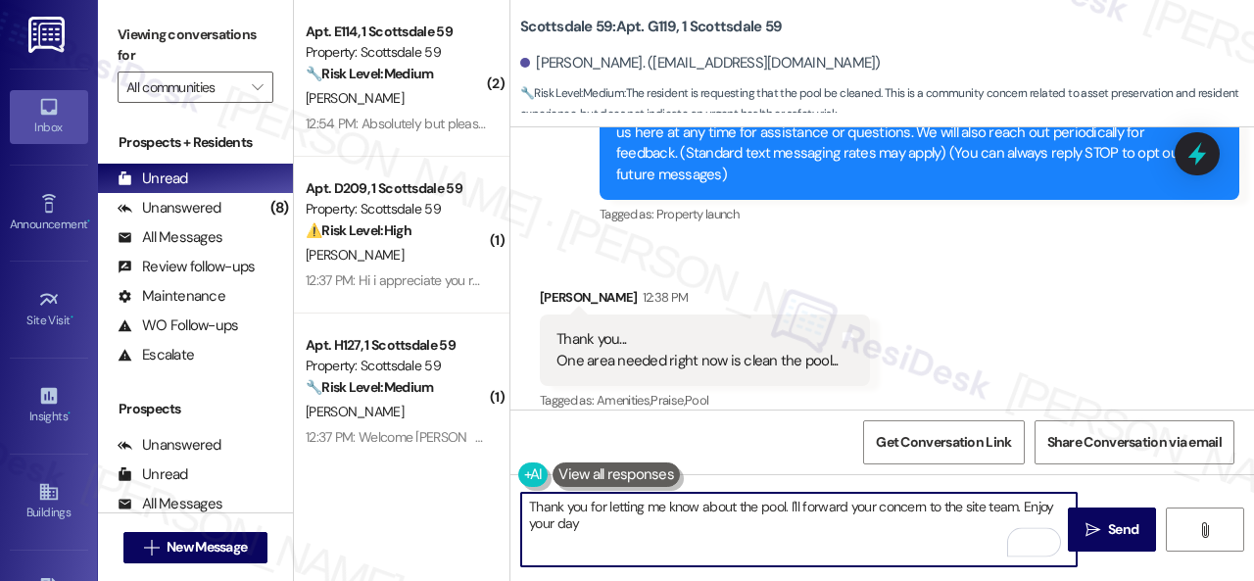
type textarea "Thank you for letting me know about the pool. I'll forward your concern to the …"
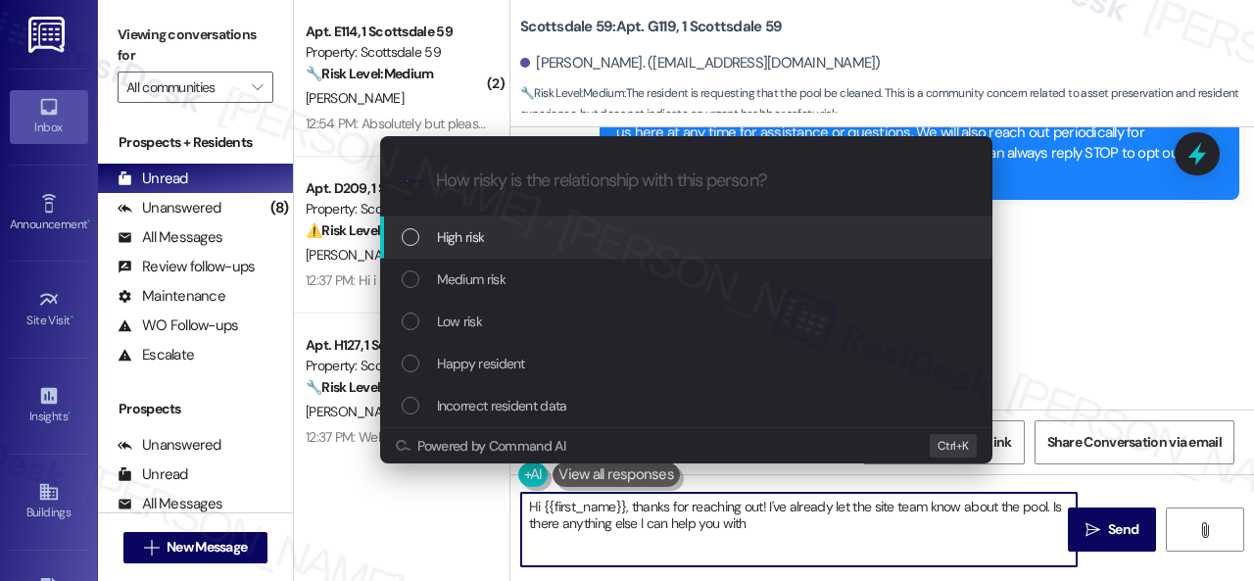
click at [432, 275] on div "Medium risk" at bounding box center [688, 279] width 573 height 22
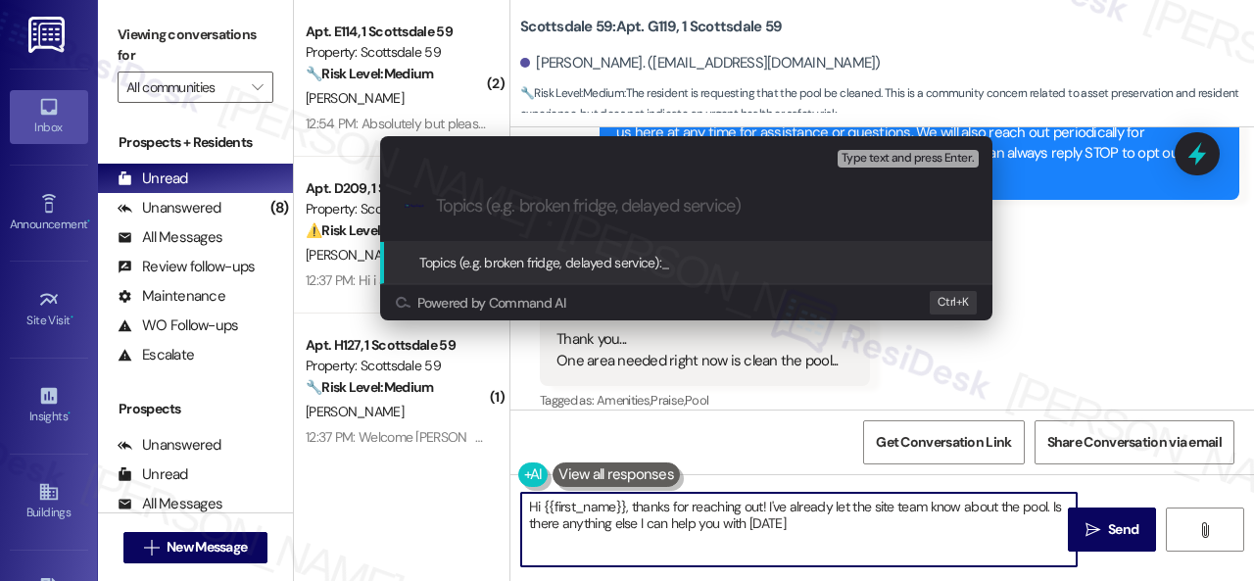
type textarea "Hi {{first_name}}, thanks for reaching out! I've already let the site team know…"
type input "Request for pool cleaning."
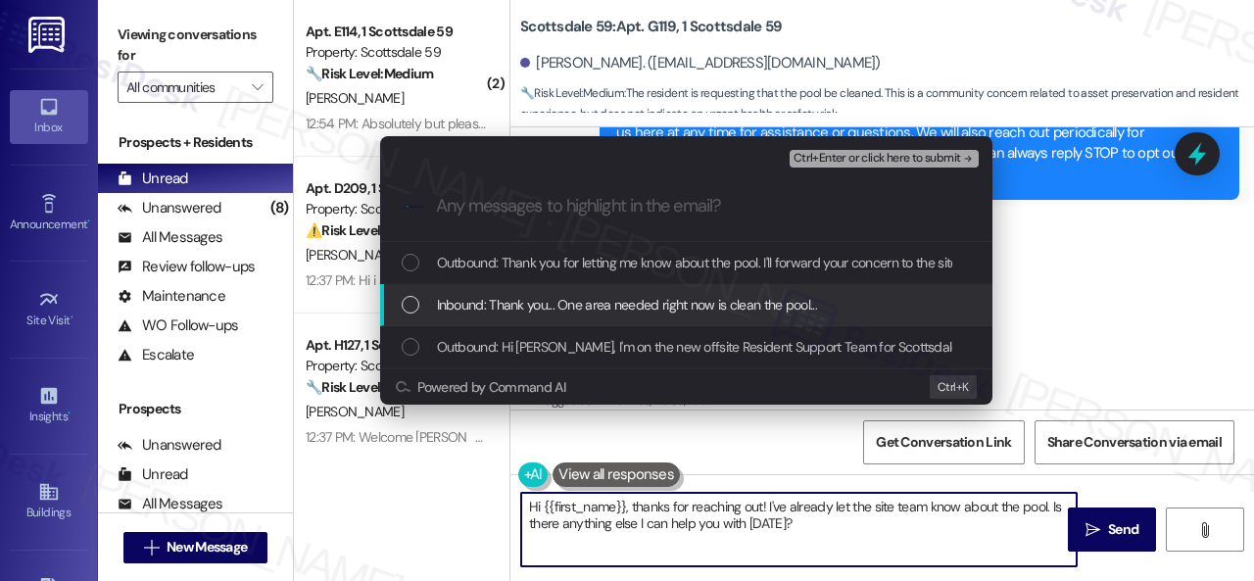
click at [656, 309] on span "Inbound: Thank you... One area needed right now is clean the pool..." at bounding box center [627, 305] width 380 height 22
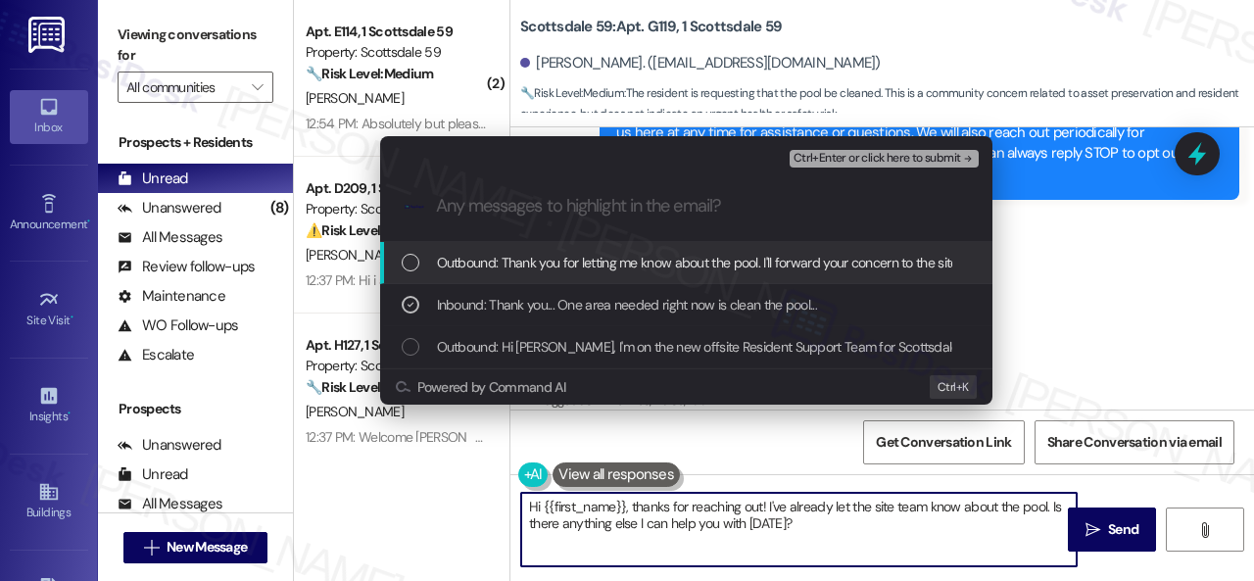
click at [834, 160] on span "Ctrl+Enter or click here to submit" at bounding box center [878, 159] width 168 height 14
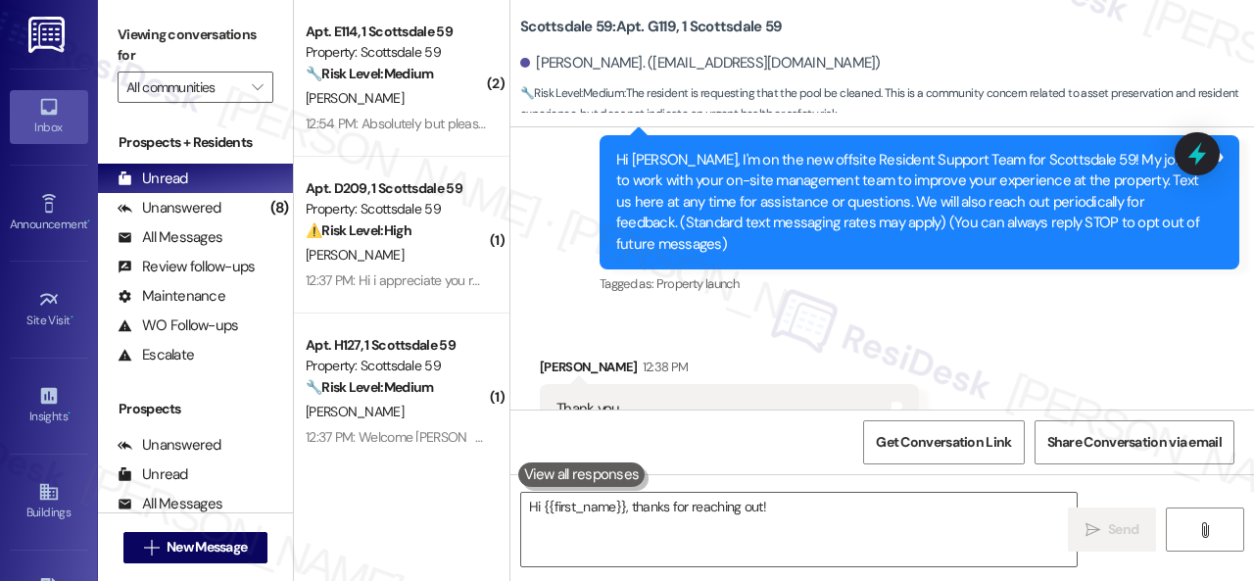
scroll to position [263, 0]
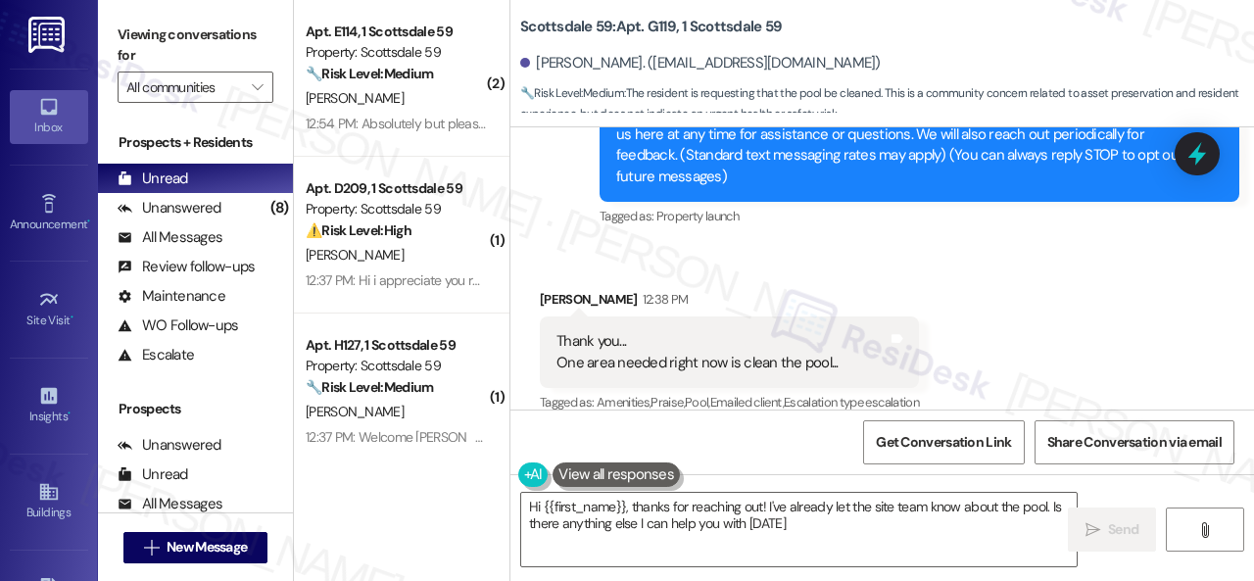
type textarea "Hi {{first_name}}, thanks for reaching out! I've already let the site team know…"
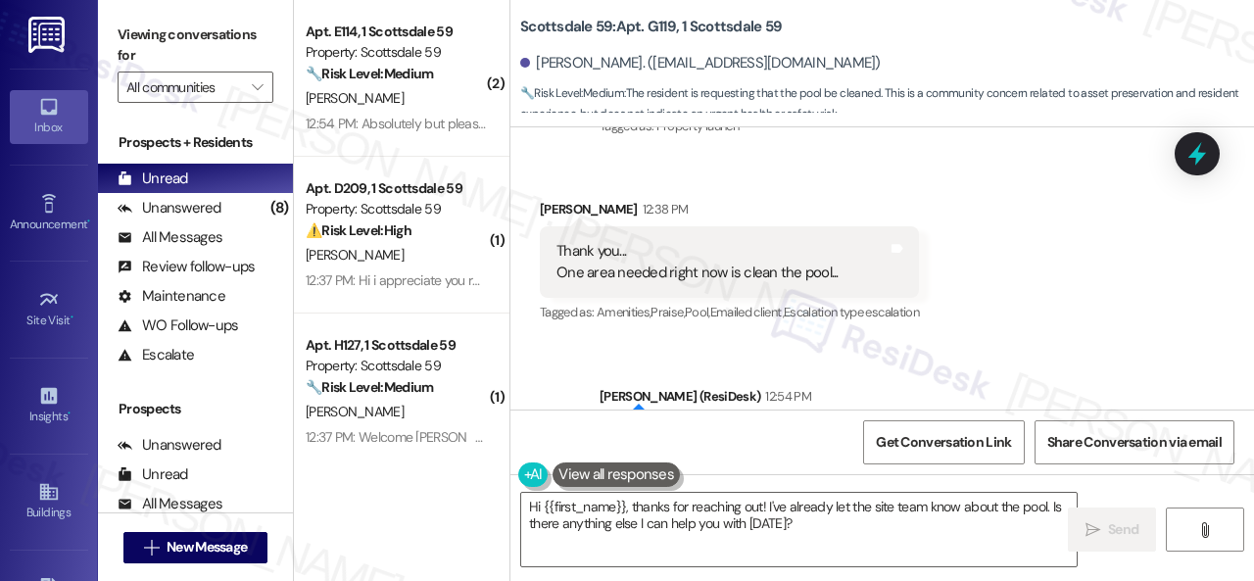
scroll to position [451, 0]
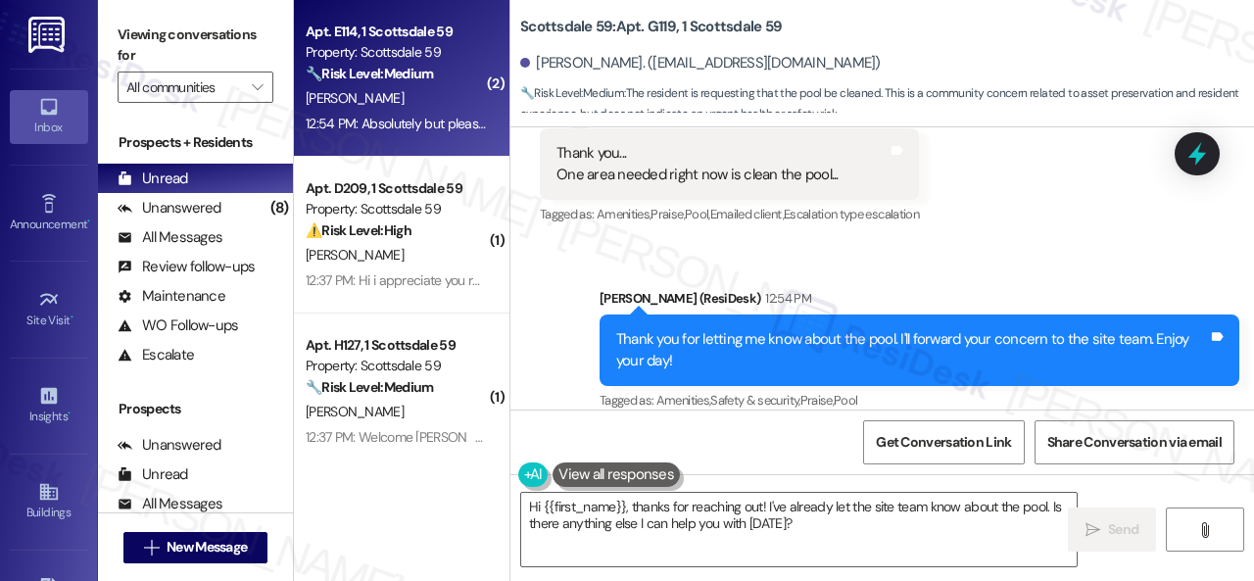
click at [468, 75] on div "🔧 Risk Level: Medium The resident is having trouble submitting maintenance requ…" at bounding box center [396, 74] width 181 height 21
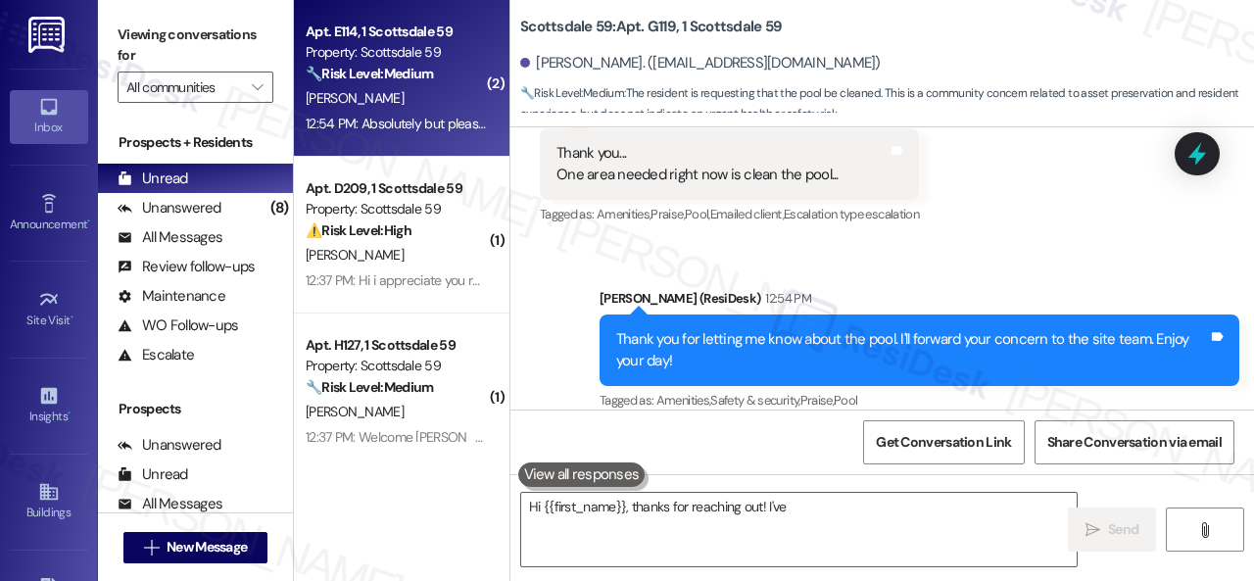
type textarea "Hi {{first_name}}, thanks for reaching out! I've"
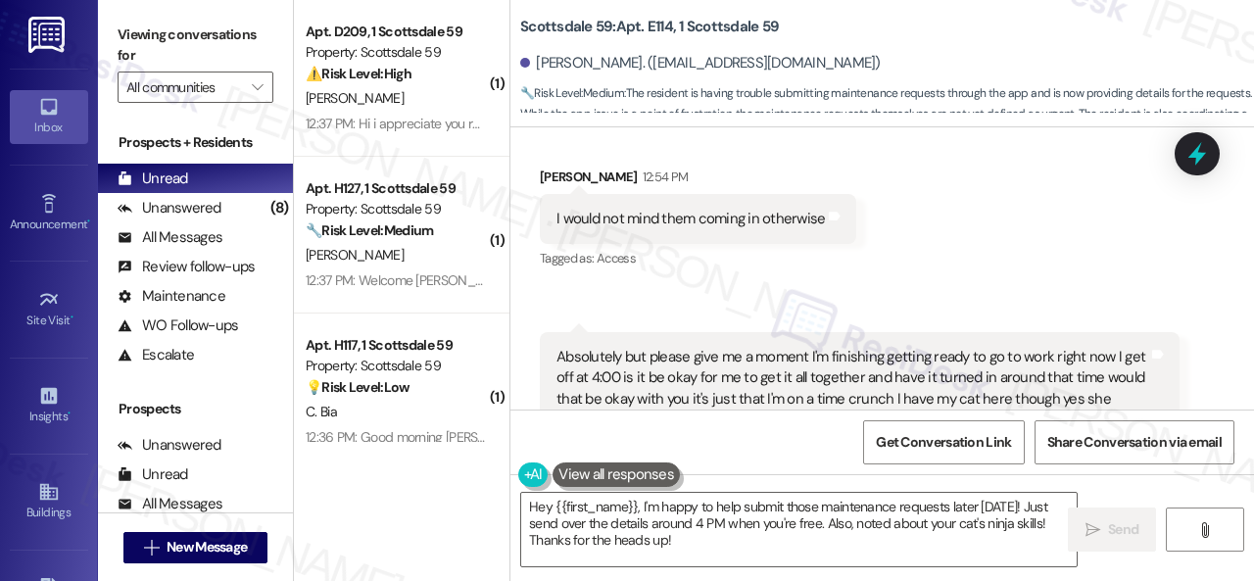
scroll to position [2804, 0]
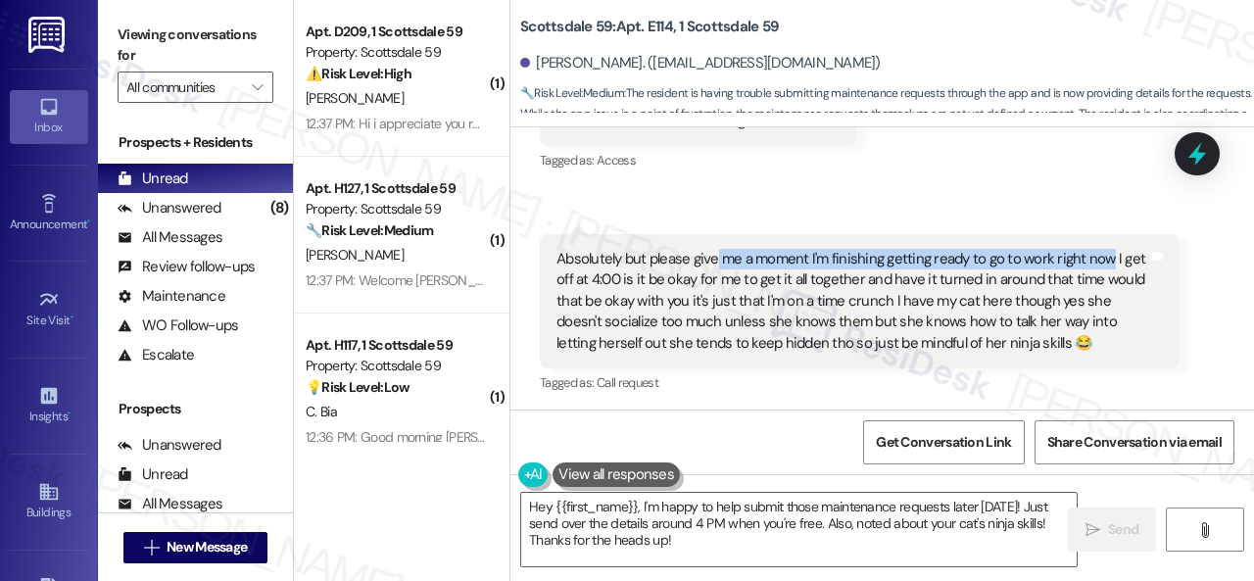
drag, startPoint x: 716, startPoint y: 262, endPoint x: 1102, endPoint y: 258, distance: 386.1
click at [1102, 258] on div "Absolutely but please give me a moment I'm finishing getting ready to go to wor…" at bounding box center [853, 301] width 592 height 105
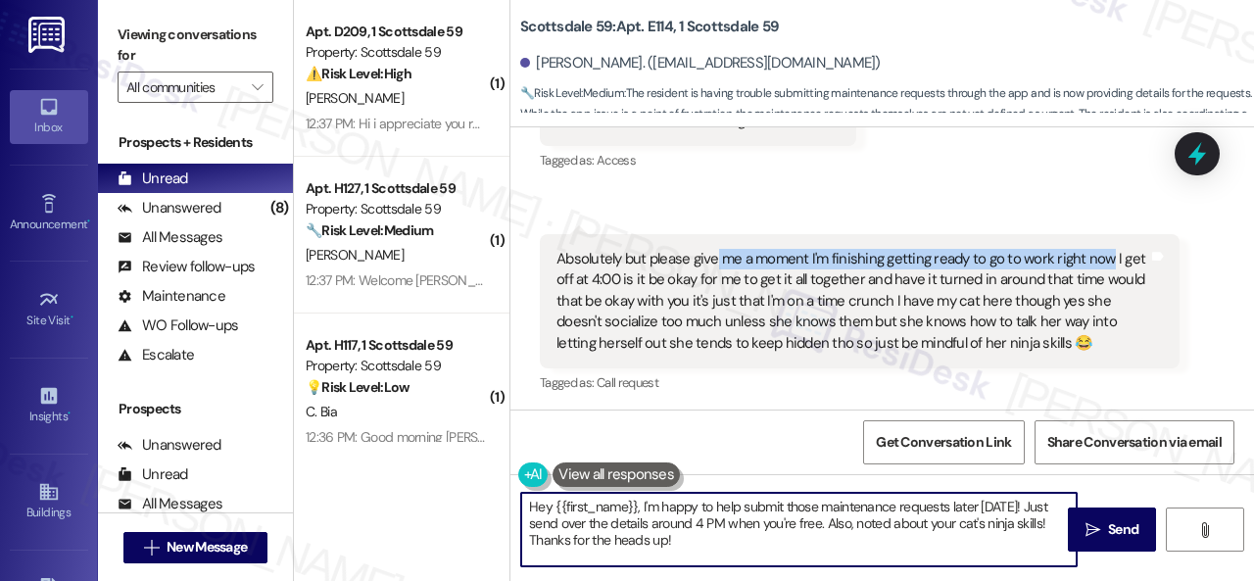
drag, startPoint x: 678, startPoint y: 543, endPoint x: 371, endPoint y: 473, distance: 314.5
click at [371, 473] on div "( 1 ) Apt. D209, 1 Scottsdale 59 Property: Scottsdale 59 ⚠️ Risk Level: High Th…" at bounding box center [774, 290] width 960 height 581
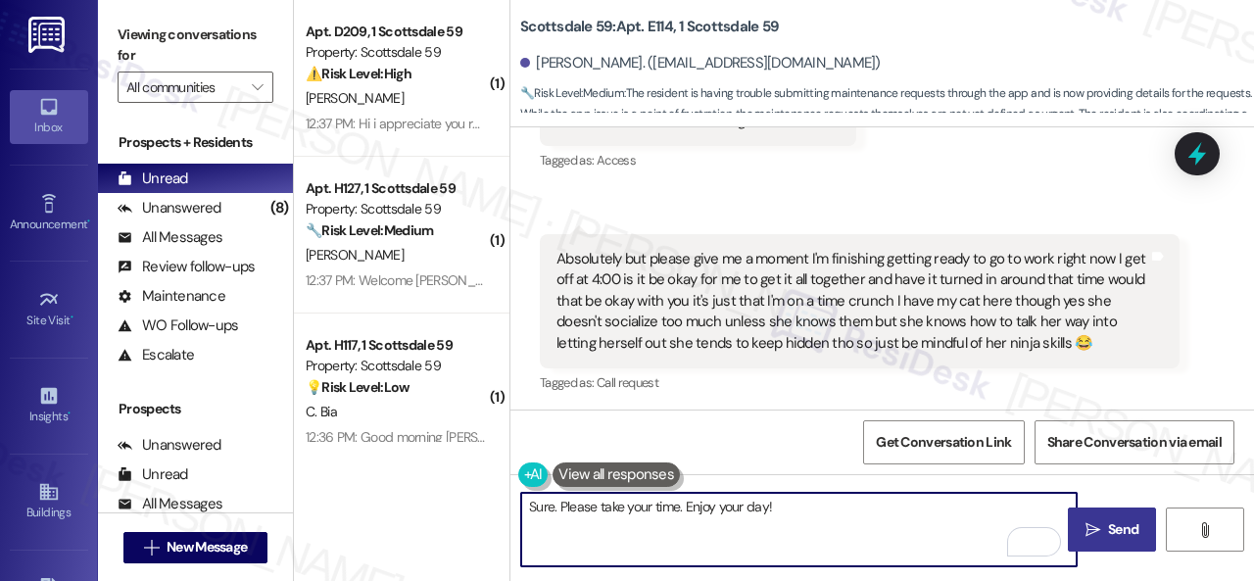
type textarea "Sure. Please take your time. Enjoy your day!"
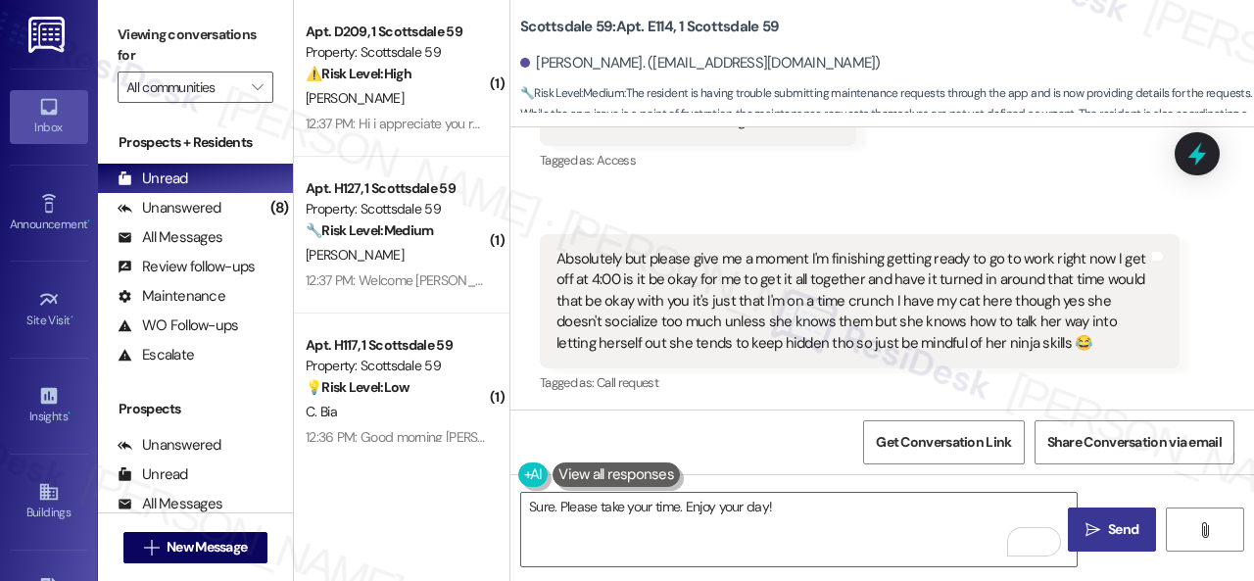
click at [1114, 524] on span "Send" at bounding box center [1123, 529] width 30 height 21
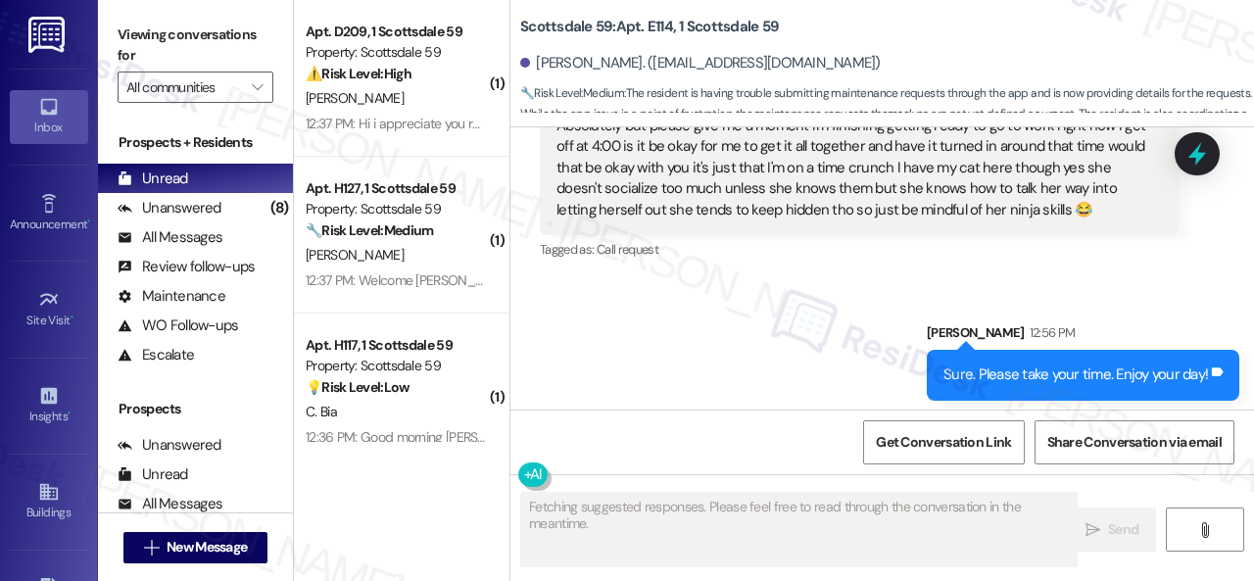
scroll to position [2943, 0]
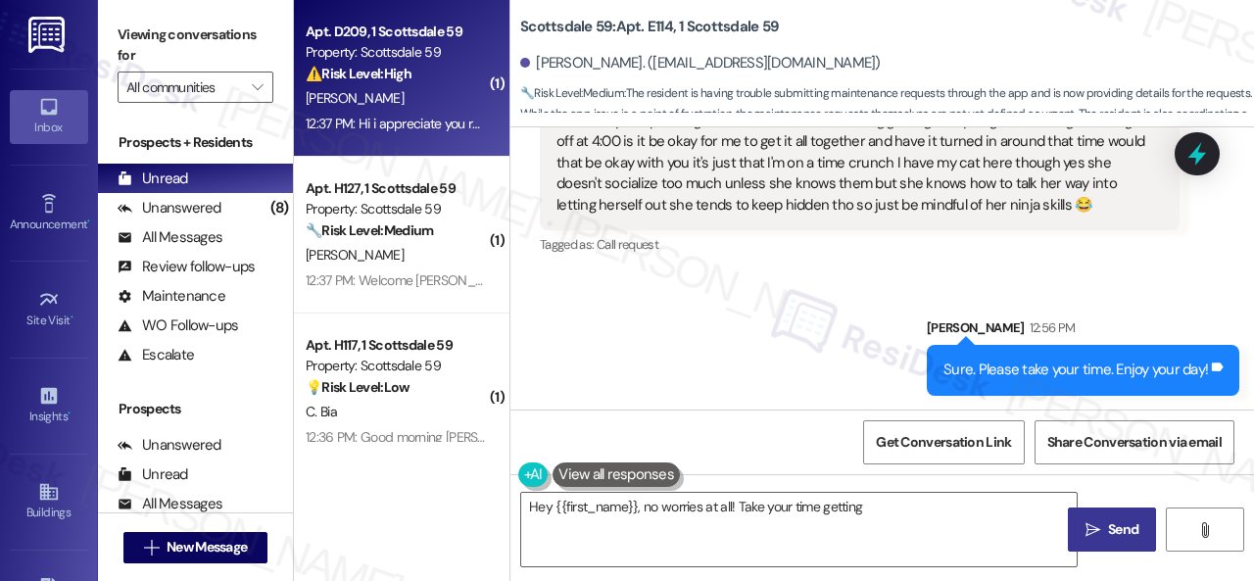
type textarea "Hey {{first_name}}, no worries at all! Take your time getting the"
click at [443, 95] on div "[PERSON_NAME]" at bounding box center [396, 98] width 185 height 24
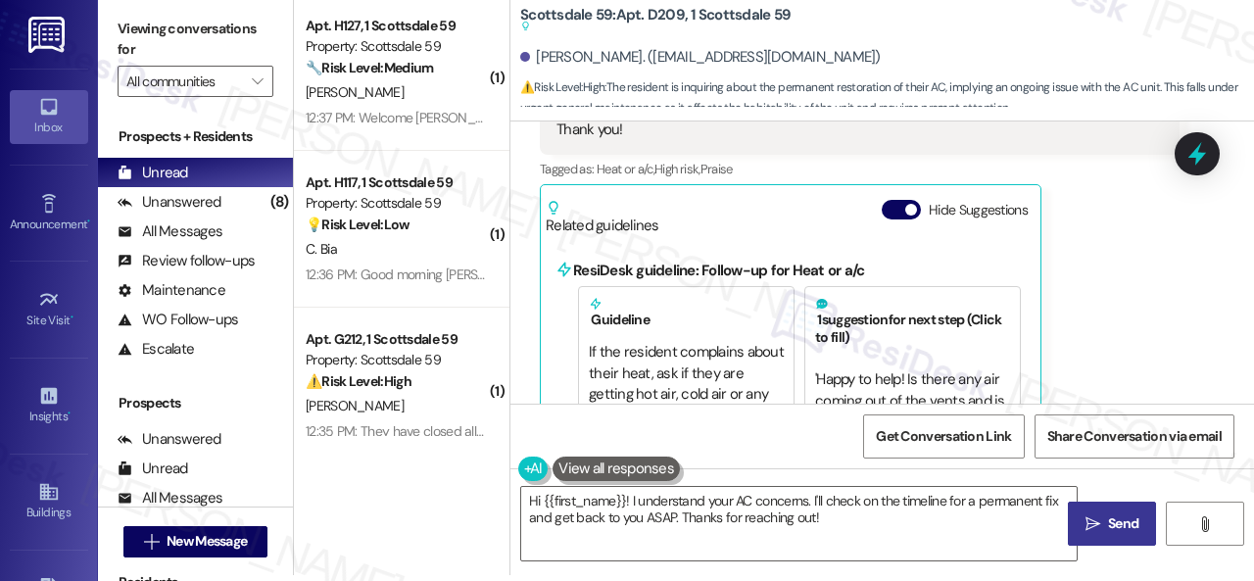
scroll to position [380, 0]
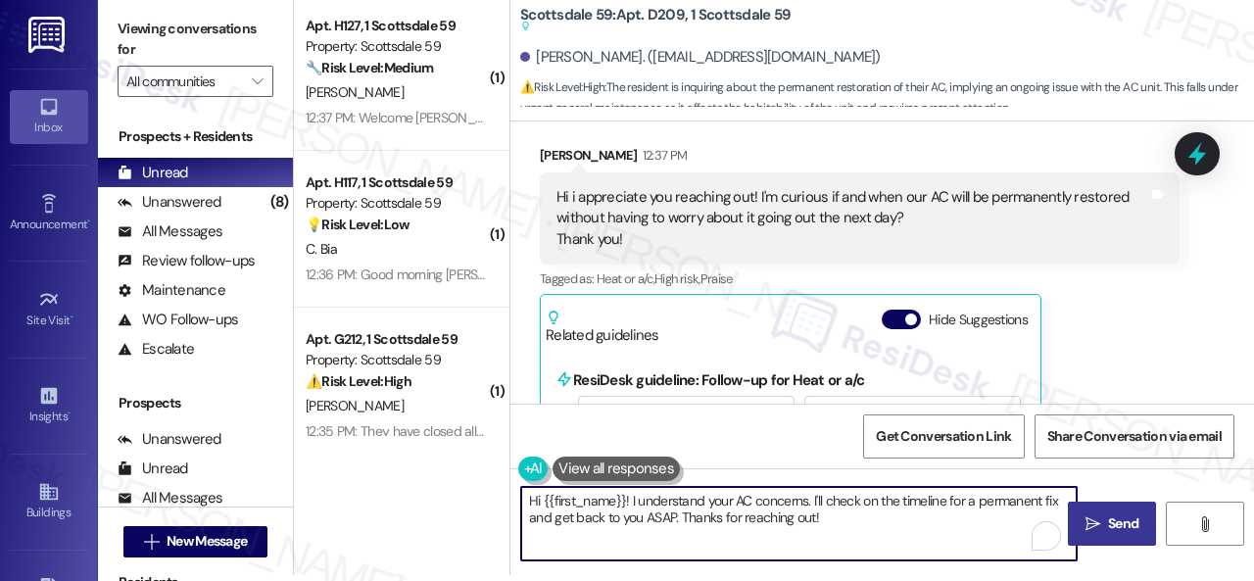
drag, startPoint x: 814, startPoint y: 503, endPoint x: 831, endPoint y: 511, distance: 18.8
click at [831, 511] on textarea "Hi {{first_name}}! I understand your AC concerns. I'll check on the timeline fo…" at bounding box center [799, 523] width 556 height 73
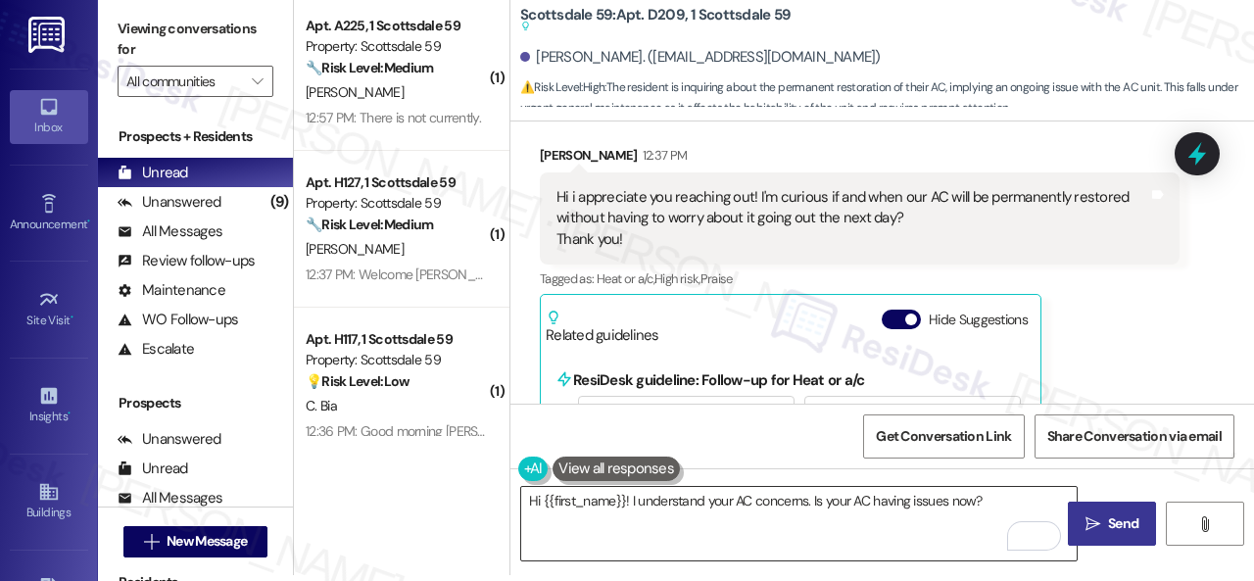
click at [1023, 511] on textarea "Hi {{first_name}}! I understand your AC concerns. Is your AC having issues now?" at bounding box center [799, 523] width 556 height 73
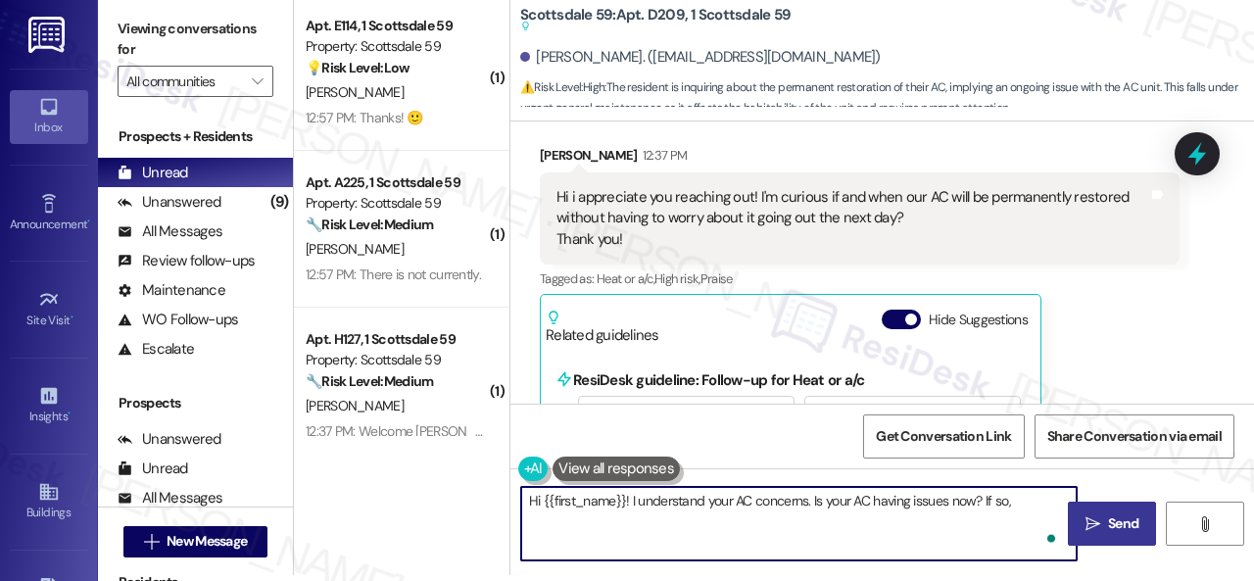
paste textarea "I'll be happy to submit a work order on your behalf. Is your AC running but not…"
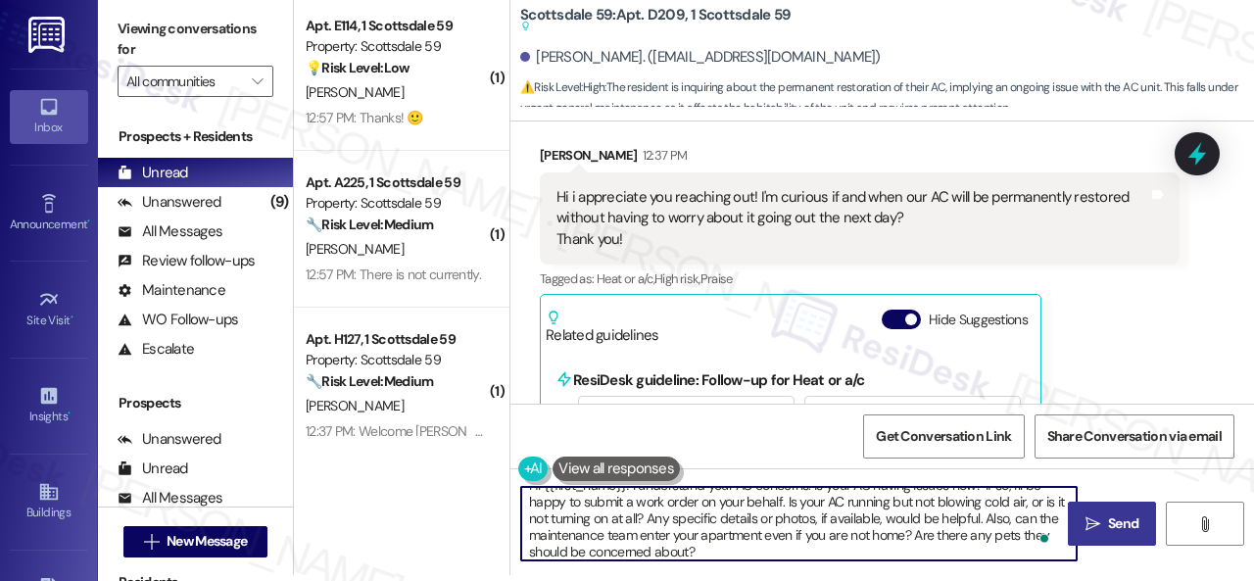
scroll to position [22, 0]
type textarea "Hi {{first_name}}! I understand your AC concerns. Is your AC having issues now?…"
click at [1115, 533] on span "Send" at bounding box center [1123, 523] width 30 height 21
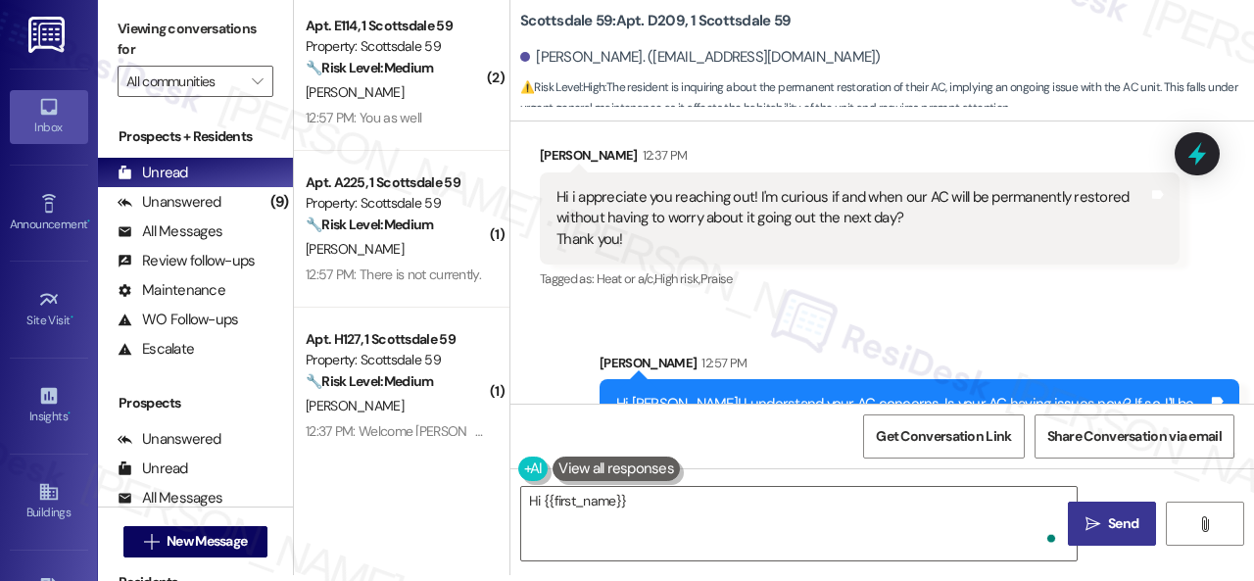
scroll to position [380, 0]
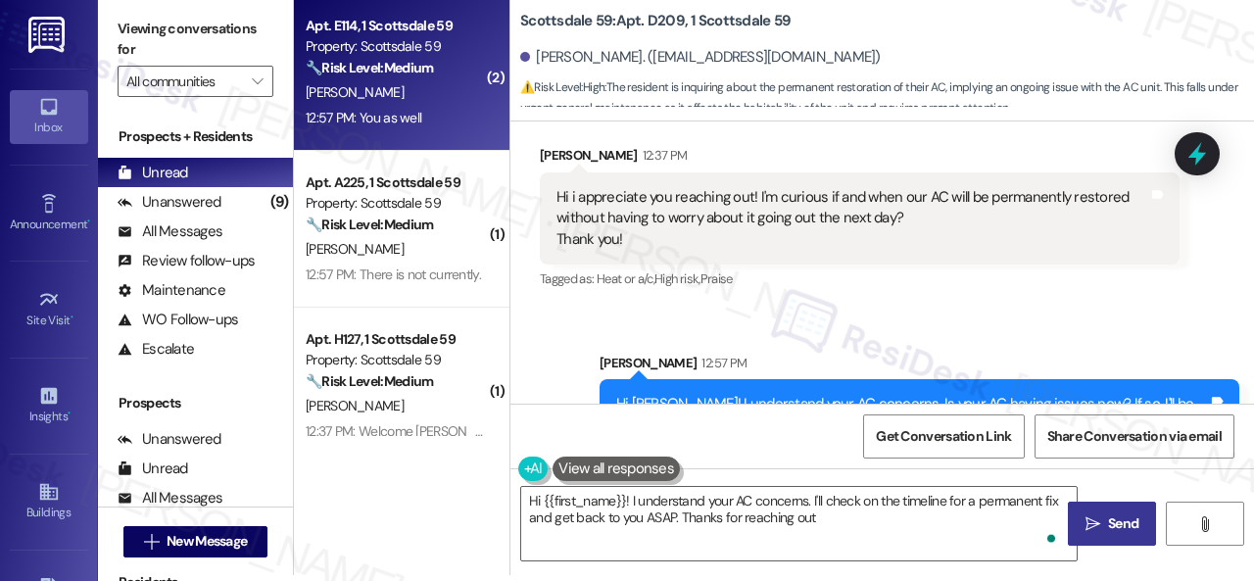
type textarea "Hi {{first_name}}! I understand your AC concerns. I'll check on the timeline fo…"
click at [464, 95] on div "J. Stephens-Castleman" at bounding box center [396, 92] width 185 height 24
type textarea "Fetching suggested responses. Please feel free to read through the conversation…"
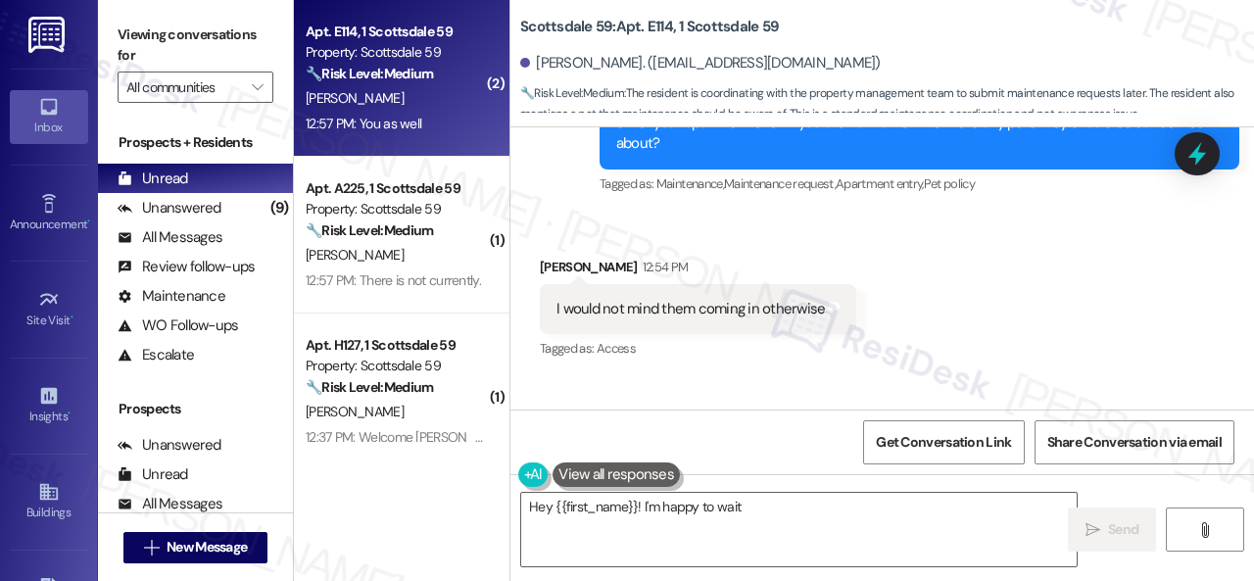
scroll to position [3273, 0]
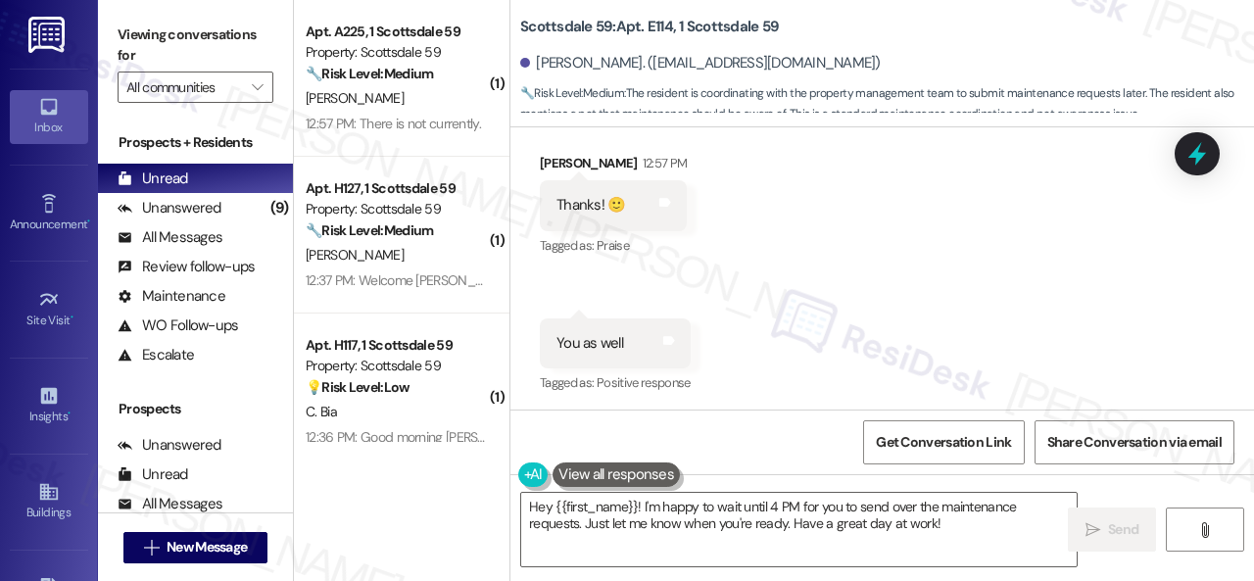
drag, startPoint x: 974, startPoint y: 526, endPoint x: 94, endPoint y: 385, distance: 891.2
click at [270, 444] on div "Viewing conversations for All communities  Prospects + Residents Unread (0) Un…" at bounding box center [676, 290] width 1156 height 581
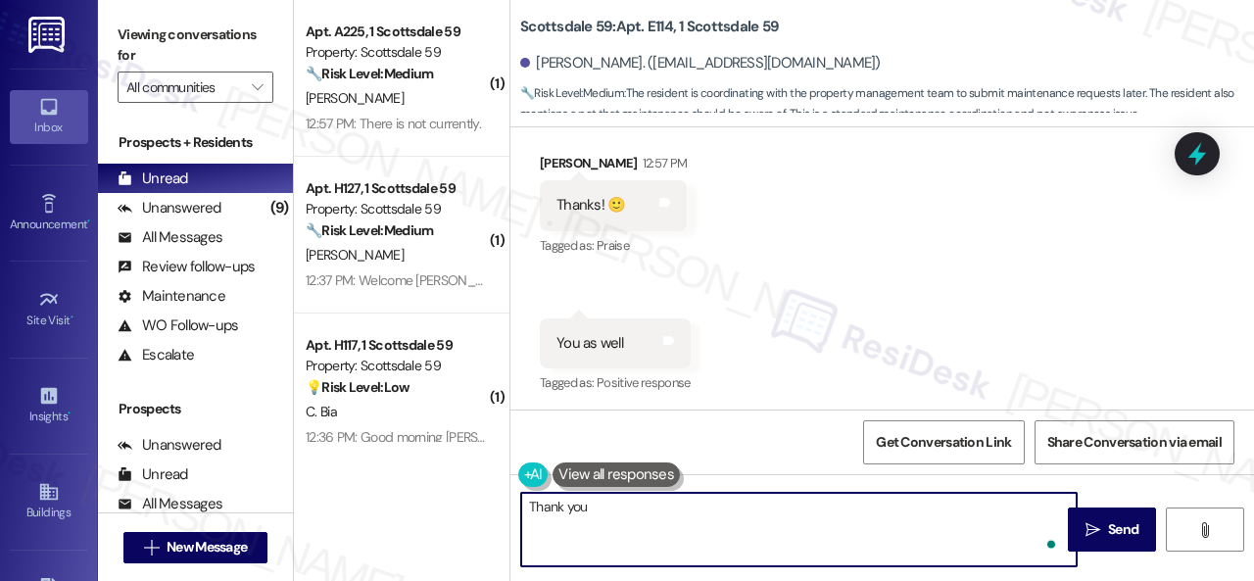
type textarea "Thank you."
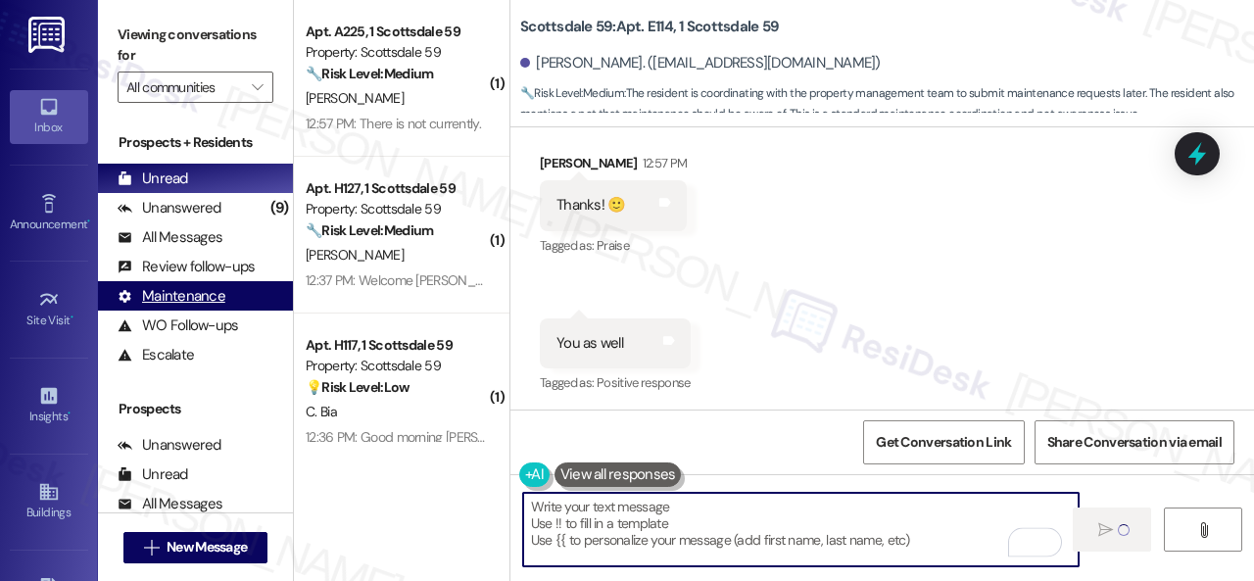
type textarea "Fetching suggested responses. Please feel free to read through the conversation…"
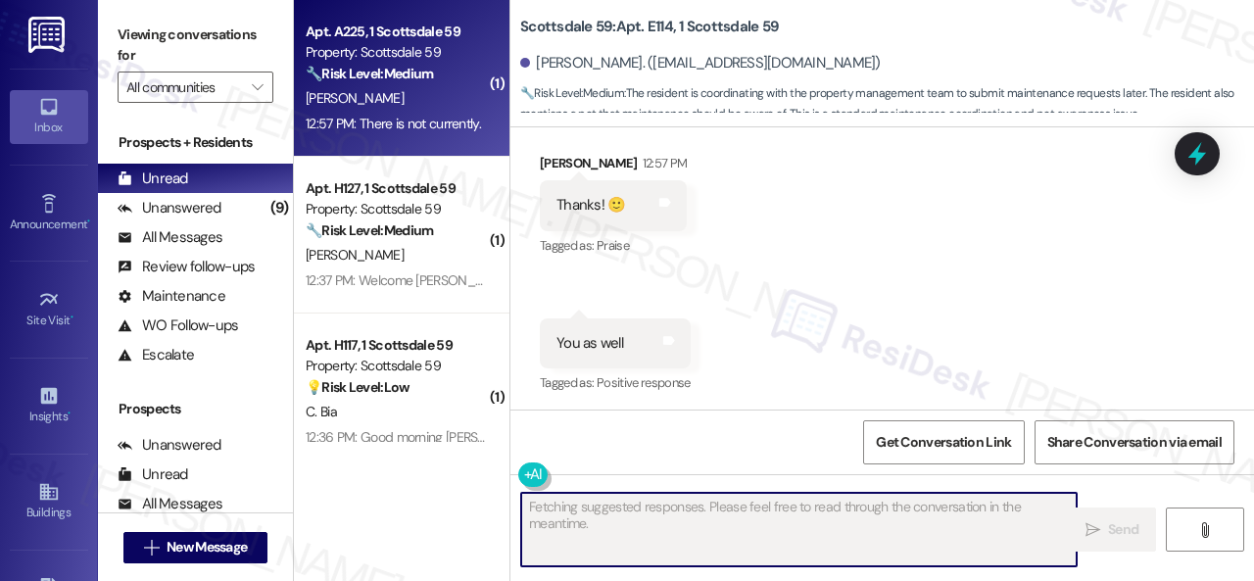
click at [378, 109] on div "[PERSON_NAME]" at bounding box center [396, 98] width 185 height 24
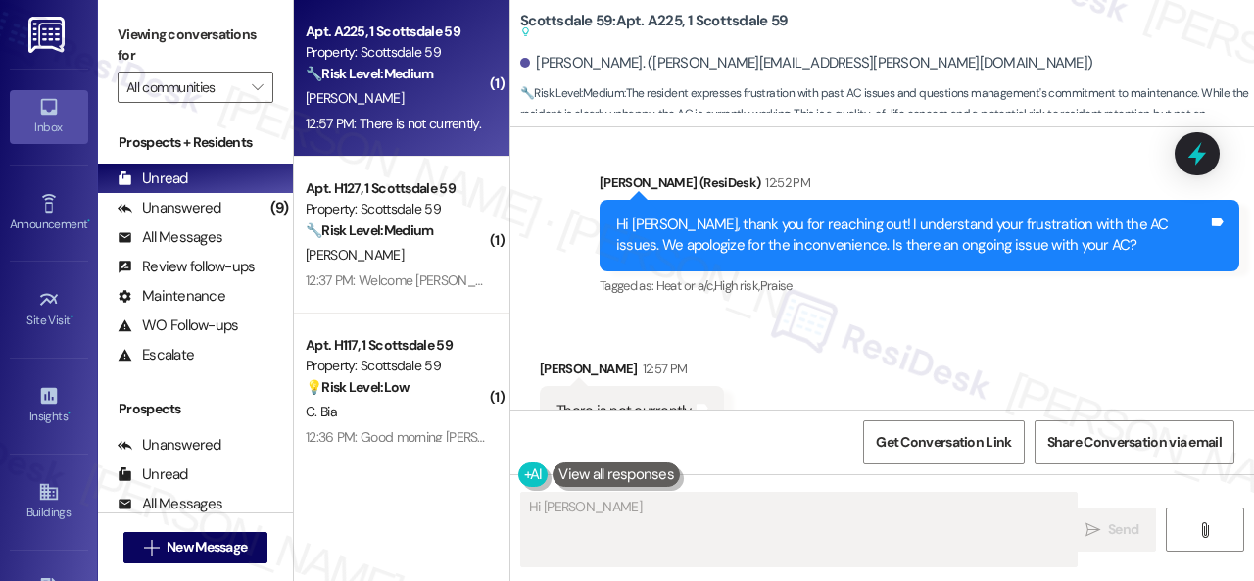
scroll to position [792, 0]
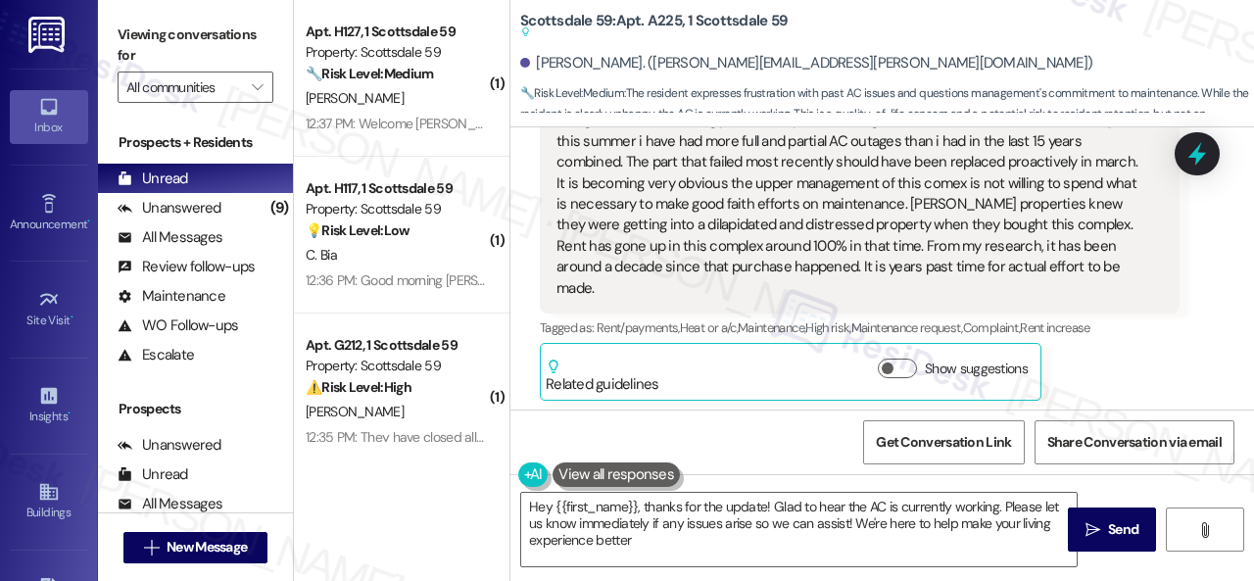
type textarea "Hey {{first_name}}, thanks for the update! Glad to hear the AC is currently wor…"
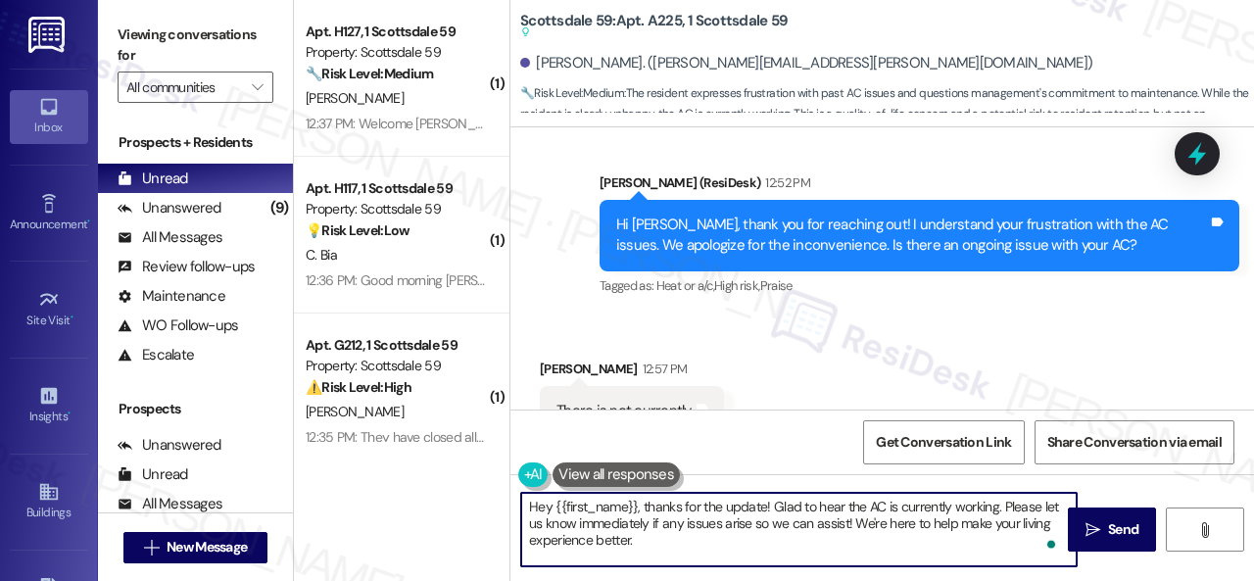
drag, startPoint x: 663, startPoint y: 546, endPoint x: 467, endPoint y: 497, distance: 202.0
click at [467, 497] on div "( 1 ) Apt. H127, 1 Scottsdale 59 Property: Scottsdale 59 🔧 Risk Level: Medium T…" at bounding box center [774, 290] width 960 height 581
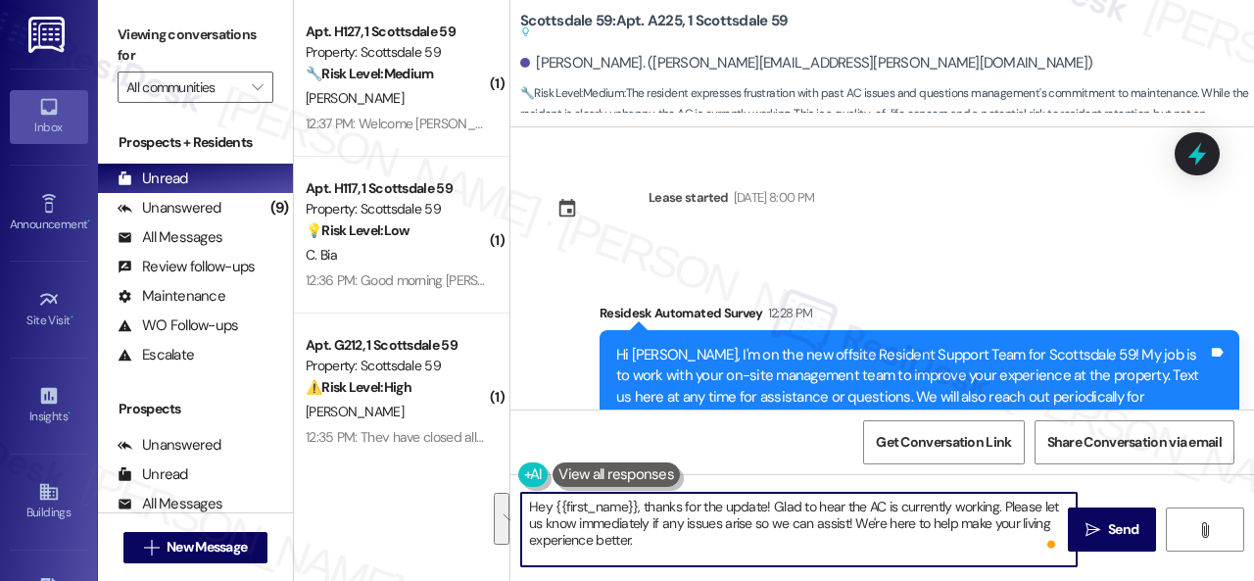
scroll to position [792, 0]
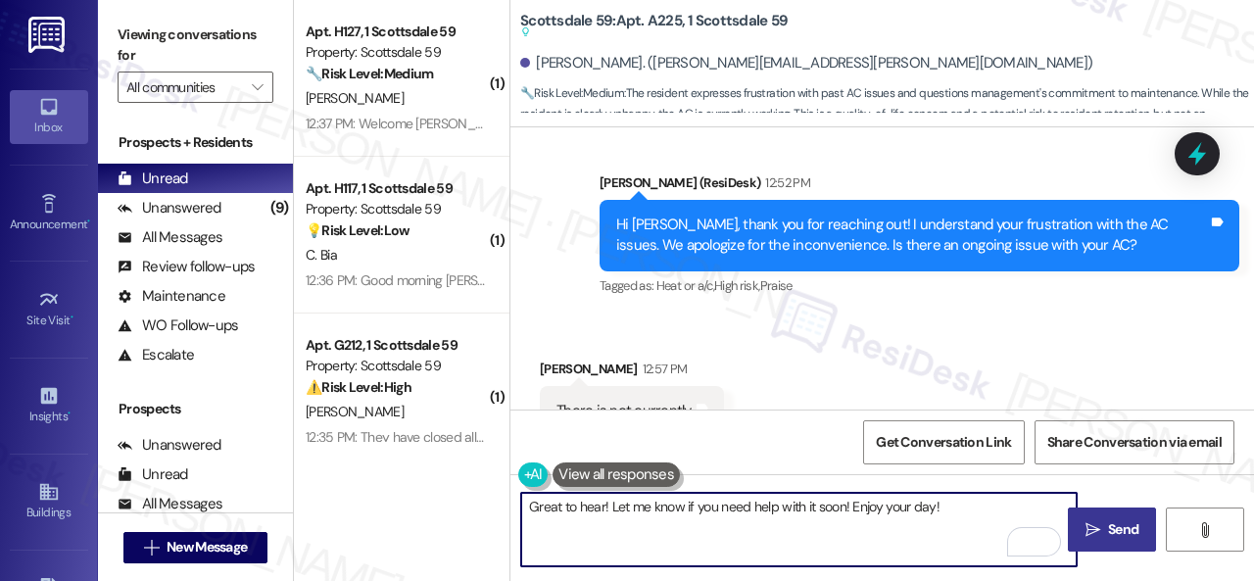
type textarea "Great to hear! Let me know if you need help with it soon! Enjoy your day!"
click at [1104, 537] on span "Send" at bounding box center [1123, 529] width 38 height 21
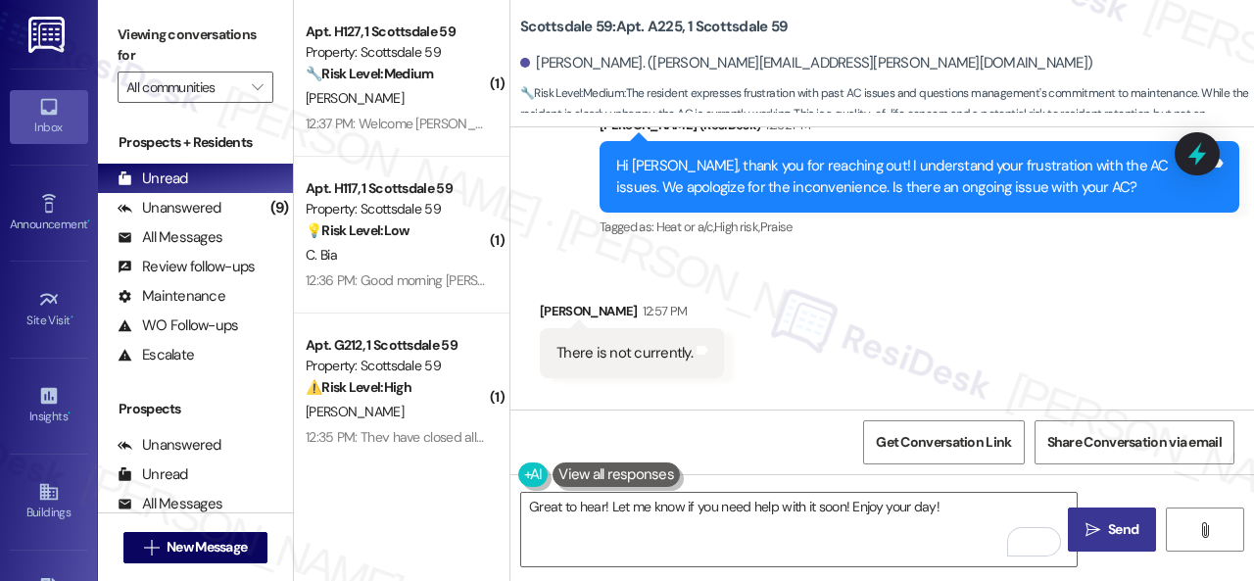
scroll to position [734, 0]
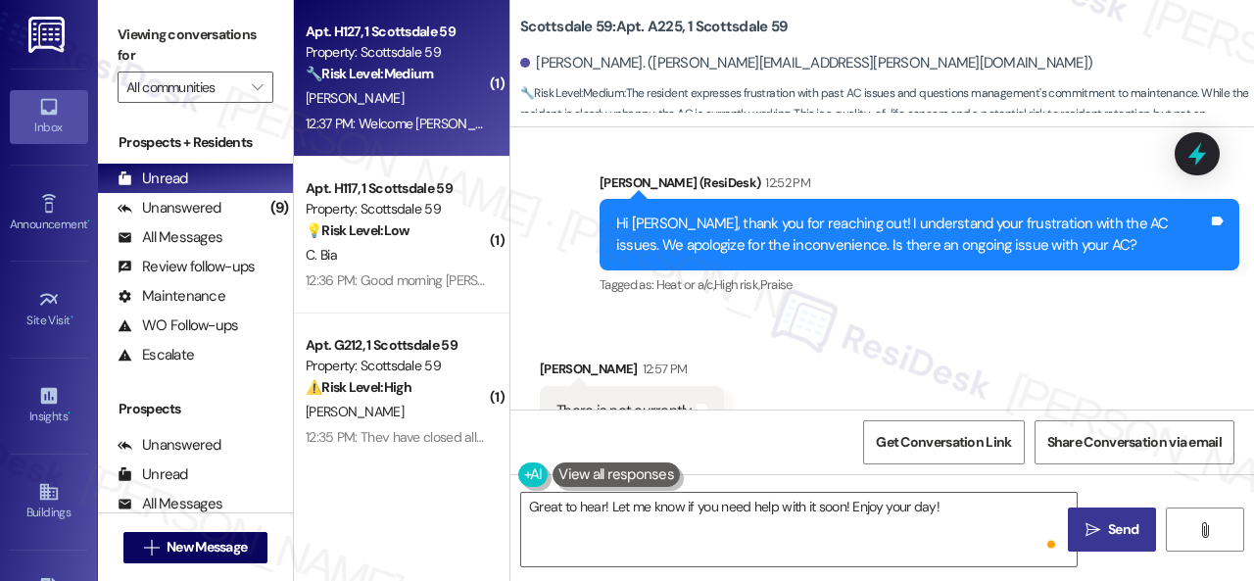
click at [424, 107] on div "C. Burbank" at bounding box center [396, 98] width 185 height 24
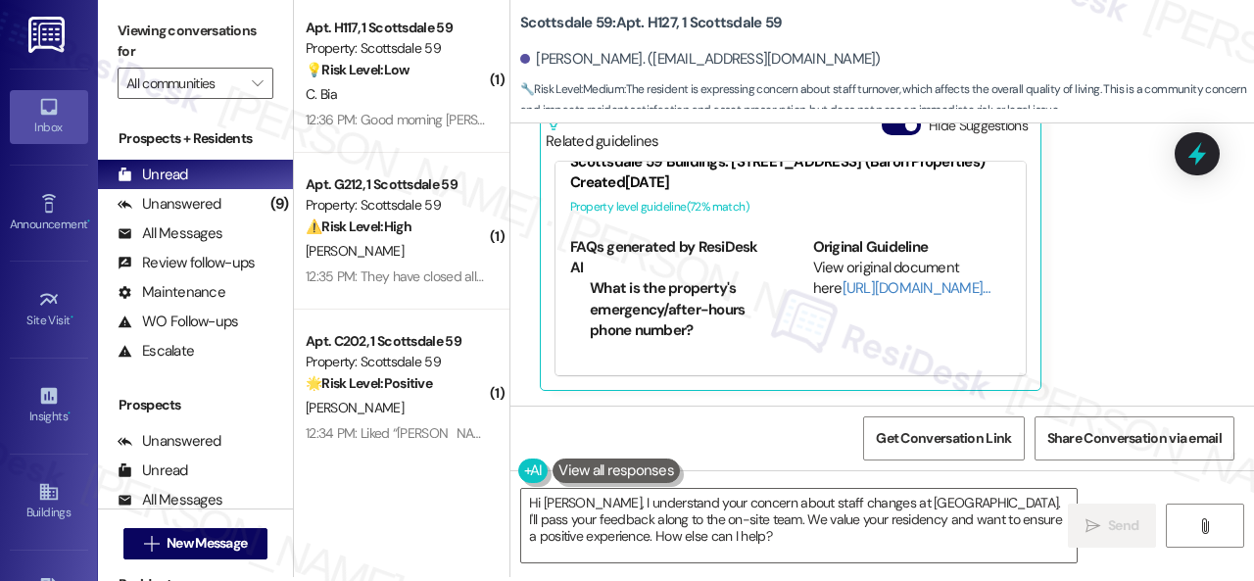
scroll to position [6, 0]
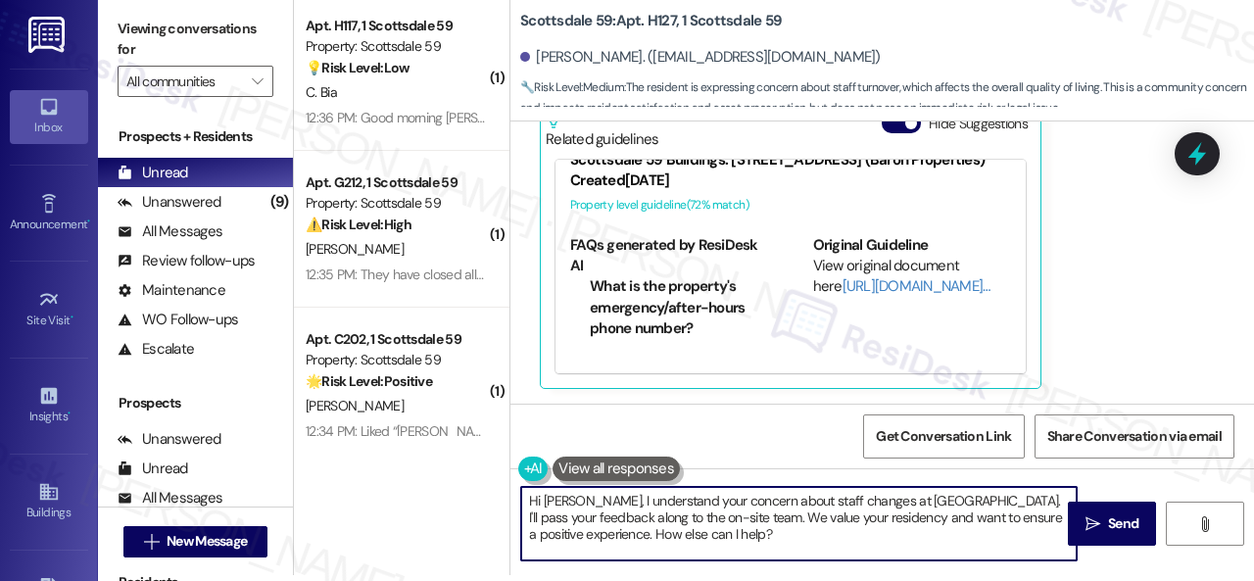
drag, startPoint x: 665, startPoint y: 532, endPoint x: 768, endPoint y: 532, distance: 102.9
click at [768, 532] on textarea "Hi Chuck, I understand your concern about staff changes at Scottsdale 59. I'll …" at bounding box center [799, 523] width 556 height 73
type textarea "Hi Chuck, I understand your concern about staff changes at Scottsdale 59. I'll …"
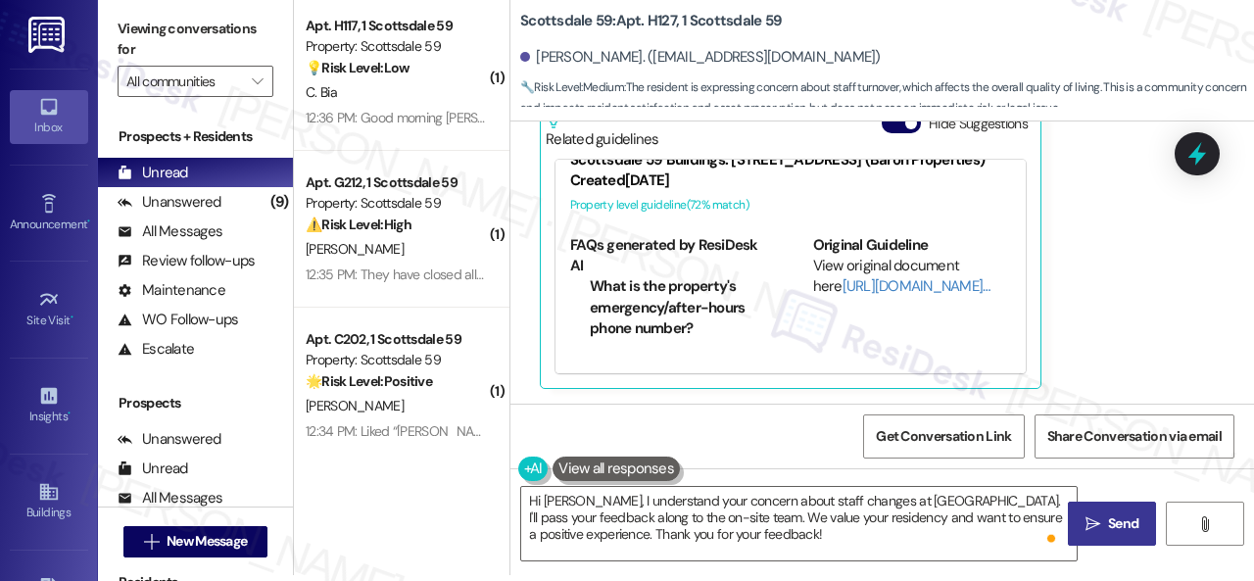
click at [1088, 528] on icon "" at bounding box center [1093, 524] width 15 height 16
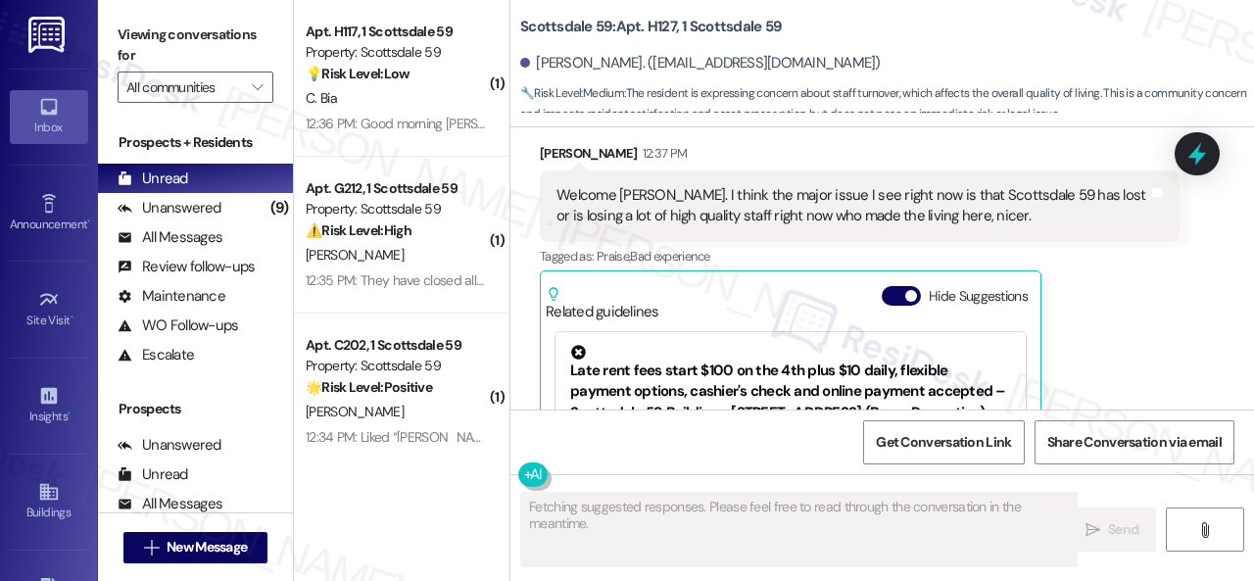
scroll to position [417, 0]
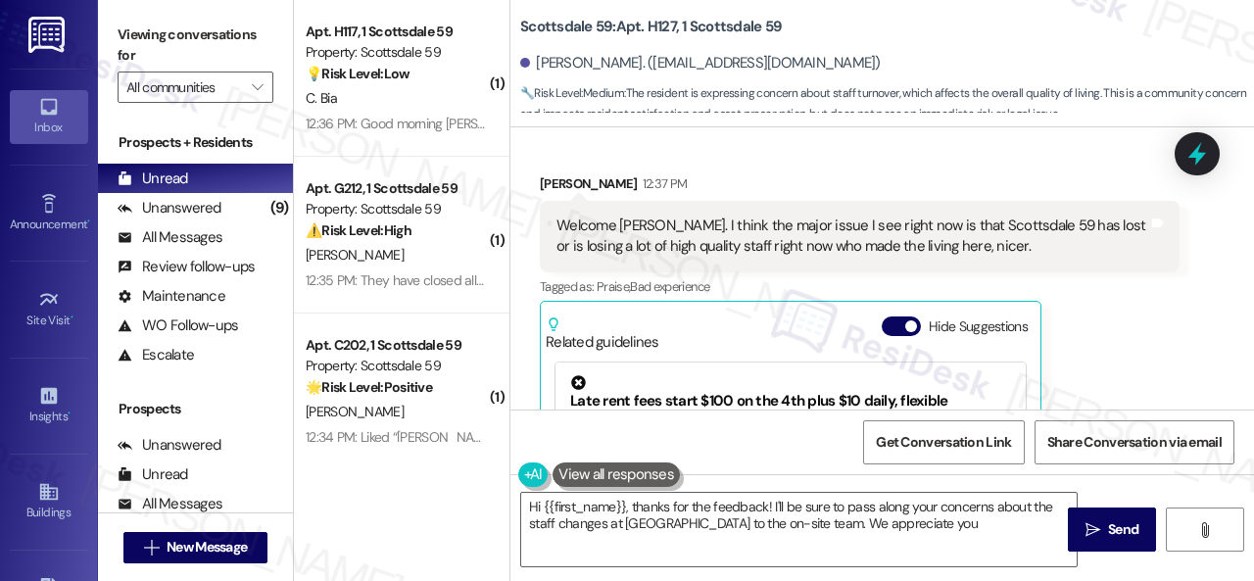
type textarea "Hi {{first_name}}, thanks for the feedback! I'll be sure to pass along your con…"
click at [1140, 371] on div "Chuck Burbank 12:37 PM Welcome Sarah. I think the major issue I see right now i…" at bounding box center [860, 382] width 640 height 418
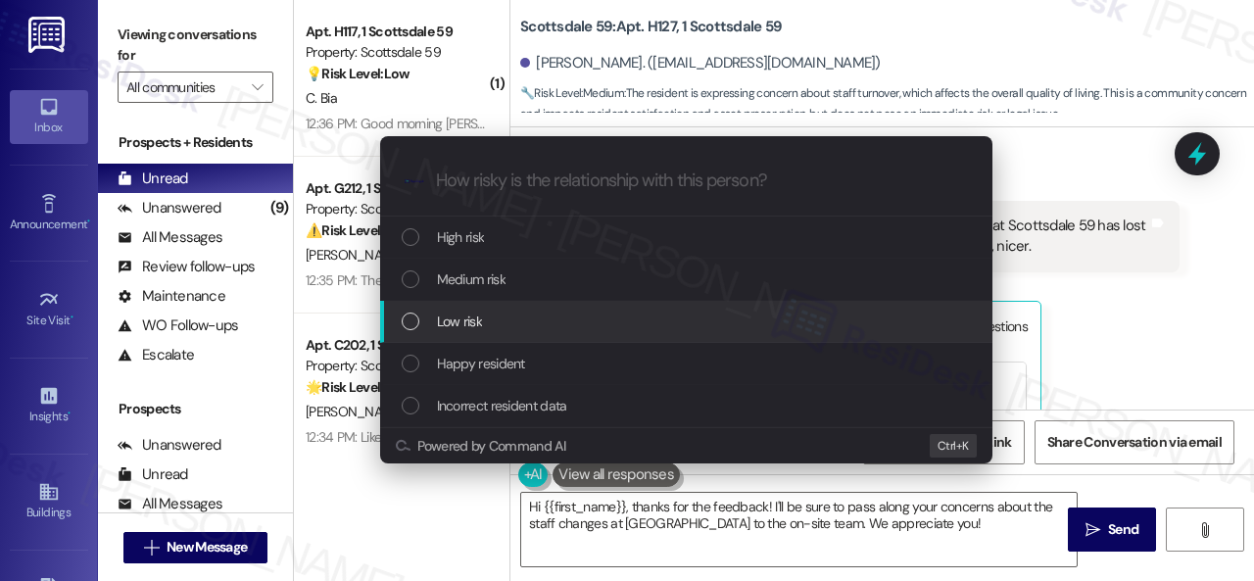
click at [467, 334] on div "Low risk" at bounding box center [686, 322] width 612 height 42
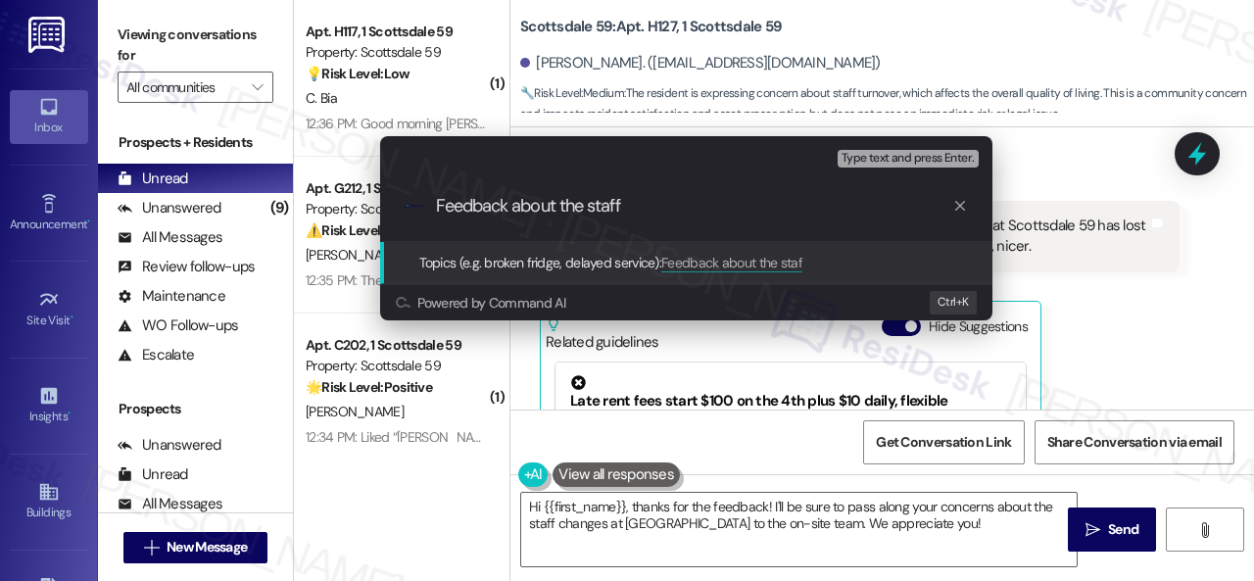
type input "Feedback about the staff."
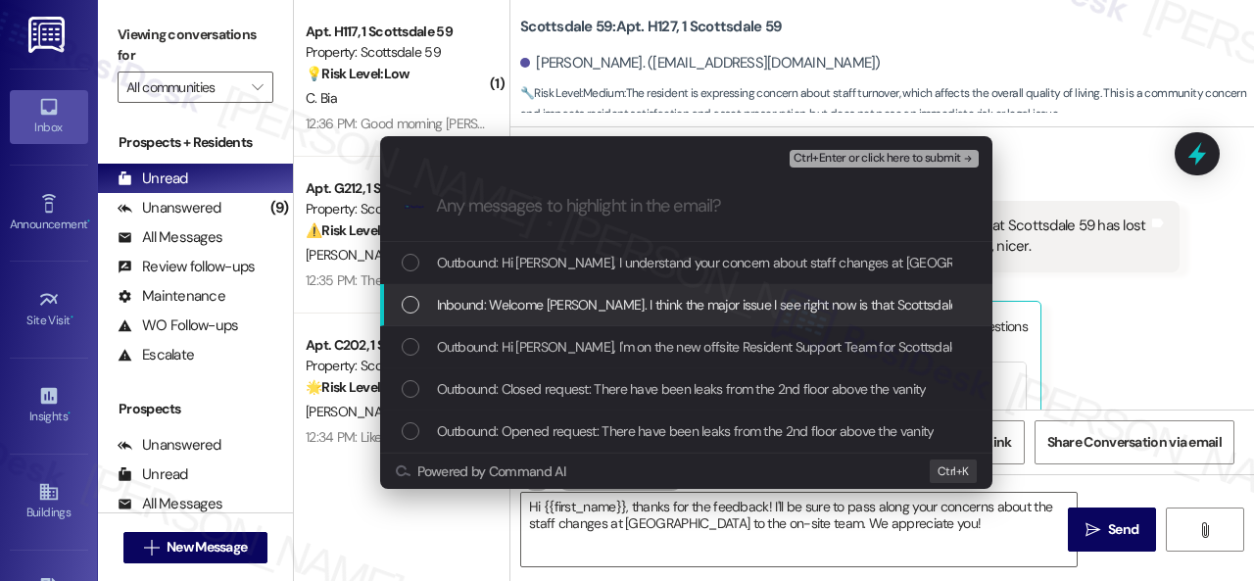
click at [647, 301] on span "Inbound: Welcome Sarah. I think the major issue I see right now is that Scottsd…" at bounding box center [949, 305] width 1025 height 22
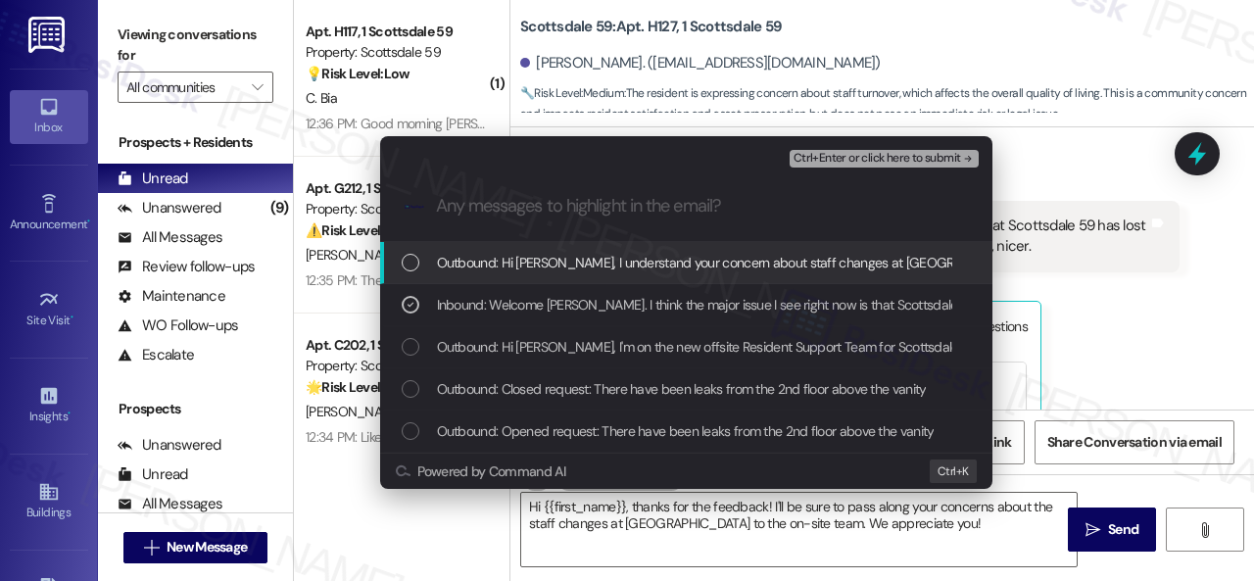
click at [838, 170] on div "Ctrl+Enter or click here to submit" at bounding box center [886, 158] width 193 height 25
click at [842, 166] on button "Ctrl+Enter or click here to submit" at bounding box center [884, 159] width 189 height 18
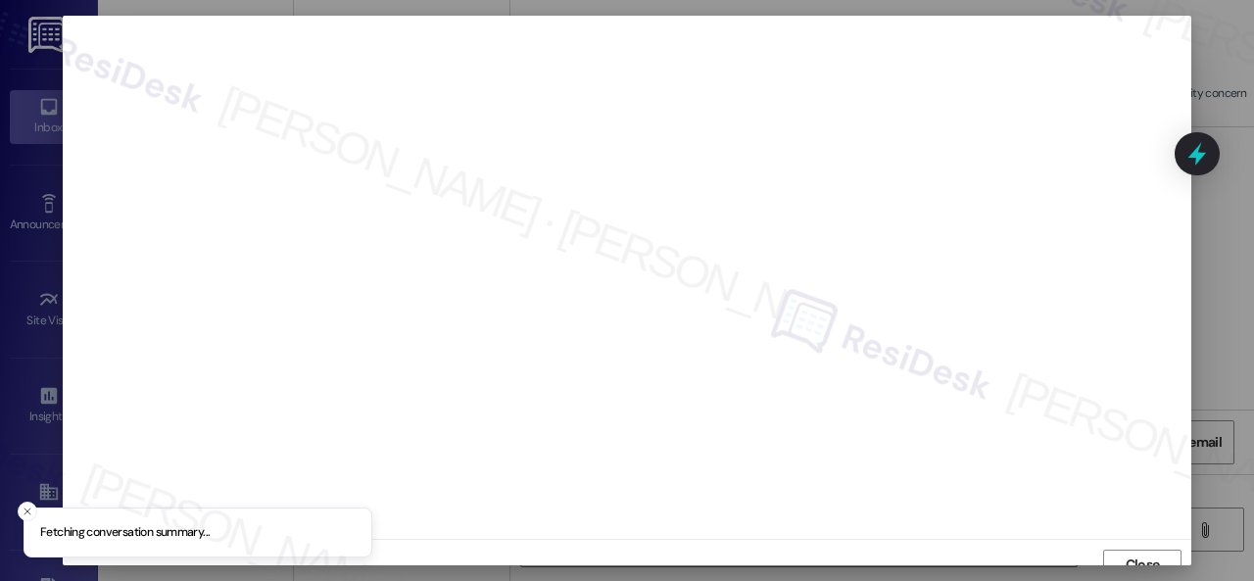
scroll to position [15, 0]
click at [1135, 547] on span "Close" at bounding box center [1143, 550] width 34 height 21
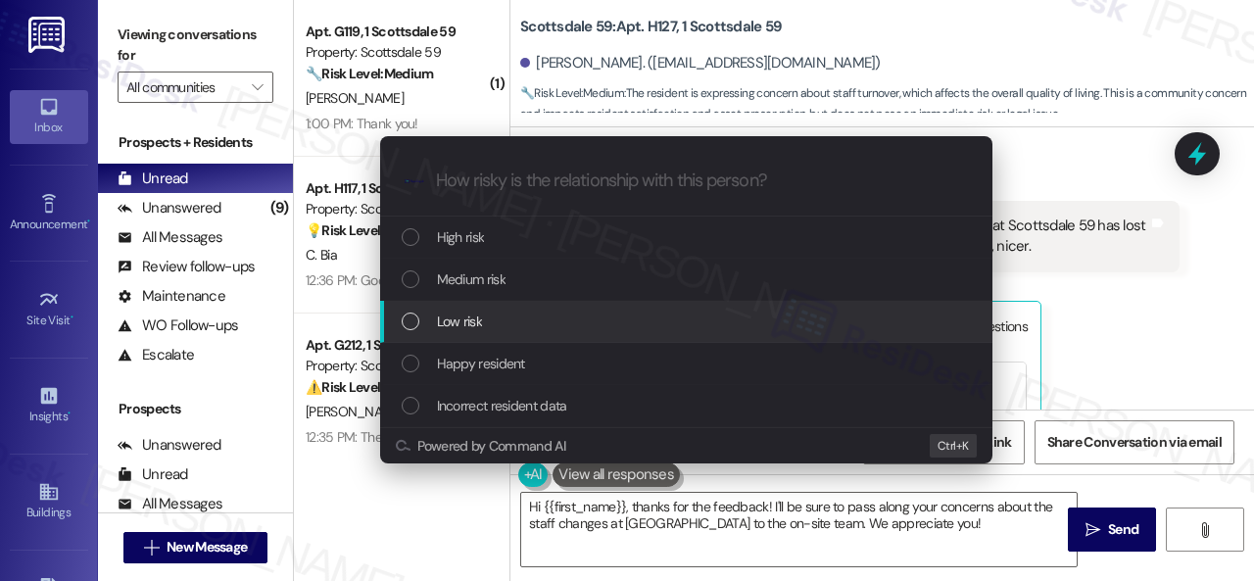
click at [462, 320] on span "Low risk" at bounding box center [459, 322] width 45 height 22
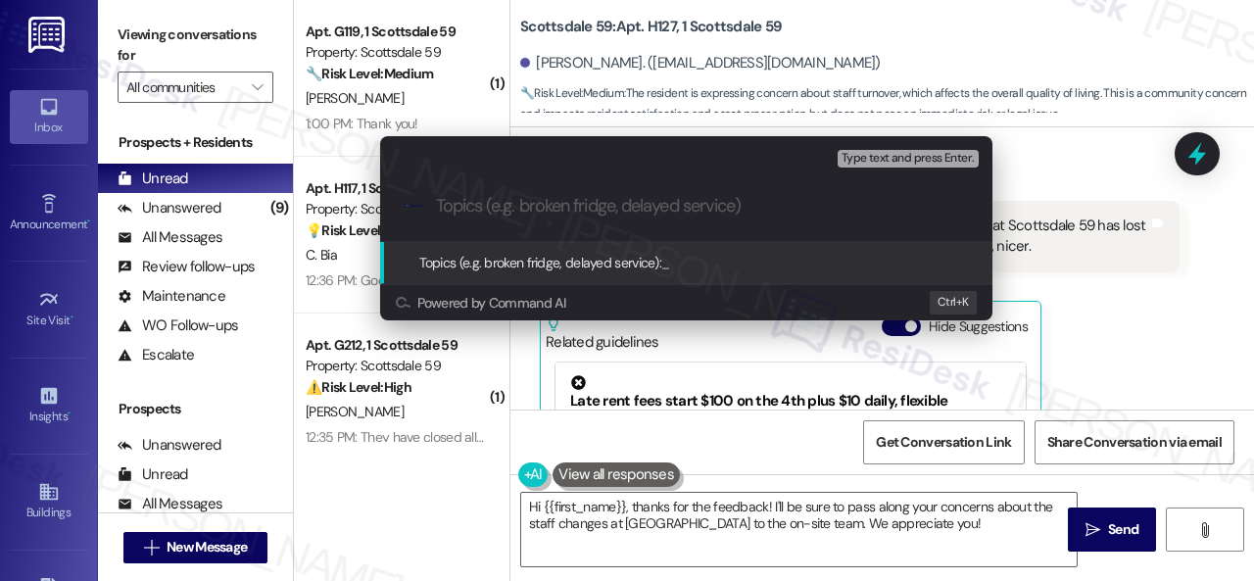
paste input "Feedback about the staff."
type input "Feedback about the staff."
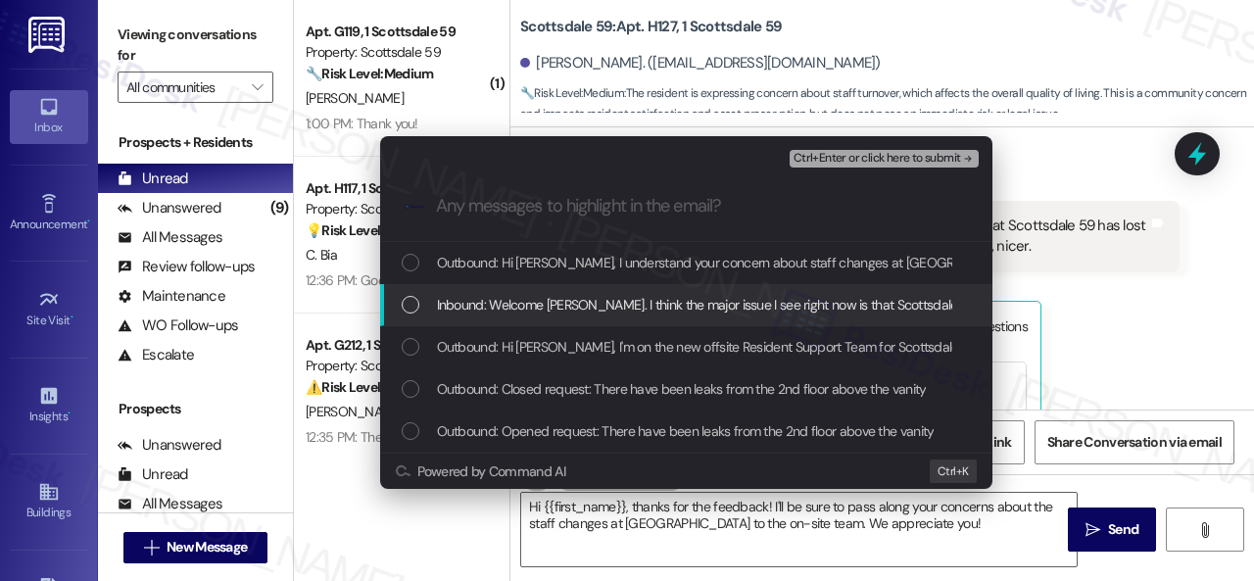
click at [590, 297] on span "Inbound: Welcome Sarah. I think the major issue I see right now is that Scottsd…" at bounding box center [949, 305] width 1025 height 22
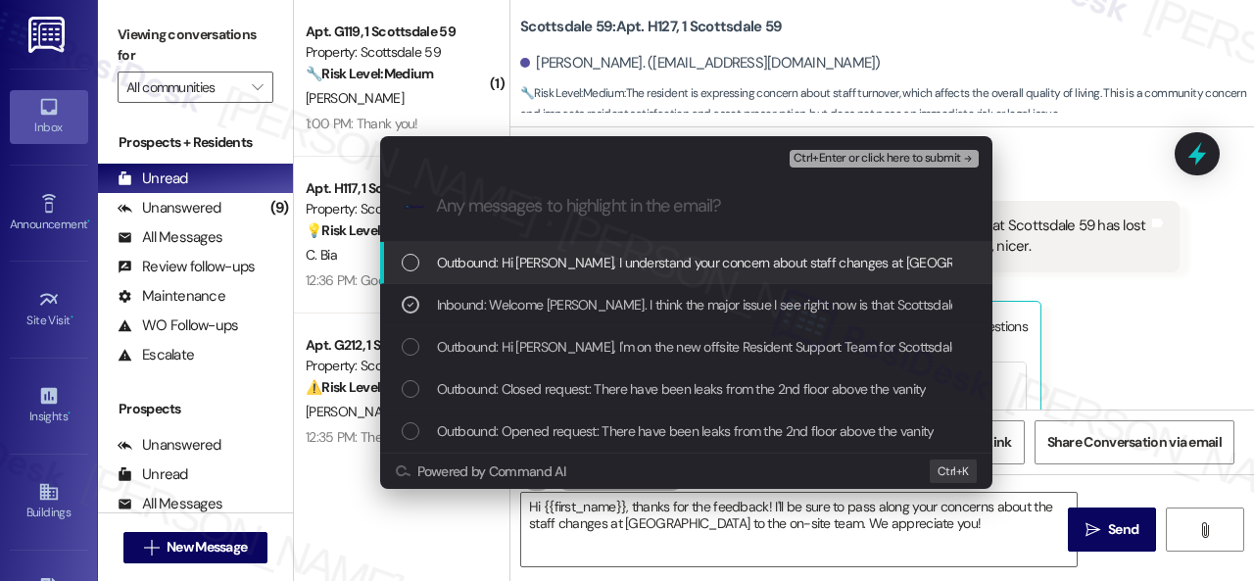
click at [828, 158] on span "Ctrl+Enter or click here to submit" at bounding box center [878, 159] width 168 height 14
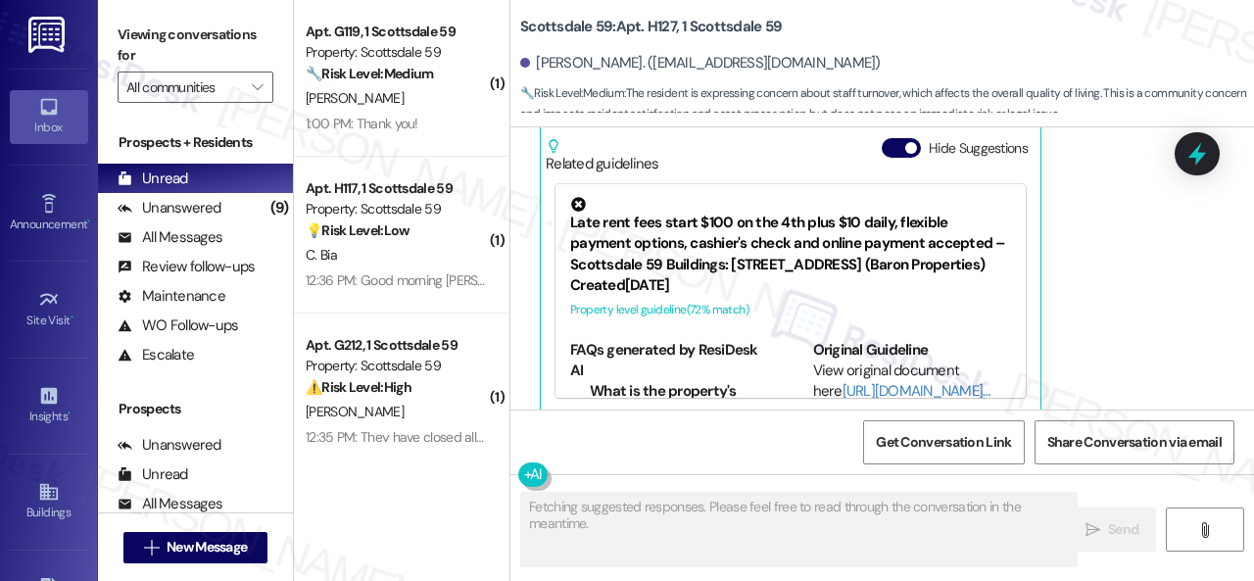
scroll to position [613, 0]
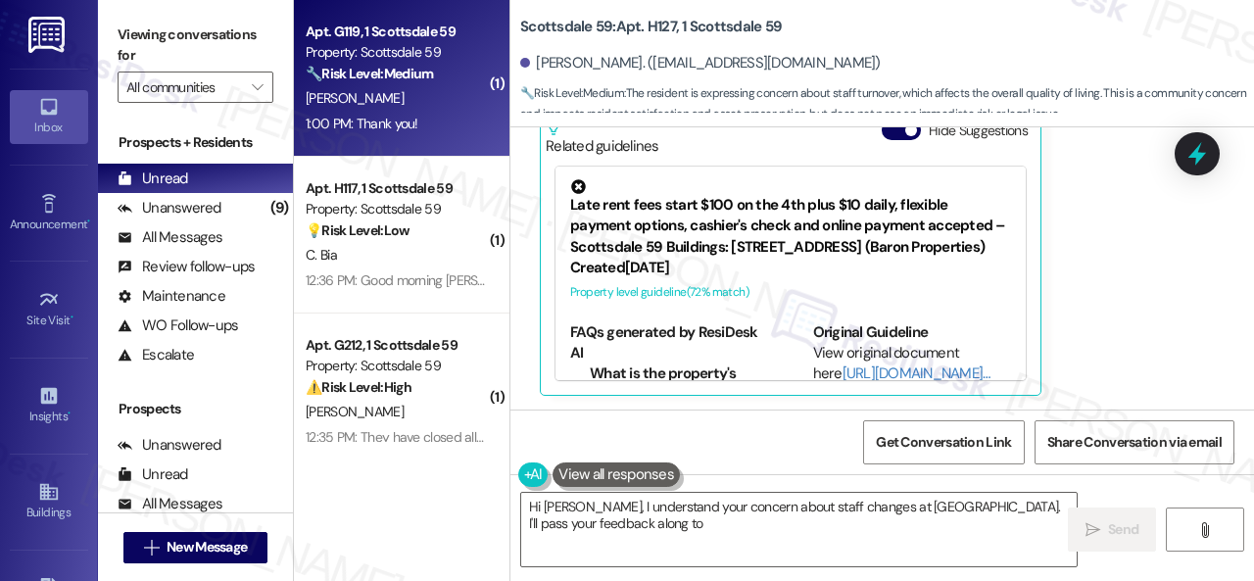
type textarea "Hi Chuck, I understand your concern about staff changes at Scottsdale 59. I'll …"
click at [481, 73] on div "Apt. G119, 1 Scottsdale 59 Property: Scottsdale 59 🔧 Risk Level: Medium The res…" at bounding box center [396, 53] width 185 height 67
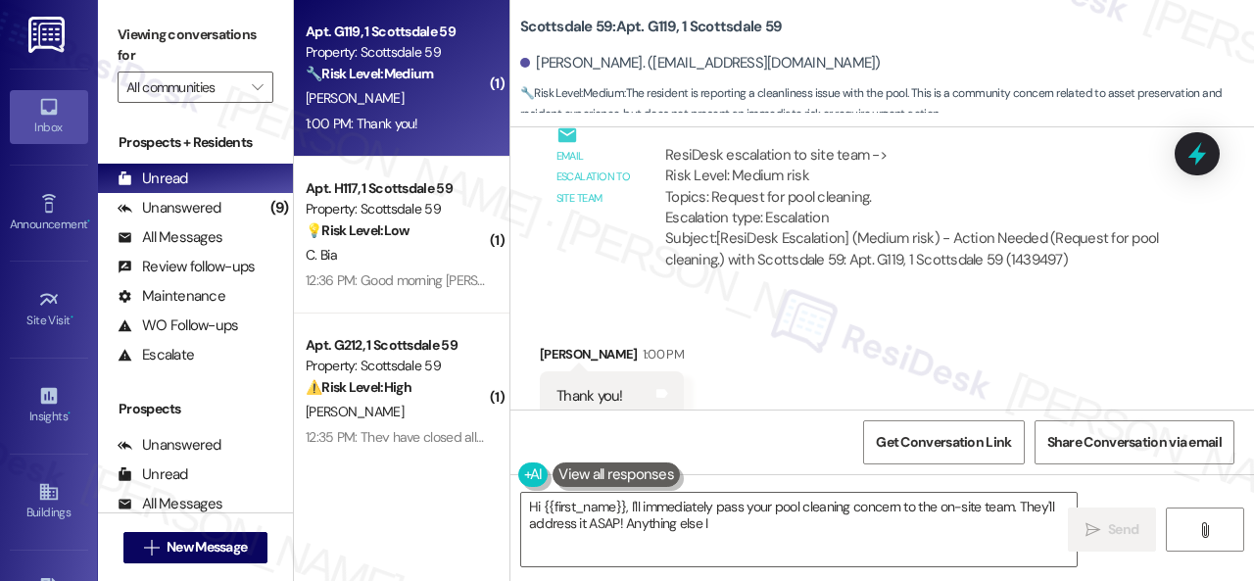
scroll to position [858, 0]
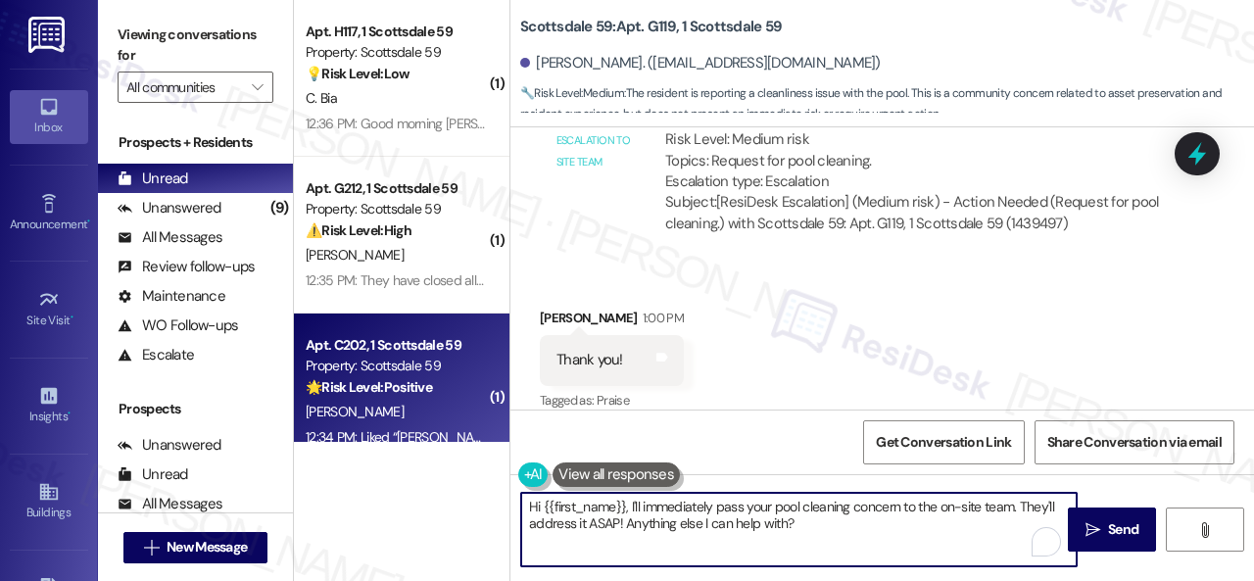
drag, startPoint x: 822, startPoint y: 529, endPoint x: 322, endPoint y: 420, distance: 511.4
click at [404, 452] on div "( 1 ) Apt. H117, 1 Scottsdale 59 Property: Scottsdale 59 💡 Risk Level: Low The …" at bounding box center [774, 290] width 960 height 581
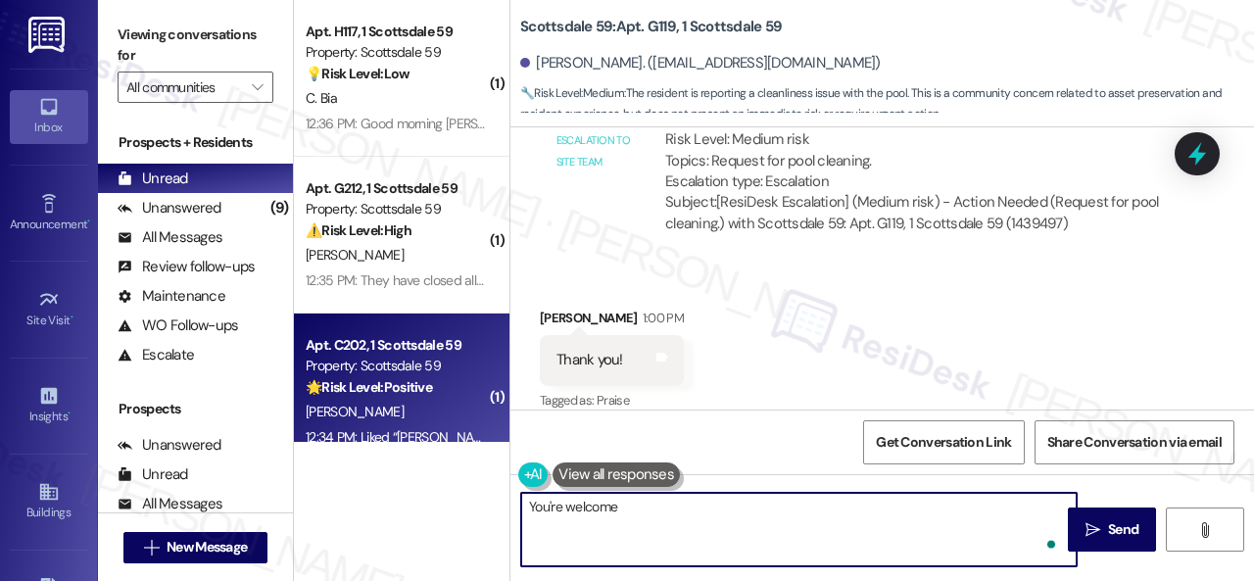
type textarea "You're welcome!"
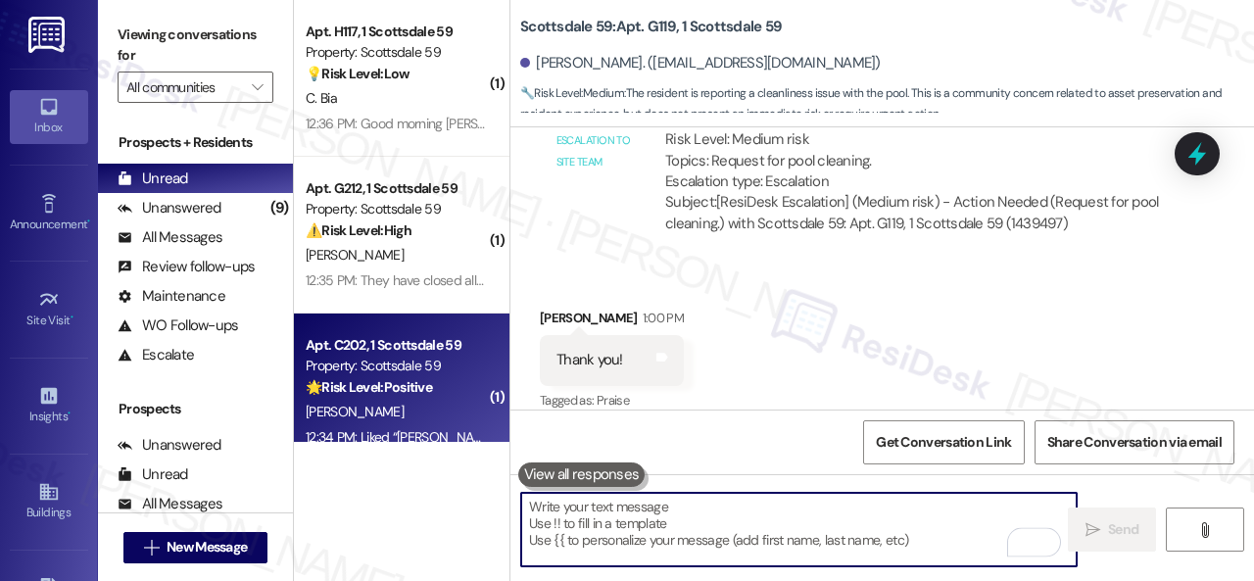
scroll to position [856, 0]
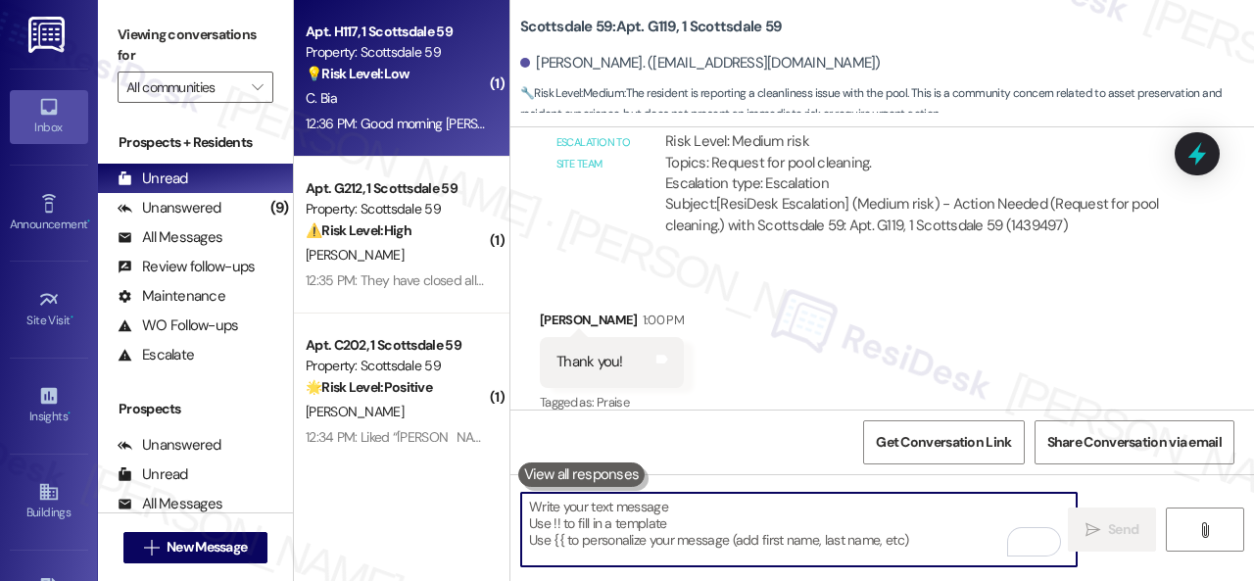
click at [404, 109] on div "C. Bia" at bounding box center [396, 98] width 185 height 24
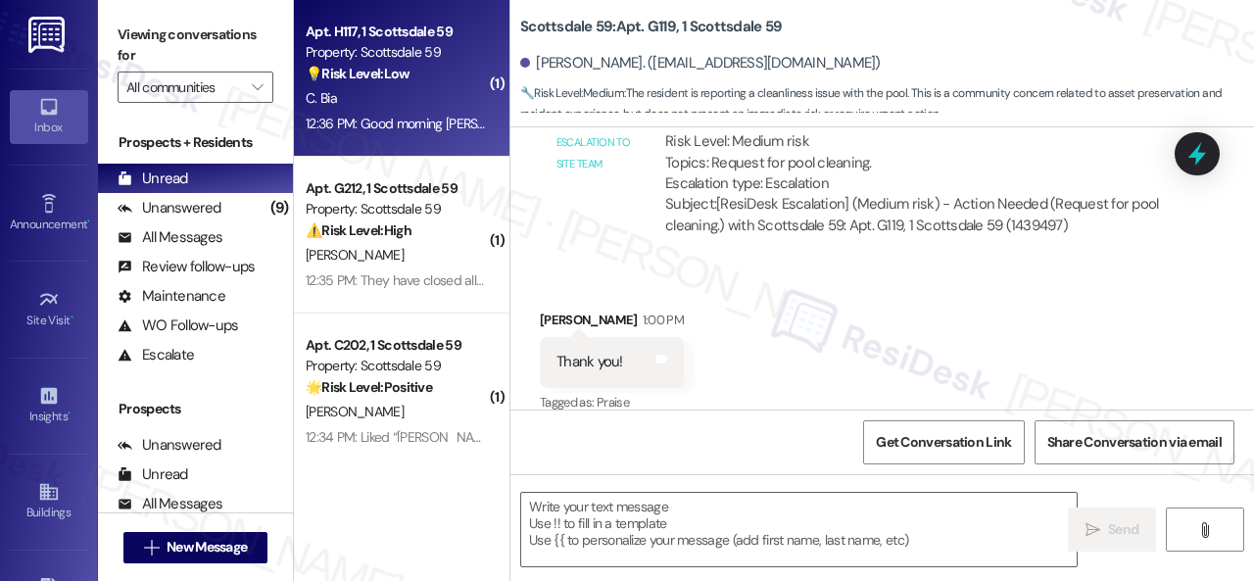
type textarea "Fetching suggested responses. Please feel free to read through the conversation…"
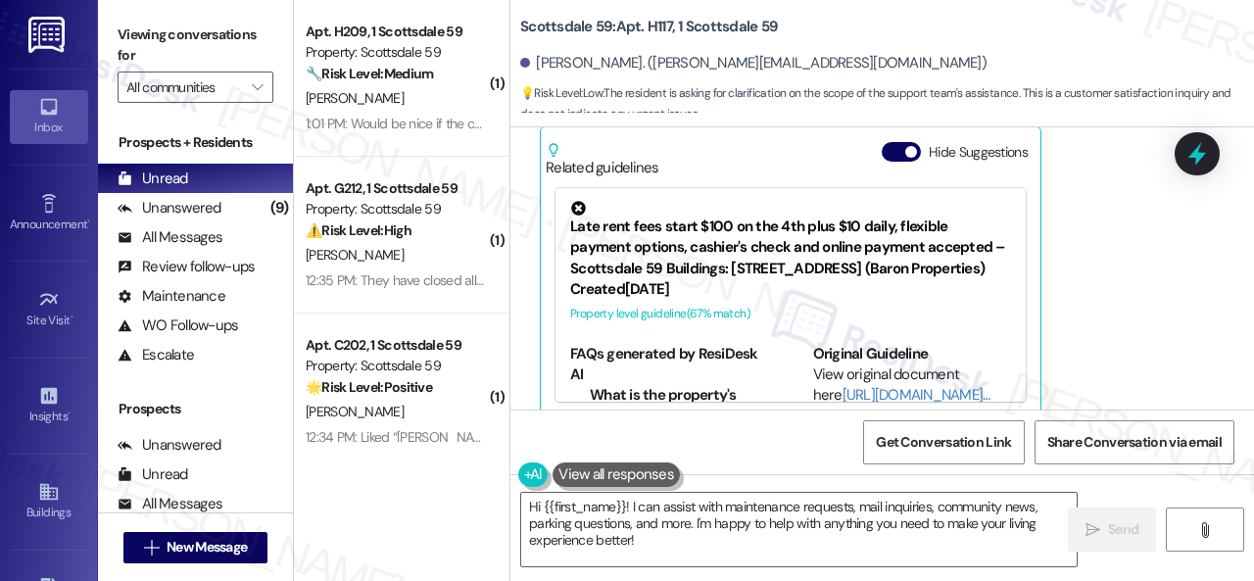
scroll to position [396, 0]
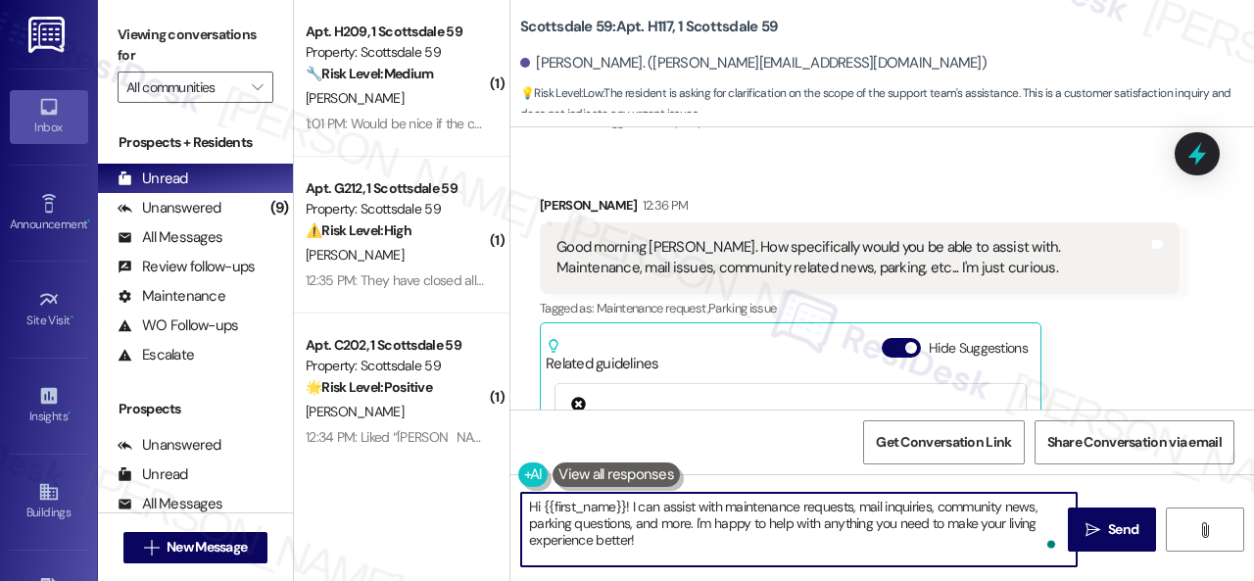
drag, startPoint x: 694, startPoint y: 522, endPoint x: 721, endPoint y: 556, distance: 43.2
click at [721, 556] on textarea "Hi {{first_name}}! I can assist with maintenance requests, mail inquiries, comm…" at bounding box center [799, 529] width 556 height 73
paste textarea "part of {{property}}'s Resident Support Offsite Team, working closely with the …"
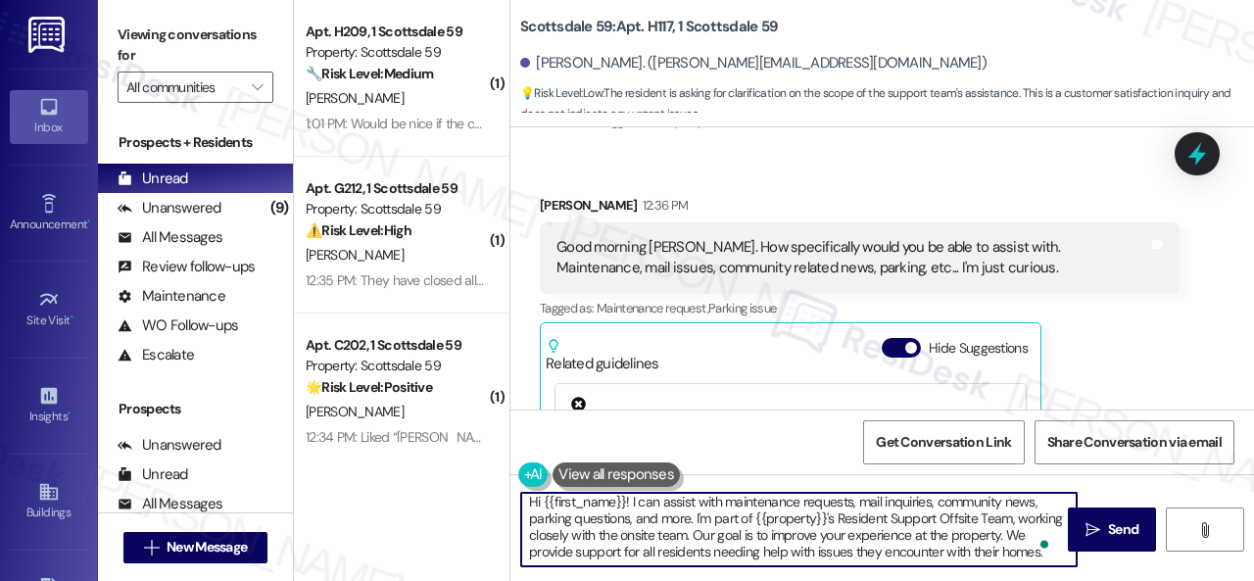
scroll to position [22, 0]
click at [566, 548] on textarea "Hi {{first_name}}! I can assist with maintenance requests, mail inquiries, comm…" at bounding box center [799, 529] width 556 height 73
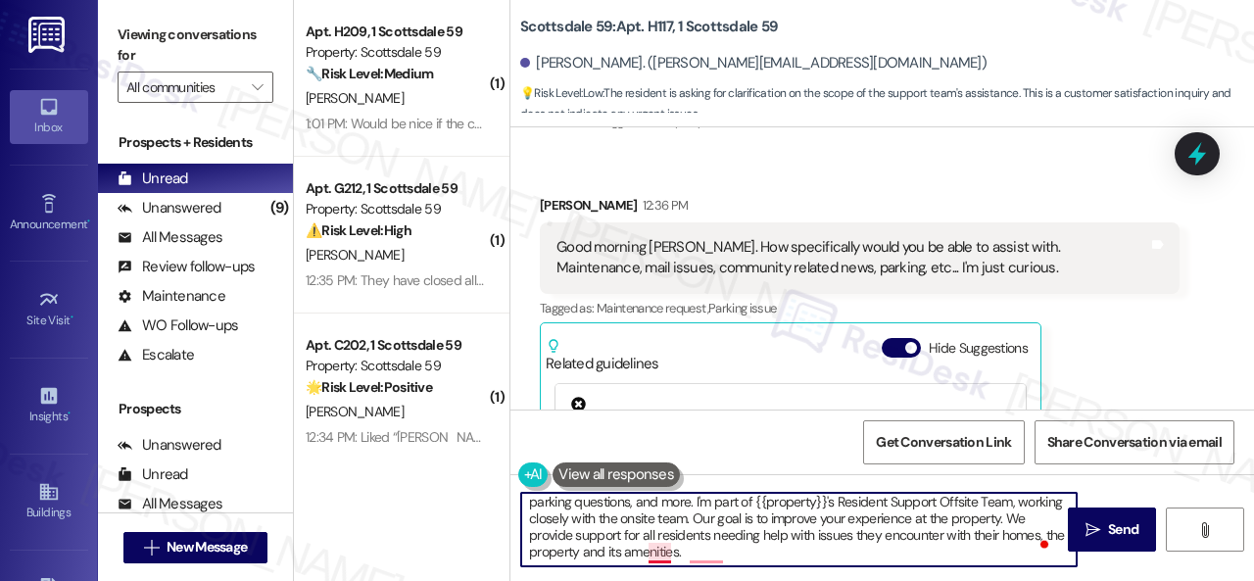
click at [661, 554] on textarea "Hi {{first_name}}! I can assist with maintenance requests, mail inquiries, comm…" at bounding box center [799, 529] width 556 height 73
click at [790, 558] on textarea "Hi {{first_name}}! I can assist with maintenance requests, mail inquiries, comm…" at bounding box center [799, 529] width 556 height 73
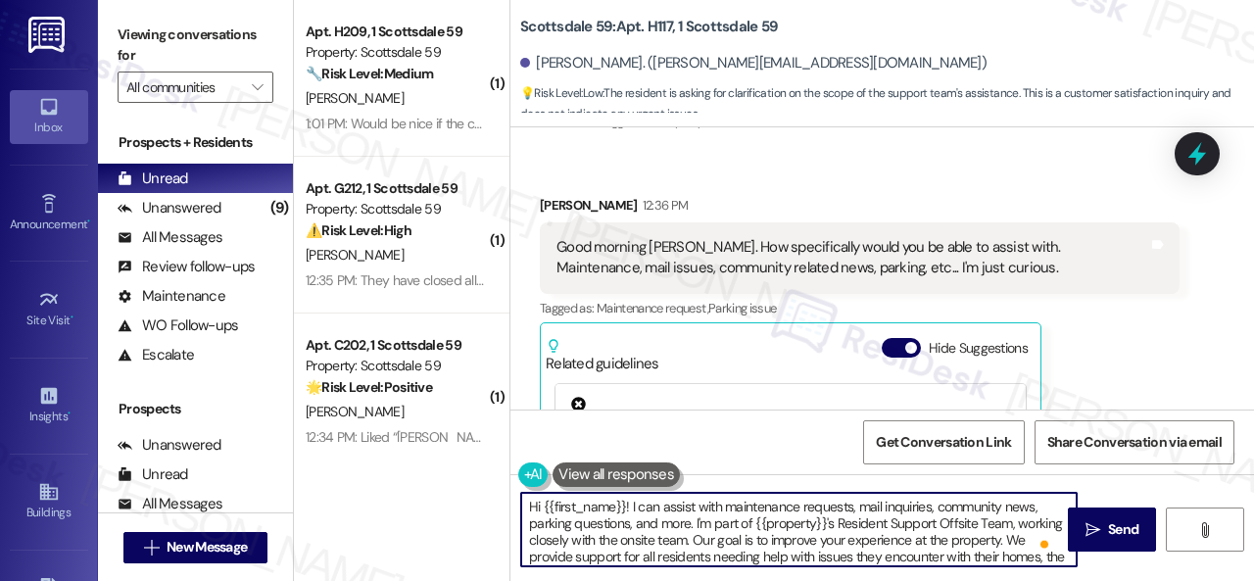
click at [631, 511] on textarea "Hi {{first_name}}! I can assist with maintenance requests, mail inquiries, comm…" at bounding box center [799, 529] width 556 height 73
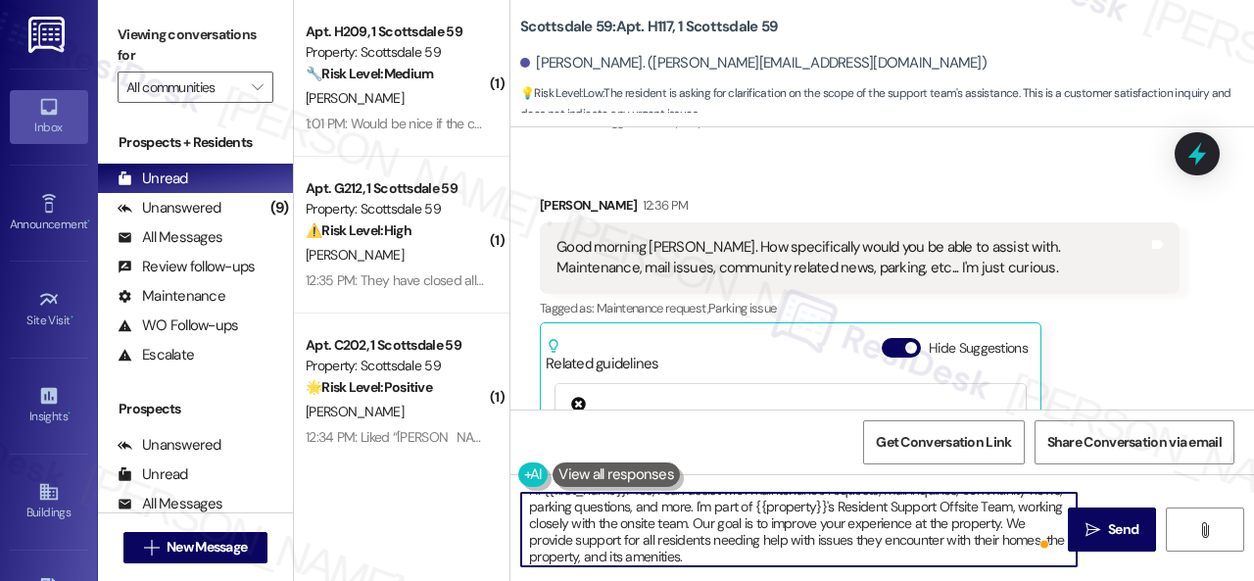
scroll to position [22, 0]
click at [818, 552] on textarea "Hi {{first_name}}! Yes, I can assist with maintenance requests, mail inquiries,…" at bounding box center [799, 529] width 556 height 73
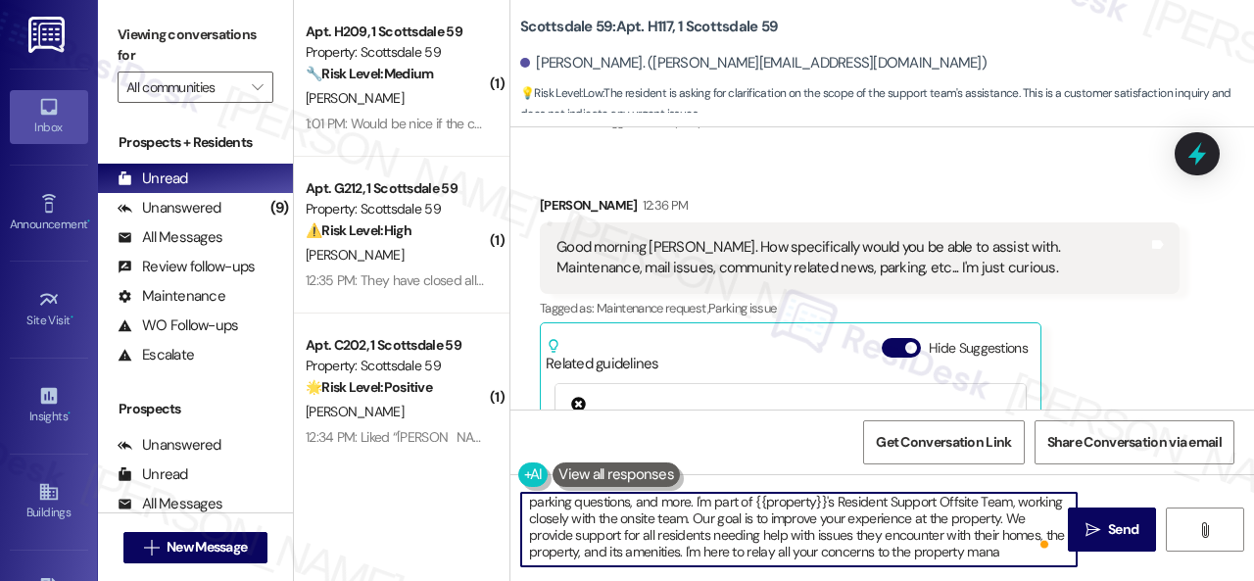
scroll to position [33, 0]
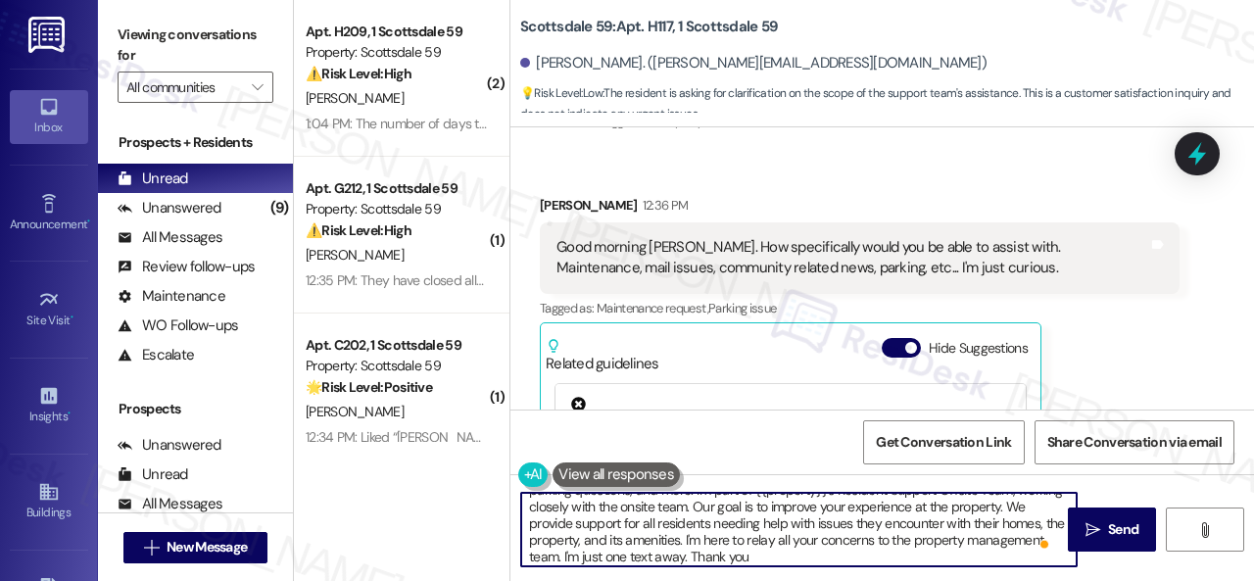
type textarea "Hi {{first_name}}! Yes, I can assist with maintenance requests, mail inquiries,…"
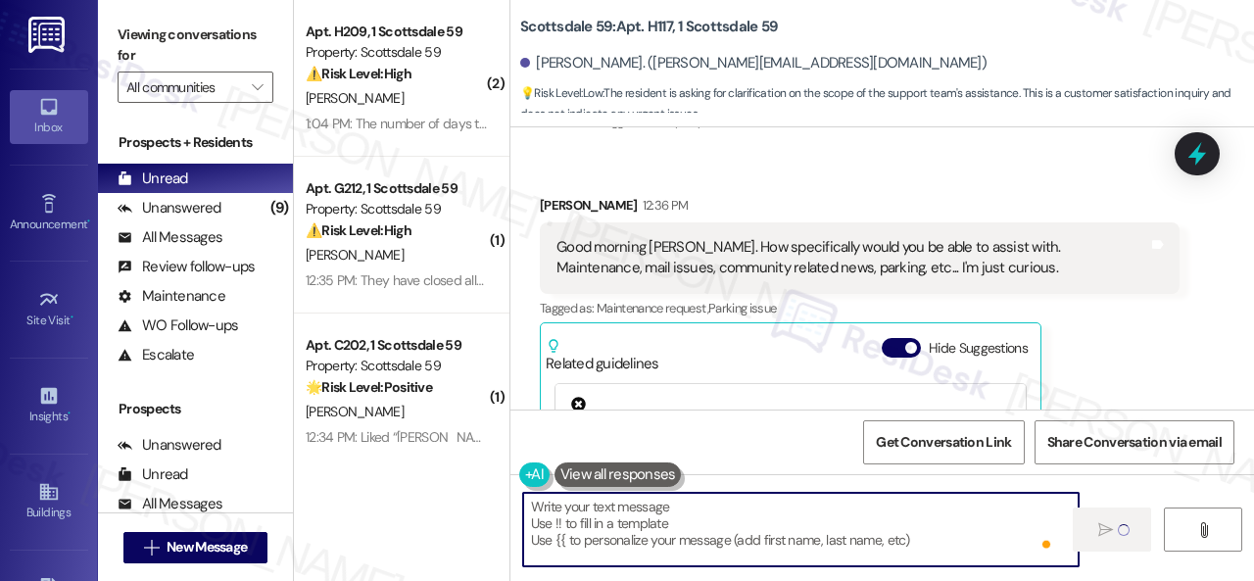
type textarea "Fetching suggested responses. Please feel free to read through the conversation…"
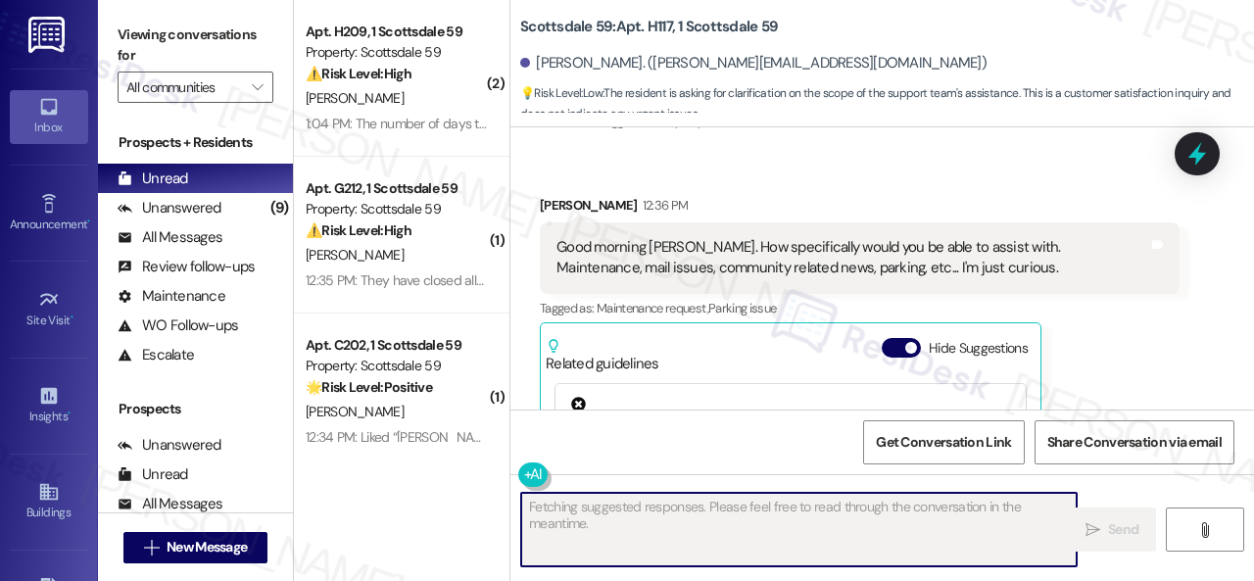
scroll to position [592, 0]
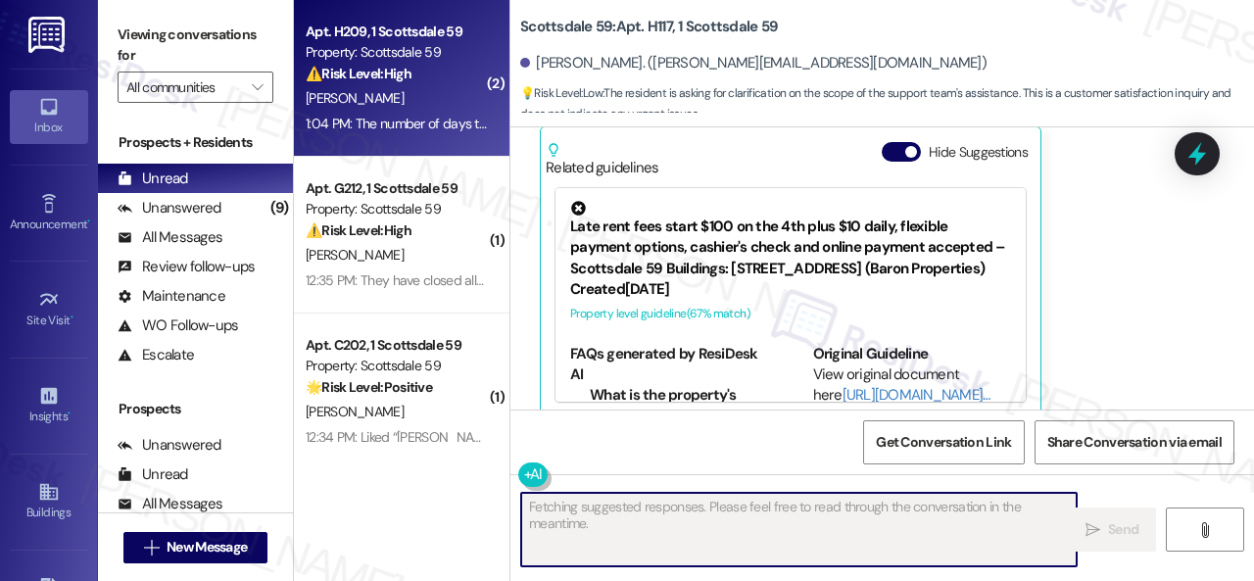
click at [405, 103] on div "E. Sanders" at bounding box center [396, 98] width 185 height 24
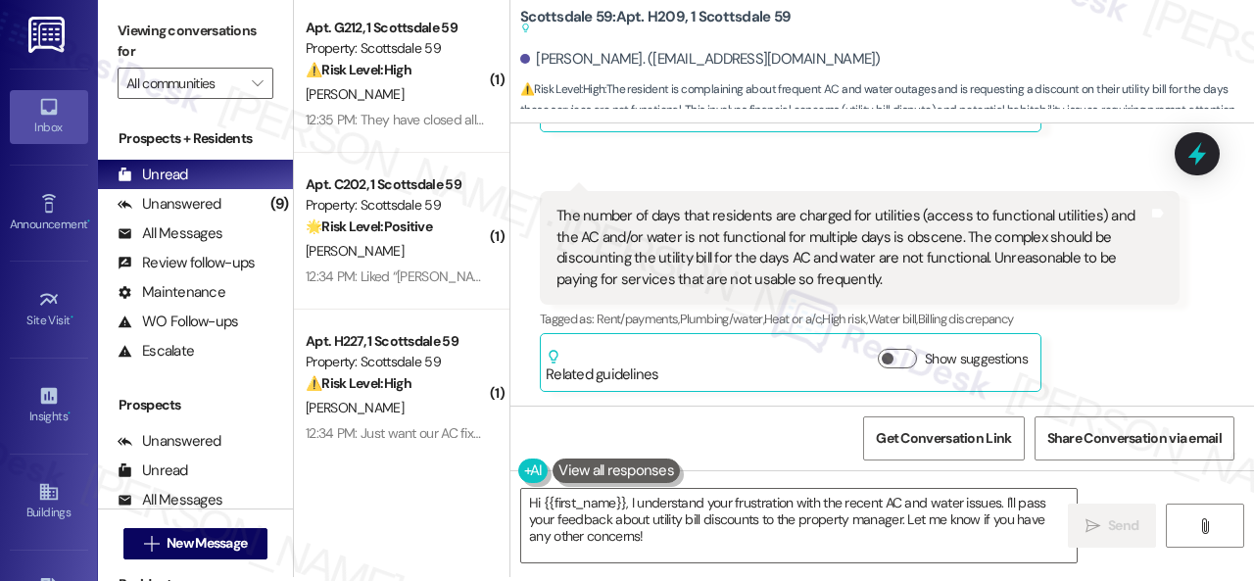
scroll to position [6, 0]
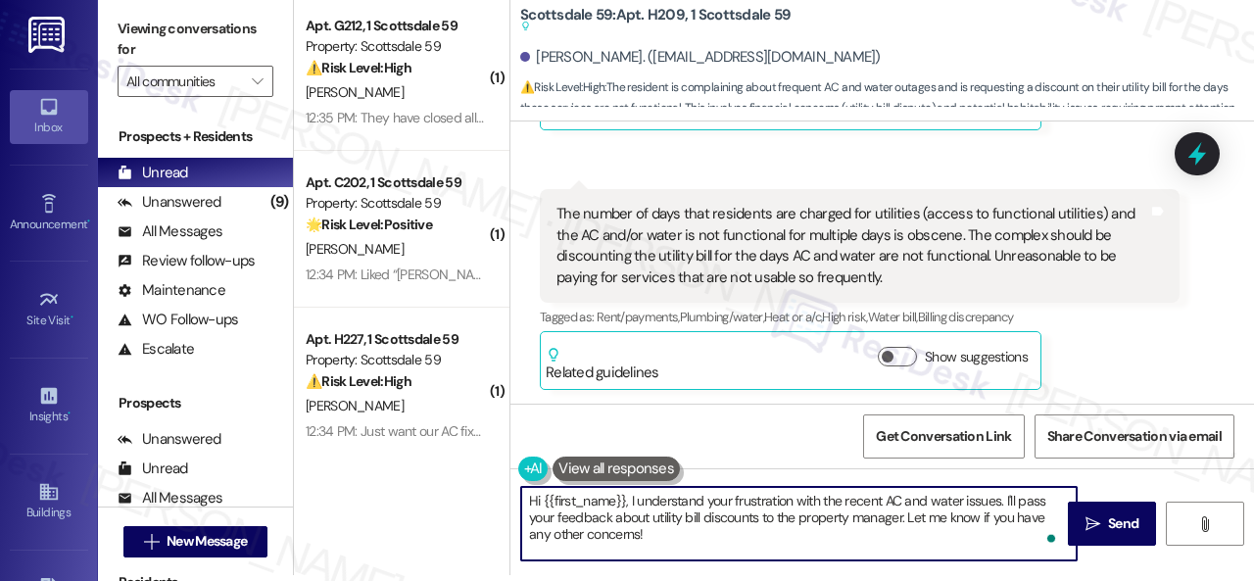
drag, startPoint x: 909, startPoint y: 514, endPoint x: 930, endPoint y: 532, distance: 27.1
click at [922, 541] on textarea "Hi {{first_name}}, I understand your frustration with the recent AC and water i…" at bounding box center [799, 523] width 556 height 73
click at [1127, 528] on span "Send" at bounding box center [1123, 523] width 30 height 21
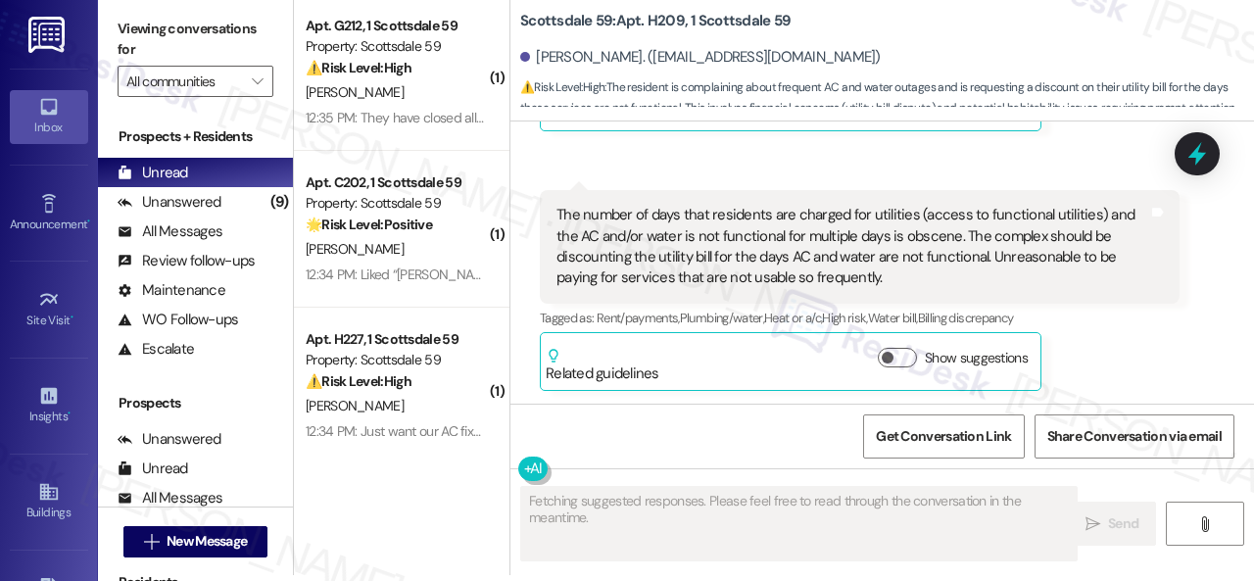
scroll to position [0, 0]
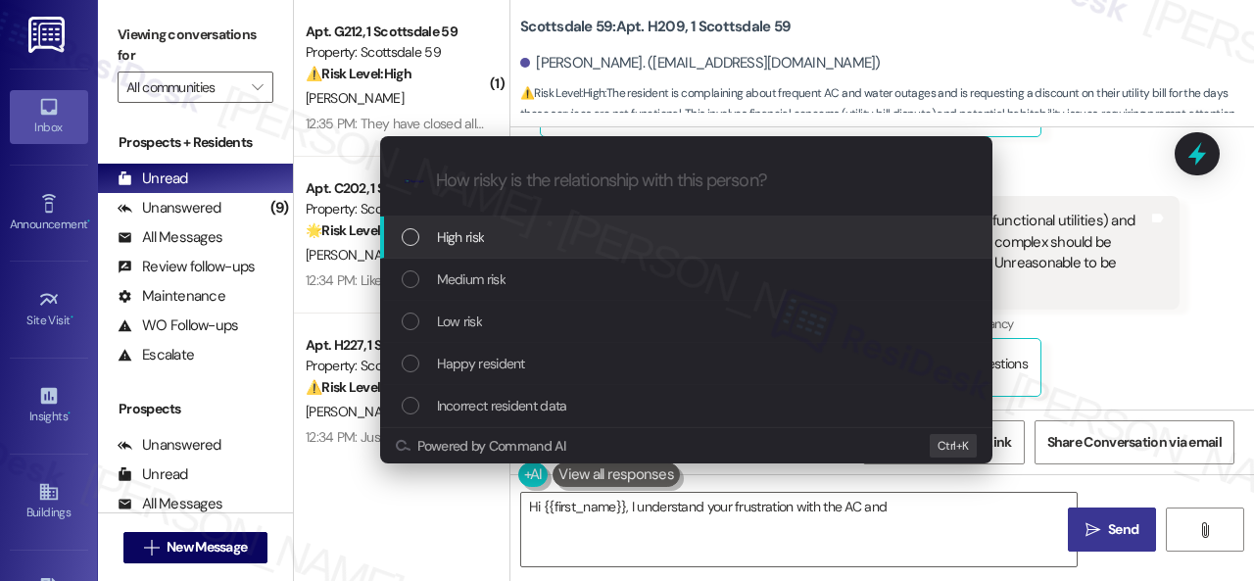
click at [455, 282] on span "Medium risk" at bounding box center [471, 279] width 69 height 22
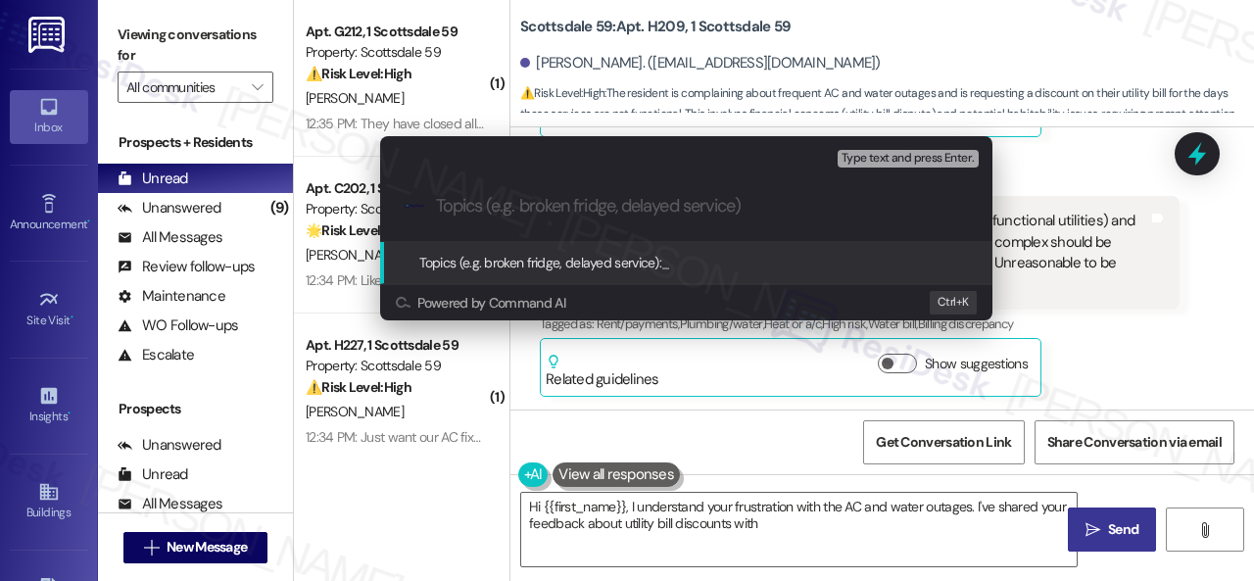
type textarea "Hi {{first_name}}, I understand your frustration with the AC and water outages.…"
type input "R"
type textarea "Hi {{first_name}}, I understand your frustration with the AC and water outages.…"
type input "Re"
type textarea "Hi {{first_name}}, I understand your frustration with the AC and water outages.…"
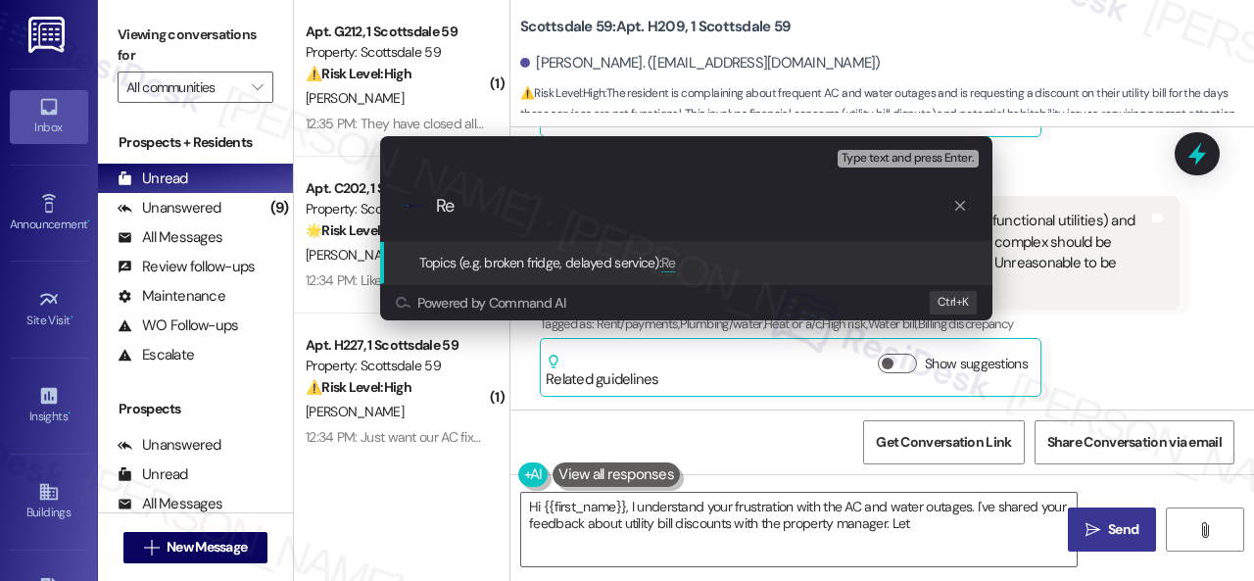
type input "Res"
type textarea "Hi {{first_name}}, I understand your frustration with the AC and water outages.…"
type input "Resi"
type textarea "Hi {{first_name}}, I understand your frustration with the AC and water outages.…"
type input "Resid"
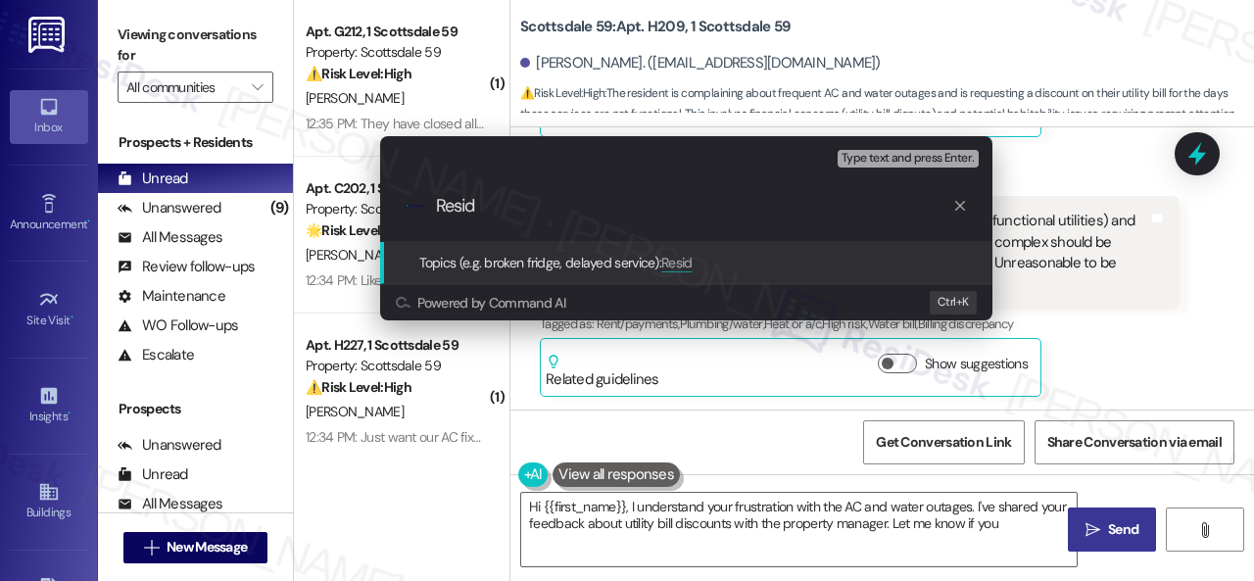
type textarea "Hi {{first_name}}, I understand your frustration with the AC and water outages.…"
type input "Reside"
type textarea "Hi {{first_name}}, I understand your frustration with the AC and water outages.…"
type input "Residen"
type textarea "Hi {{first_name}}, I understand your frustration with the AC and water outages.…"
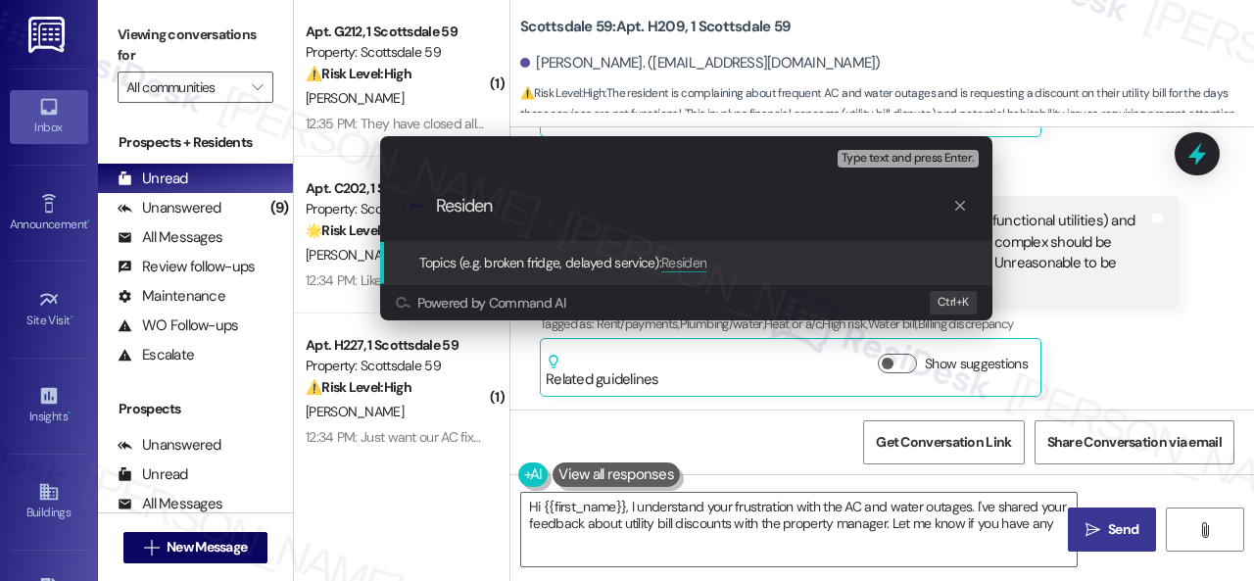
type input "Resident"
type textarea "Hi {{first_name}}, I understand your frustration with the AC and water outages.…"
type input "Resident'"
type textarea "Hi {{first_name}}, I understand your frustration with the AC and water outages.…"
type input "Resident's"
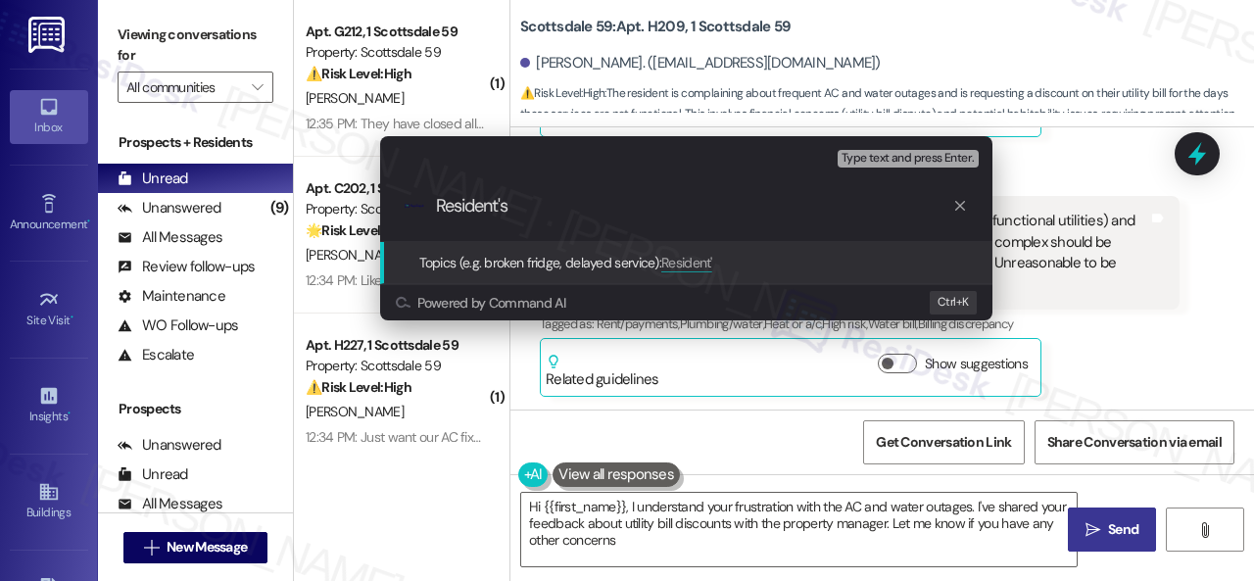
type textarea "Hi {{first_name}}, I understand your frustration with the AC and water outages.…"
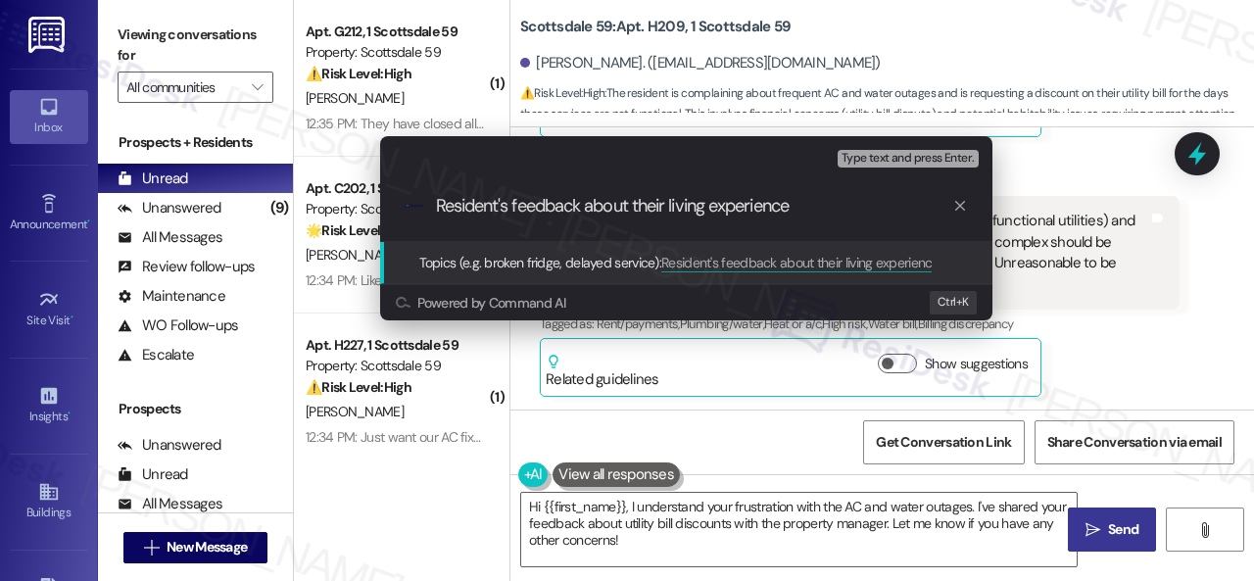
type input "Resident's feedback about their living experience."
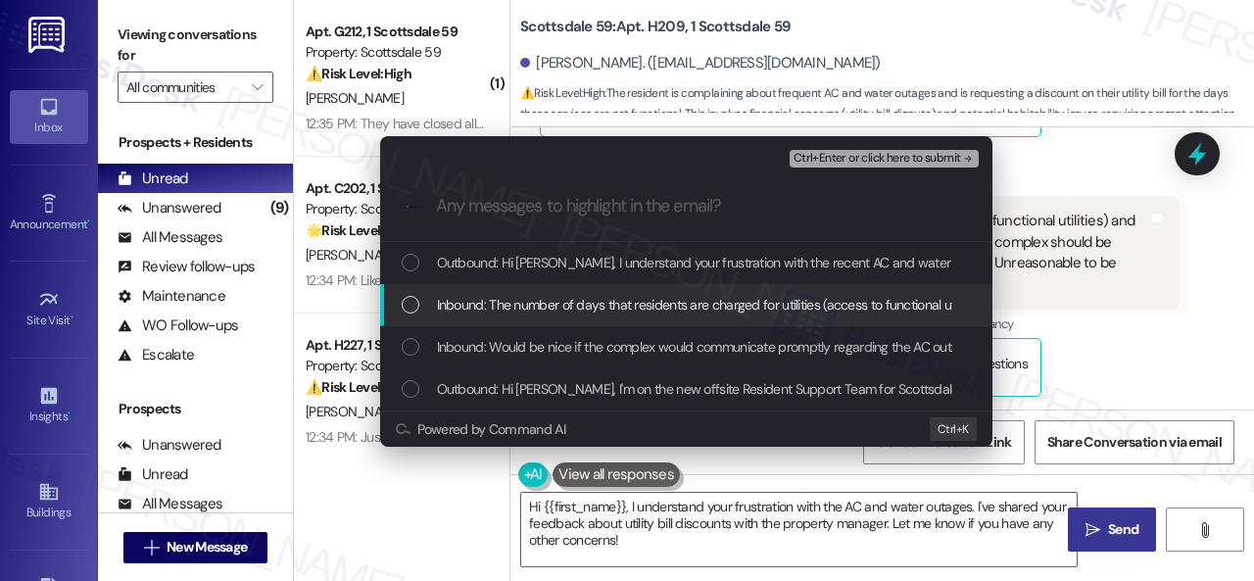
click at [468, 288] on div "Inbound: The number of days that residents are charged for utilities (access to…" at bounding box center [686, 305] width 612 height 42
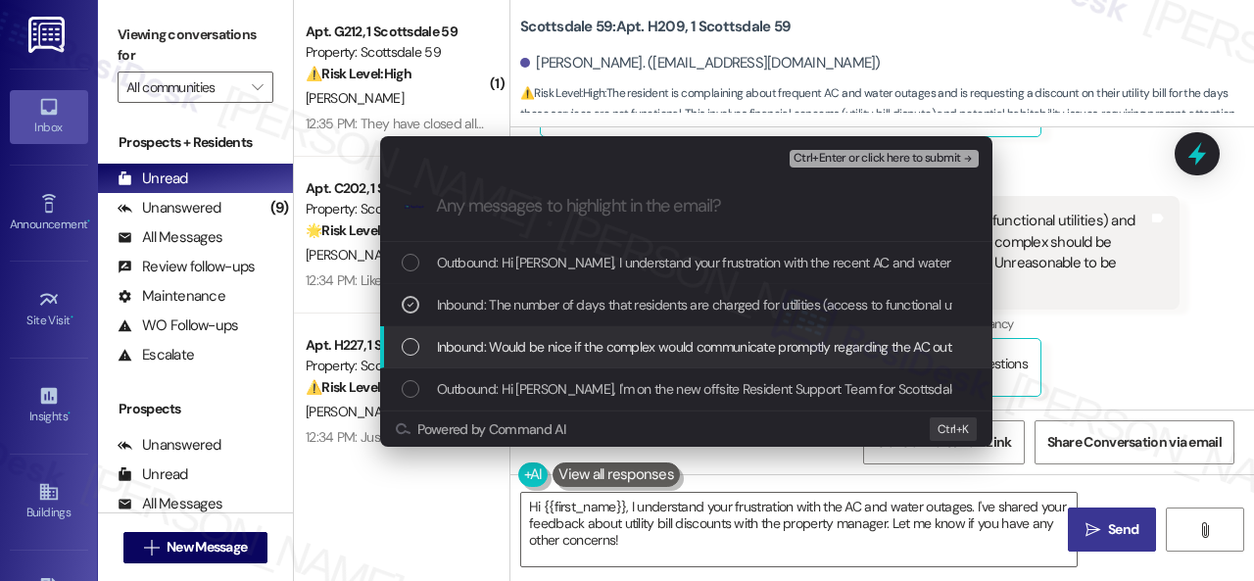
click at [484, 347] on span "Inbound: Would be nice if the complex would communicate promptly regarding the …" at bounding box center [990, 347] width 1107 height 22
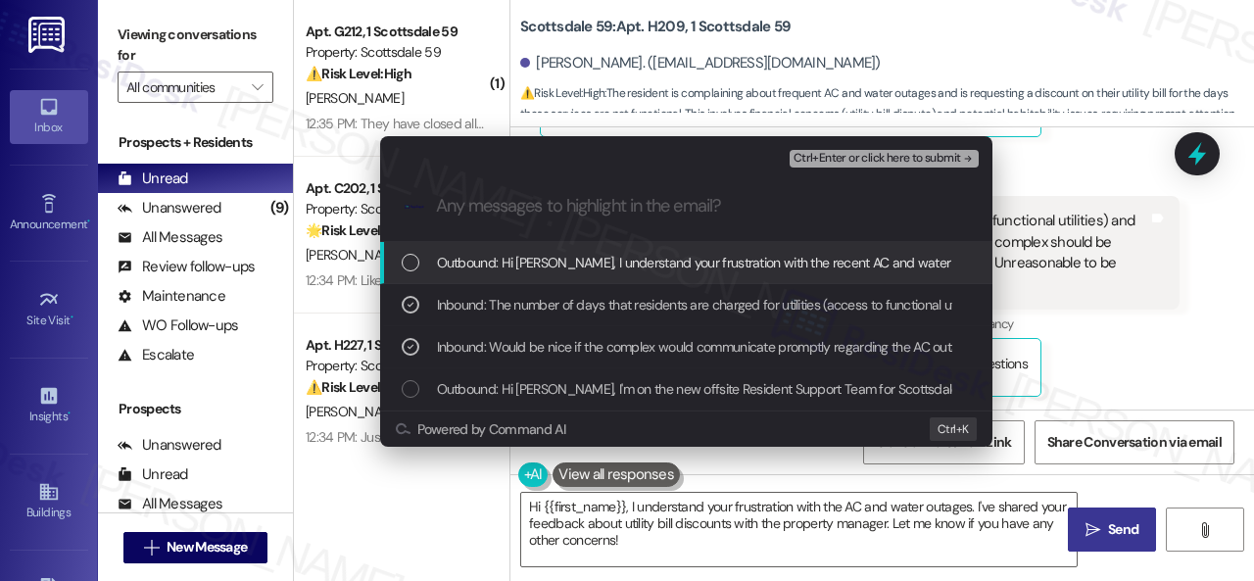
click at [838, 160] on span "Ctrl+Enter or click here to submit" at bounding box center [878, 159] width 168 height 14
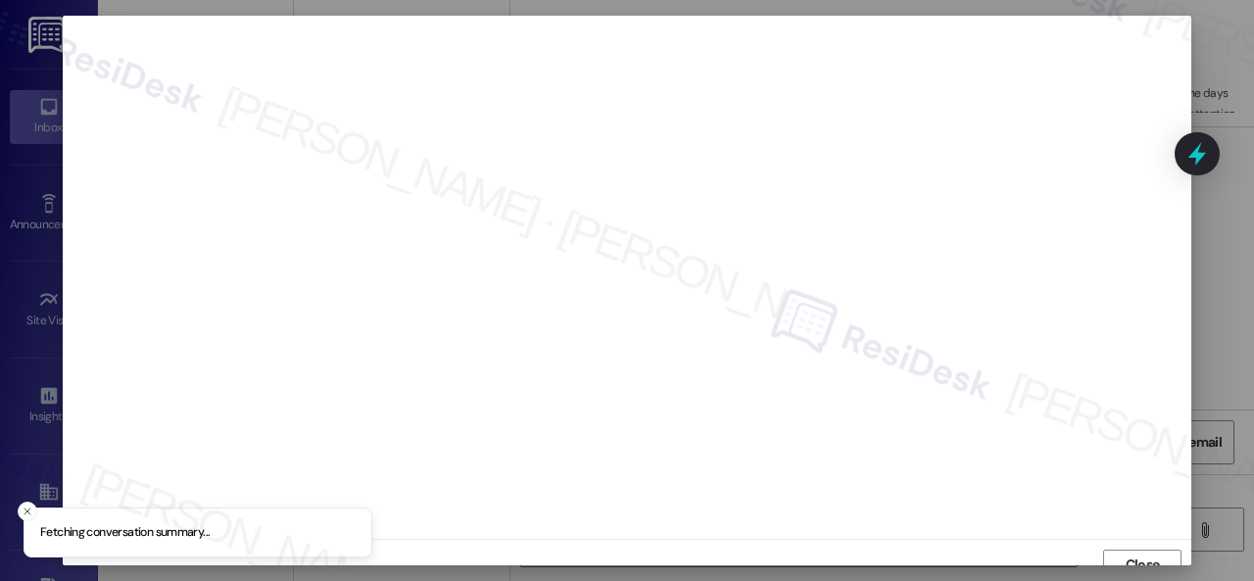
scroll to position [15, 0]
click at [1126, 541] on span "Close" at bounding box center [1143, 550] width 34 height 21
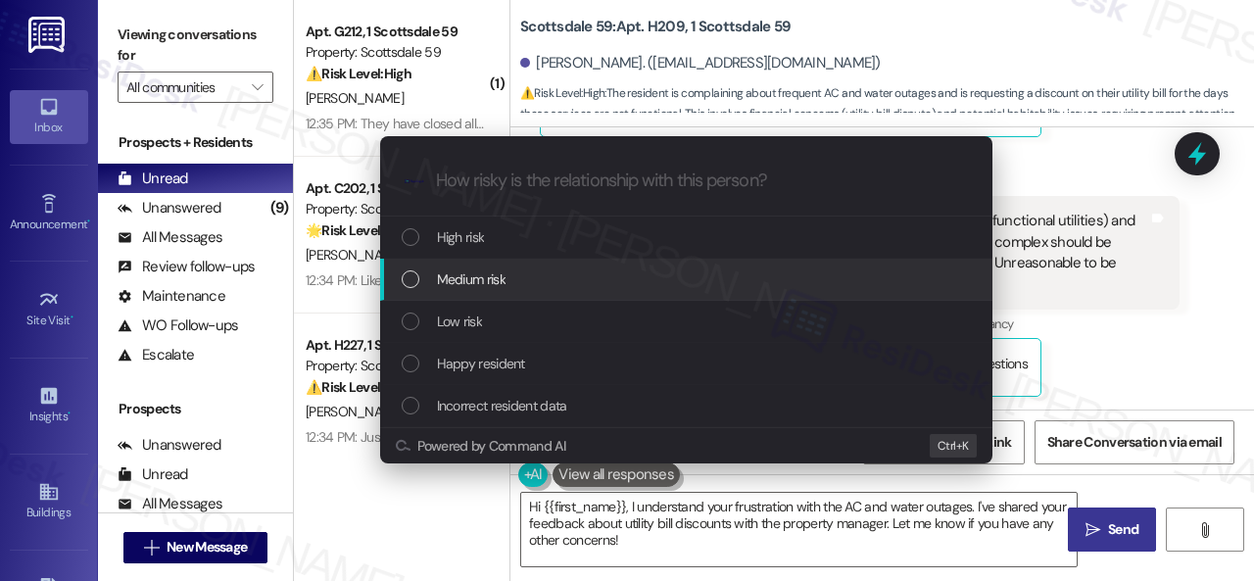
click at [474, 281] on span "Medium risk" at bounding box center [471, 279] width 69 height 22
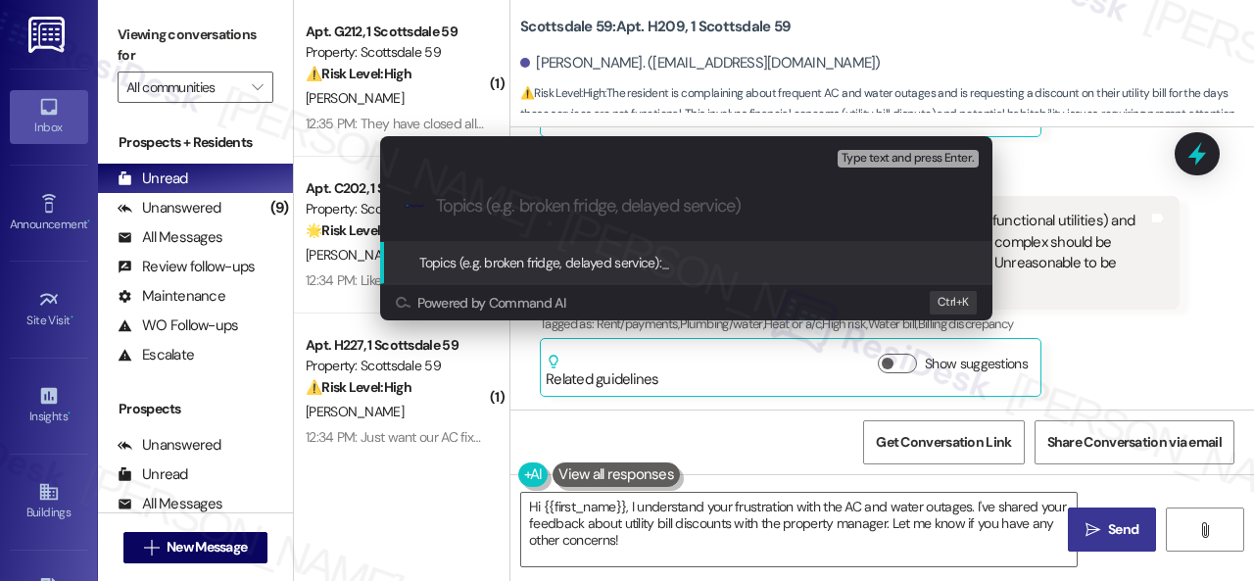
paste input "Resident's feedback about their living experience."
type input "Resident's feedback about their living experience."
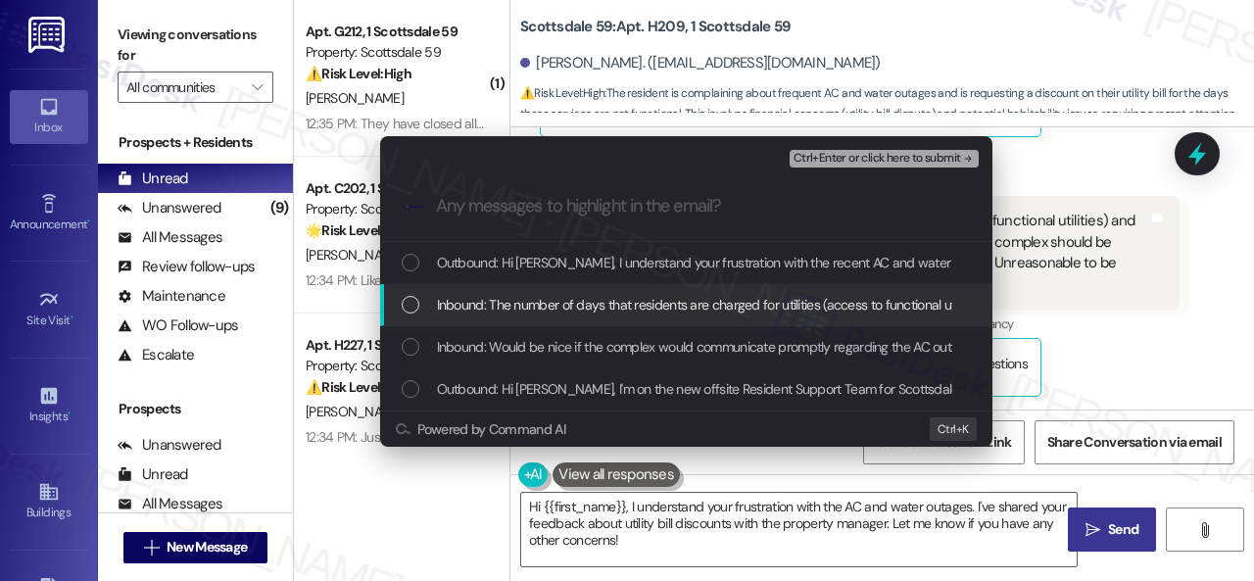
click at [562, 317] on div "Inbound: The number of days that residents are charged for utilities (access to…" at bounding box center [686, 305] width 612 height 42
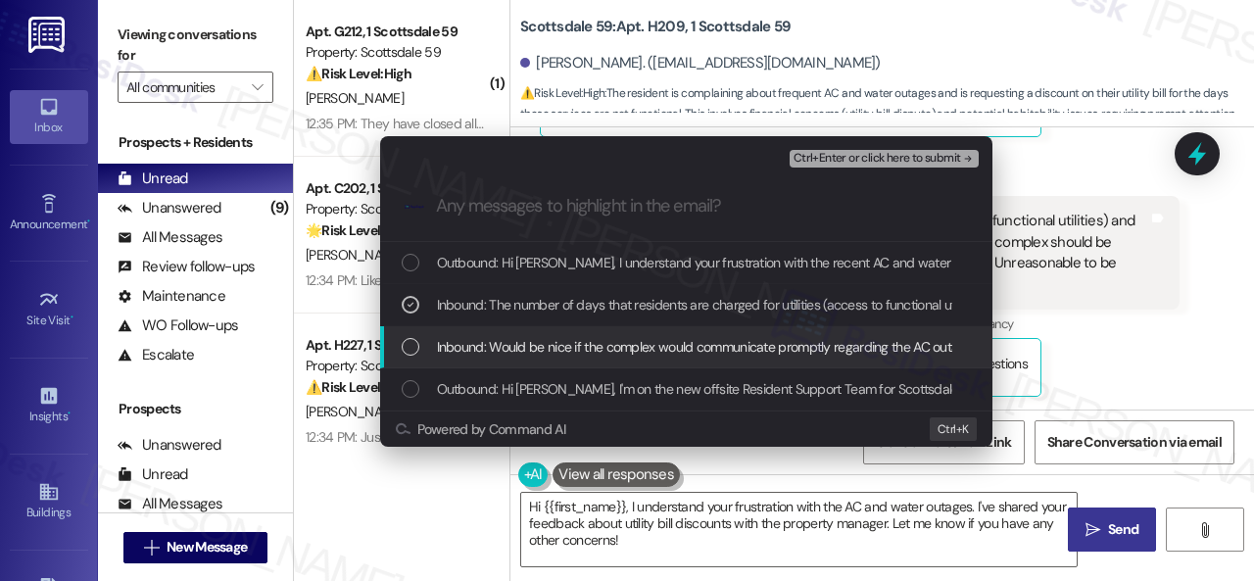
click at [563, 352] on span "Inbound: Would be nice if the complex would communicate promptly regarding the …" at bounding box center [990, 347] width 1107 height 22
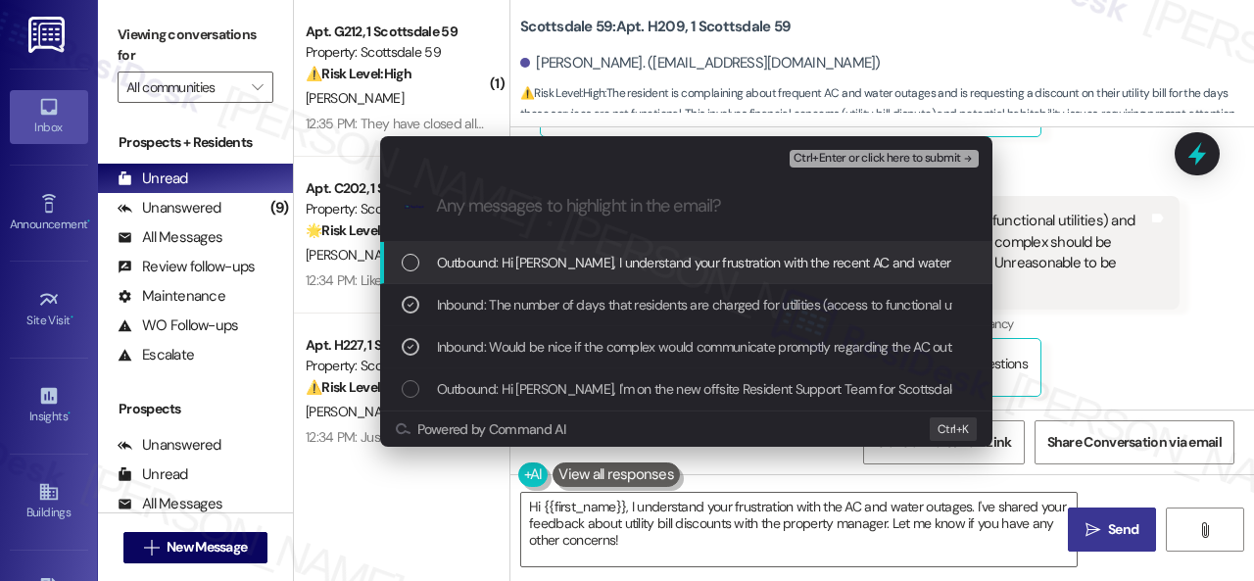
click at [874, 164] on span "Ctrl+Enter or click here to submit" at bounding box center [878, 159] width 168 height 14
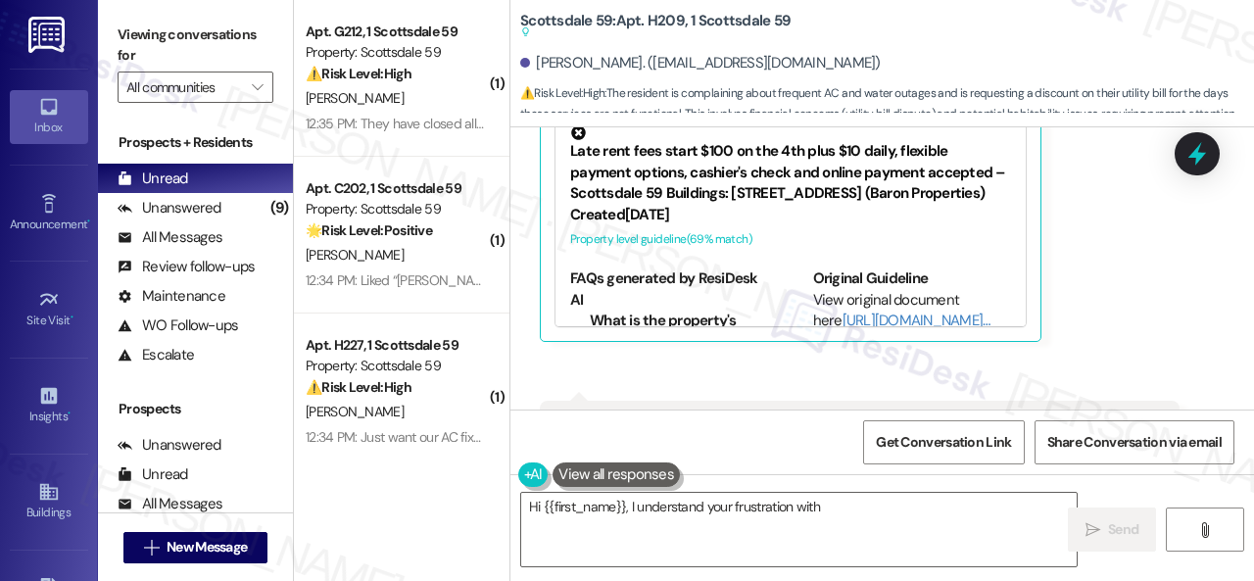
scroll to position [1091, 0]
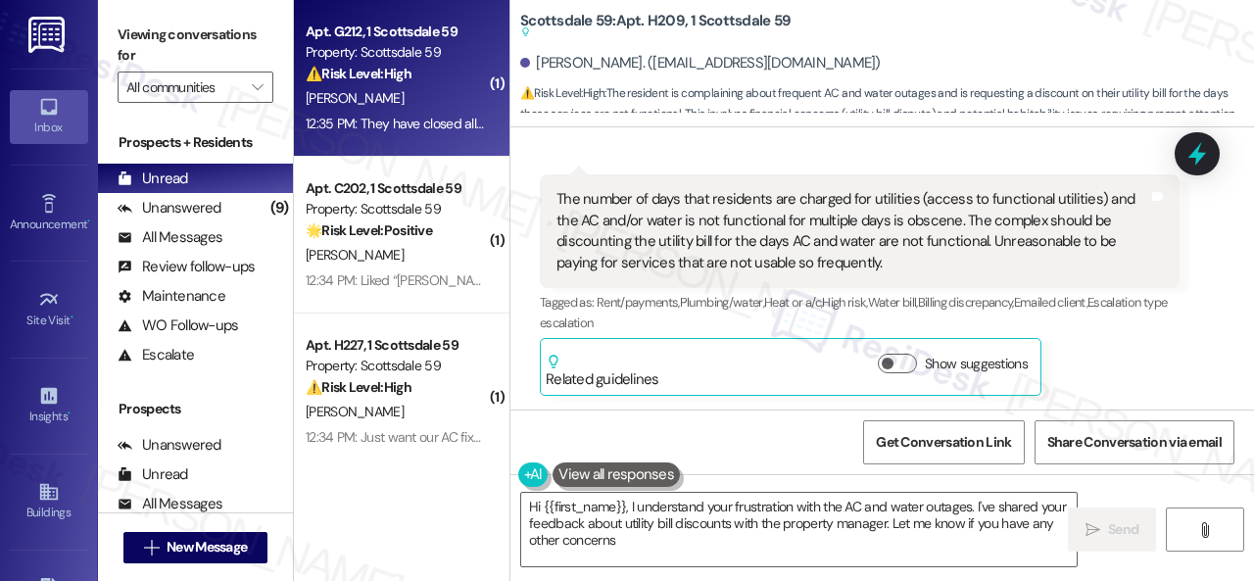
type textarea "Hi {{first_name}}, I understand your frustration with the AC and water outages.…"
click at [443, 99] on div "[PERSON_NAME]" at bounding box center [396, 98] width 185 height 24
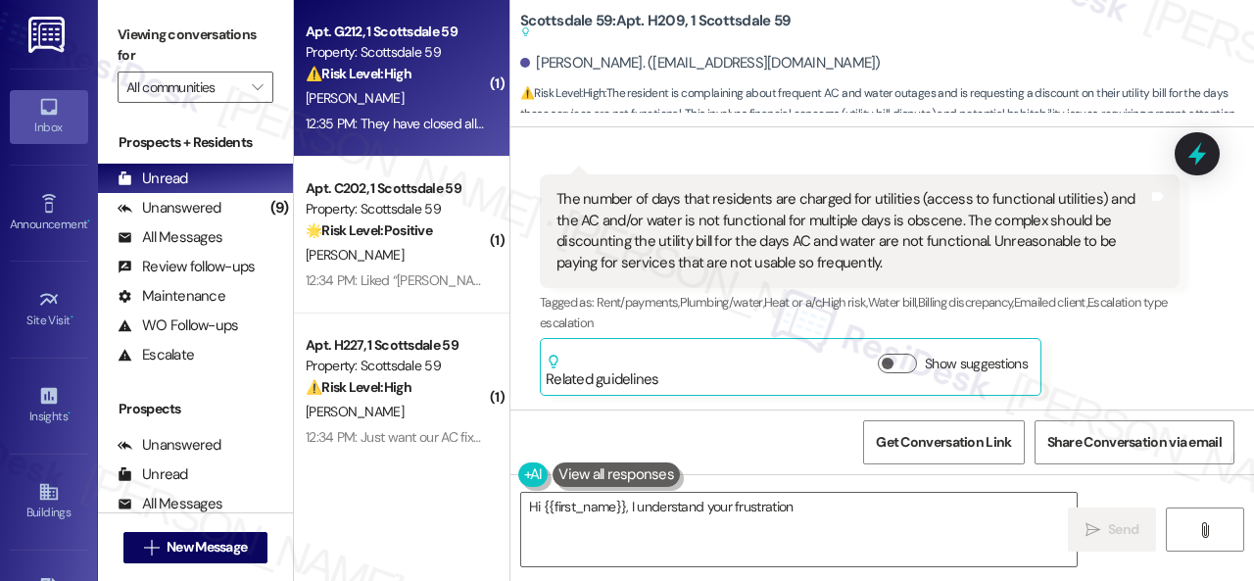
type textarea "Hi {{first_name}}, I understand your frustration"
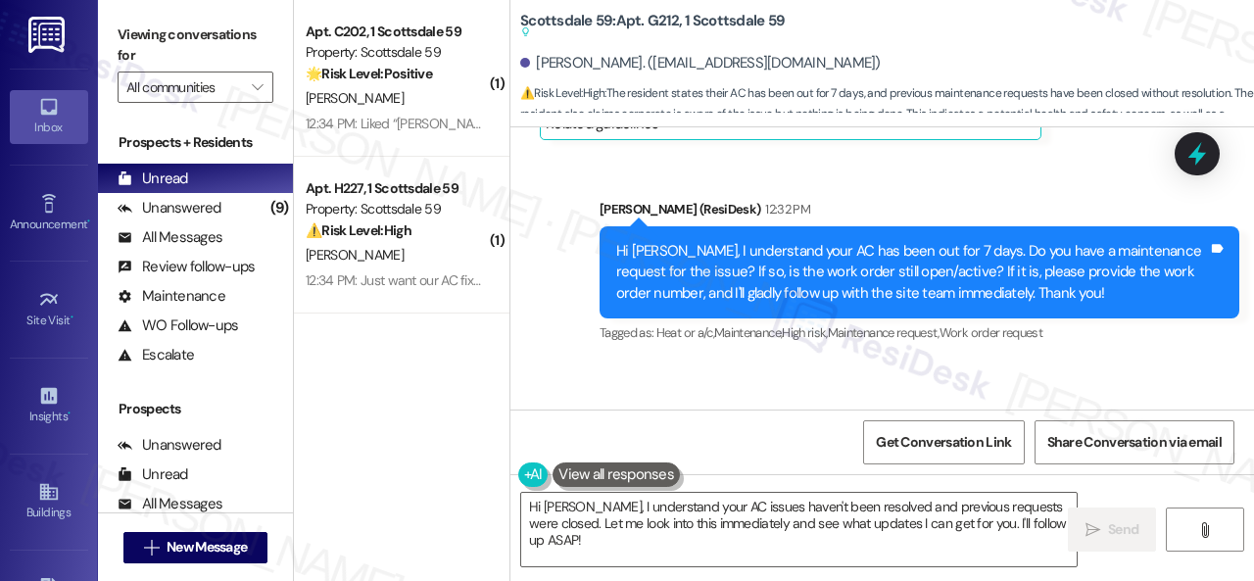
scroll to position [557, 0]
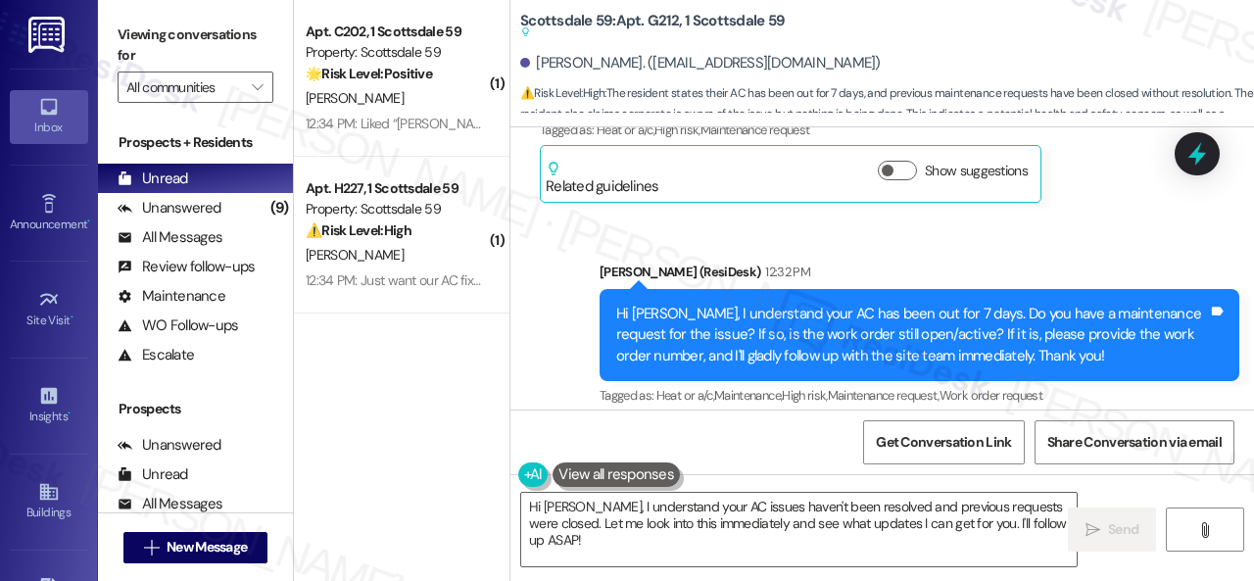
click at [1045, 247] on div "Sent via SMS Sarah (ResiDesk) 12:32 PM Hi Cathy, I understand your AC has been …" at bounding box center [919, 336] width 669 height 178
drag, startPoint x: 579, startPoint y: 542, endPoint x: 411, endPoint y: 440, distance: 197.0
click at [437, 479] on div "( 1 ) Apt. C202, 1 Scottsdale 59 Property: Scottsdale 59 🌟 Risk Level: Positive…" at bounding box center [774, 290] width 960 height 581
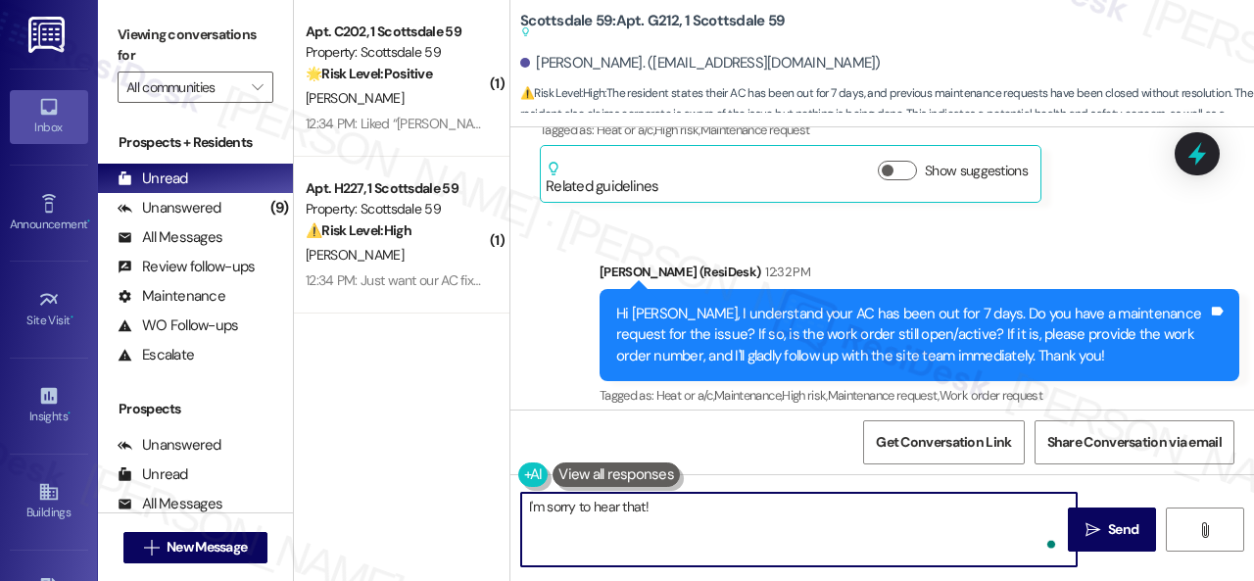
paste textarea "I'll be happy to submit a work order on your behalf. Is your AC running but not…"
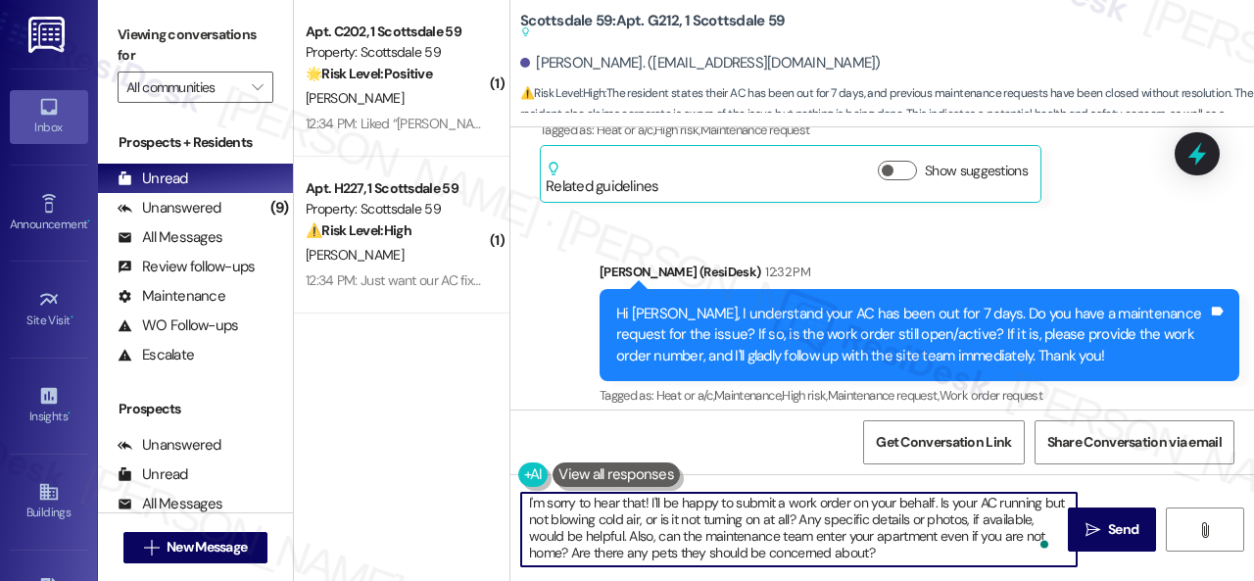
scroll to position [4, 0]
type textarea "I'm sorry to hear that! I'll be happy to submit a work order on your behalf. Is…"
click at [1095, 536] on span " Send" at bounding box center [1113, 529] width 62 height 21
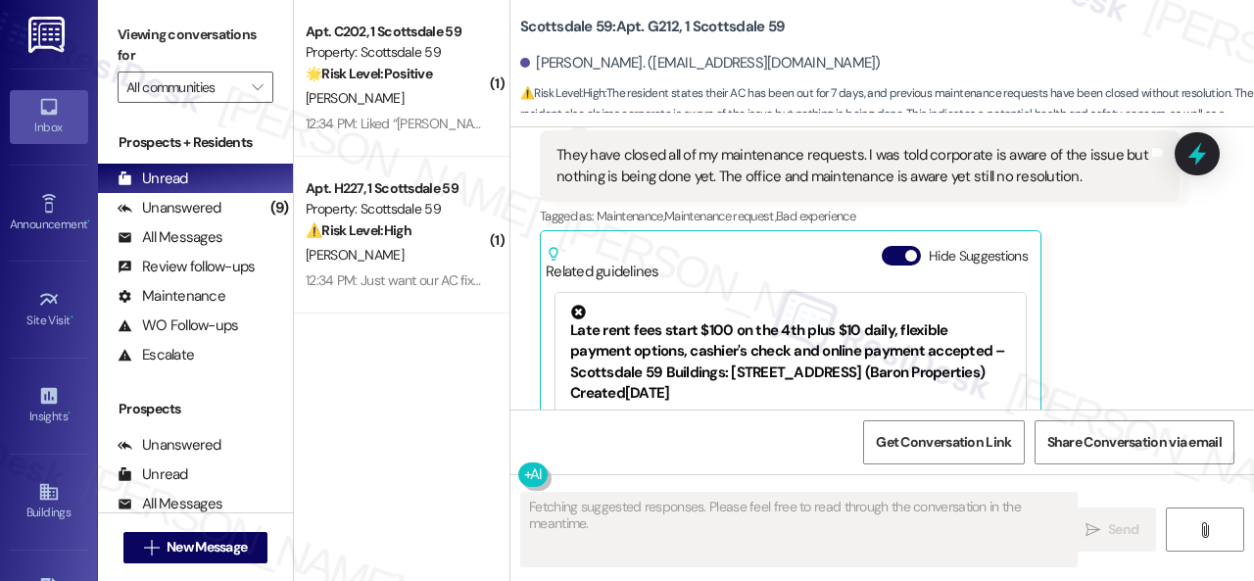
scroll to position [990, 0]
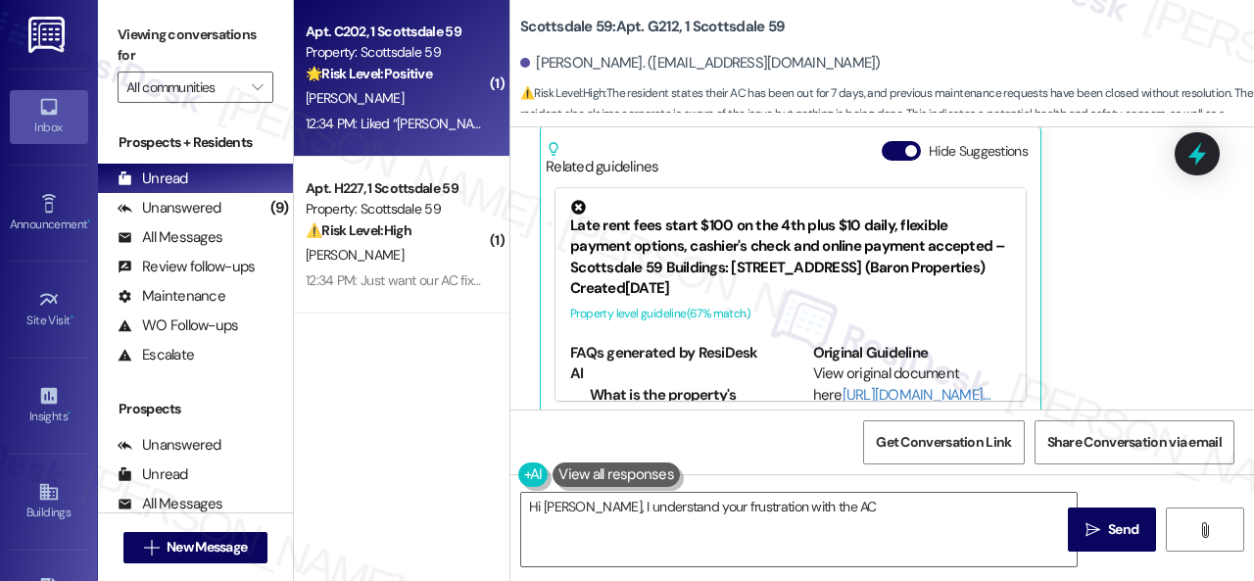
type textarea "Hi Cathy, I understand your frustration with the AC issue"
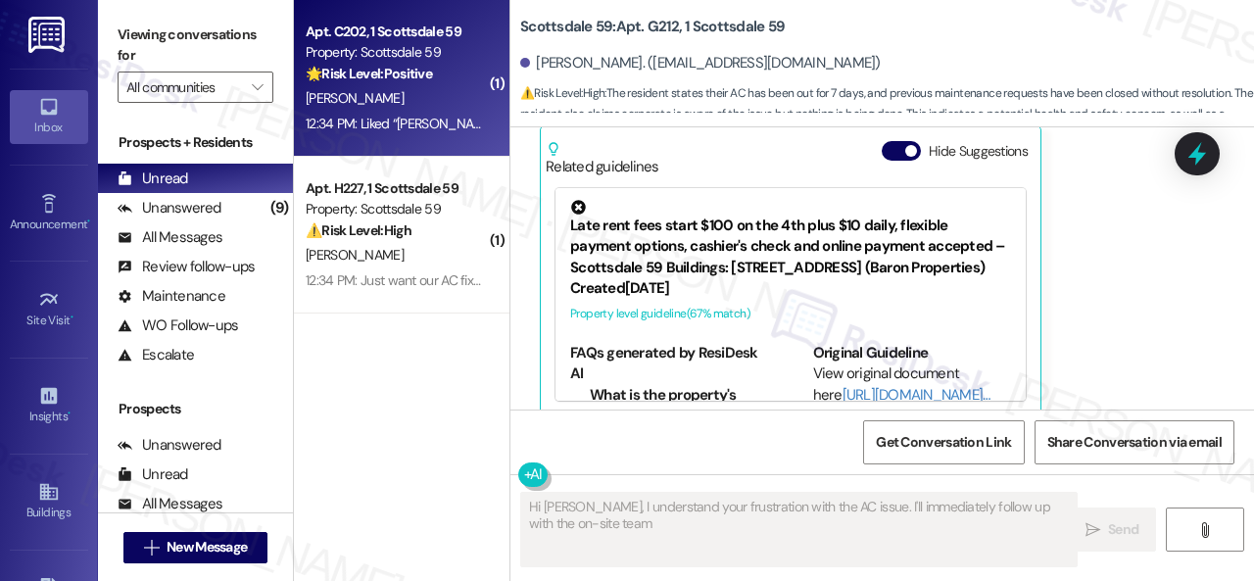
type textarea "Hi Cathy, I understand your frustration with the AC issue. I'll immediately fol…"
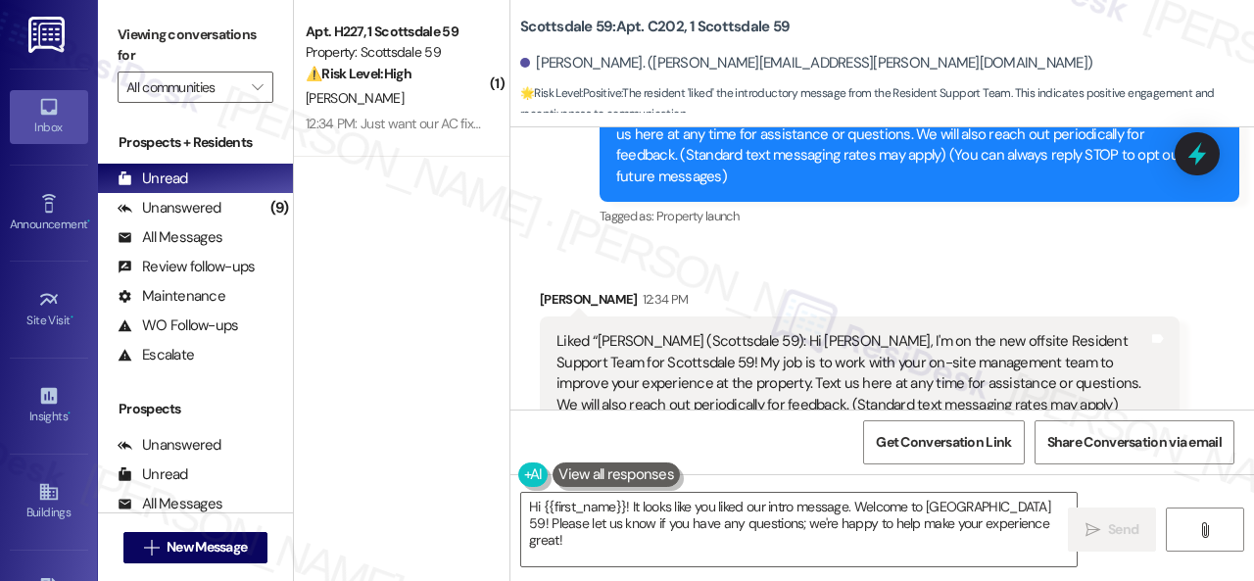
scroll to position [490, 0]
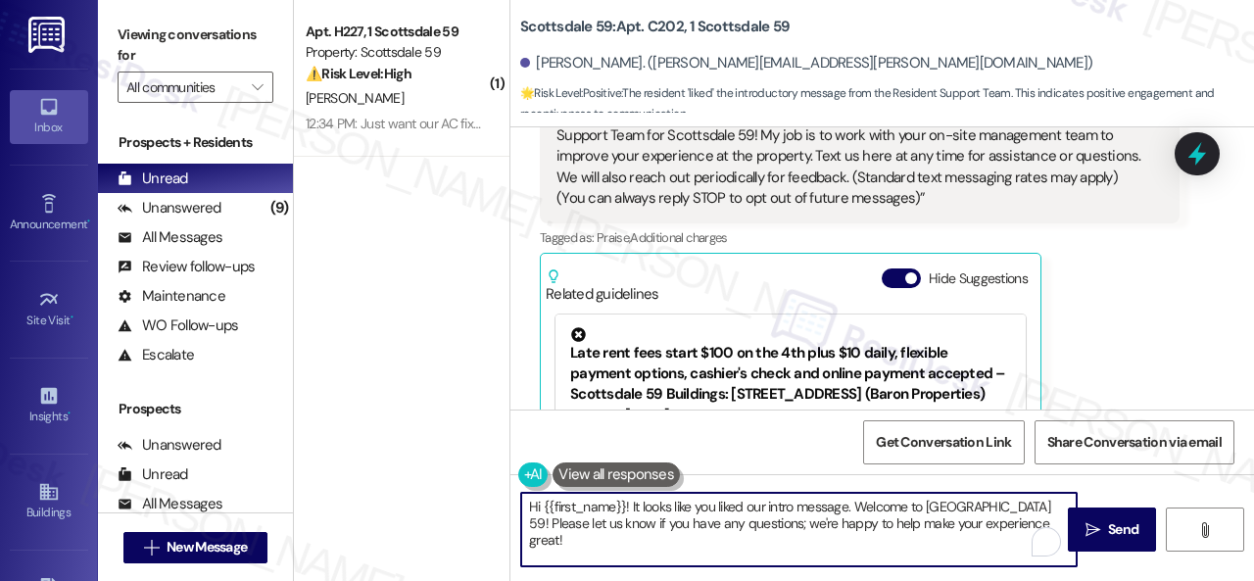
drag, startPoint x: 1043, startPoint y: 528, endPoint x: 461, endPoint y: 479, distance: 584.1
click at [461, 479] on div "( 1 ) Apt. H227, 1 Scottsdale 59 Property: Scottsdale 59 ⚠️ Risk Level: High Th…" at bounding box center [774, 290] width 960 height 581
type textarea "👍"
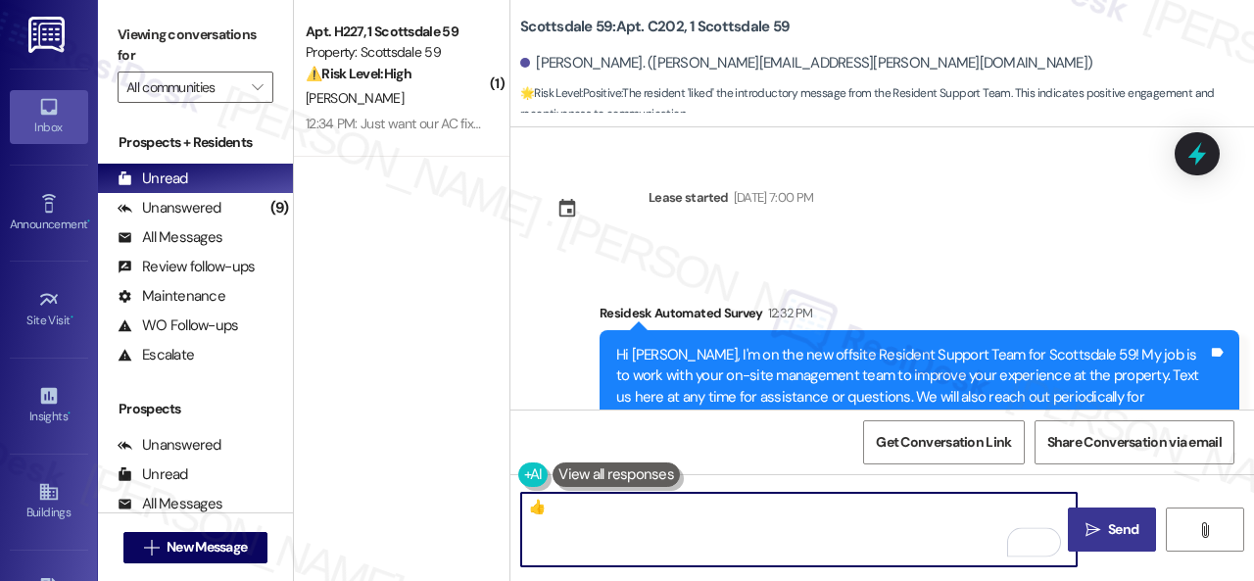
type textarea "👍"
click at [1102, 542] on button " Send" at bounding box center [1112, 530] width 88 height 44
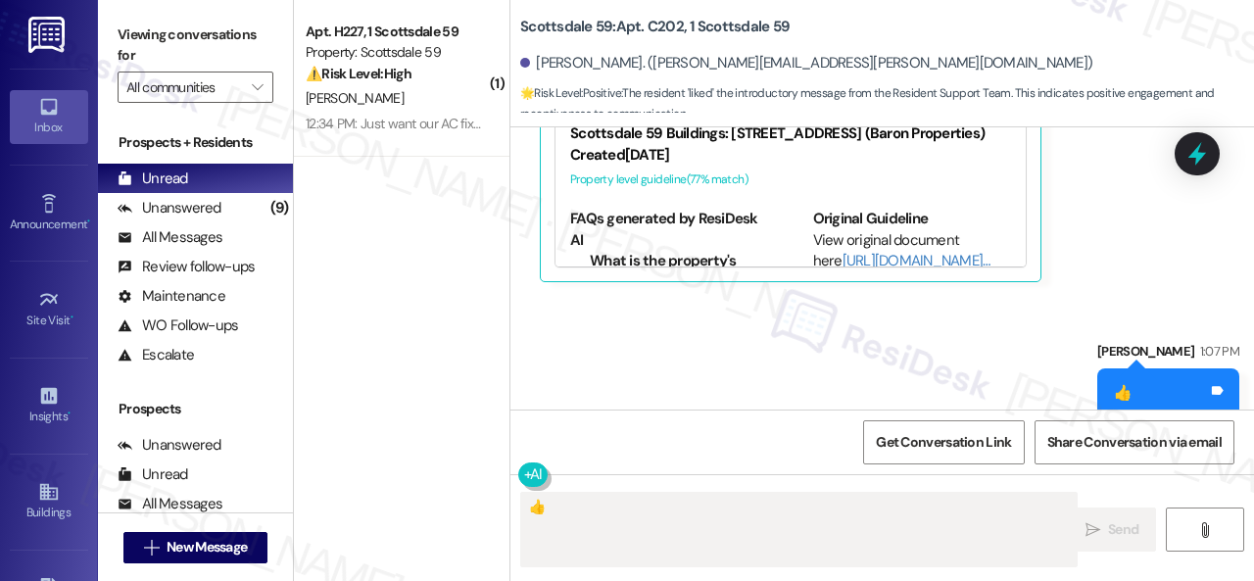
scroll to position [755, 0]
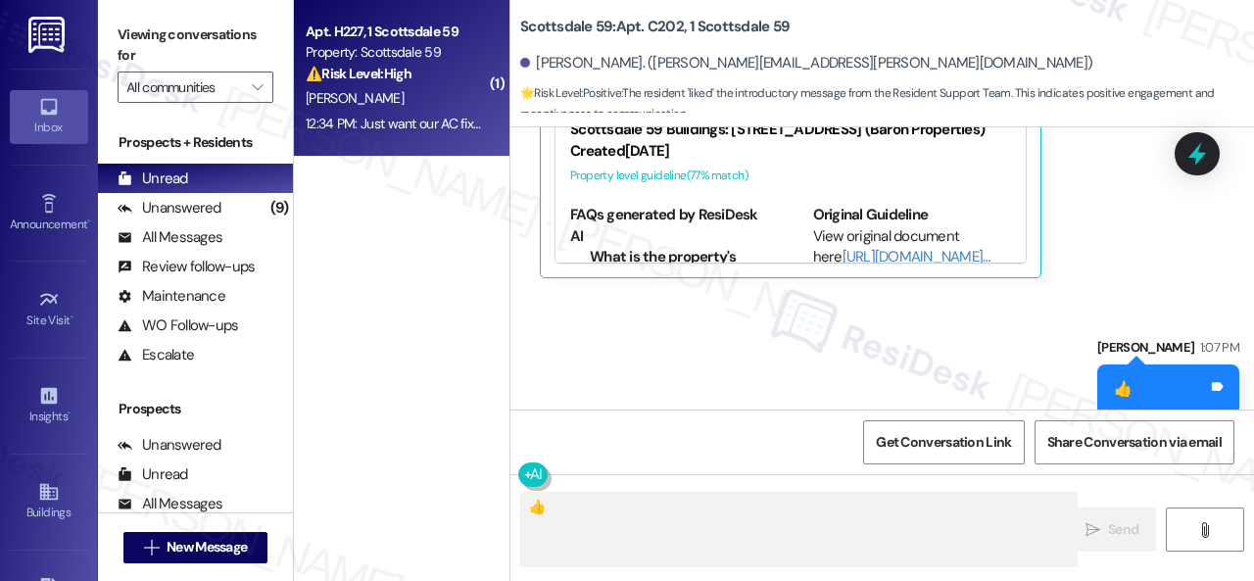
click at [415, 101] on div "[PERSON_NAME]" at bounding box center [396, 98] width 185 height 24
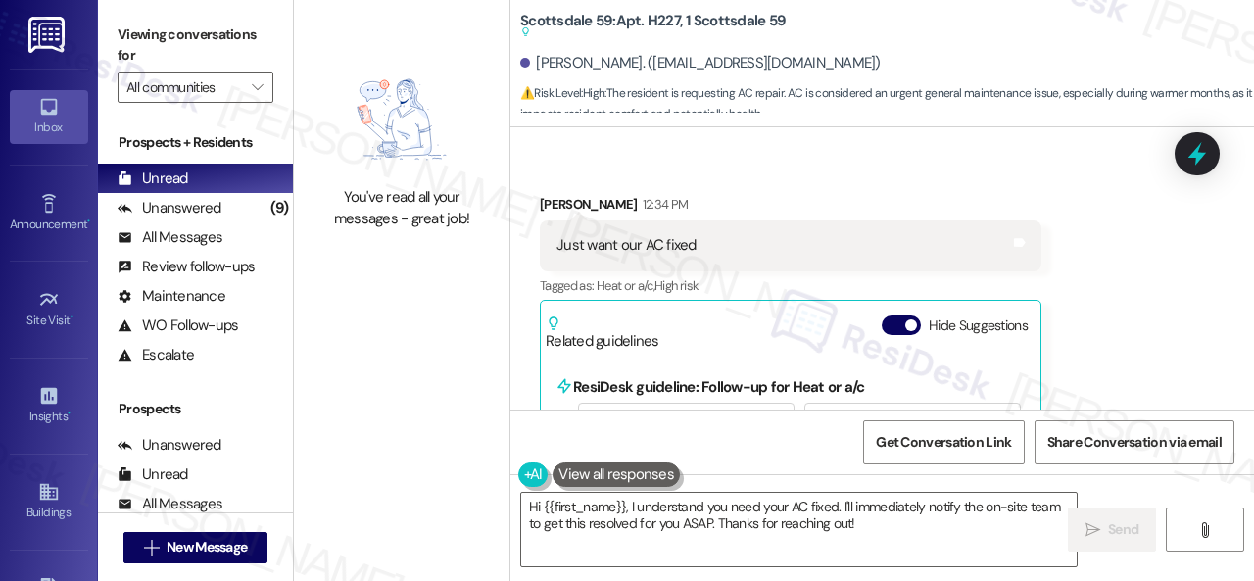
scroll to position [588, 0]
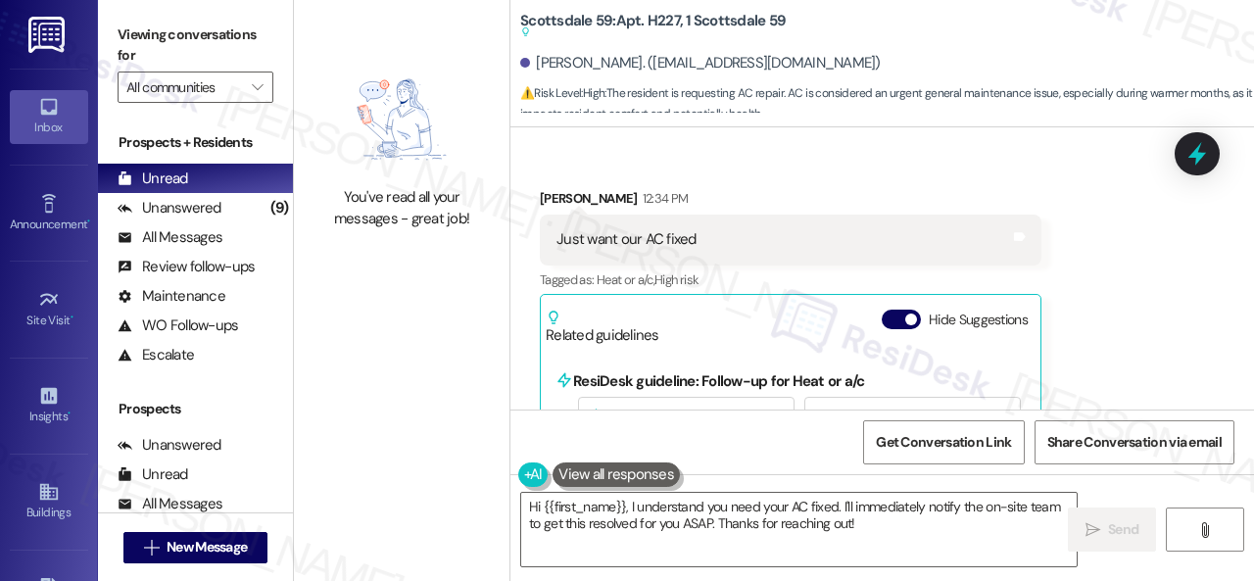
click at [1088, 283] on div "Received via SMS [PERSON_NAME] 12:34 PM Just want our AC fixed Tags and notes T…" at bounding box center [883, 372] width 744 height 456
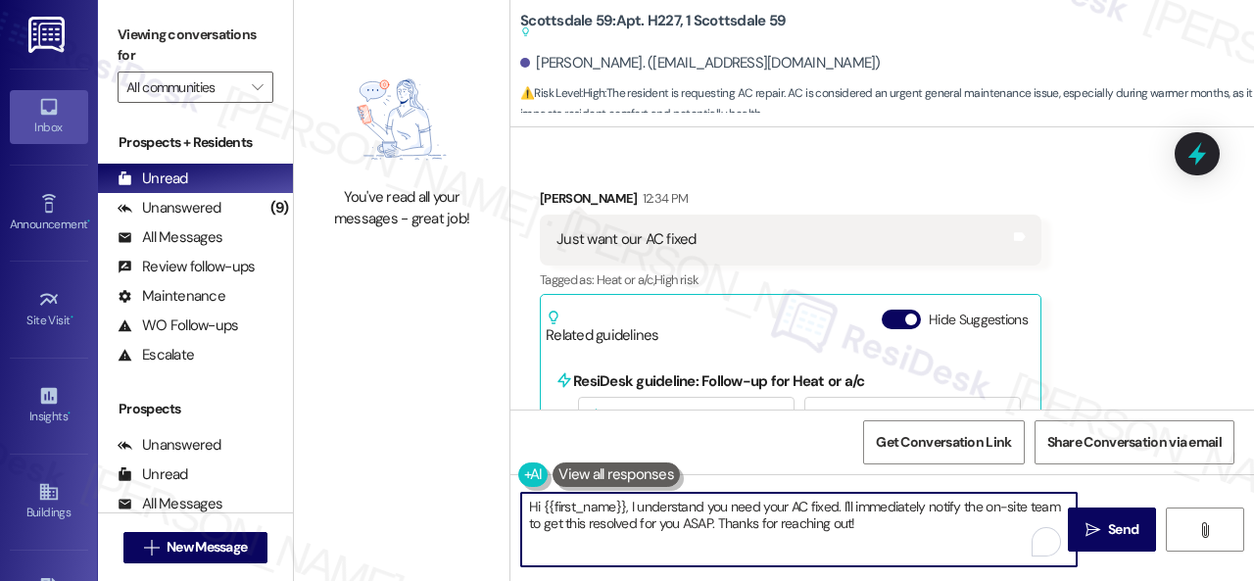
drag, startPoint x: 875, startPoint y: 524, endPoint x: 431, endPoint y: 501, distance: 444.5
click at [431, 501] on div "You've read all your messages - great job! Scottsdale 59: Apt. H227, 1 Scottsda…" at bounding box center [774, 290] width 960 height 581
paste textarea "ello {{first_name}}! I'm sorry to hear about the AC issue. We apologize for any…"
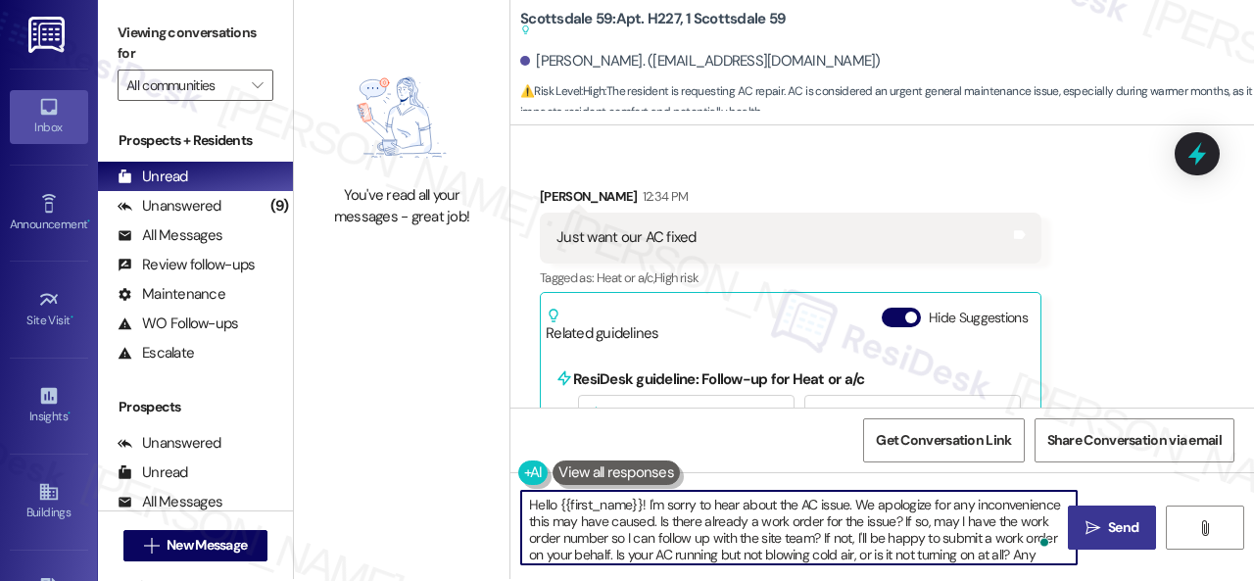
scroll to position [0, 0]
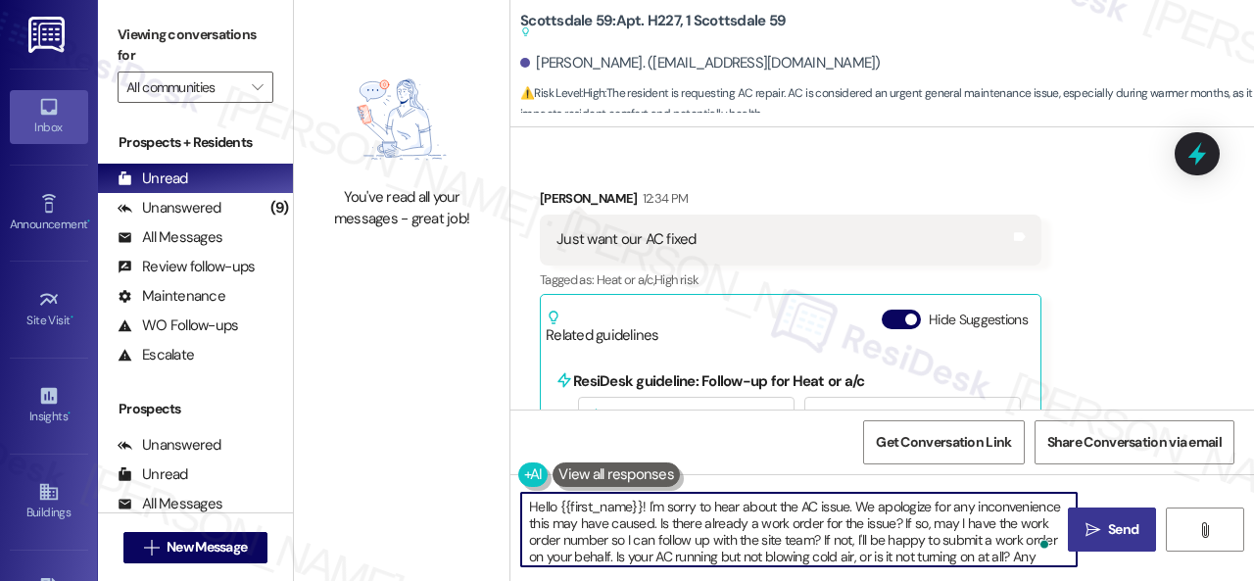
type textarea "Hello {{first_name}}! I'm sorry to hear about the AC issue. We apologize for an…"
click at [1115, 544] on button " Send" at bounding box center [1112, 530] width 88 height 44
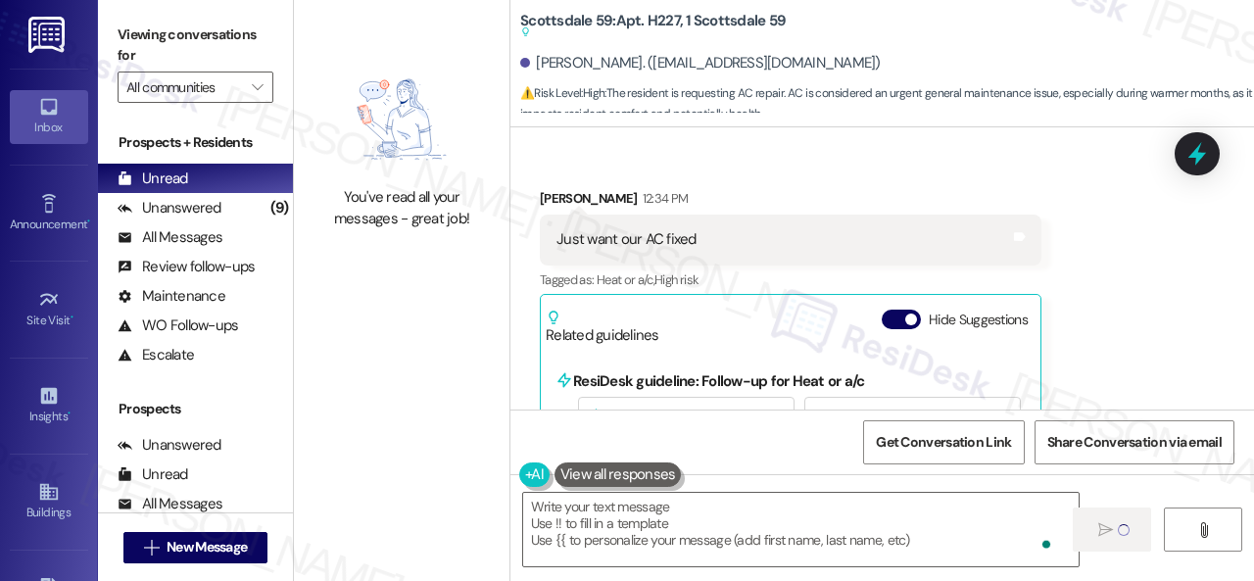
type textarea "Fetching suggested responses. Please feel free to read through the conversation…"
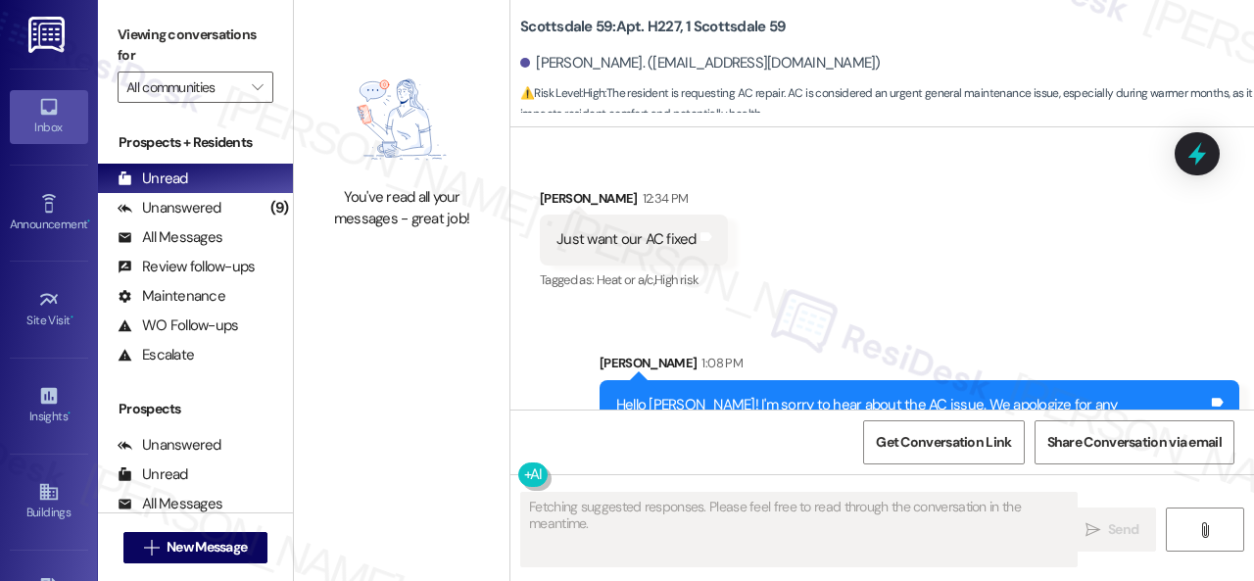
scroll to position [586, 0]
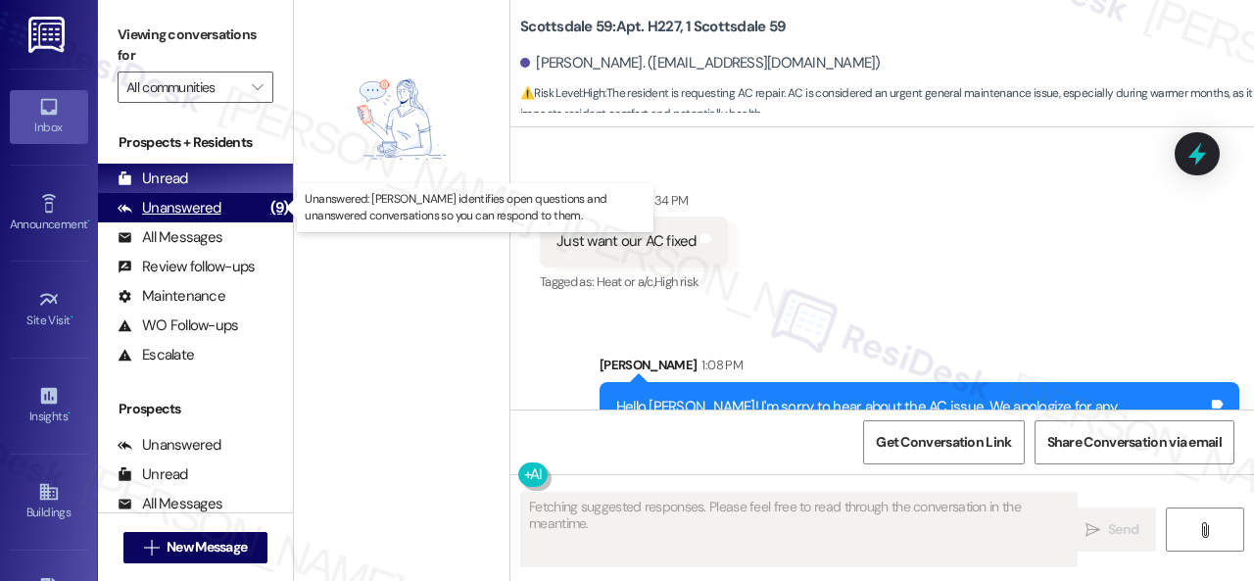
click at [191, 203] on div "Unanswered" at bounding box center [170, 208] width 104 height 21
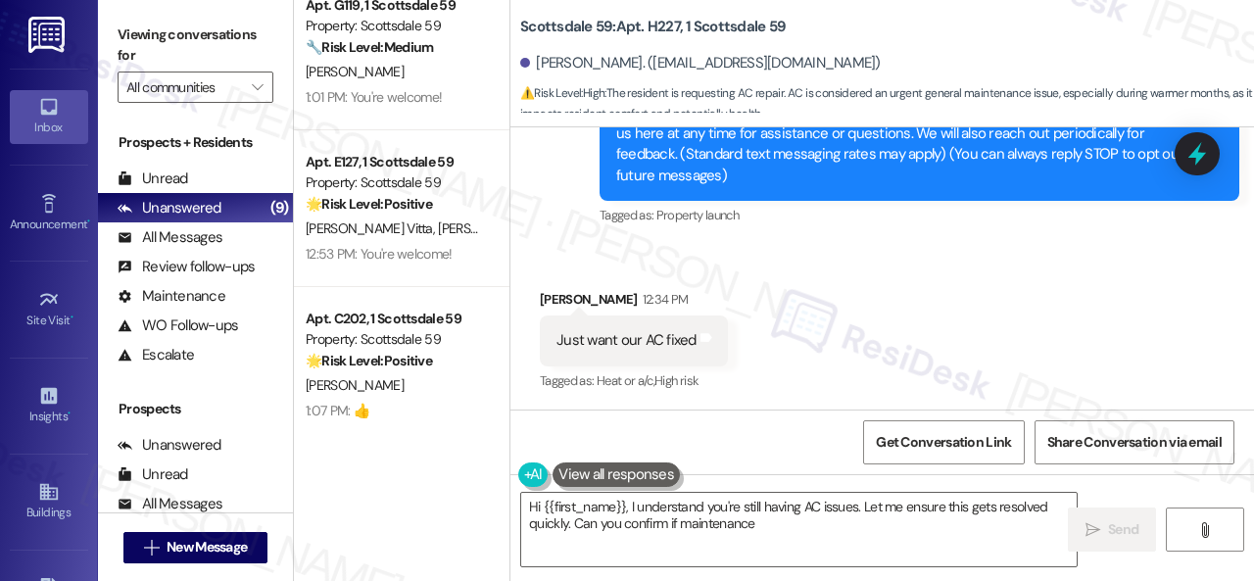
scroll to position [968, 0]
type textarea "Hi {{first_name}}, I understand you're still having AC issues. Let me ensure th…"
